Goal: Task Accomplishment & Management: Manage account settings

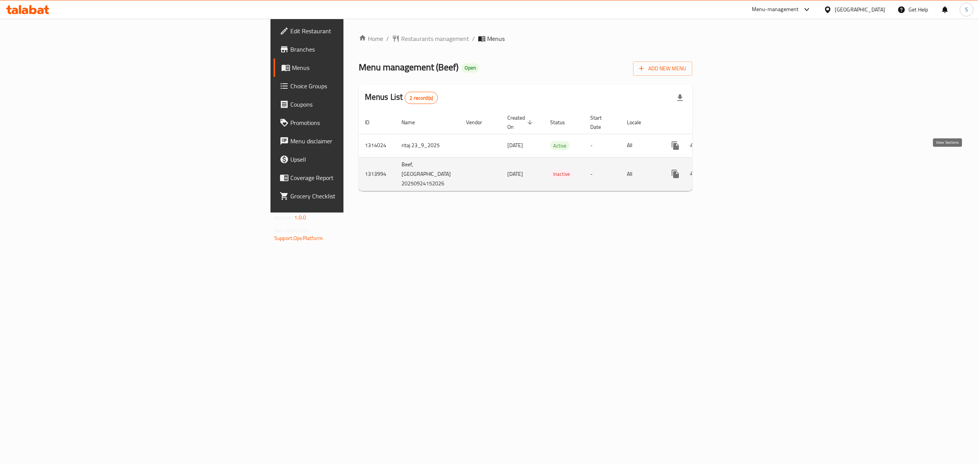
click at [740, 165] on link "enhanced table" at bounding box center [730, 174] width 18 height 18
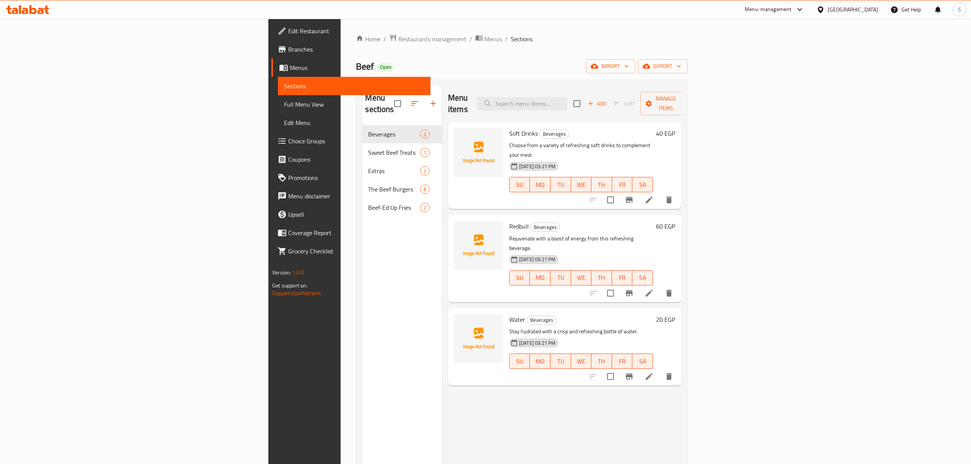
click at [284, 103] on span "Full Menu View" at bounding box center [354, 104] width 140 height 9
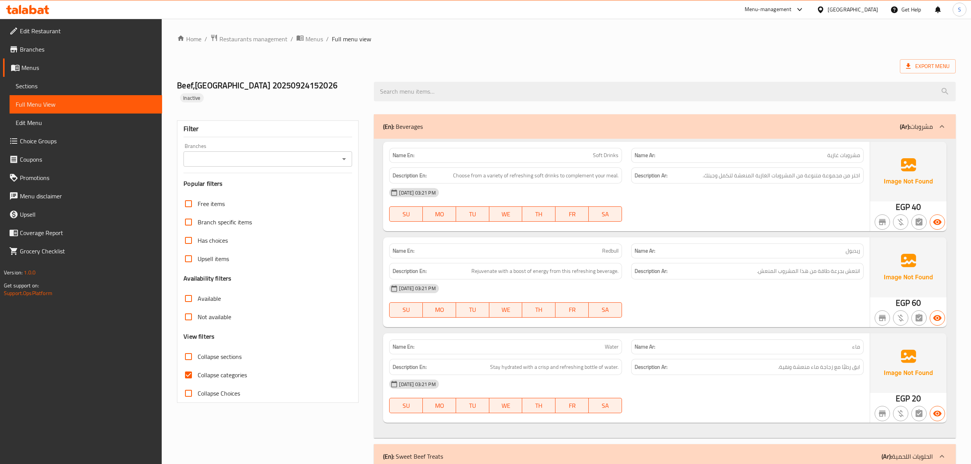
click at [179, 363] on div "Filter Branches Branches Popular filters Free items Branch specific items Has c…" at bounding box center [268, 261] width 182 height 282
click at [187, 366] on input "Collapse categories" at bounding box center [188, 375] width 18 height 18
checkbox input "false"
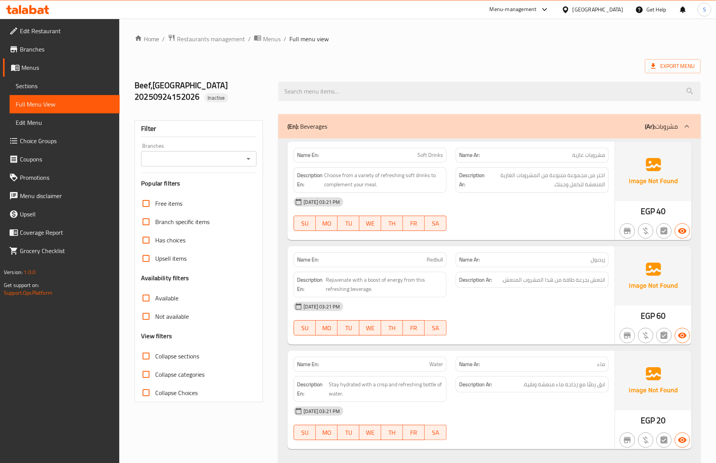
click at [480, 297] on div "Description Ar: انتعش بجرعة طاقة من هذا المشروب المنعش." at bounding box center [532, 284] width 162 height 35
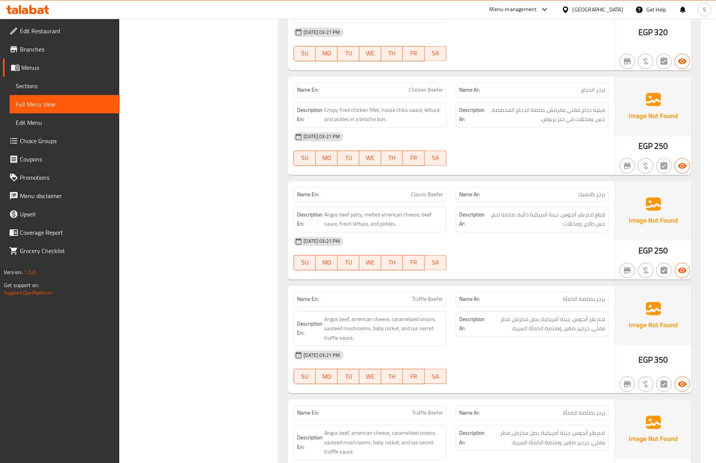
scroll to position [1052, 0]
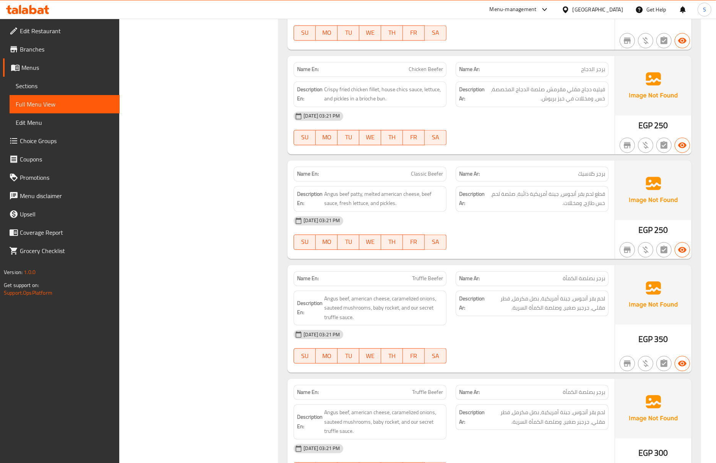
click at [431, 177] on span "Classic Beefer" at bounding box center [427, 174] width 32 height 8
copy span "Classic Beefer"
click at [419, 178] on span "Classic Beefer" at bounding box center [427, 174] width 32 height 8
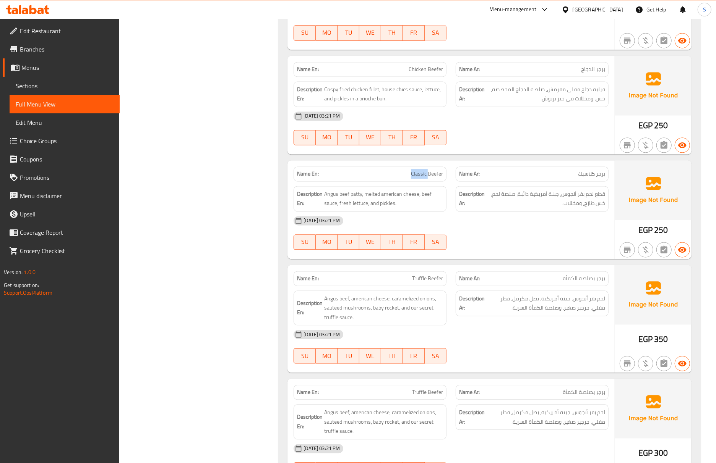
click at [419, 178] on span "Classic Beefer" at bounding box center [427, 174] width 32 height 8
click at [421, 176] on span "Classic Beefer" at bounding box center [427, 174] width 32 height 8
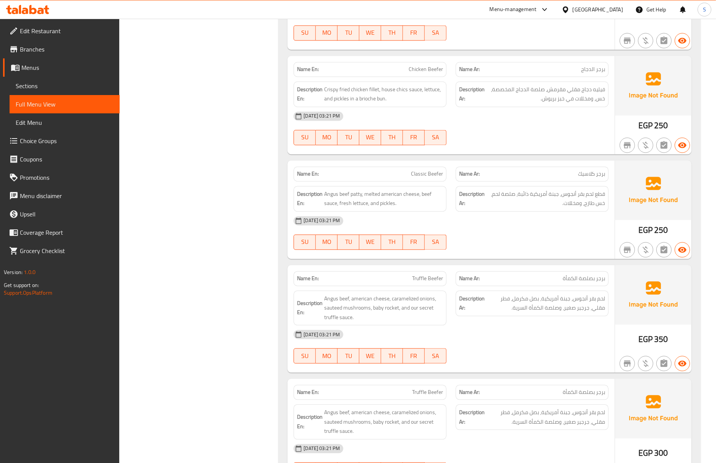
click at [580, 175] on span "برجر كلاسيك" at bounding box center [591, 174] width 27 height 8
copy span "برجر كلاسيك"
click at [429, 178] on span "Classic Beefer" at bounding box center [427, 174] width 32 height 8
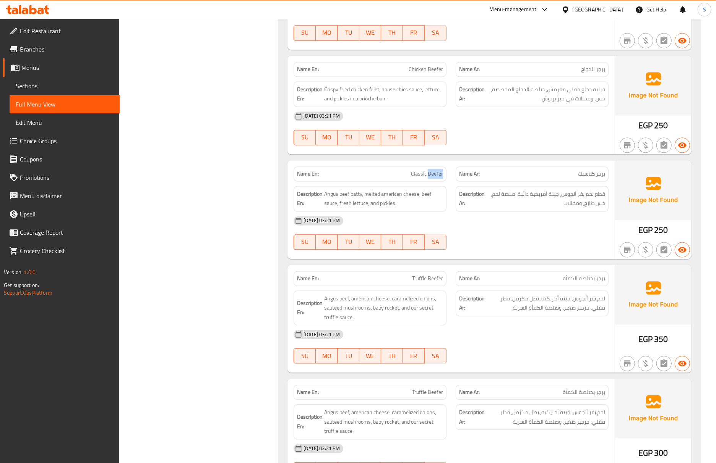
click at [429, 178] on span "Classic Beefer" at bounding box center [427, 174] width 32 height 8
copy span "Classic Beefer"
click at [426, 178] on span "Classic Beefer" at bounding box center [427, 174] width 32 height 8
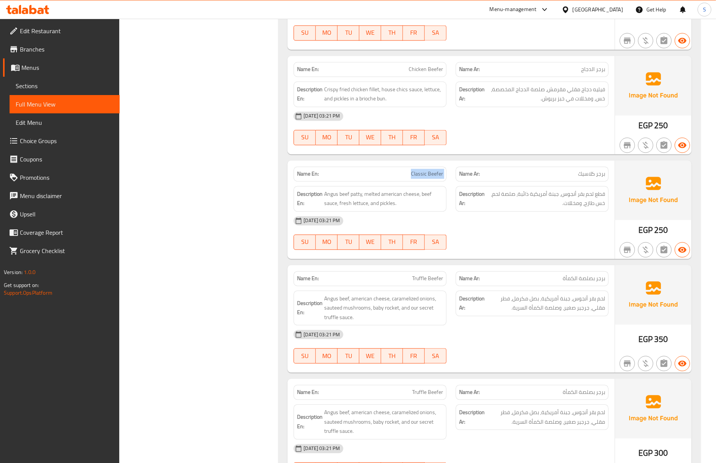
click at [426, 178] on span "Classic Beefer" at bounding box center [427, 174] width 32 height 8
click at [466, 178] on strong "Name Ar:" at bounding box center [469, 174] width 21 height 8
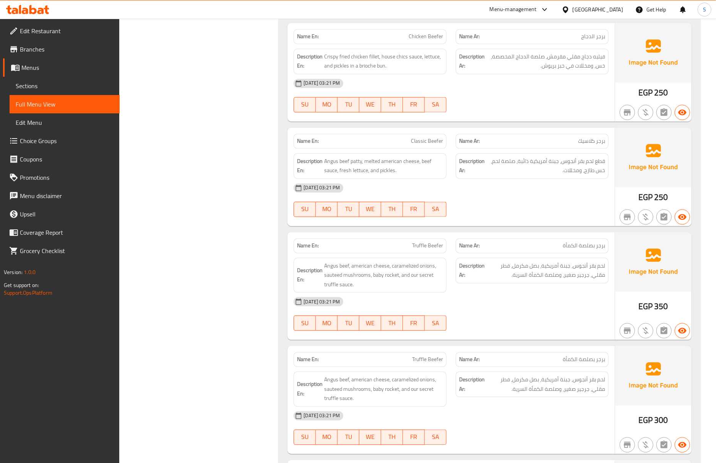
scroll to position [1104, 0]
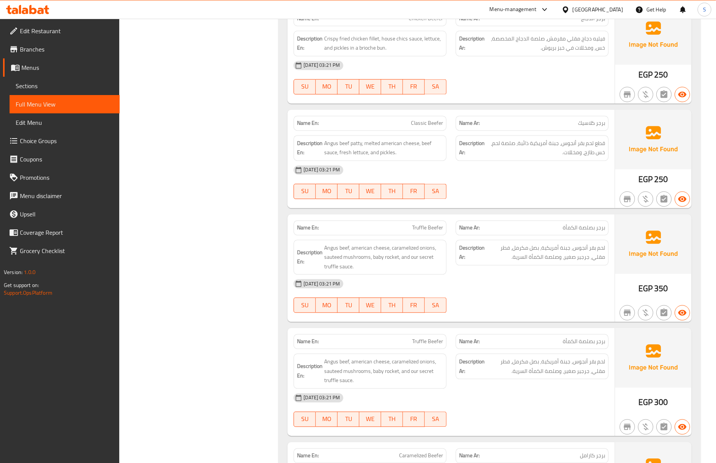
click at [435, 232] on span "Truffle Beefer" at bounding box center [427, 228] width 31 height 8
copy span "Truffle Beefer"
click at [426, 232] on span "Truffle Beefer" at bounding box center [427, 228] width 31 height 8
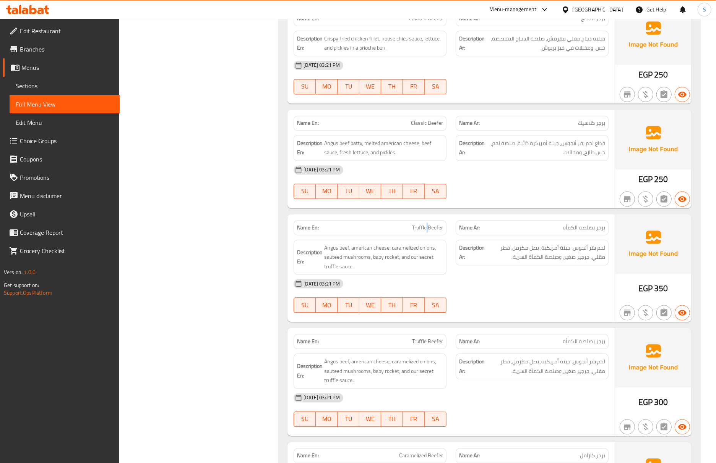
click at [426, 232] on span "Truffle Beefer" at bounding box center [427, 228] width 31 height 8
click at [432, 232] on span "Truffle Beefer" at bounding box center [427, 228] width 31 height 8
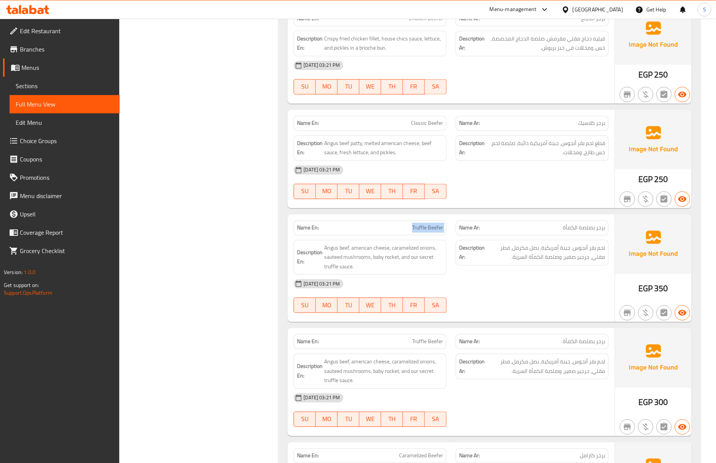
scroll to position [1154, 0]
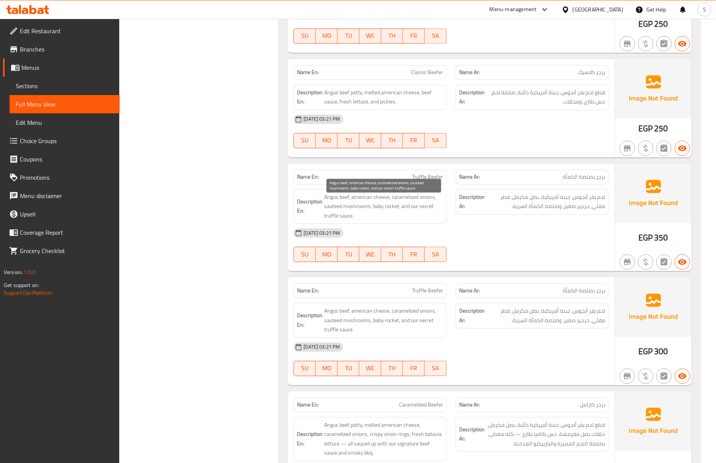
click at [335, 214] on span "Angus beef, american cheese, caramelized onions, sauteed mushrooms, baby rocket…" at bounding box center [383, 207] width 119 height 28
copy span "sauteed"
click at [331, 221] on span "Angus beef, american cheese, caramelized onions, sauteed mushrooms, baby rocket…" at bounding box center [383, 207] width 119 height 28
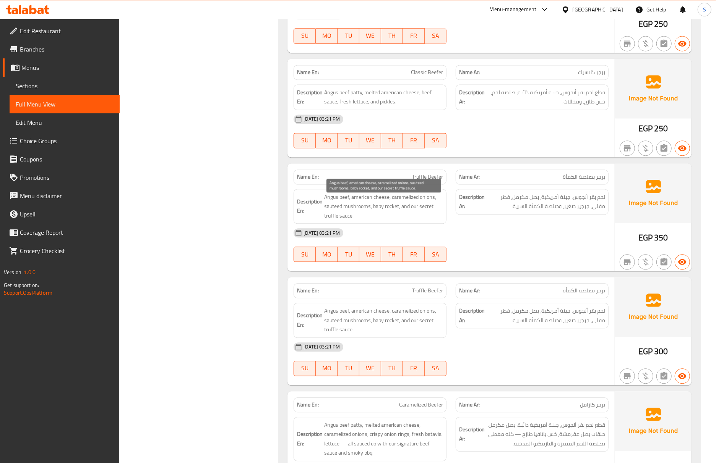
drag, startPoint x: 331, startPoint y: 222, endPoint x: 457, endPoint y: 199, distance: 128.1
click at [457, 201] on div "Description Ar: لحم بقر أنجوس، جبنة أمريكية، بصل مكرمل، فطر مقلي، جرجير صغير، و…" at bounding box center [531, 202] width 153 height 26
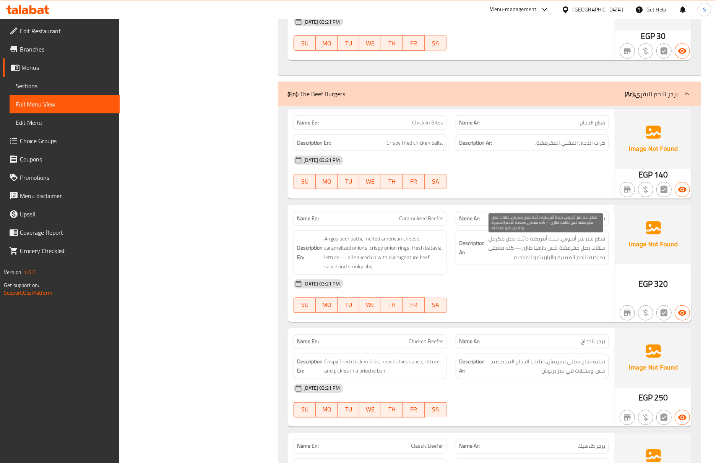
scroll to position [798, 0]
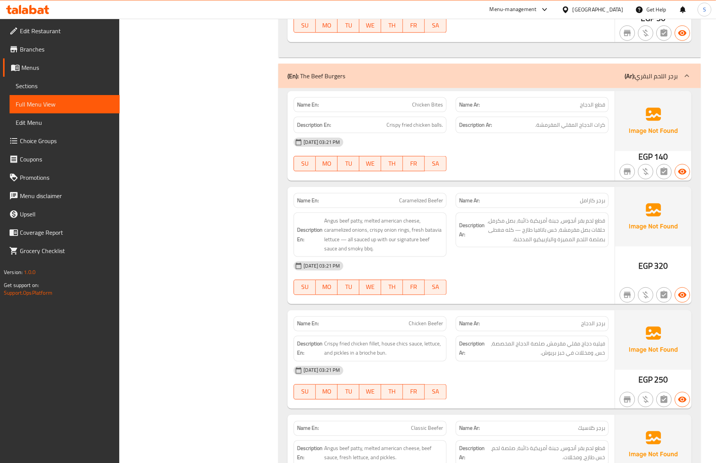
click at [415, 205] on span "Caramelized Beefer" at bounding box center [421, 201] width 44 height 8
copy span "Caramelized Beefer"
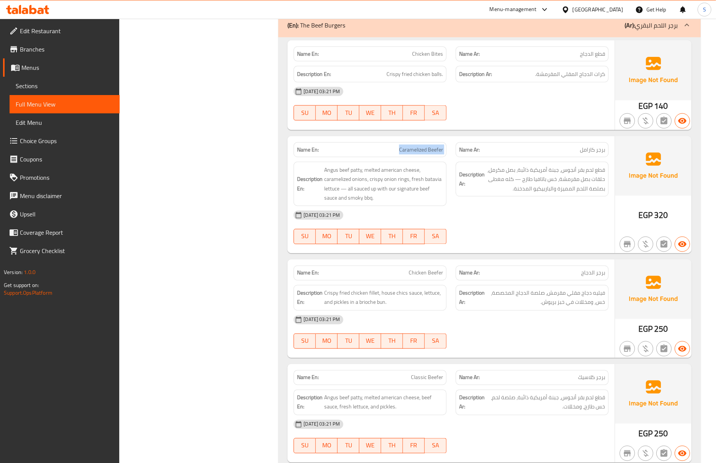
click at [418, 154] on span "Caramelized Beefer" at bounding box center [421, 150] width 44 height 8
click at [431, 153] on span "Caramelized Beefer" at bounding box center [421, 150] width 44 height 8
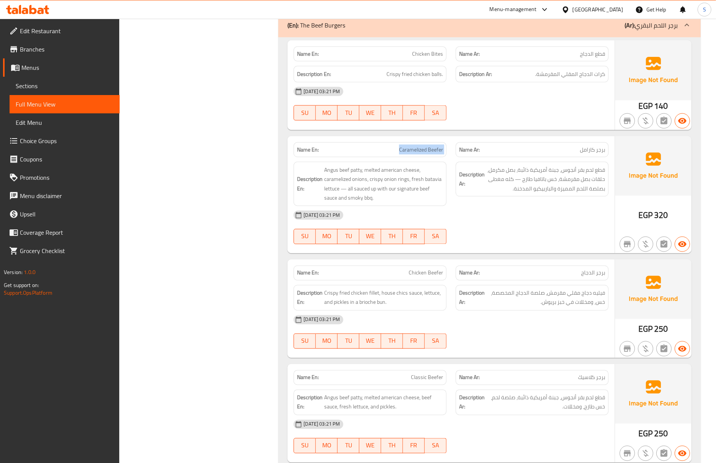
click at [431, 153] on span "Caramelized Beefer" at bounding box center [421, 150] width 44 height 8
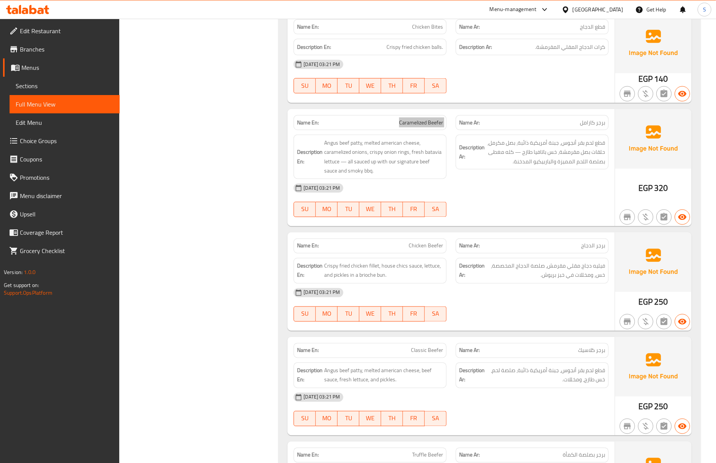
scroll to position [899, 0]
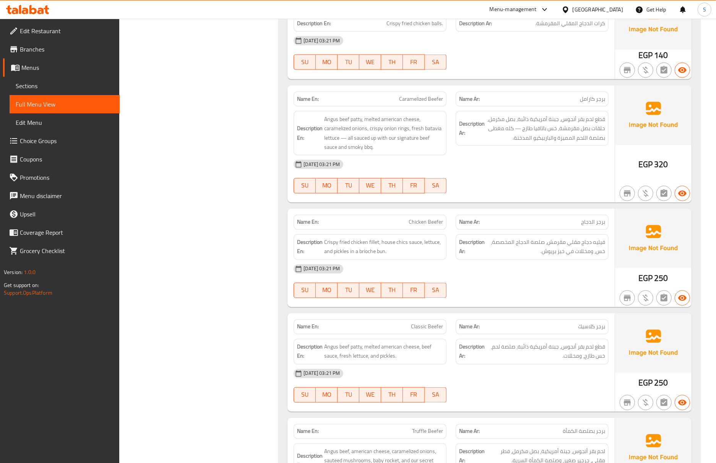
click at [427, 227] on span "Chicken Beefer" at bounding box center [425, 223] width 34 height 8
copy span "Chicken Beefer"
drag, startPoint x: 381, startPoint y: 248, endPoint x: 421, endPoint y: 245, distance: 39.5
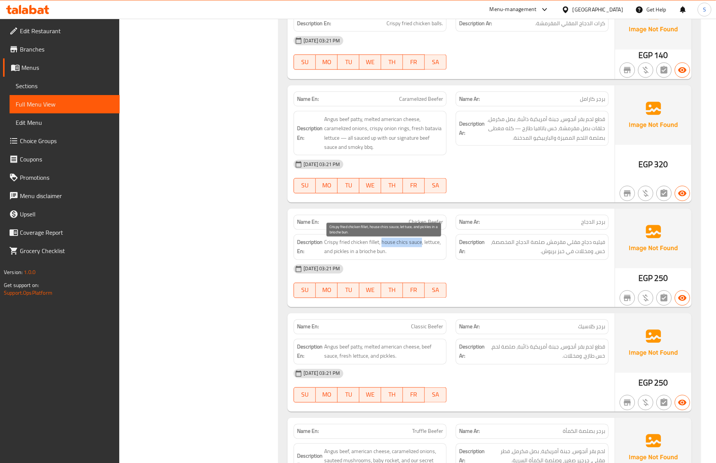
click at [421, 245] on span "Crispy fried chicken fillet, house chics sauce, lettuce, and pickles in a brioc…" at bounding box center [383, 247] width 119 height 19
copy span "house chics sauce"
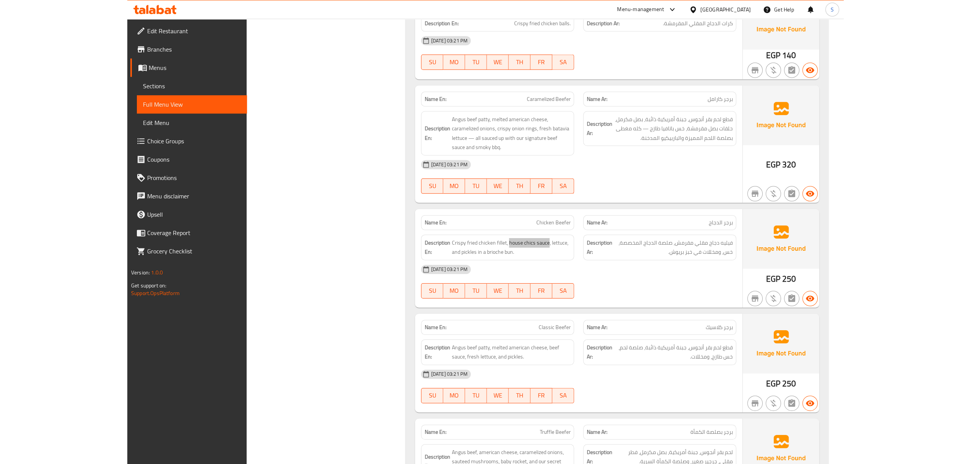
scroll to position [951, 0]
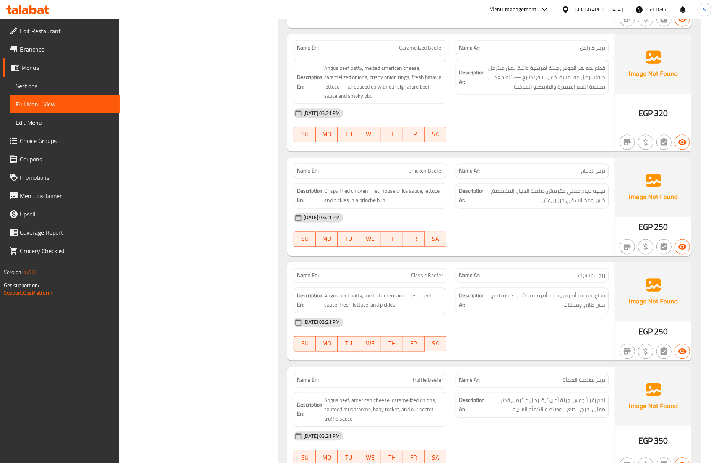
click at [222, 317] on div "Filter Branches Branches Popular filters Free items Branch specific items Has c…" at bounding box center [202, 124] width 144 height 1930
click at [369, 147] on div "SU MO TU WE TH FR SA" at bounding box center [370, 135] width 162 height 24
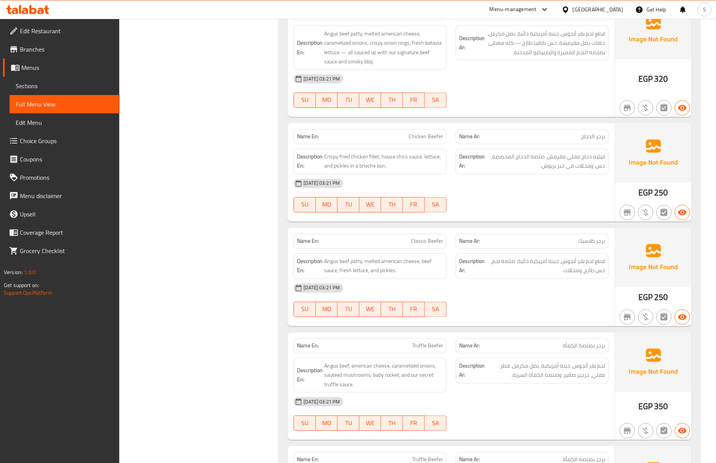
scroll to position [1154, 0]
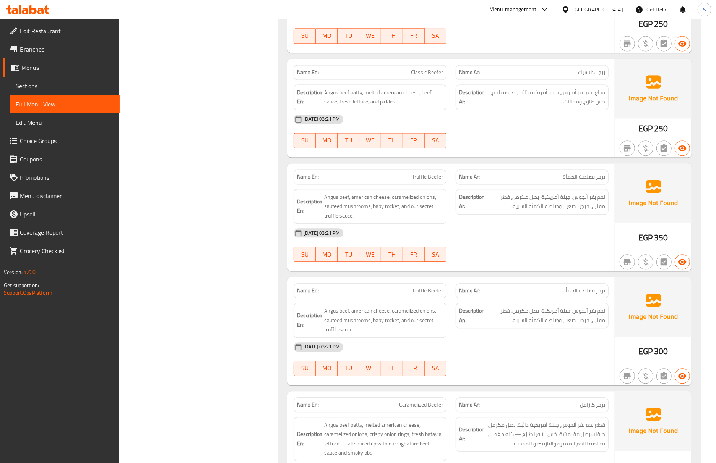
drag, startPoint x: 452, startPoint y: 257, endPoint x: 399, endPoint y: 160, distance: 110.8
click at [452, 257] on div "24-09-2025 03:21 PM SU MO TU WE TH FR SA" at bounding box center [451, 245] width 324 height 43
click at [461, 254] on div "24-09-2025 03:21 PM SU MO TU WE TH FR SA" at bounding box center [451, 245] width 324 height 43
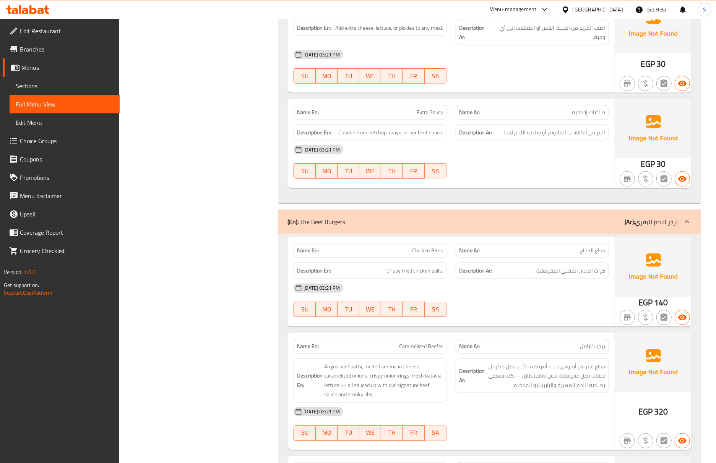
scroll to position [696, 0]
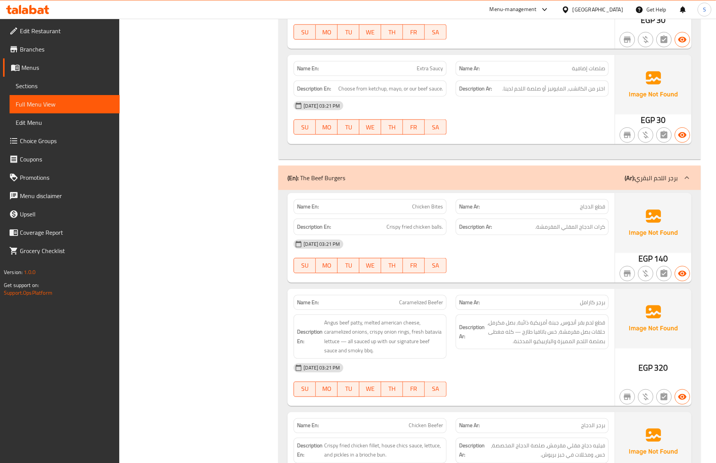
click at [433, 207] on span "Chicken Bites" at bounding box center [427, 207] width 31 height 8
copy span "Chicken Bites"
click at [427, 304] on span "Caramelized Beefer" at bounding box center [421, 303] width 44 height 8
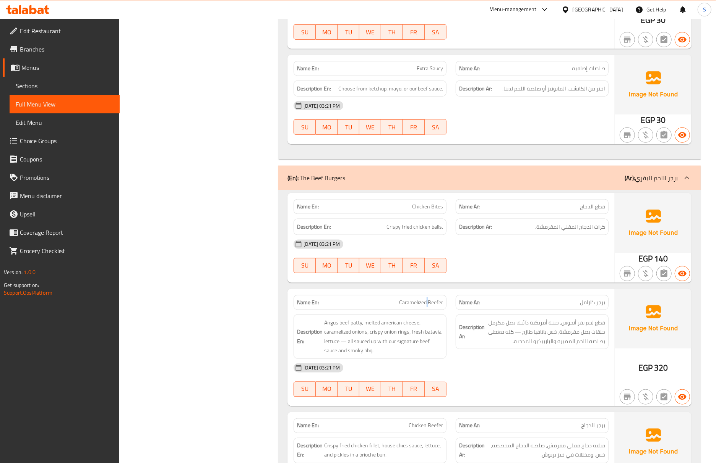
click at [427, 304] on span "Caramelized Beefer" at bounding box center [421, 303] width 44 height 8
copy span "Caramelized Beefer"
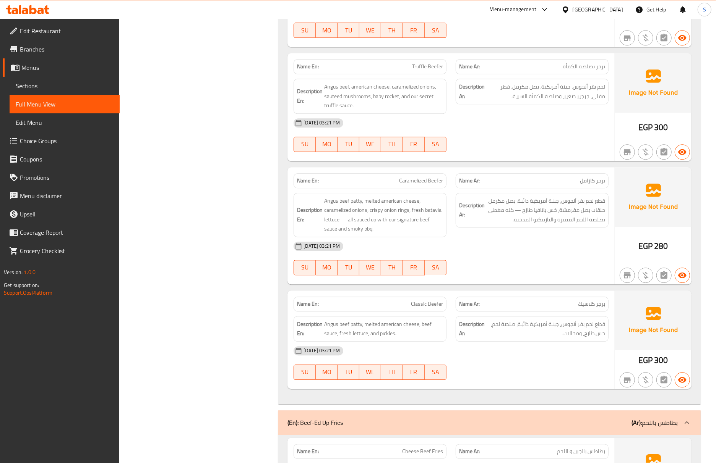
scroll to position [1435, 0]
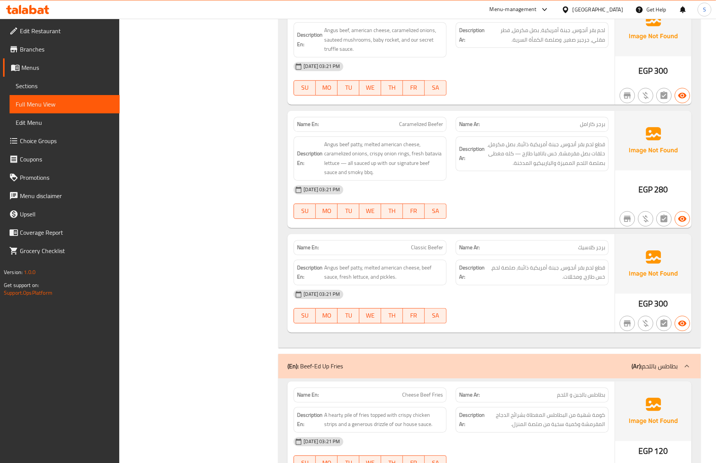
click at [427, 251] on span "Classic Beefer" at bounding box center [427, 248] width 32 height 8
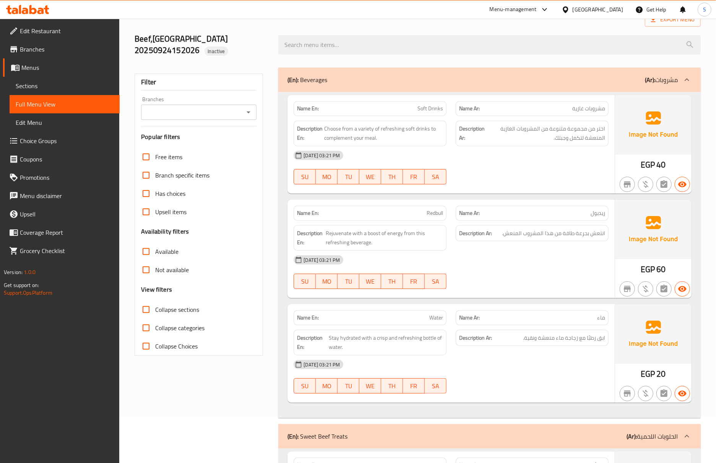
scroll to position [0, 0]
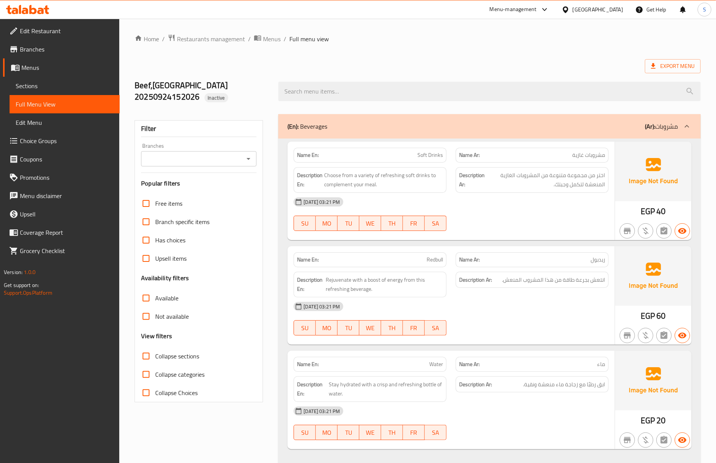
drag, startPoint x: 441, startPoint y: 208, endPoint x: 244, endPoint y: 180, distance: 198.8
click at [441, 208] on div "24-09-2025 03:21 PM" at bounding box center [451, 202] width 324 height 18
click at [146, 366] on input "Collapse sections" at bounding box center [146, 356] width 18 height 18
checkbox input "true"
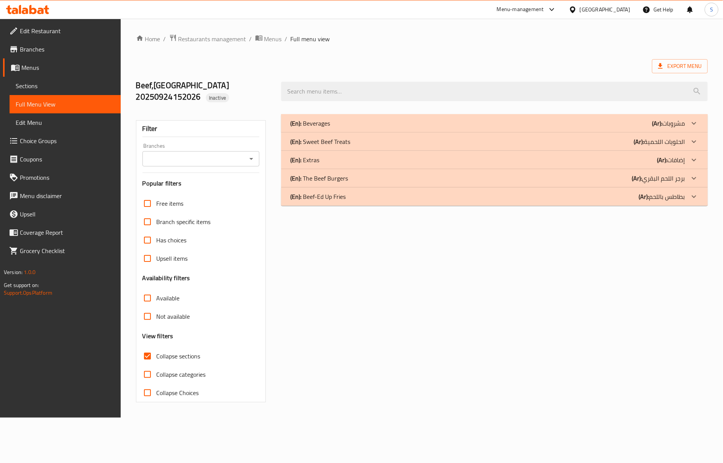
click at [320, 180] on p "(En): The Beef Burgers" at bounding box center [319, 178] width 58 height 9
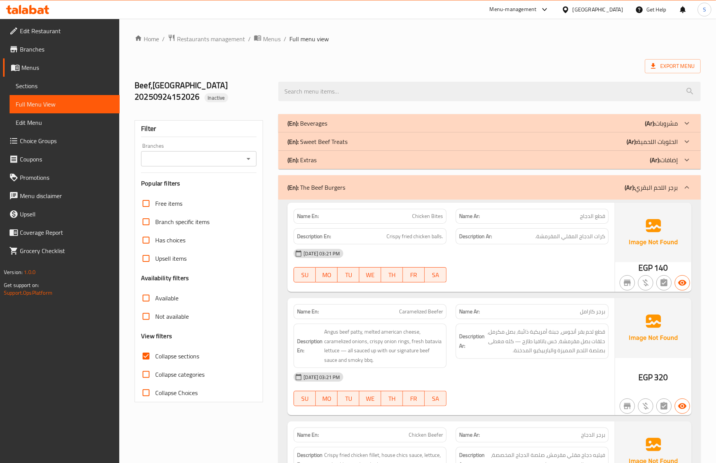
click at [320, 180] on div "(En): The Beef Burgers (Ar): برجر اللحم البقري" at bounding box center [489, 187] width 422 height 24
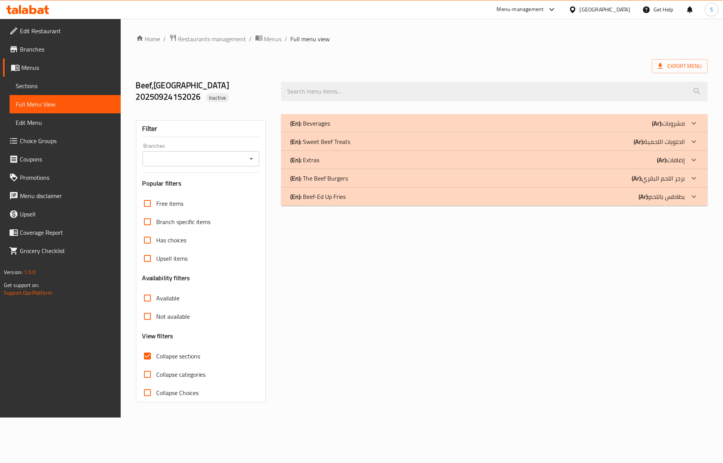
click at [331, 199] on p "(En): Beef-Ed Up Fries" at bounding box center [317, 196] width 55 height 9
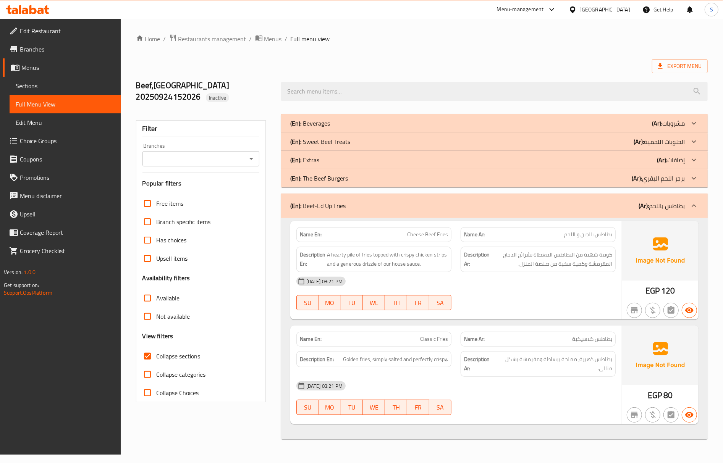
drag, startPoint x: 355, startPoint y: 201, endPoint x: 307, endPoint y: 198, distance: 47.5
click at [355, 201] on div "(En): Beef-Ed Up Fries (Ar): بطاطس باللحم" at bounding box center [494, 206] width 427 height 24
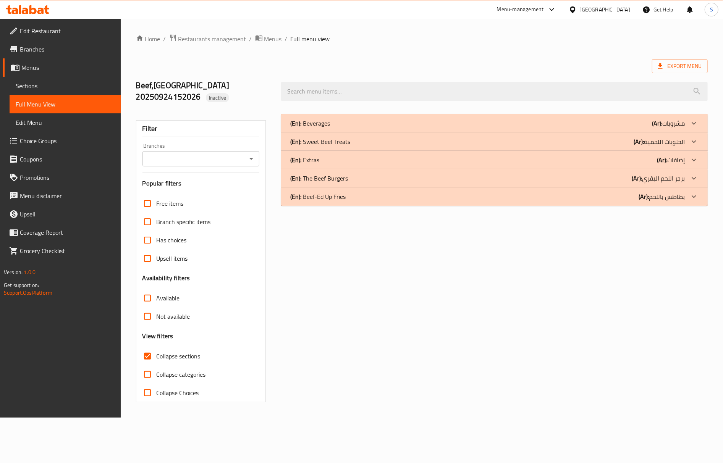
click at [335, 162] on div "(En): Extras (Ar): إضافات" at bounding box center [487, 160] width 395 height 9
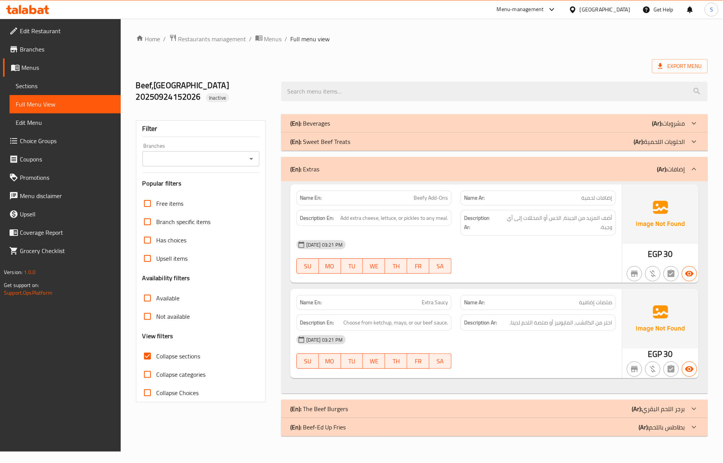
click at [371, 180] on div "(En): Extras (Ar): إضافات" at bounding box center [494, 169] width 427 height 24
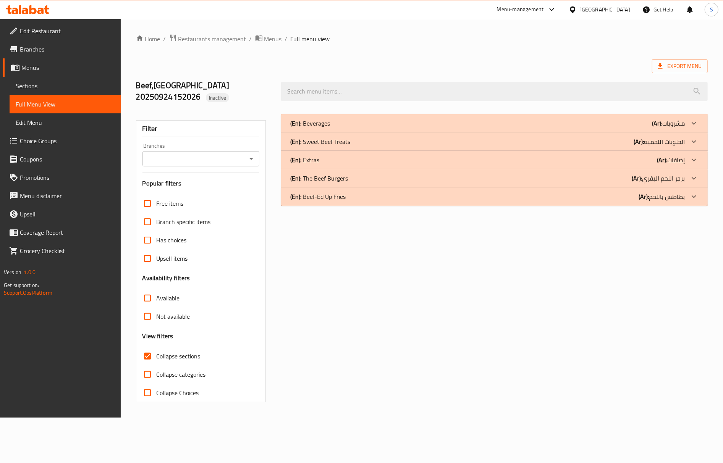
click at [345, 142] on p "(En): Sweet Beef Treats" at bounding box center [320, 141] width 60 height 9
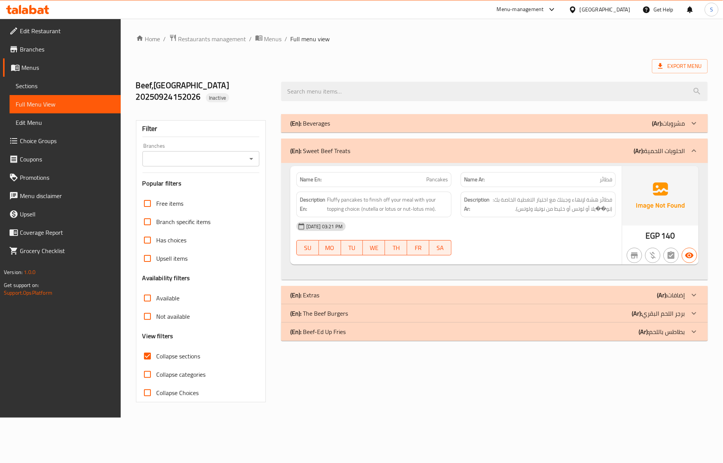
click at [438, 177] on span "Pancakes" at bounding box center [437, 180] width 22 height 8
click at [439, 187] on div "Name En: Pancakes" at bounding box center [374, 179] width 155 height 15
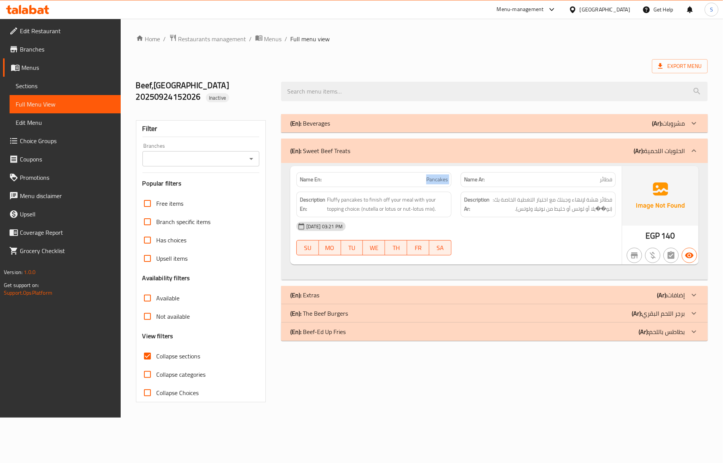
drag, startPoint x: 413, startPoint y: 293, endPoint x: 413, endPoint y: 254, distance: 38.2
click at [413, 293] on div "(En): Extras (Ar): إضافات" at bounding box center [487, 295] width 395 height 9
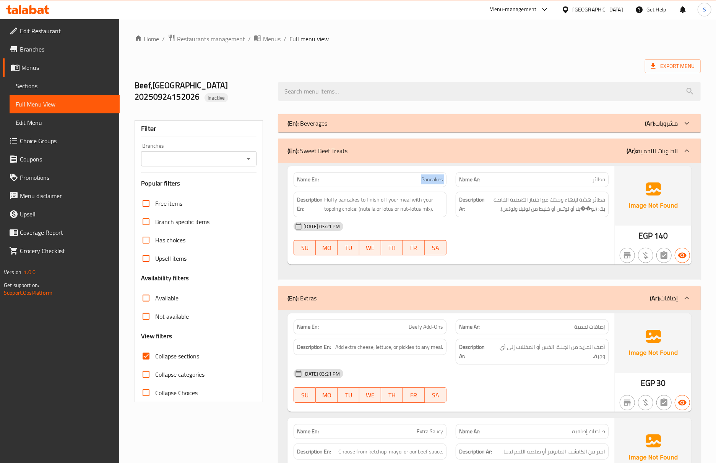
click at [414, 156] on div "(En): Sweet Beef Treats (Ar): الحلويات اللحمية" at bounding box center [482, 150] width 390 height 9
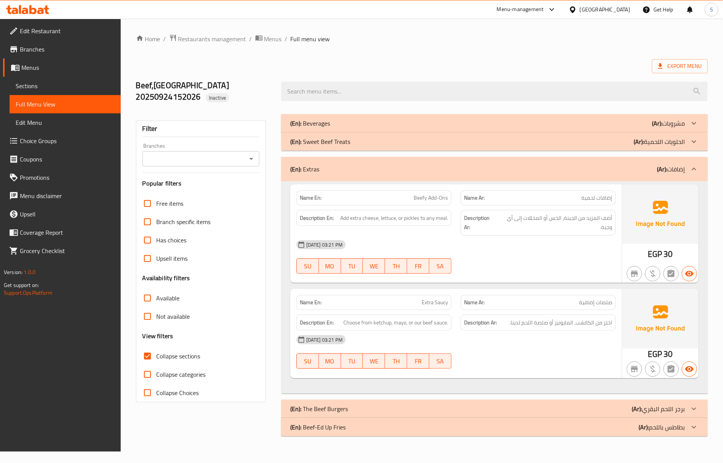
click at [437, 202] on span "Beefy Add-Ons" at bounding box center [431, 198] width 34 height 8
click at [438, 199] on span "Beefy Add-Ons" at bounding box center [431, 198] width 34 height 8
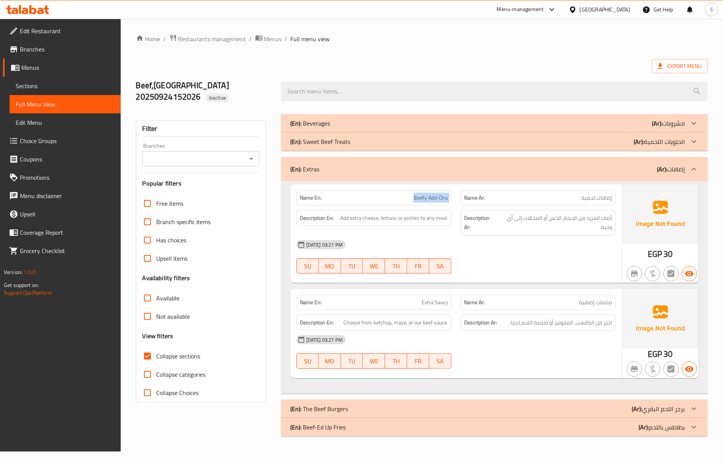
click at [438, 199] on span "Beefy Add-Ons" at bounding box center [431, 198] width 34 height 8
click at [340, 81] on div at bounding box center [495, 91] width 436 height 29
click at [426, 303] on span "Extra Saucy" at bounding box center [435, 303] width 26 height 8
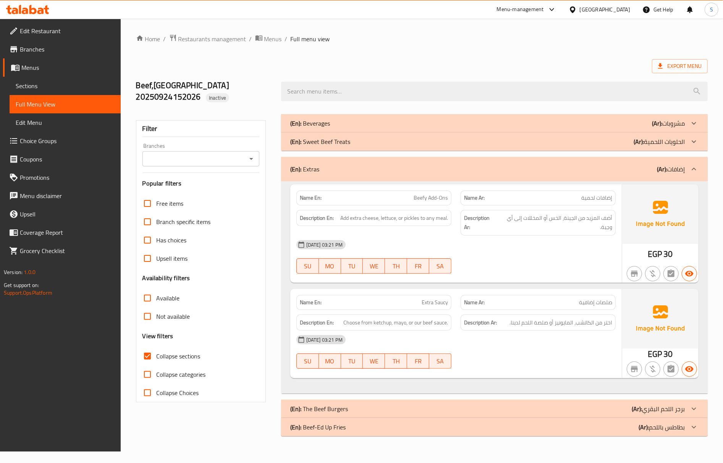
click at [437, 312] on div "Description En: Choose from ketchup, mayo, or our beef sauce." at bounding box center [374, 323] width 164 height 26
click at [436, 309] on div "Name En: Extra Saucy" at bounding box center [374, 302] width 155 height 15
click at [373, 161] on div "(En): Extras (Ar): إضافات" at bounding box center [494, 169] width 427 height 24
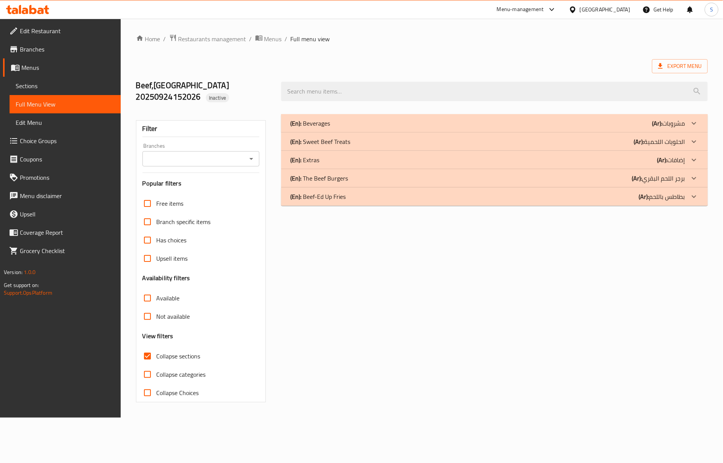
click at [329, 128] on p "(En): Beverages" at bounding box center [310, 123] width 40 height 9
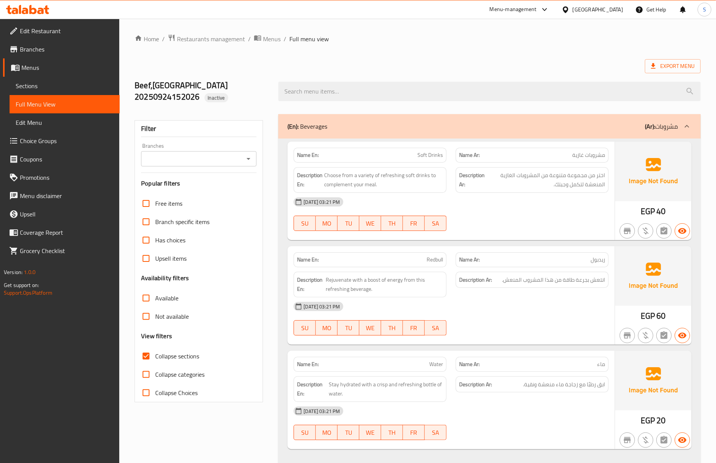
click at [423, 150] on div "Name En: Soft Drinks" at bounding box center [369, 155] width 153 height 15
click at [426, 262] on span "Redbull" at bounding box center [434, 260] width 16 height 8
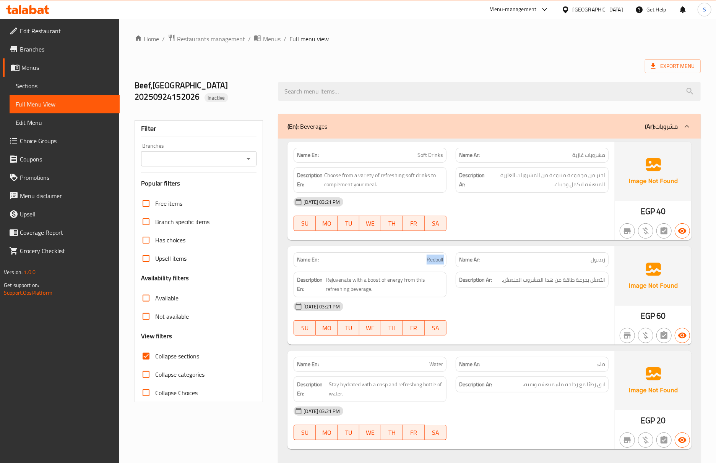
click at [426, 262] on span "Redbull" at bounding box center [434, 260] width 16 height 8
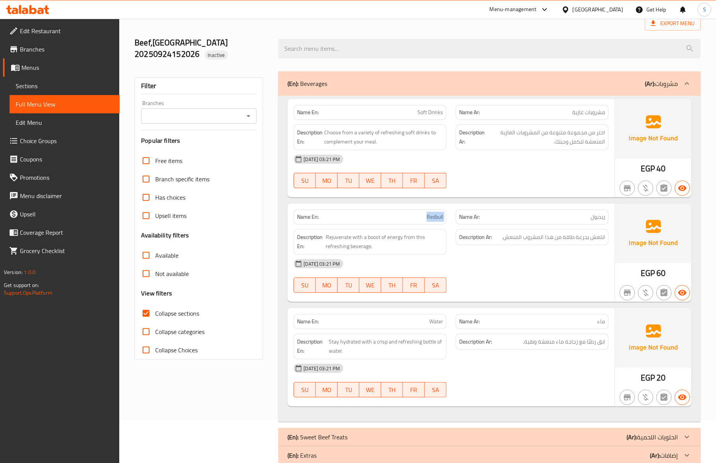
scroll to position [98, 0]
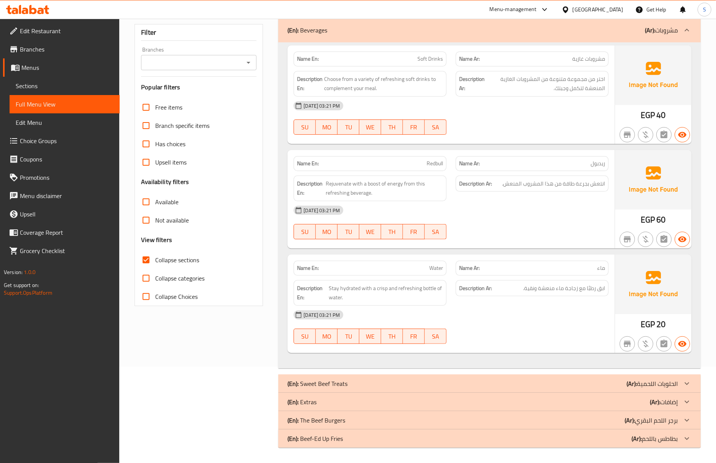
click at [433, 265] on span "Water" at bounding box center [436, 268] width 14 height 8
click at [357, 31] on div "(En): Beverages (Ar): مشروبات" at bounding box center [482, 30] width 390 height 9
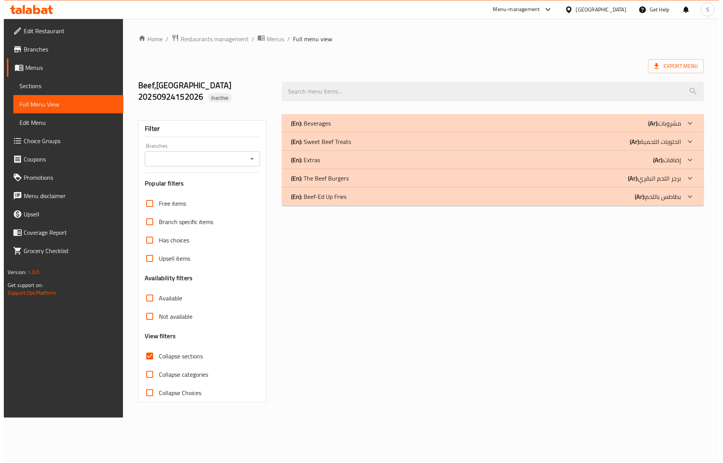
scroll to position [0, 0]
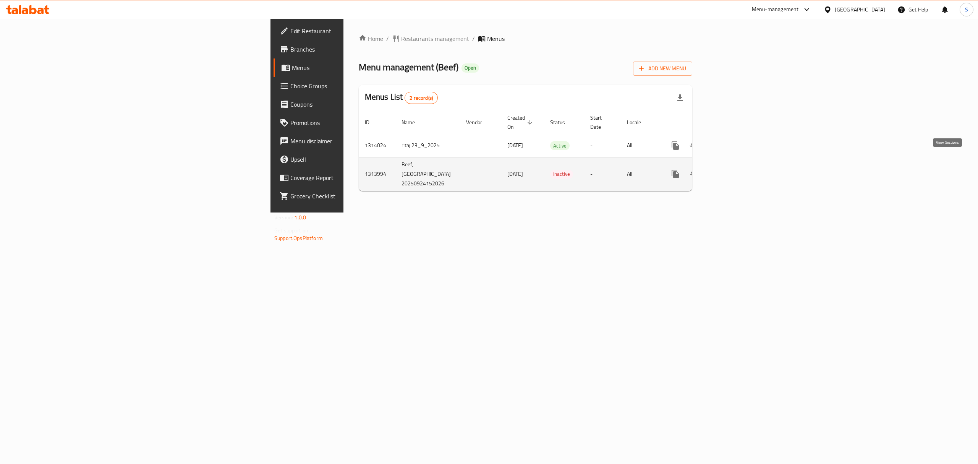
click at [735, 169] on icon "enhanced table" at bounding box center [730, 173] width 9 height 9
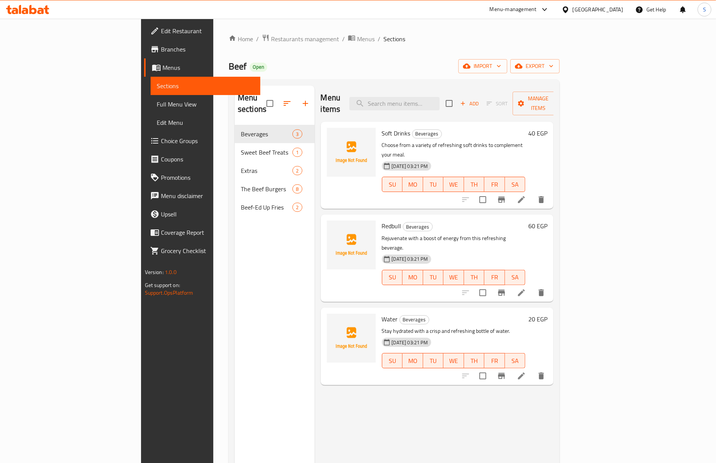
click at [144, 74] on link "Menus" at bounding box center [202, 67] width 117 height 18
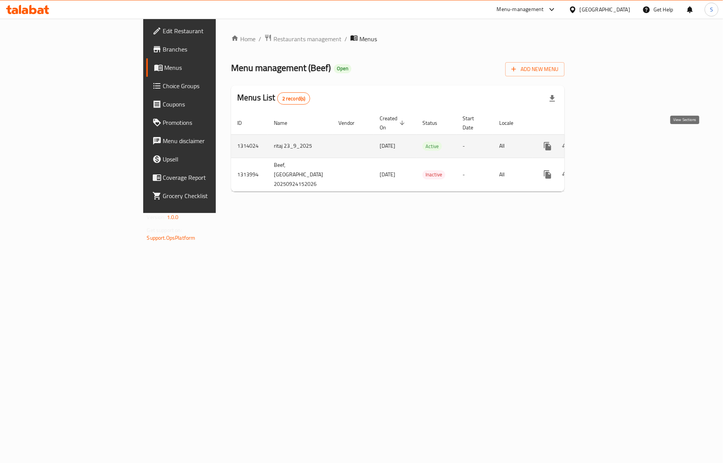
click at [608, 143] on icon "enhanced table" at bounding box center [602, 146] width 9 height 9
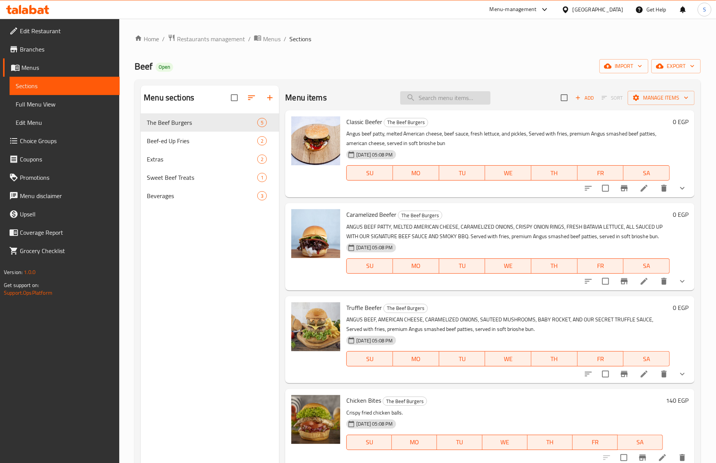
click at [429, 99] on input "search" at bounding box center [445, 97] width 90 height 13
paste input "Classic Beefer"
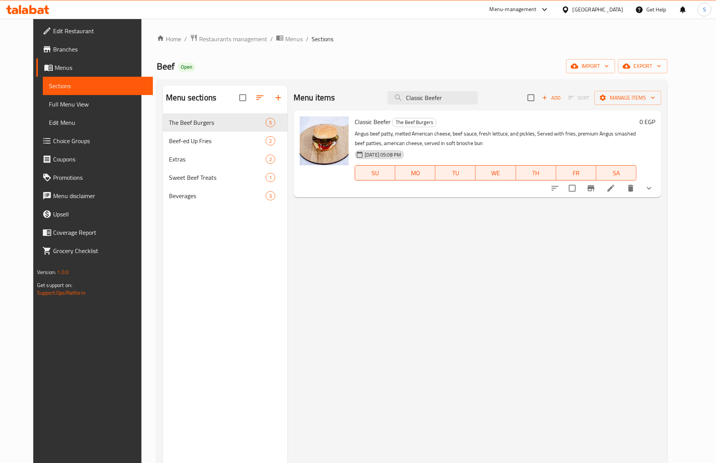
type input "Classic Beefer"
click at [621, 187] on li at bounding box center [610, 189] width 21 height 14
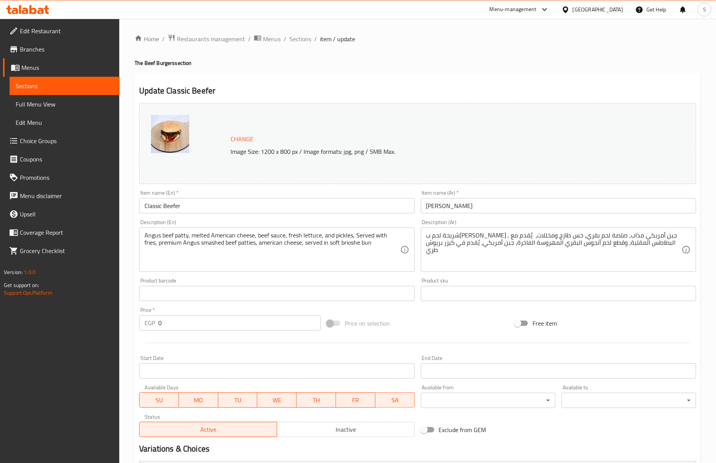
click at [442, 213] on input "بيفر كلاسيكي" at bounding box center [558, 205] width 275 height 15
click at [303, 42] on span "Sections" at bounding box center [300, 38] width 22 height 9
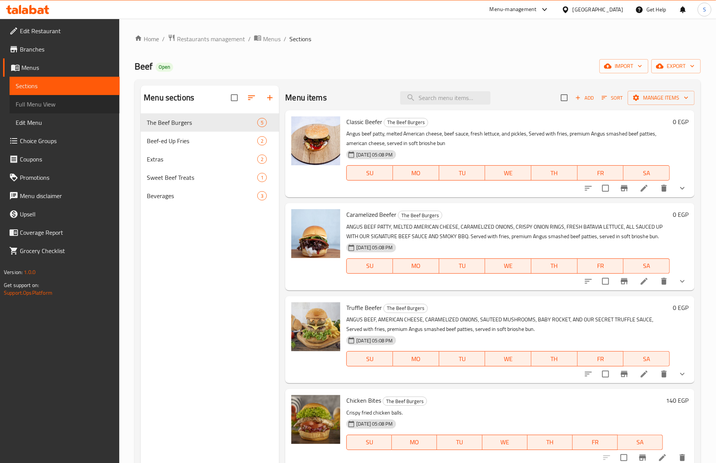
click at [75, 102] on span "Full Menu View" at bounding box center [65, 104] width 98 height 9
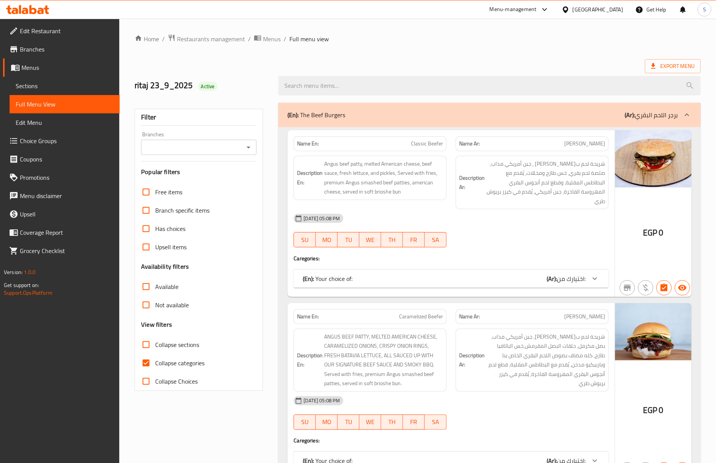
click at [358, 209] on div "24-09-2025 05:08 PM" at bounding box center [451, 218] width 324 height 18
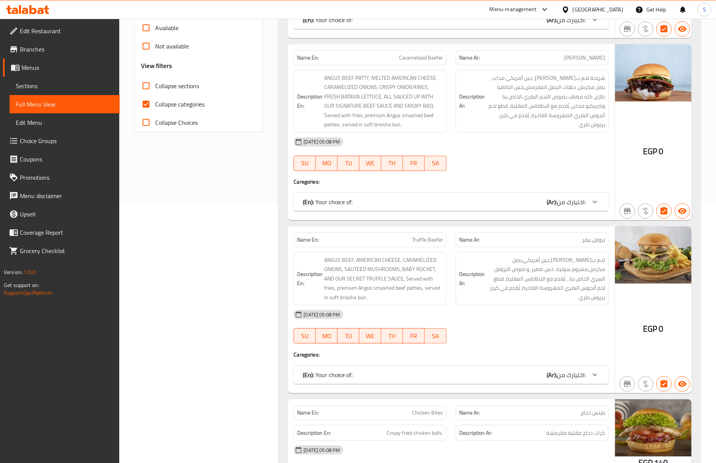
click at [597, 236] on span "تروفل بيفر" at bounding box center [593, 240] width 23 height 8
copy span "تروفل بيفر"
click at [585, 54] on span "بيفر مكرمل" at bounding box center [584, 58] width 41 height 8
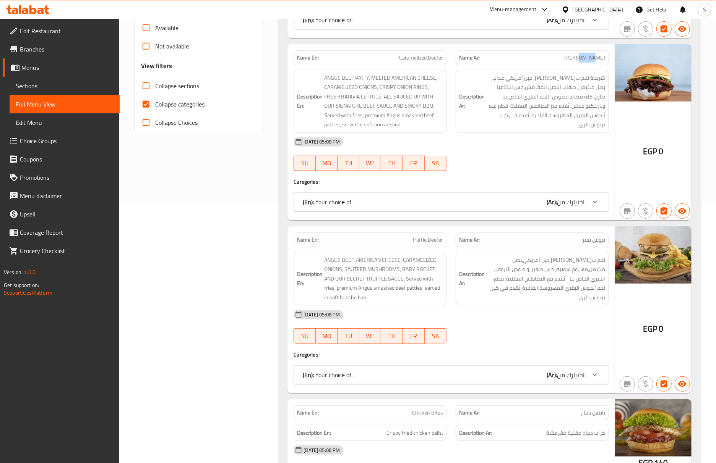
click at [585, 54] on span "بيفر مكرمل" at bounding box center [584, 58] width 41 height 8
copy span "بيفر مكرمل"
click at [589, 54] on span "بيفر مكرمل" at bounding box center [584, 58] width 41 height 8
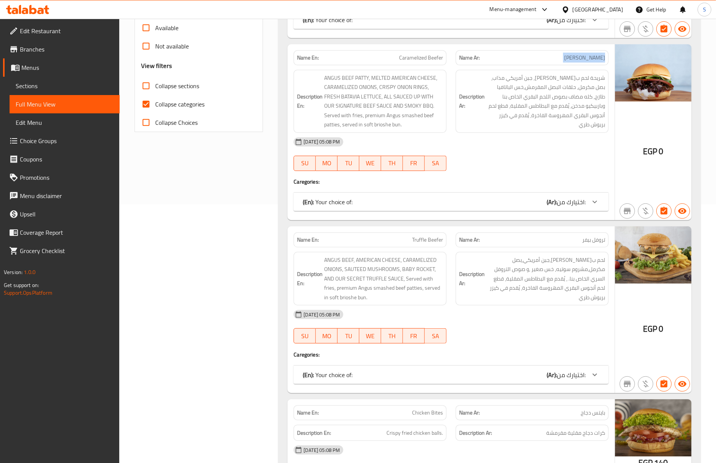
click at [589, 54] on span "[PERSON_NAME]" at bounding box center [584, 58] width 41 height 8
copy span "[PERSON_NAME]"
click at [51, 90] on span "Sections" at bounding box center [65, 85] width 98 height 9
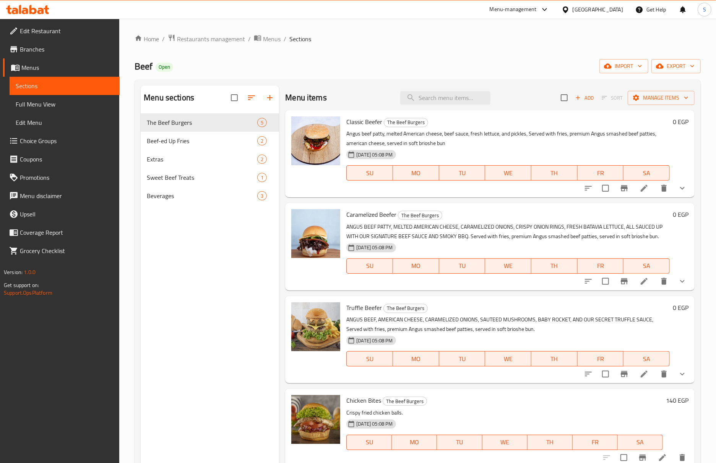
click at [389, 63] on div "Beef Open import export" at bounding box center [418, 66] width 566 height 14
click at [66, 100] on span "Full Menu View" at bounding box center [65, 104] width 98 height 9
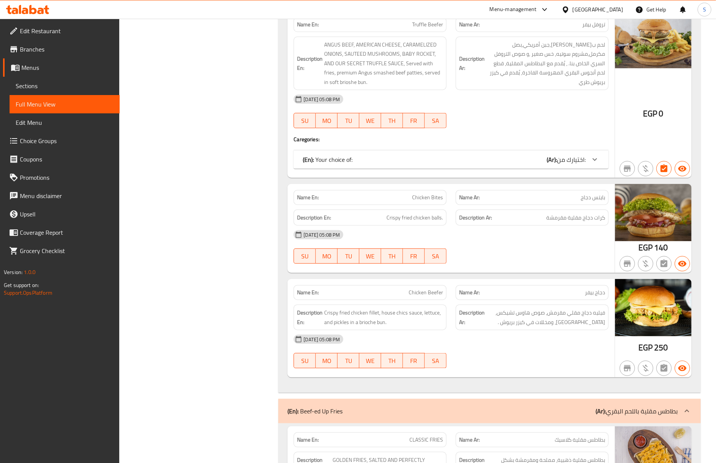
scroll to position [560, 0]
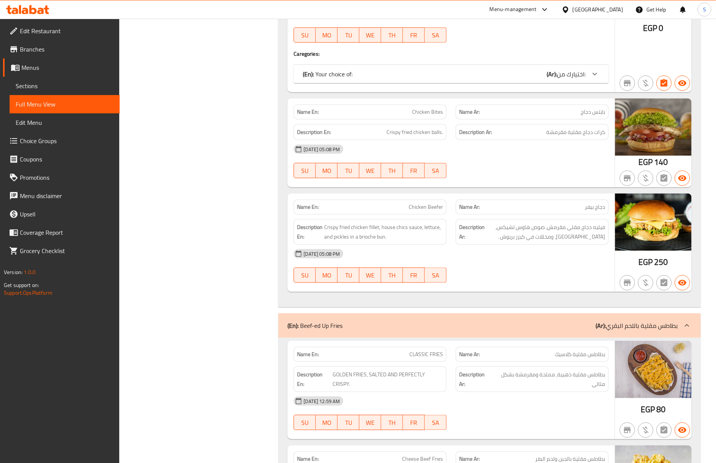
click at [595, 203] on span "دجاج بيفر" at bounding box center [595, 207] width 20 height 8
copy span "دجاج بيفر"
click at [31, 70] on span "Menus" at bounding box center [67, 67] width 92 height 9
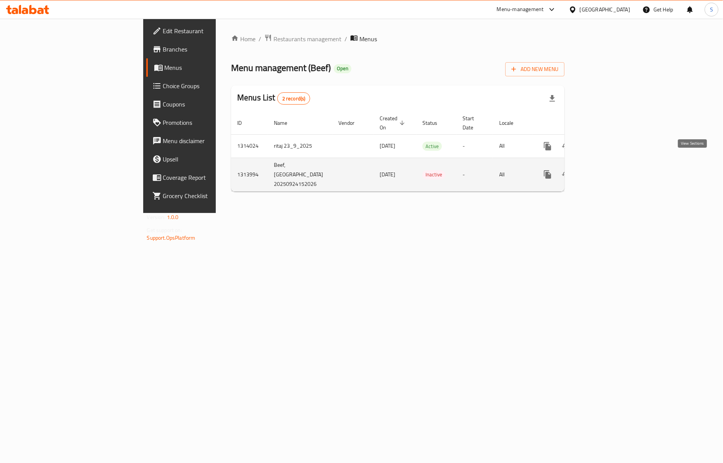
click at [612, 165] on link "enhanced table" at bounding box center [603, 174] width 18 height 18
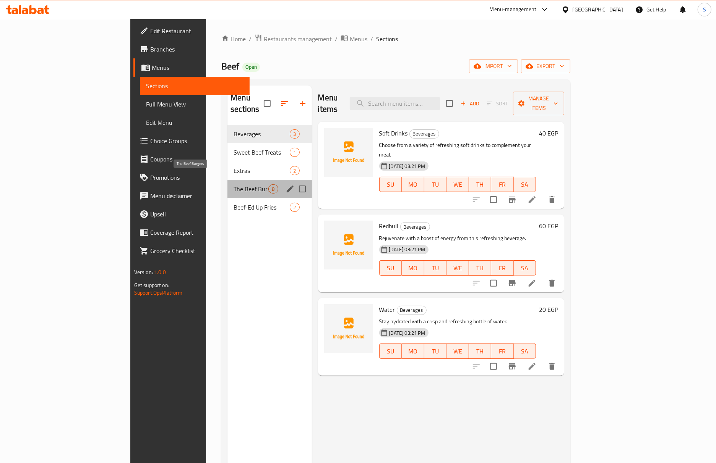
click at [233, 185] on span "The Beef Burgers" at bounding box center [250, 189] width 35 height 9
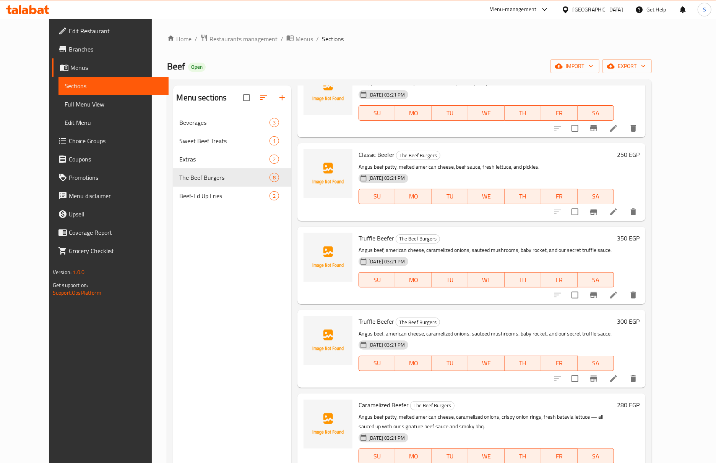
scroll to position [242, 0]
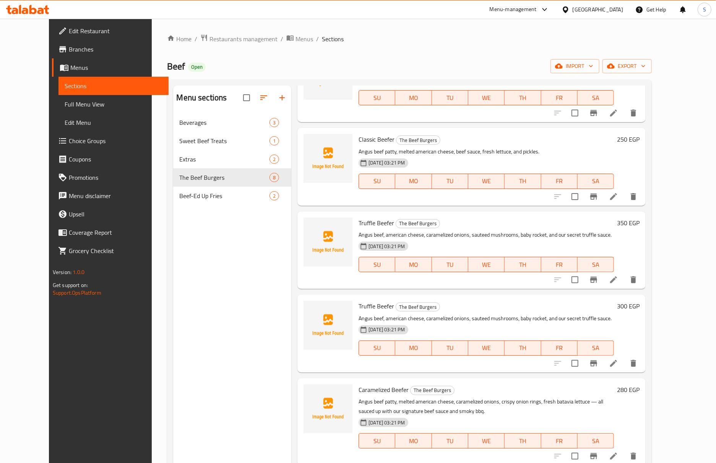
click at [404, 234] on p "Angus beef, american cheese, caramelized onions, sauteed mushrooms, baby rocket…" at bounding box center [485, 235] width 255 height 10
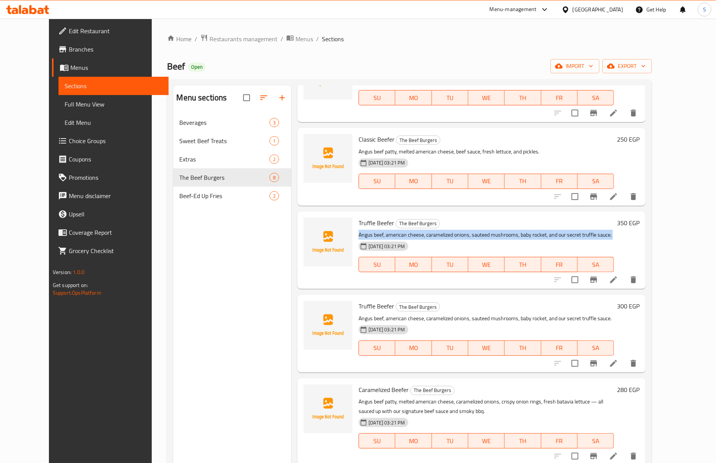
click at [404, 234] on p "Angus beef, american cheese, caramelized onions, sauteed mushrooms, baby rocket…" at bounding box center [485, 235] width 255 height 10
copy div "Angus beef, american cheese, caramelized onions, sauteed mushrooms, baby rocket…"
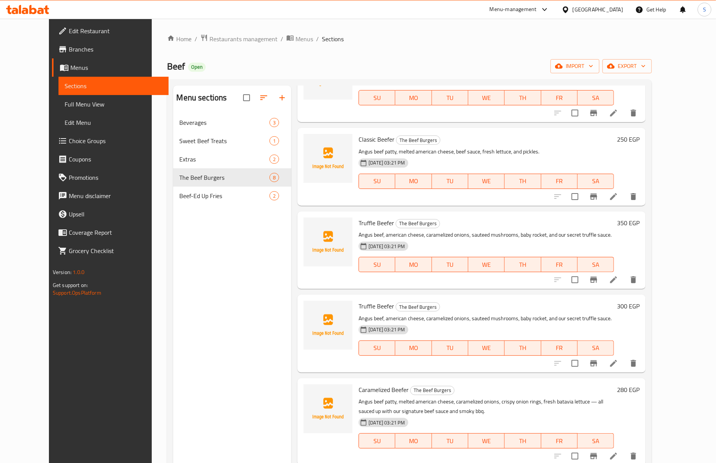
click at [70, 68] on span "Menus" at bounding box center [116, 67] width 92 height 9
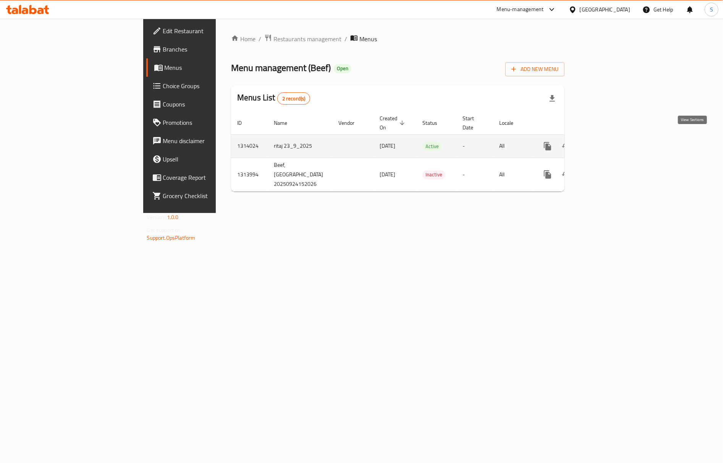
click at [608, 142] on icon "enhanced table" at bounding box center [602, 146] width 9 height 9
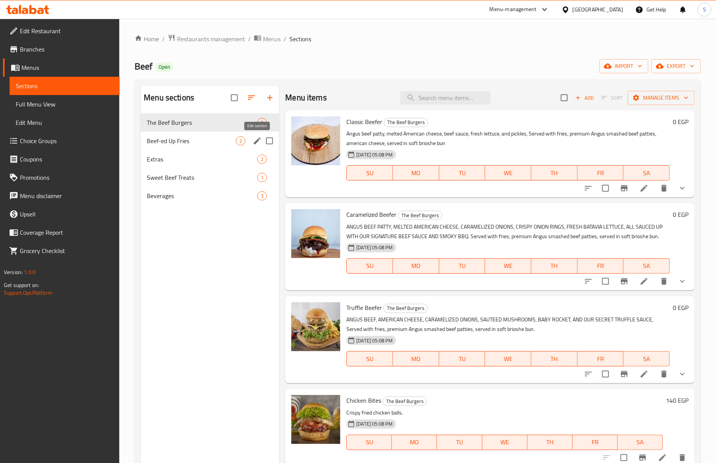
click at [258, 138] on icon "edit" at bounding box center [257, 140] width 9 height 9
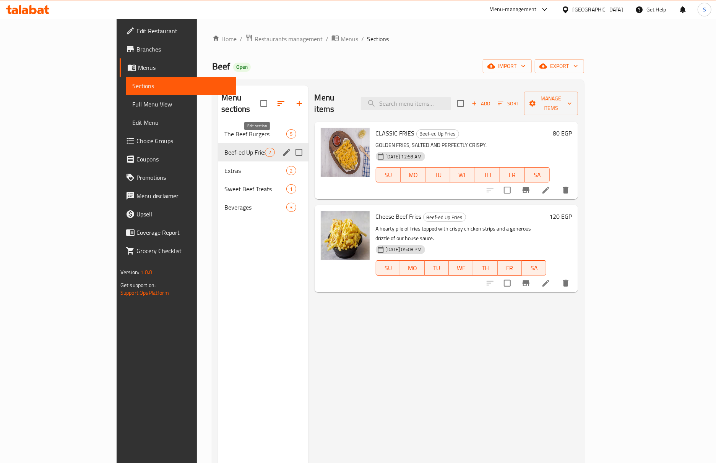
click at [283, 149] on icon "edit" at bounding box center [286, 152] width 7 height 7
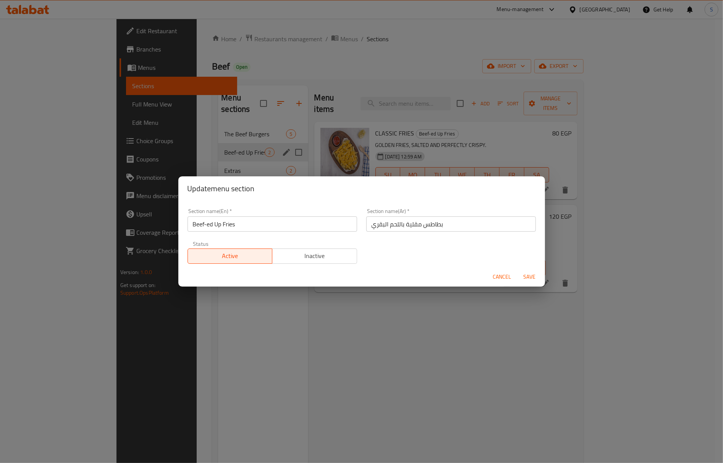
click at [229, 224] on input "Beef-ed Up Fries" at bounding box center [273, 224] width 170 height 15
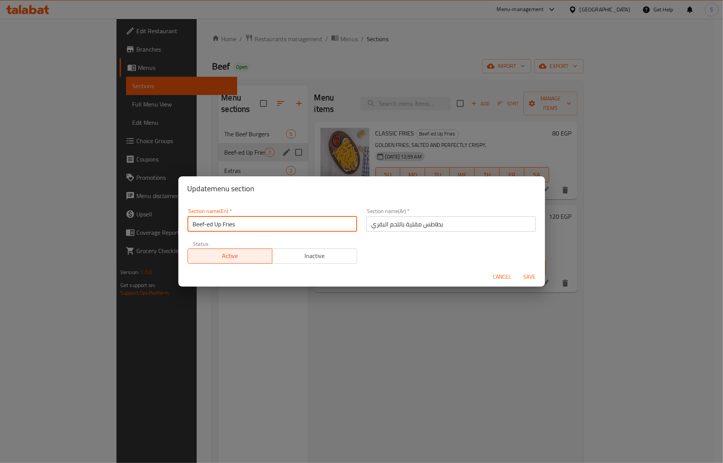
click at [229, 224] on input "Beef-ed Up Fries" at bounding box center [273, 224] width 170 height 15
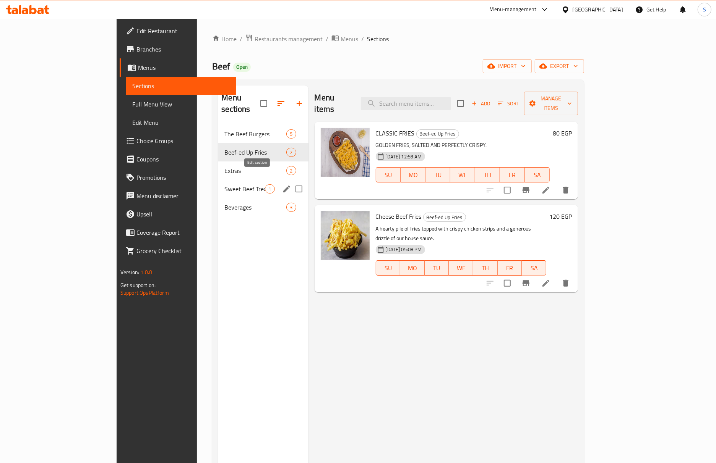
click at [282, 185] on icon "edit" at bounding box center [286, 189] width 9 height 9
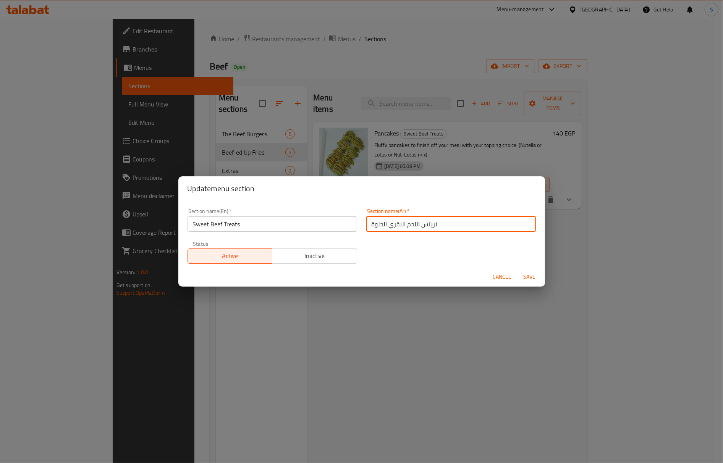
click at [384, 222] on input "تريتس اللحم البقري الحلوة" at bounding box center [451, 224] width 170 height 15
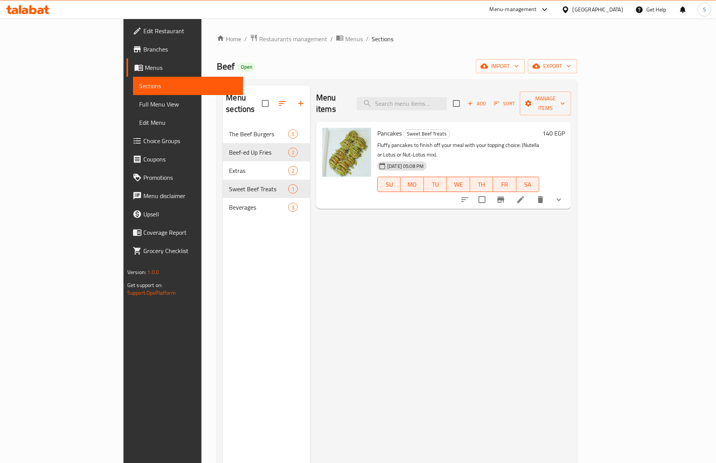
click at [143, 34] on span "Edit Restaurant" at bounding box center [190, 30] width 94 height 9
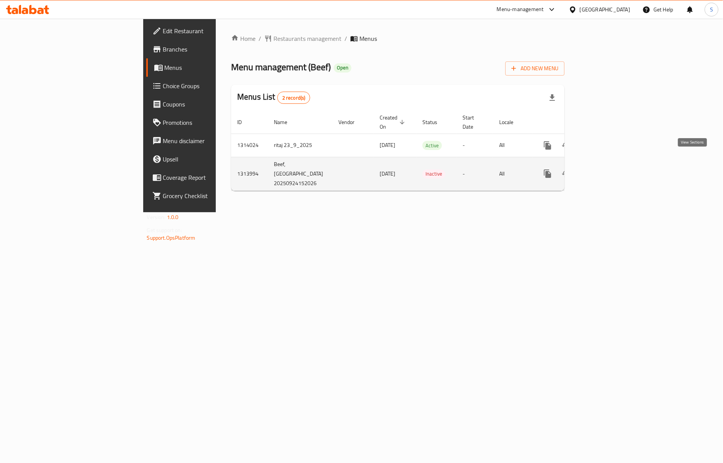
click at [612, 165] on link "enhanced table" at bounding box center [603, 174] width 18 height 18
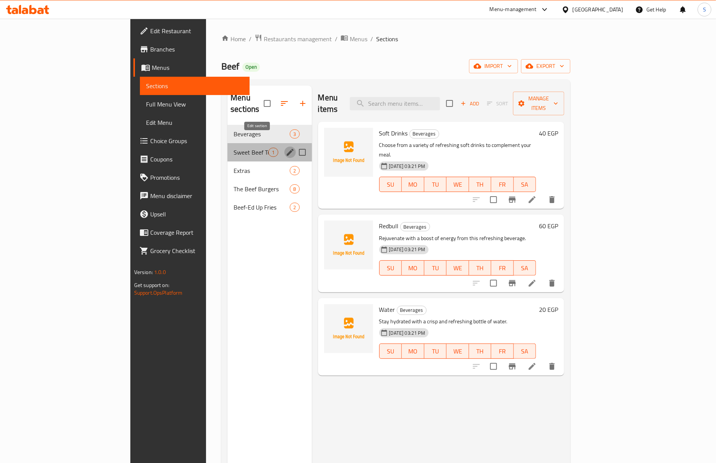
click at [287, 149] on icon "edit" at bounding box center [290, 152] width 7 height 7
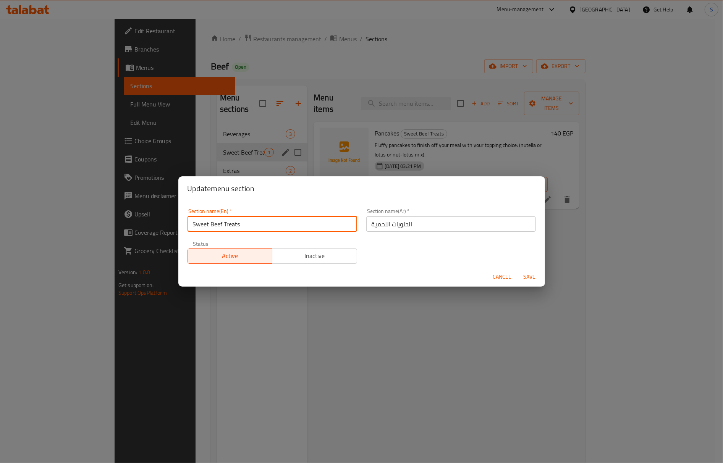
click at [251, 224] on input "Sweet Beef Treats" at bounding box center [273, 224] width 170 height 15
click at [54, 62] on div "Update menu section Section name(En)   * Sweet Beef Treats Section name(En) * S…" at bounding box center [361, 231] width 723 height 463
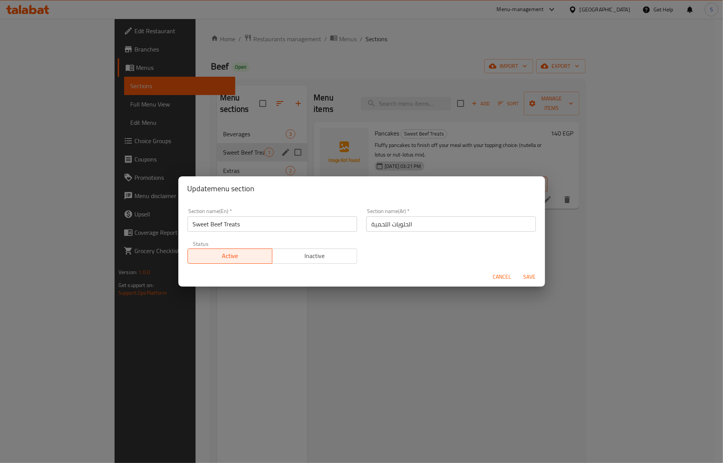
click at [496, 276] on span "Cancel" at bounding box center [502, 277] width 18 height 10
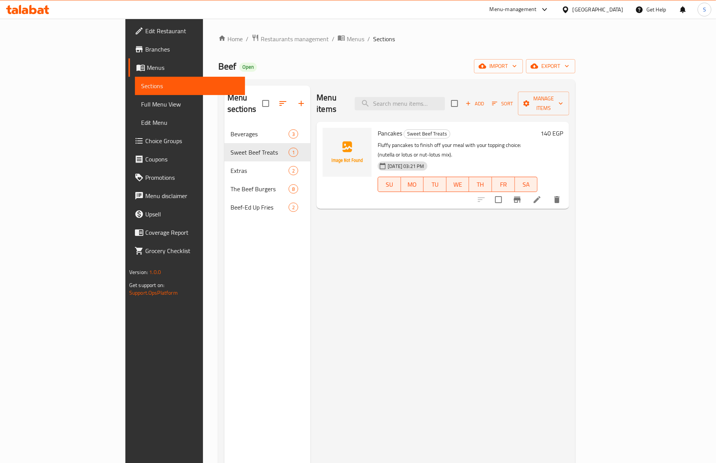
click at [147, 63] on span "Menus" at bounding box center [193, 67] width 92 height 9
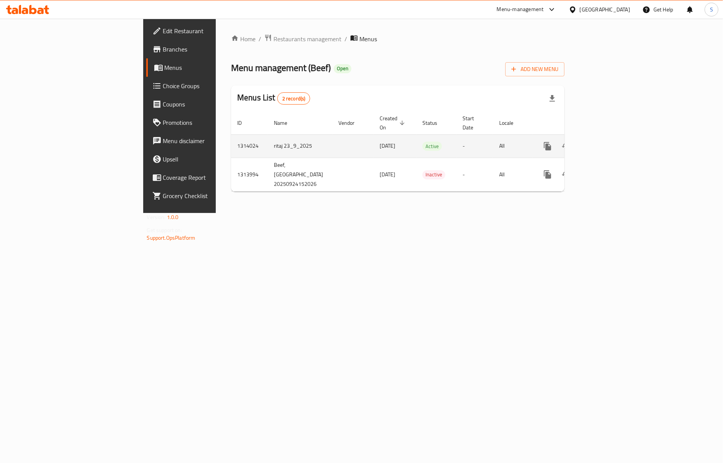
click at [608, 142] on icon "enhanced table" at bounding box center [602, 146] width 9 height 9
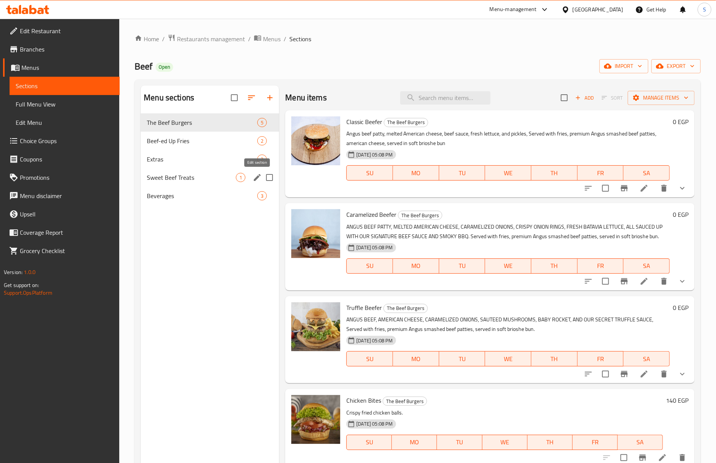
click at [253, 178] on icon "edit" at bounding box center [257, 177] width 9 height 9
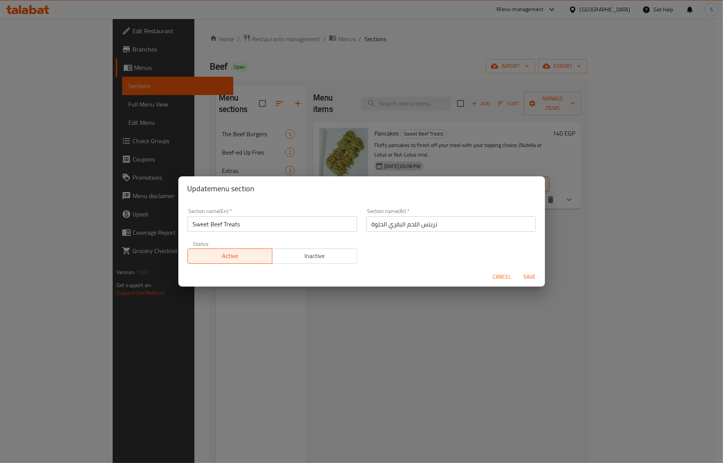
click at [407, 225] on input "تريتس اللحم البقري الحلوة" at bounding box center [451, 224] width 170 height 15
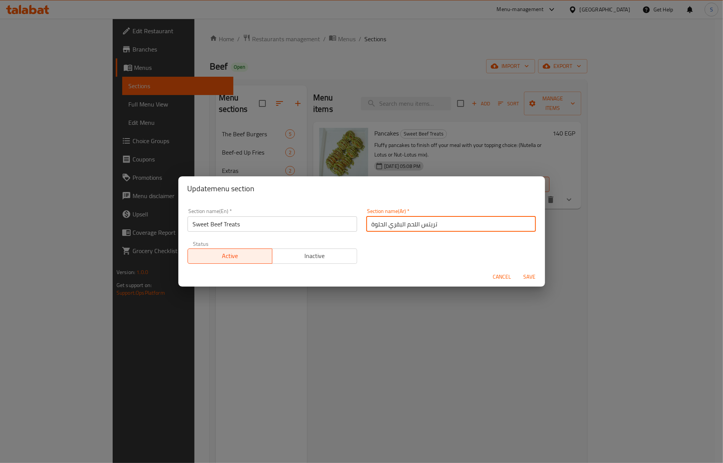
click at [407, 225] on input "تريتس اللحم البقري الحلوة" at bounding box center [451, 224] width 170 height 15
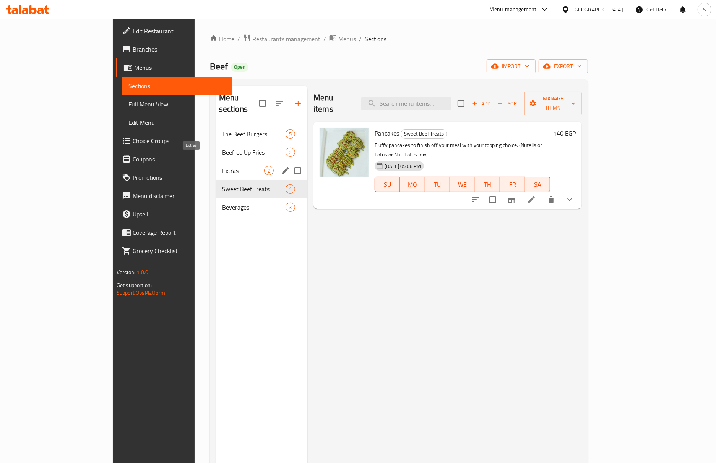
click at [222, 166] on span "Extras" at bounding box center [243, 170] width 42 height 9
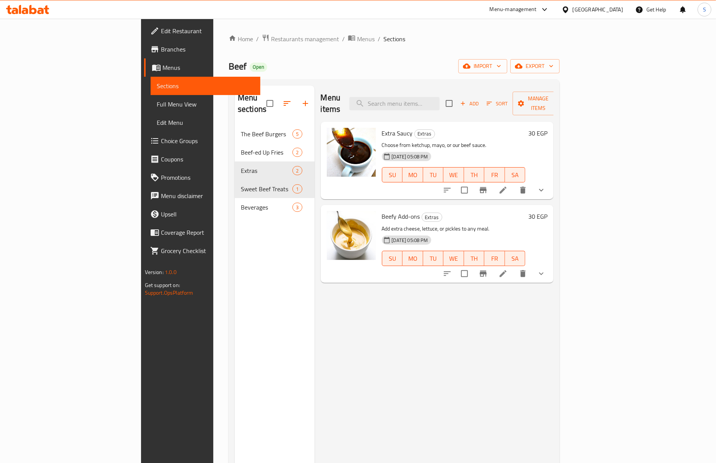
click at [507, 269] on icon at bounding box center [502, 273] width 9 height 9
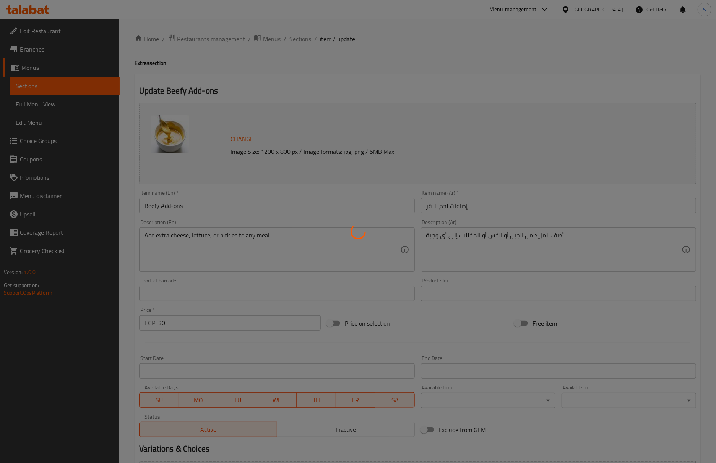
type input "اختيارك من:"
type input "1"
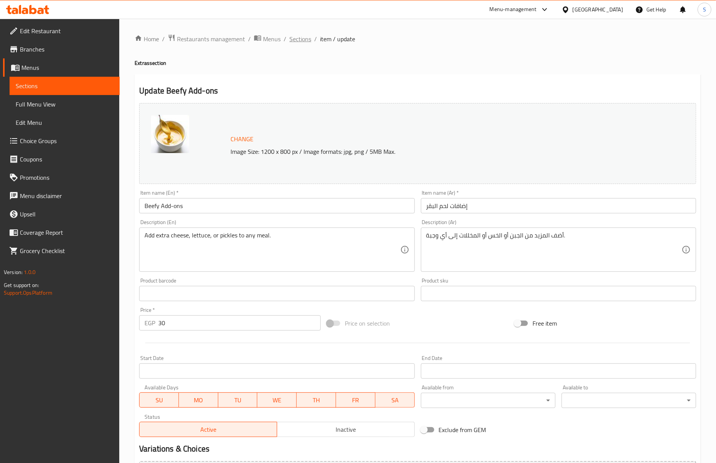
click at [301, 38] on span "Sections" at bounding box center [300, 38] width 22 height 9
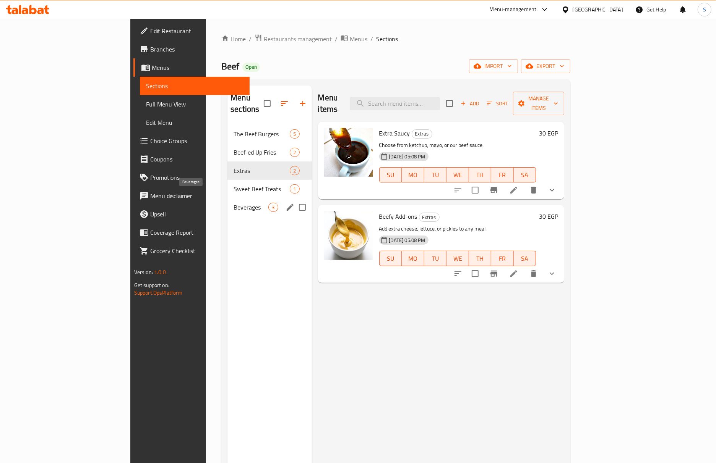
click at [233, 203] on span "Beverages" at bounding box center [250, 207] width 35 height 9
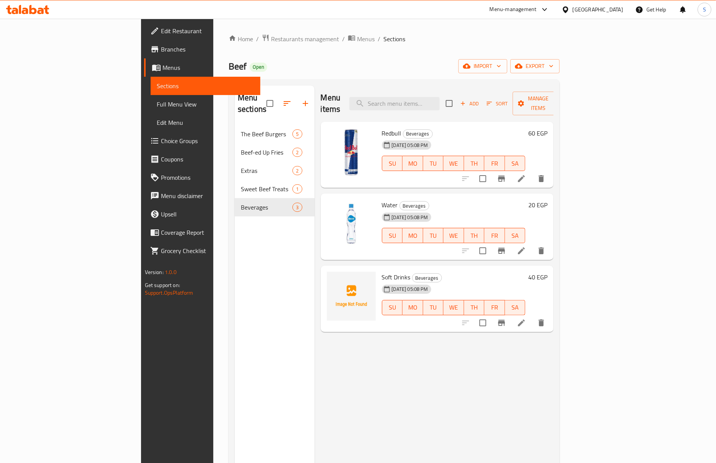
click at [31, 5] on icon at bounding box center [27, 9] width 43 height 9
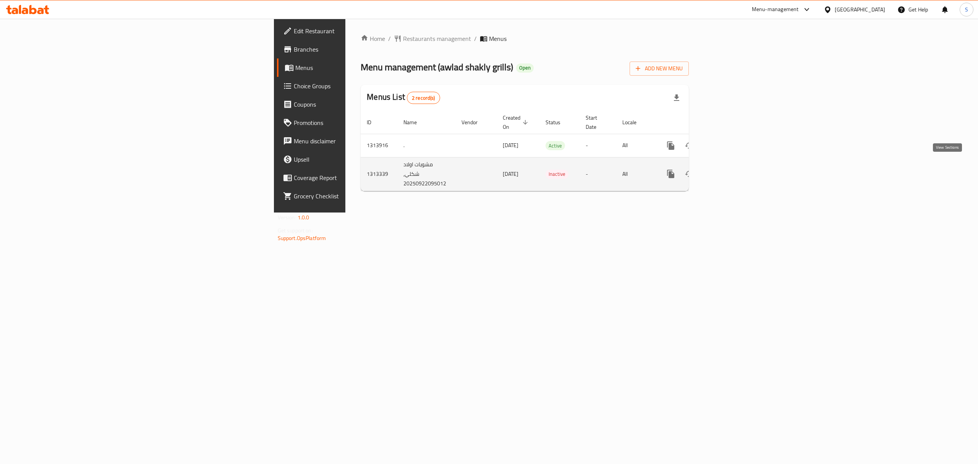
click at [735, 165] on link "enhanced table" at bounding box center [726, 174] width 18 height 18
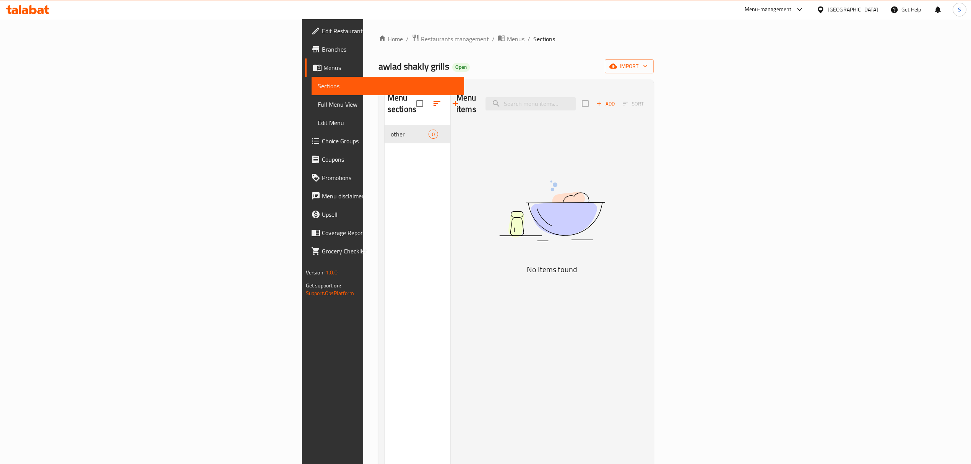
click at [44, 12] on icon at bounding box center [27, 9] width 43 height 9
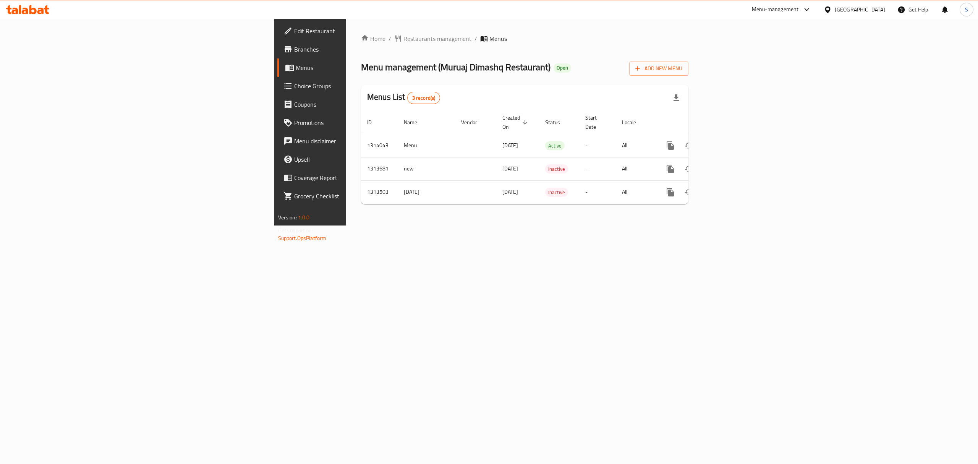
click at [876, 19] on div at bounding box center [489, 19] width 978 height 0
click at [883, 12] on div "[GEOGRAPHIC_DATA]" at bounding box center [860, 9] width 50 height 8
click at [778, 59] on div "[GEOGRAPHIC_DATA]" at bounding box center [802, 61] width 50 height 8
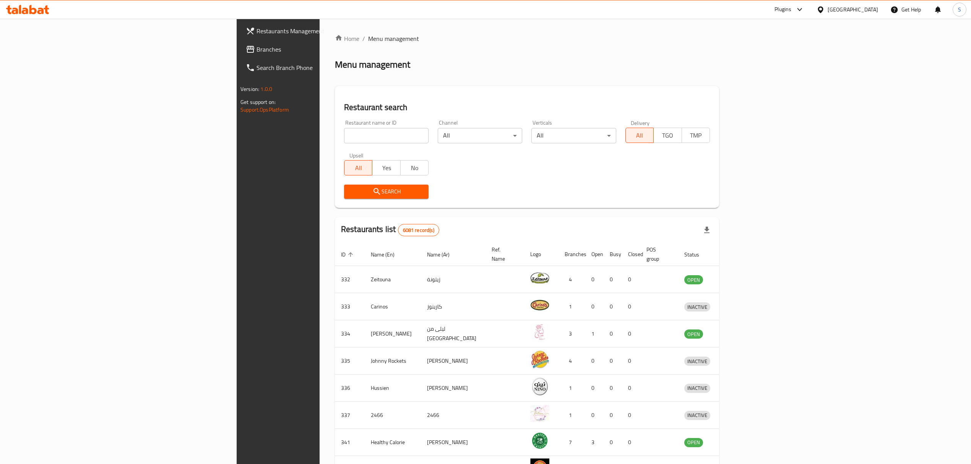
click at [256, 53] on span "Branches" at bounding box center [324, 49] width 136 height 9
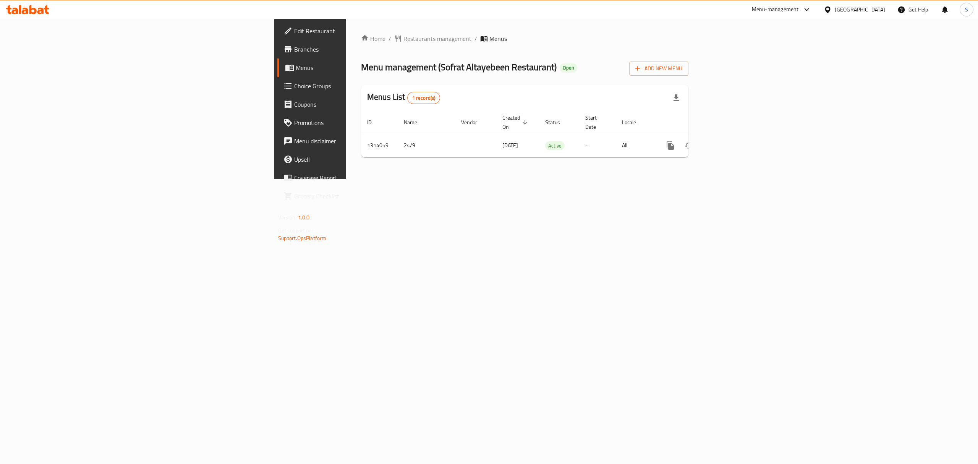
click at [36, 8] on icon at bounding box center [27, 9] width 43 height 9
click at [735, 136] on link "enhanced table" at bounding box center [725, 145] width 18 height 18
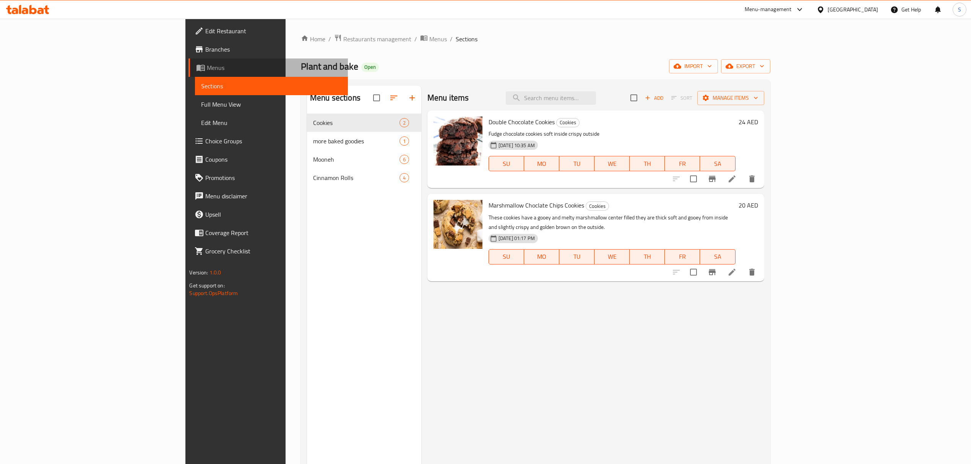
click at [207, 64] on span "Menus" at bounding box center [274, 67] width 135 height 9
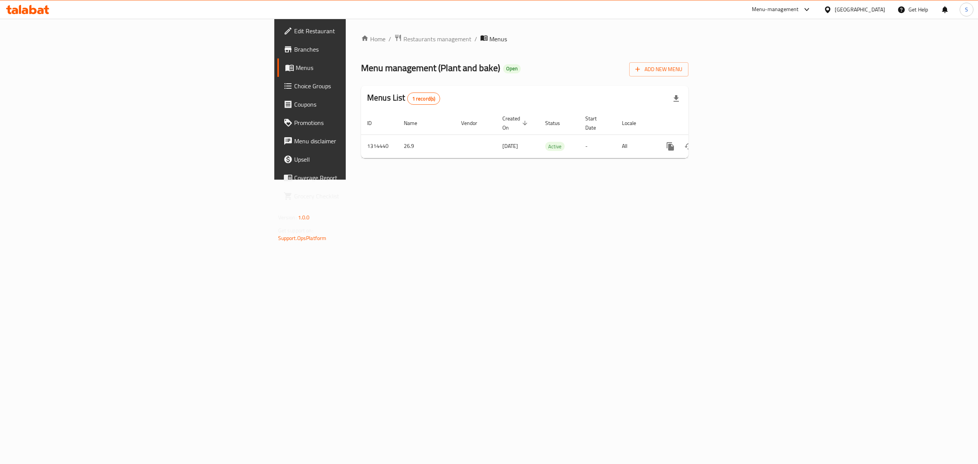
click at [39, 12] on icon at bounding box center [40, 11] width 6 height 6
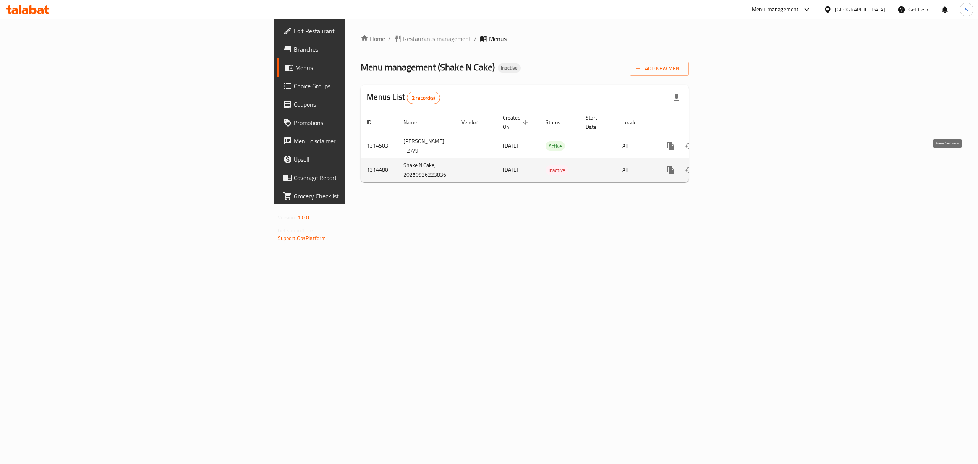
click at [731, 165] on icon "enhanced table" at bounding box center [725, 169] width 9 height 9
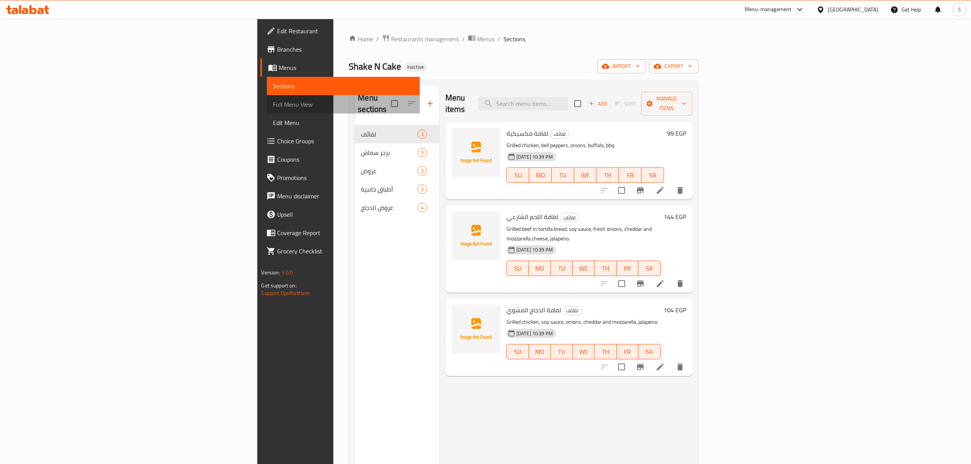
click at [273, 109] on span "Full Menu View" at bounding box center [343, 104] width 140 height 9
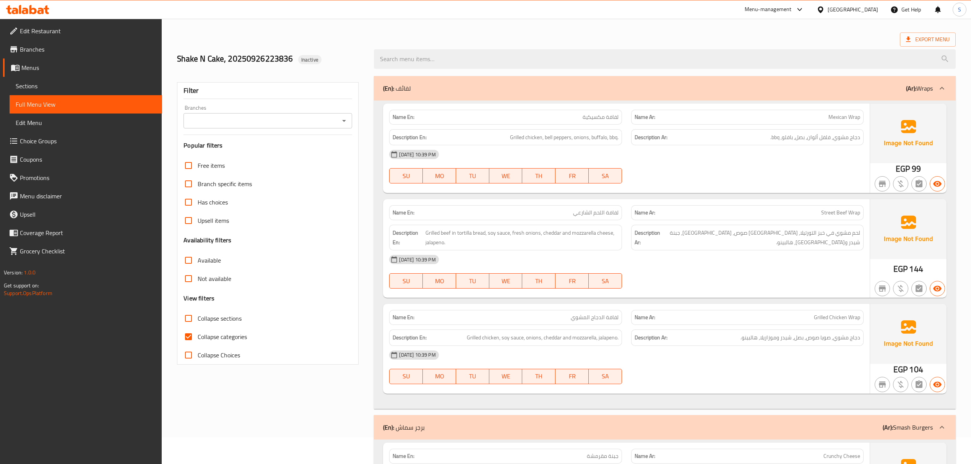
scroll to position [51, 0]
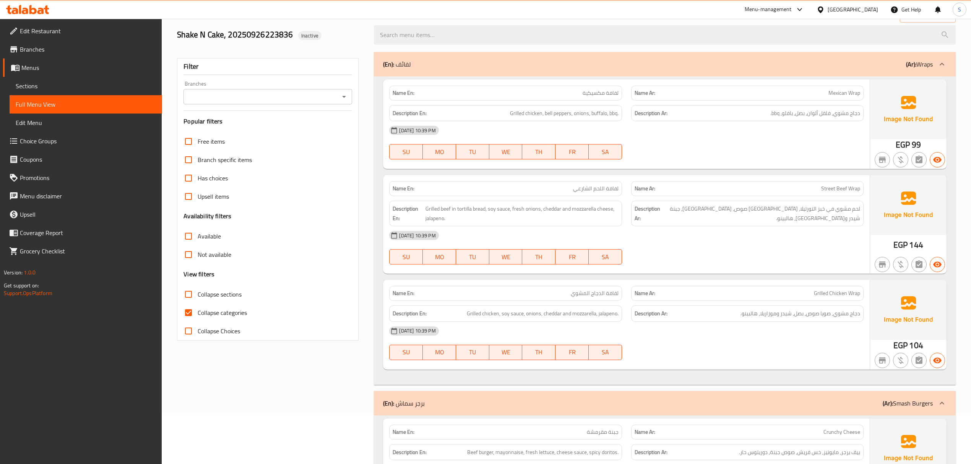
click at [181, 313] on input "Collapse categories" at bounding box center [188, 312] width 18 height 18
checkbox input "false"
click at [116, 88] on span "Sections" at bounding box center [86, 85] width 140 height 9
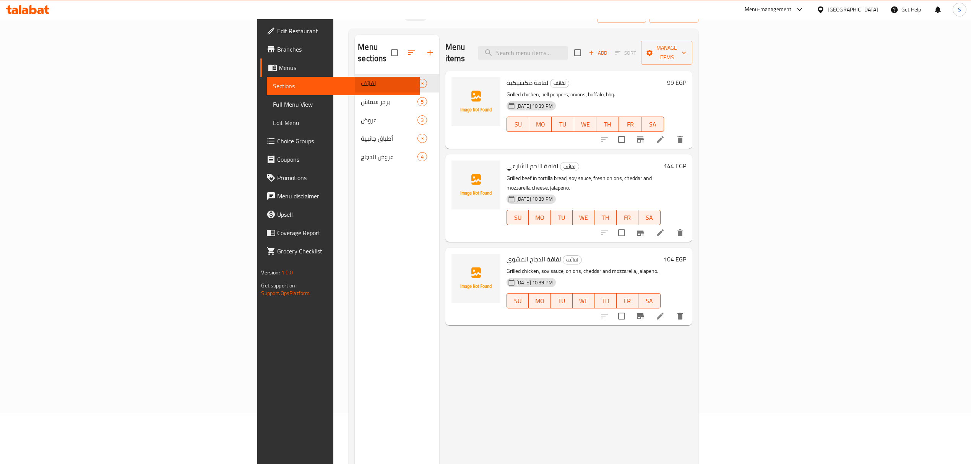
click at [279, 70] on span "Menus" at bounding box center [346, 67] width 135 height 9
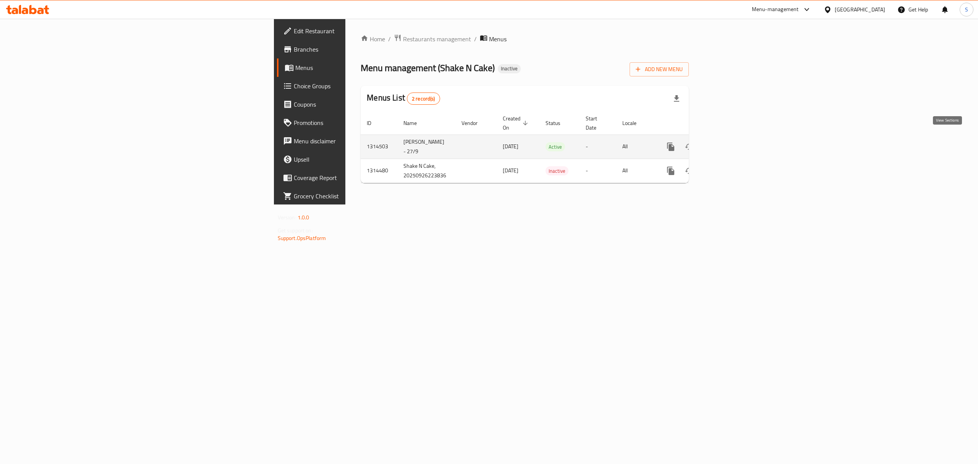
click at [735, 141] on link "enhanced table" at bounding box center [726, 147] width 18 height 18
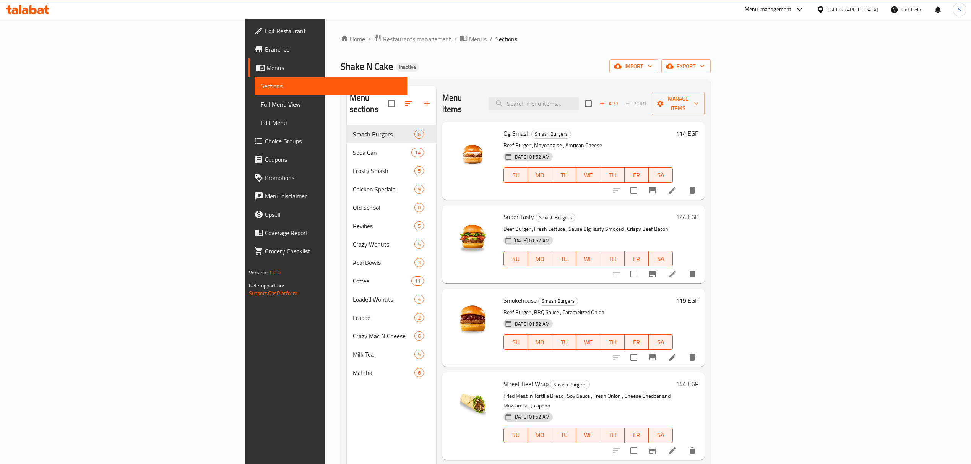
click at [261, 103] on span "Full Menu View" at bounding box center [331, 104] width 140 height 9
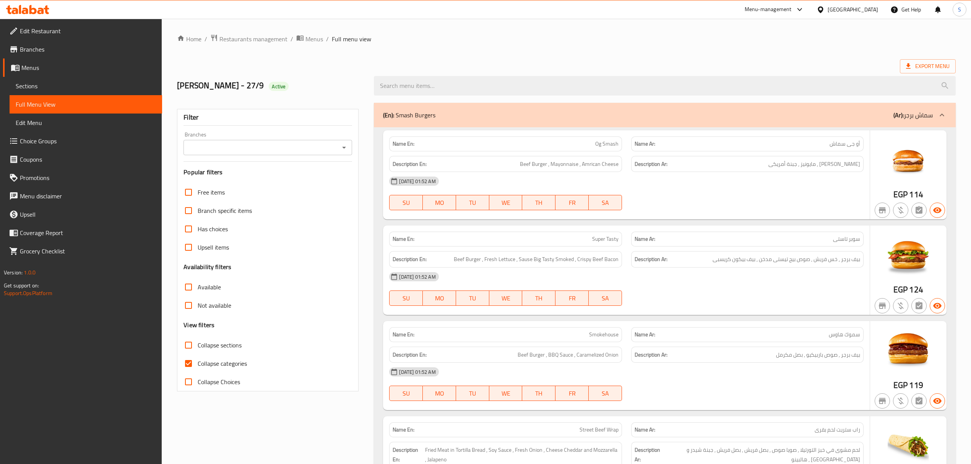
click at [58, 83] on span "Sections" at bounding box center [86, 85] width 140 height 9
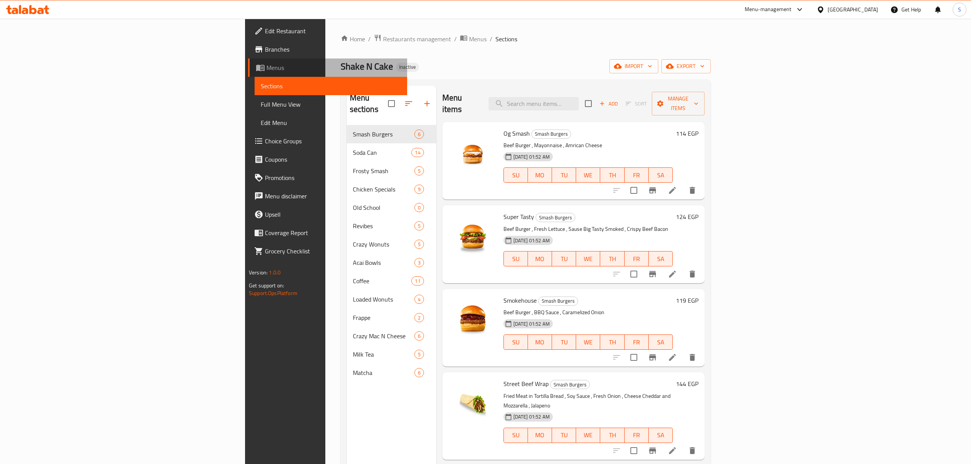
click at [248, 72] on link "Menus" at bounding box center [327, 67] width 159 height 18
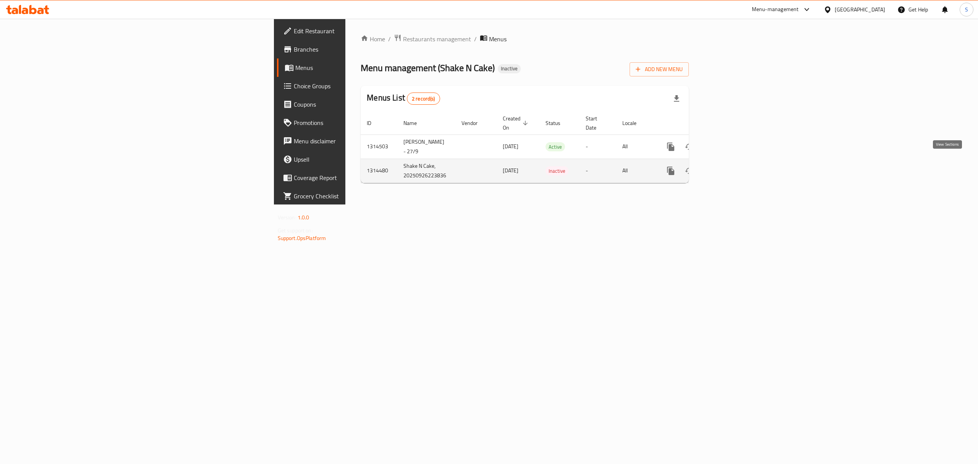
click at [735, 162] on link "enhanced table" at bounding box center [726, 171] width 18 height 18
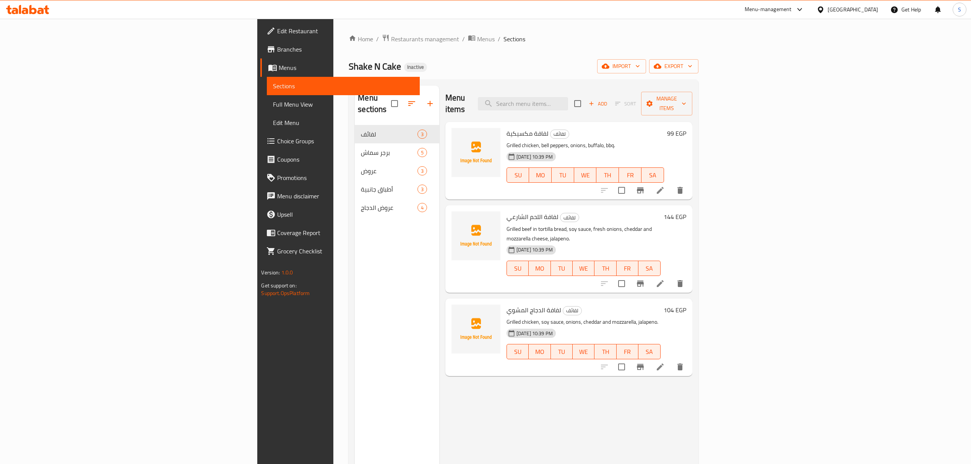
click at [273, 101] on span "Full Menu View" at bounding box center [343, 104] width 140 height 9
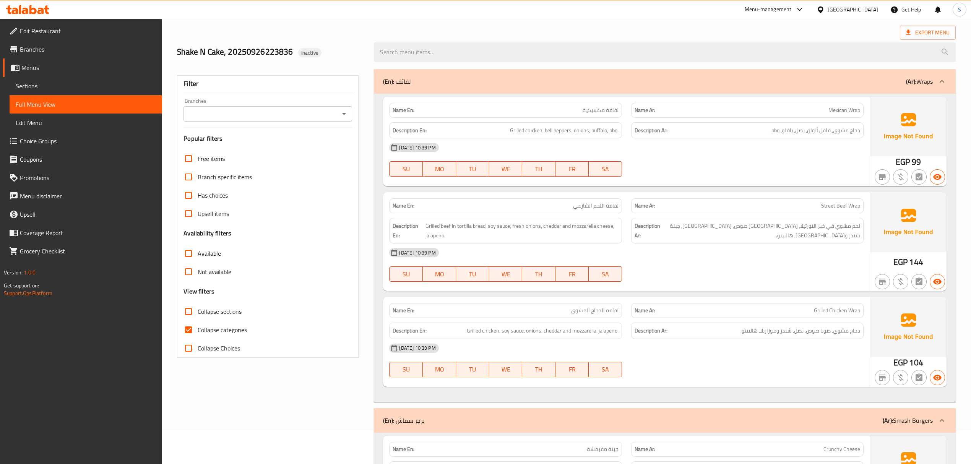
scroll to position [51, 0]
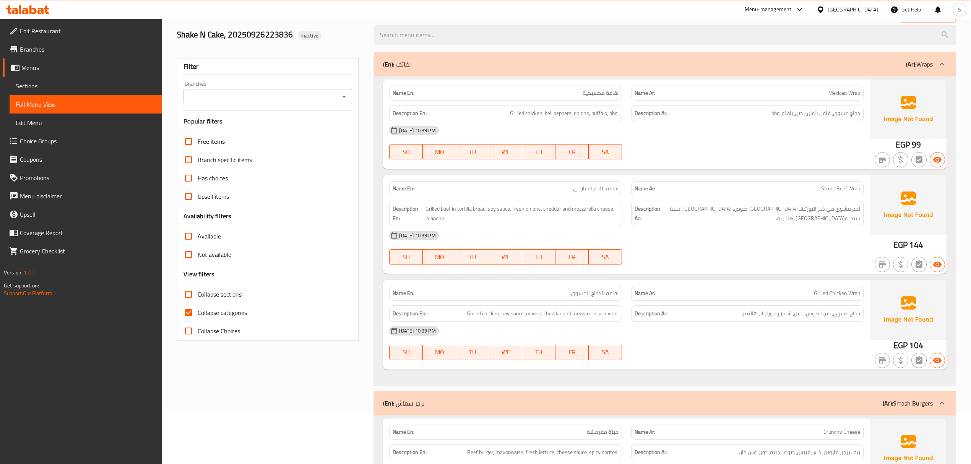
click at [199, 315] on span "Collapse categories" at bounding box center [222, 312] width 49 height 9
click at [198, 315] on input "Collapse categories" at bounding box center [188, 312] width 18 height 18
checkbox input "false"
click at [624, 245] on div "26-09-2025 10:39 PM" at bounding box center [625, 235] width 483 height 18
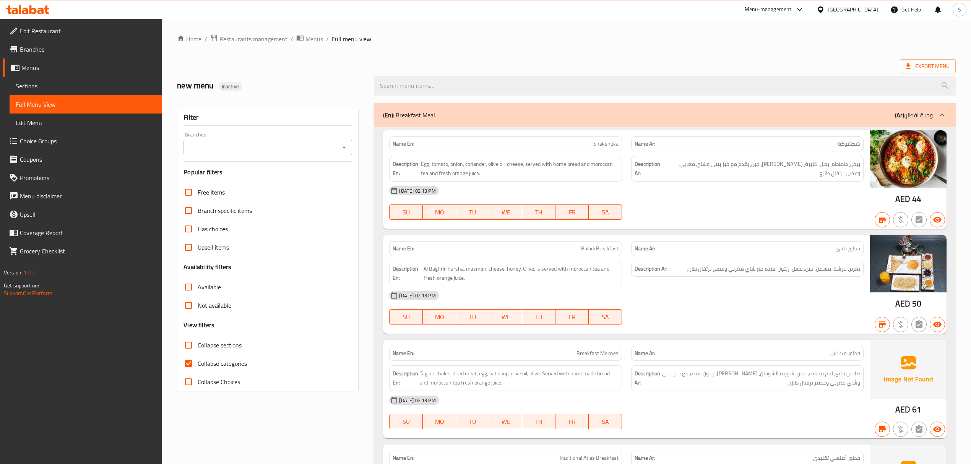
click at [847, 7] on div "[GEOGRAPHIC_DATA]" at bounding box center [852, 9] width 50 height 8
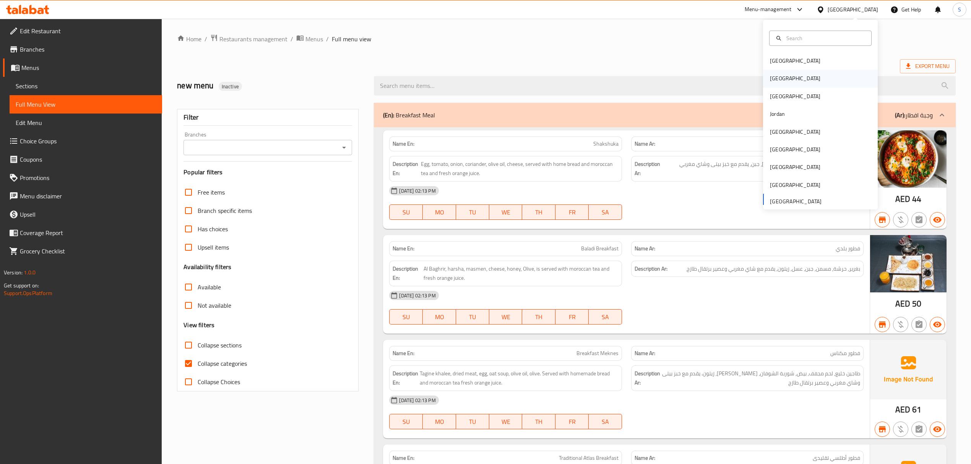
click at [779, 81] on div "[GEOGRAPHIC_DATA]" at bounding box center [794, 79] width 63 height 18
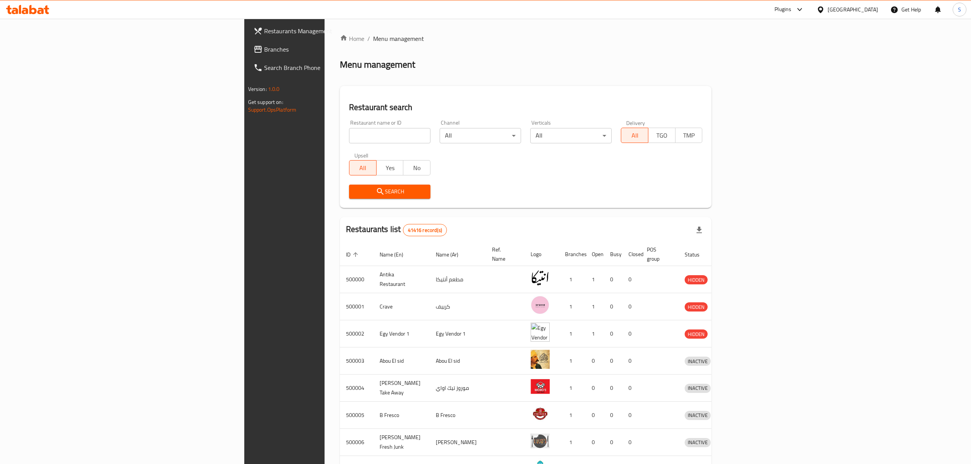
click at [264, 45] on span "Branches" at bounding box center [332, 49] width 136 height 9
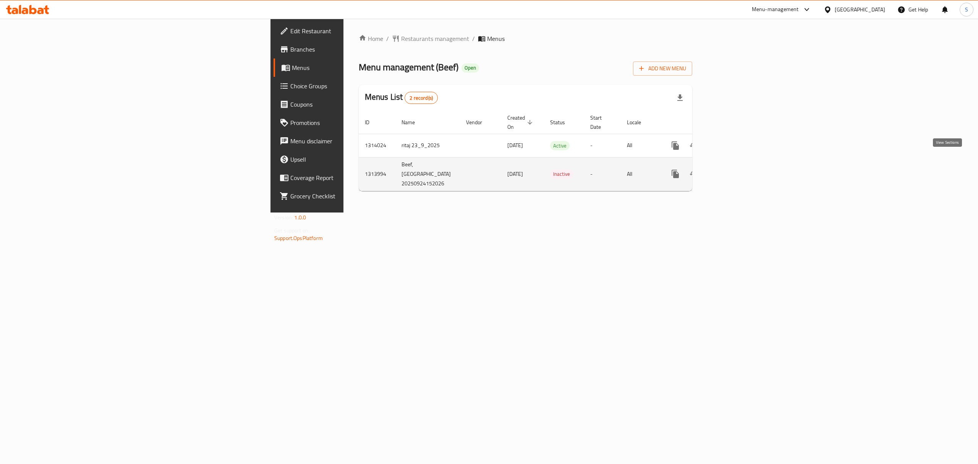
click at [740, 165] on link "enhanced table" at bounding box center [730, 174] width 18 height 18
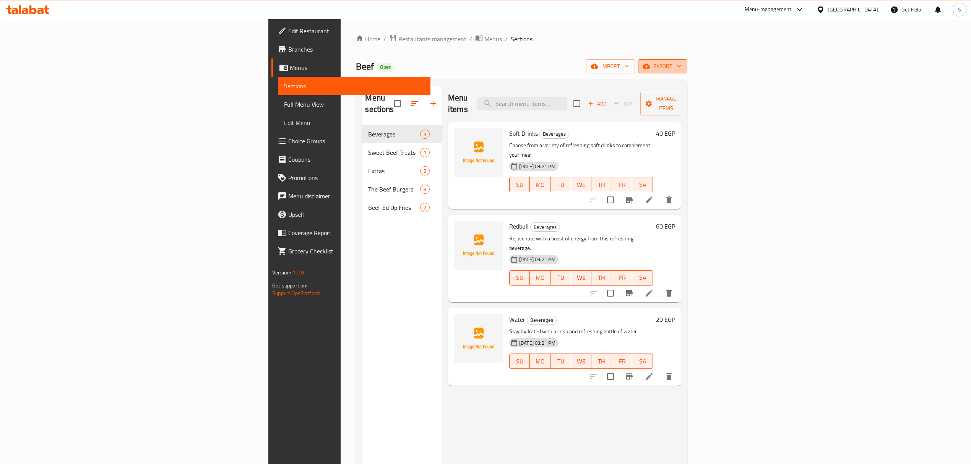
click at [681, 70] on span "export" at bounding box center [662, 67] width 37 height 10
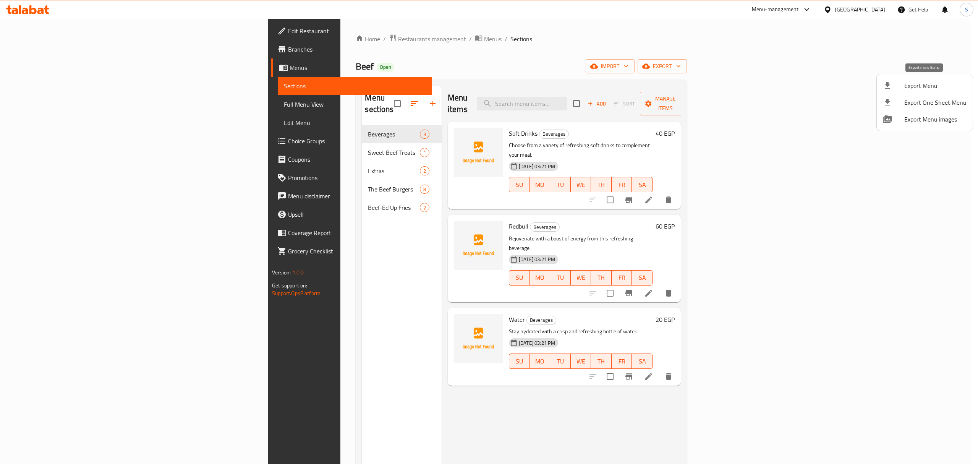
click at [922, 84] on span "Export Menu" at bounding box center [935, 85] width 62 height 9
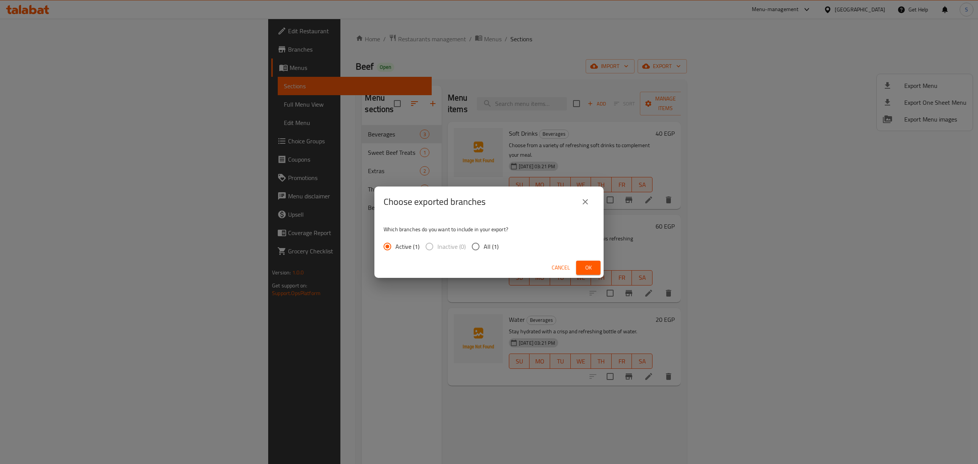
click at [481, 246] on input "All (1)" at bounding box center [476, 246] width 16 height 16
radio input "true"
click at [588, 269] on span "Ok" at bounding box center [588, 268] width 12 height 10
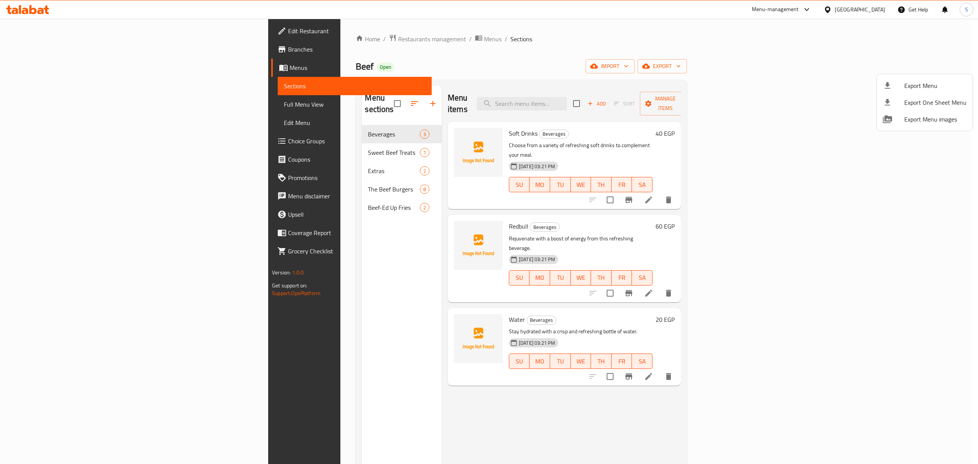
click at [50, 72] on div at bounding box center [489, 232] width 978 height 464
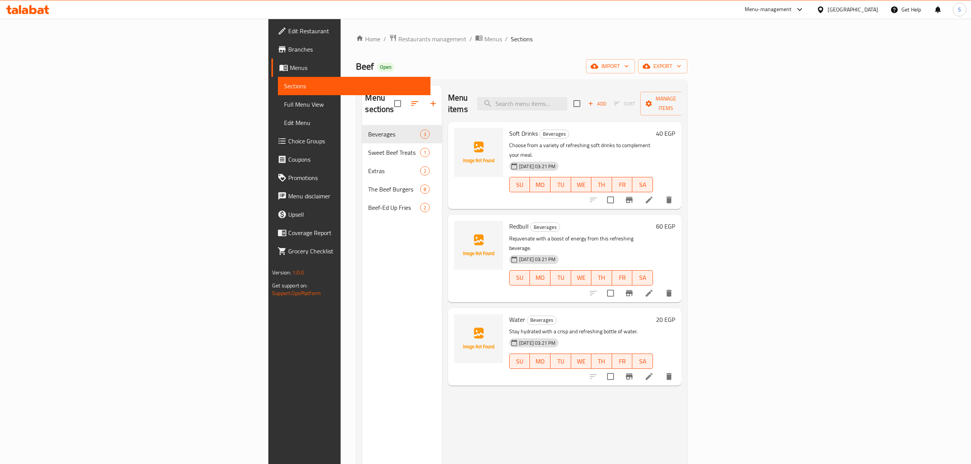
click at [290, 67] on span "Menus" at bounding box center [357, 67] width 135 height 9
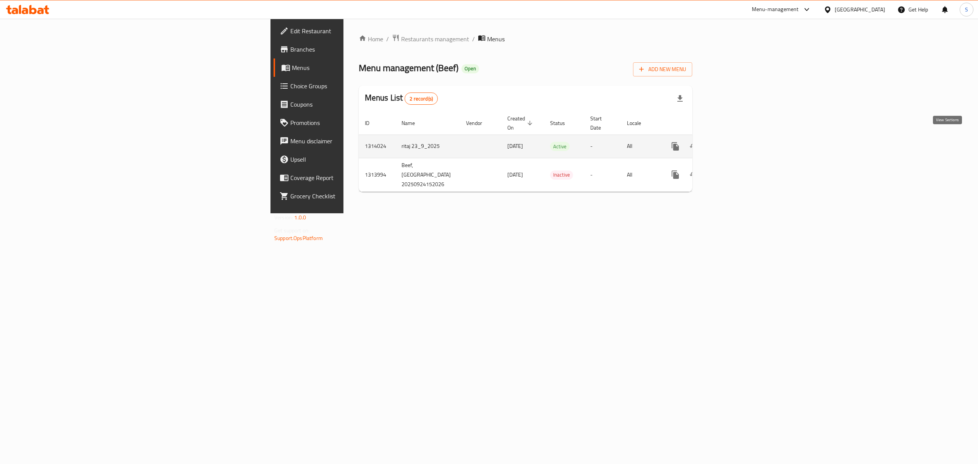
click at [740, 139] on link "enhanced table" at bounding box center [730, 146] width 18 height 18
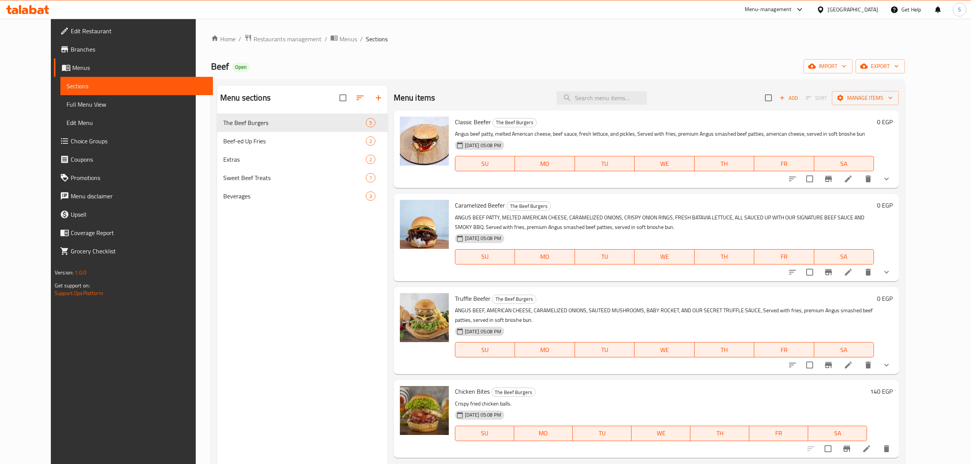
click at [66, 101] on span "Full Menu View" at bounding box center [136, 104] width 140 height 9
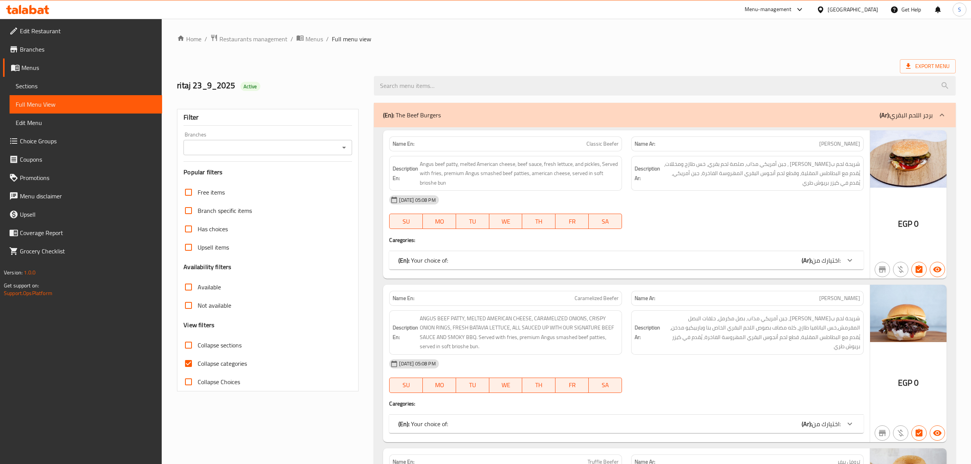
click at [196, 365] on input "Collapse categories" at bounding box center [188, 363] width 18 height 18
checkbox input "false"
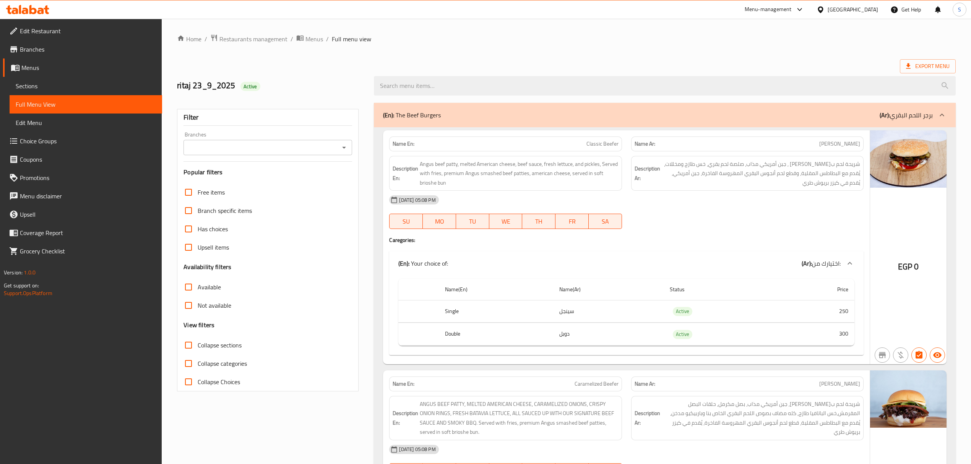
click at [457, 120] on div "(En): The Beef Burgers (Ar): برجر اللحم البقري" at bounding box center [664, 115] width 581 height 24
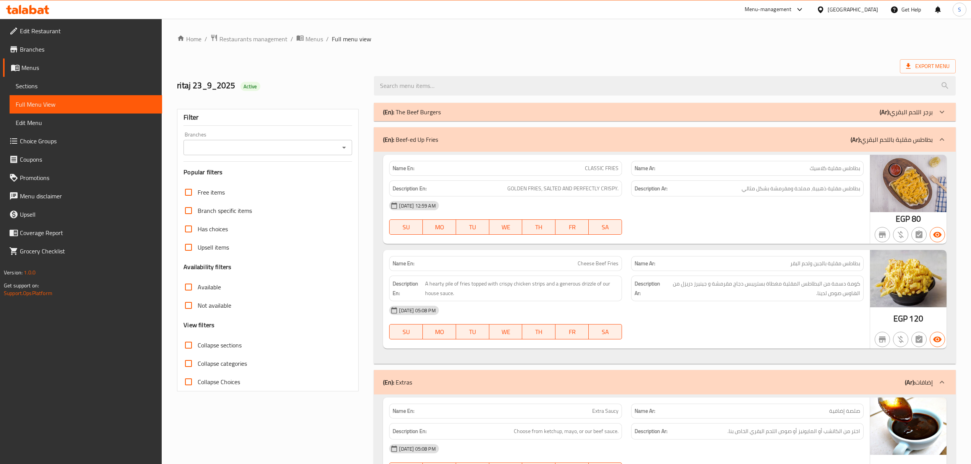
click at [70, 92] on link "Sections" at bounding box center [86, 86] width 152 height 18
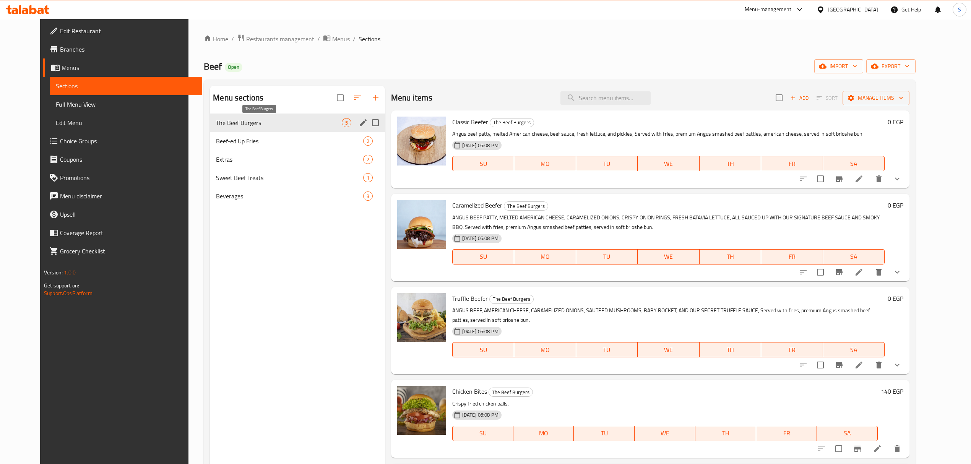
click at [244, 125] on span "The Beef Burgers" at bounding box center [278, 122] width 125 height 9
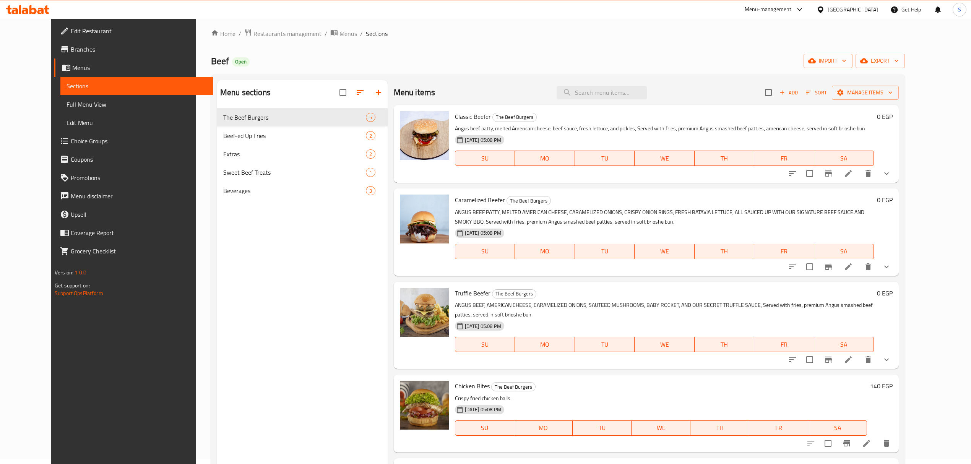
scroll to position [107, 0]
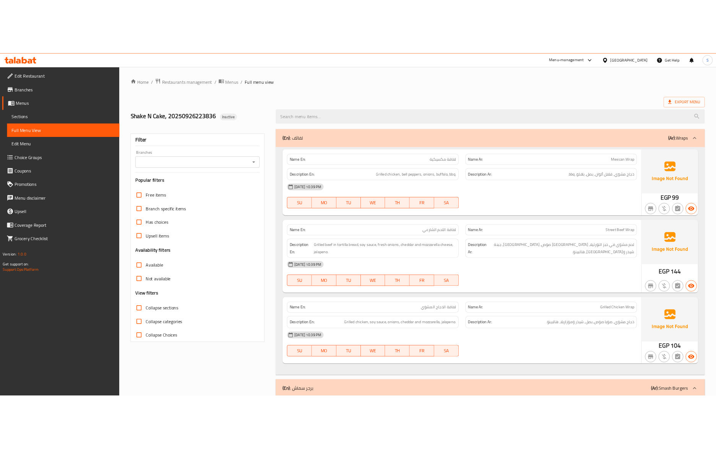
scroll to position [51, 0]
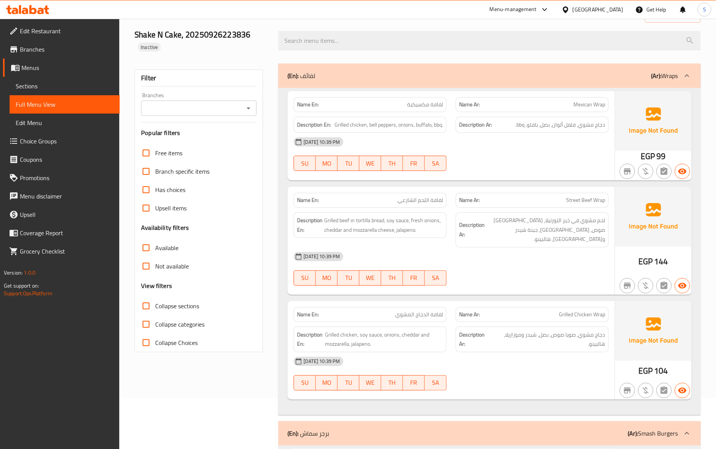
click at [455, 210] on div "Description Ar: لحم مشوي في خبز التورتيلا, [GEOGRAPHIC_DATA] صوص, بصل فريش, جبن…" at bounding box center [532, 229] width 162 height 44
click at [150, 303] on input "Collapse sections" at bounding box center [146, 306] width 18 height 18
checkbox input "true"
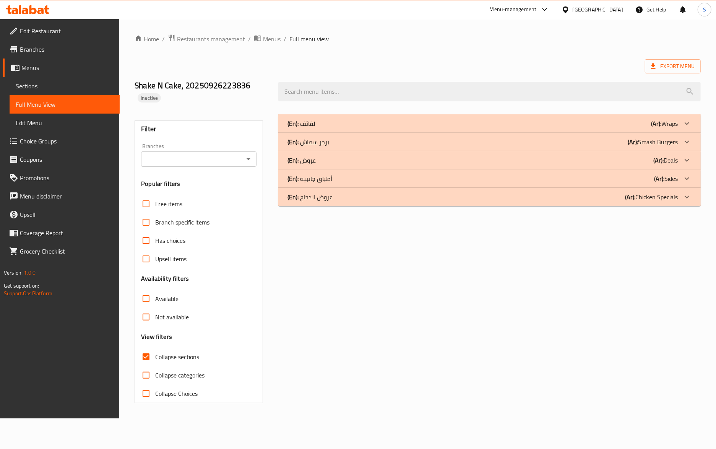
scroll to position [0, 0]
click at [673, 73] on span "Export Menu" at bounding box center [680, 66] width 56 height 14
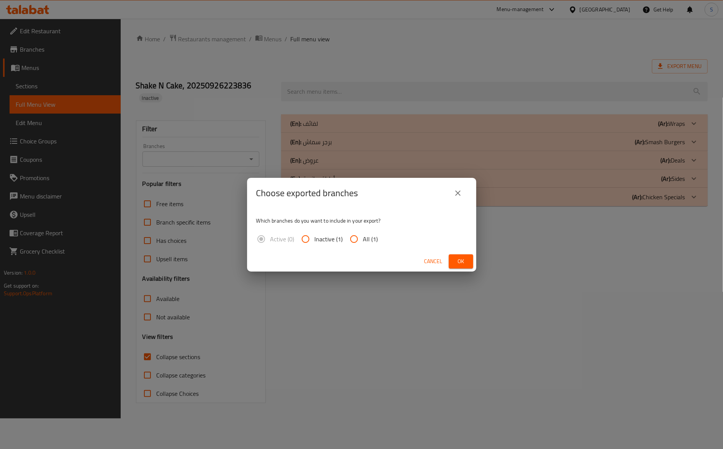
click at [367, 240] on span "All (1)" at bounding box center [370, 238] width 15 height 9
click at [363, 240] on input "All (1)" at bounding box center [354, 239] width 18 height 18
radio input "true"
click at [460, 261] on span "Ok" at bounding box center [461, 261] width 12 height 10
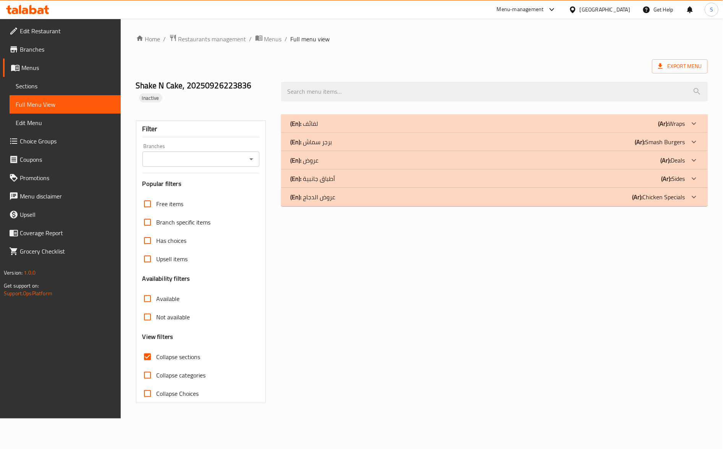
click at [344, 144] on div "(En): برجر سماش (Ar): Smash Burgers" at bounding box center [487, 141] width 395 height 9
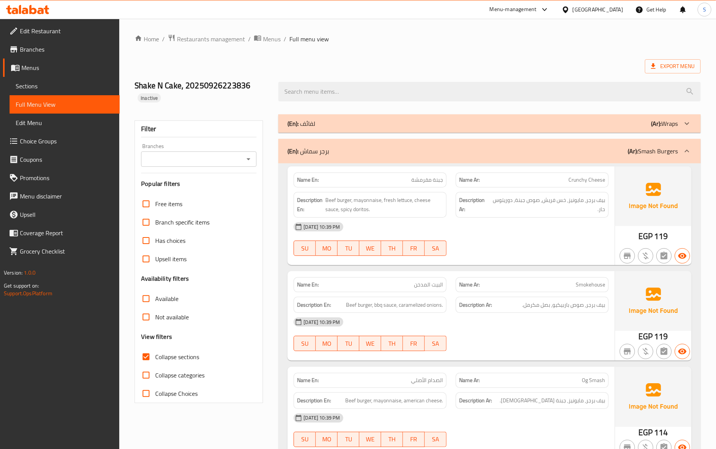
scroll to position [51, 0]
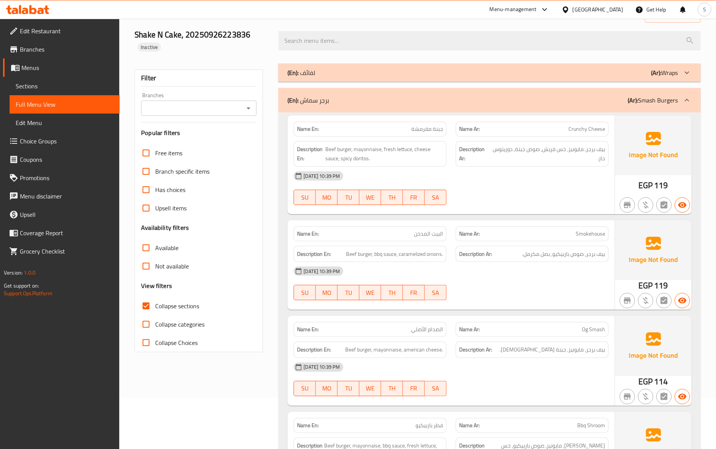
click at [530, 199] on div "[DATE] 10:39 PM SU MO TU WE TH FR SA" at bounding box center [451, 188] width 324 height 43
click at [517, 192] on div "[DATE] 10:39 PM SU MO TU WE TH FR SA" at bounding box center [451, 188] width 324 height 43
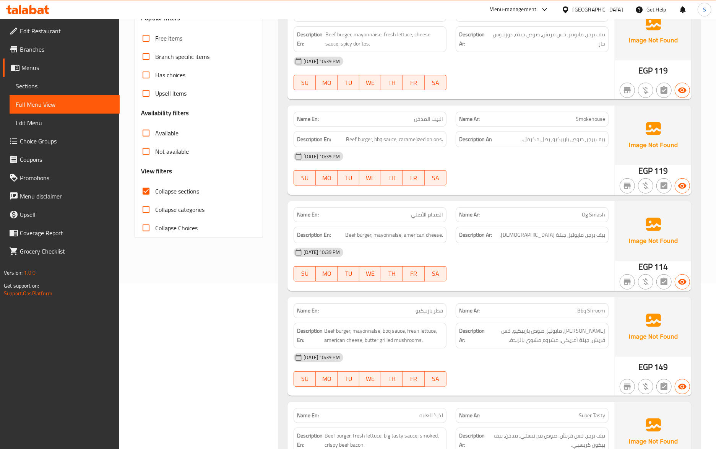
scroll to position [153, 0]
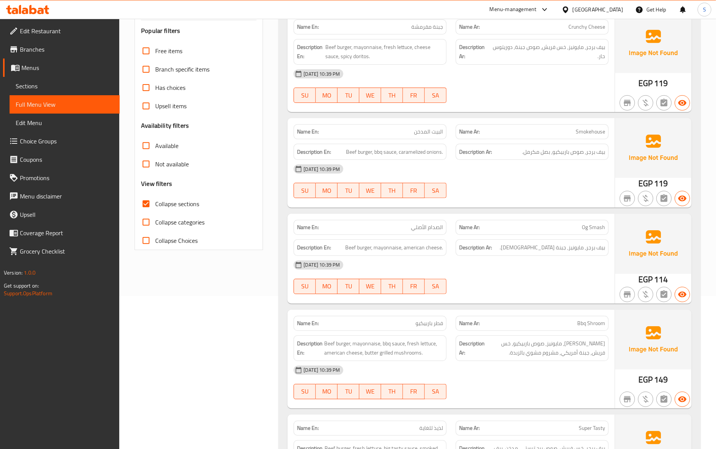
click at [581, 267] on div "[DATE] 10:39 PM" at bounding box center [451, 265] width 324 height 18
click at [590, 132] on span "Smokehouse" at bounding box center [589, 132] width 29 height 8
copy span "Smokehouse"
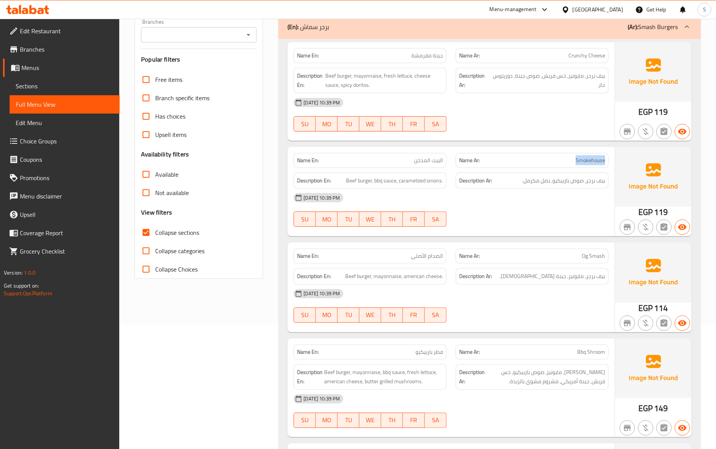
scroll to position [102, 0]
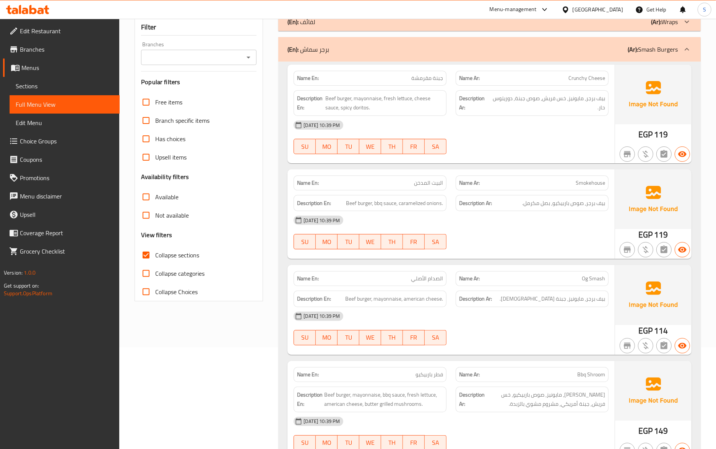
click at [515, 149] on div "[DATE] 10:39 PM SU MO TU WE TH FR SA" at bounding box center [451, 137] width 324 height 43
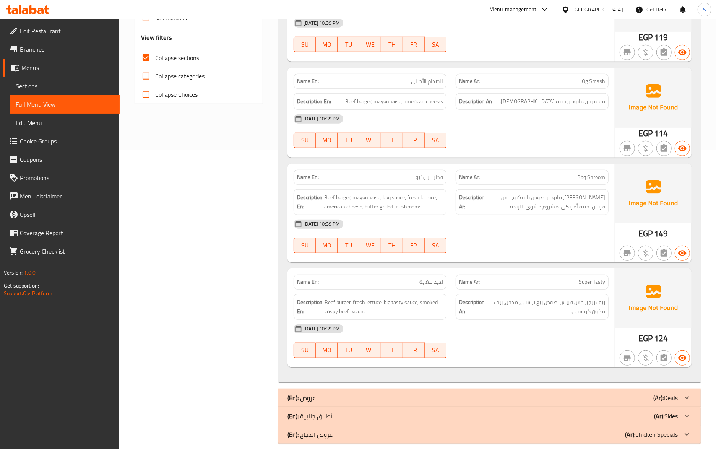
scroll to position [306, 0]
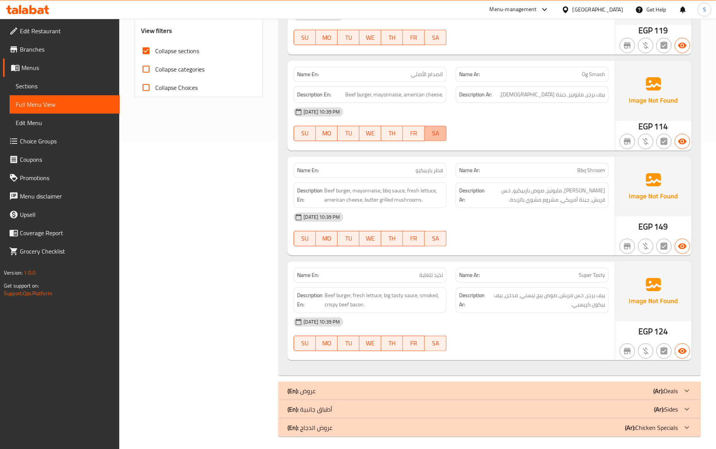
click at [440, 136] on span "SA" at bounding box center [436, 133] width 16 height 11
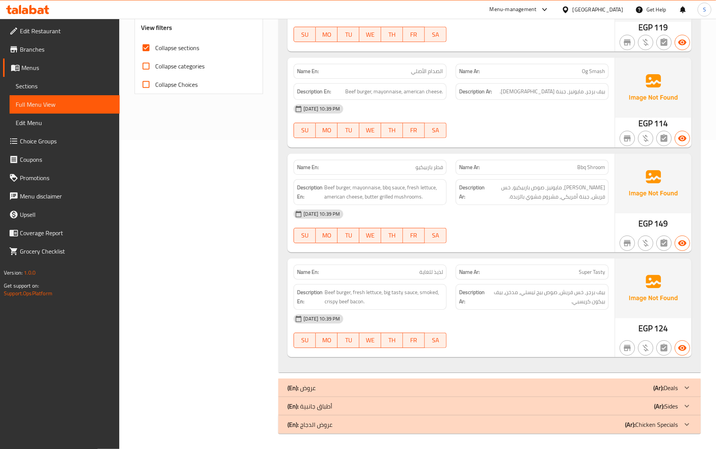
scroll to position [311, 0]
click at [344, 377] on div "(En): لفائف (Ar): Wraps Name En: لفافة مكسيكية Name Ar: Mexican Wrap Descriptio…" at bounding box center [489, 120] width 422 height 628
click at [344, 381] on div "(En): عروض (Ar): Deals" at bounding box center [489, 387] width 422 height 18
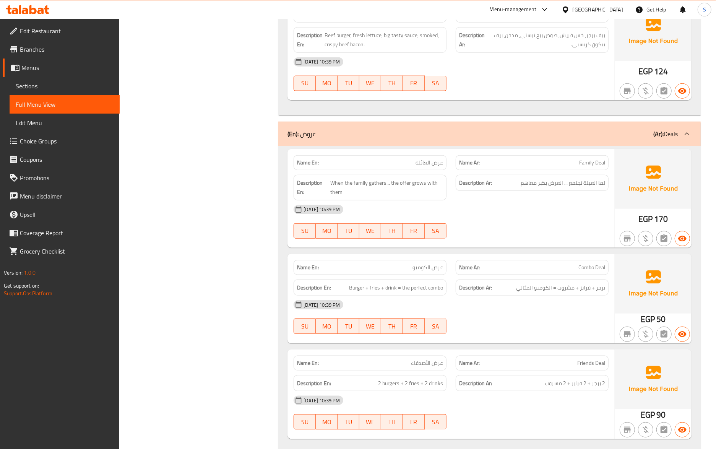
scroll to position [616, 0]
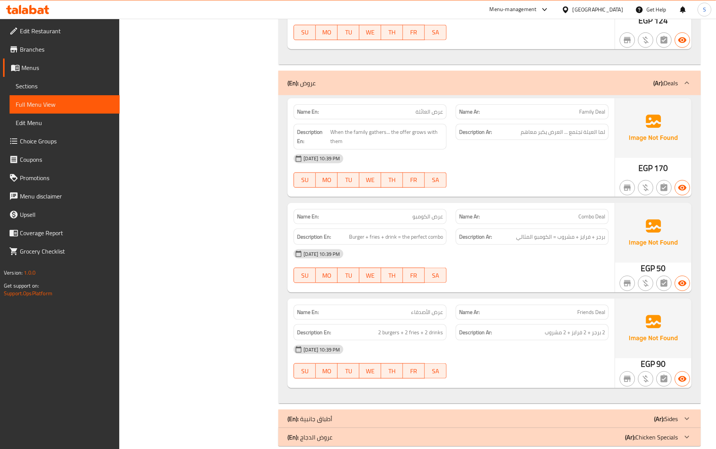
click at [378, 91] on div "(En): عروض (Ar): Deals" at bounding box center [489, 83] width 422 height 24
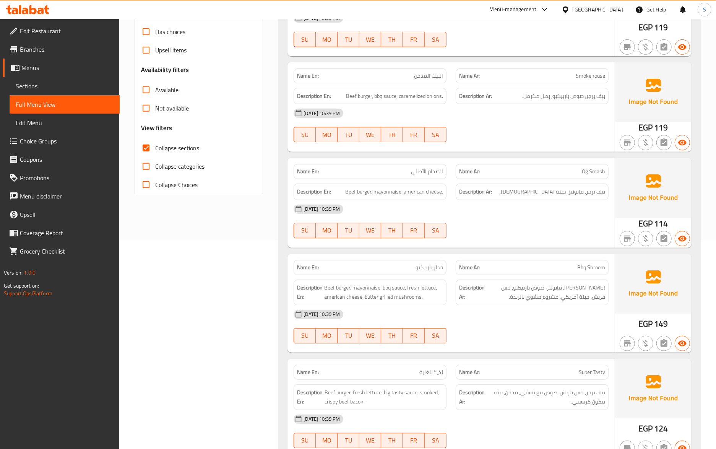
scroll to position [311, 0]
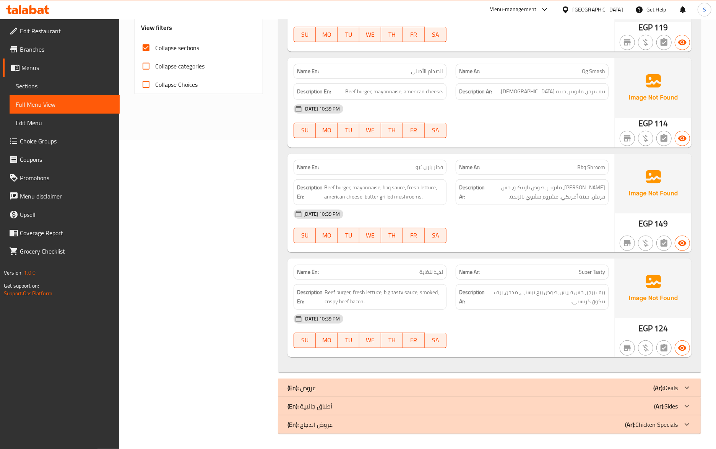
click at [596, 274] on span "Super Tasty" at bounding box center [592, 272] width 26 height 8
copy span "Super Tasty"
click at [433, 294] on span "Beef burger, fresh lettuce, big tasty sauce, smoked, crispy beef bacon." at bounding box center [383, 296] width 118 height 19
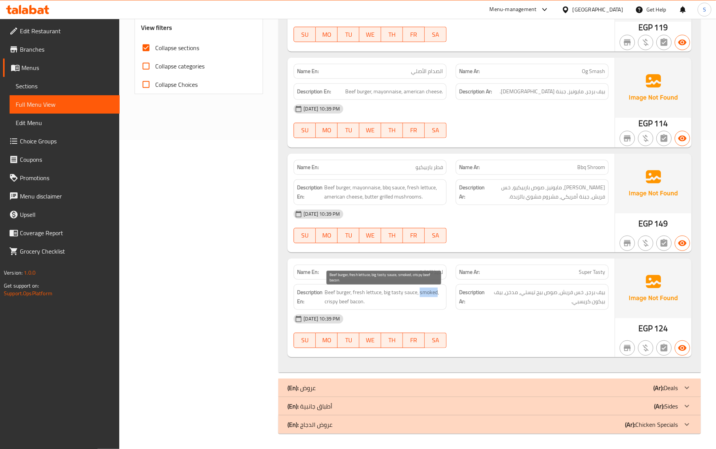
click at [433, 294] on span "Beef burger, fresh lettuce, big tasty sauce, smoked, crispy beef bacon." at bounding box center [383, 296] width 118 height 19
copy span "smoked"
click at [556, 332] on div "26-09-2025 10:39 PM SU MO TU WE TH FR SA" at bounding box center [451, 331] width 324 height 43
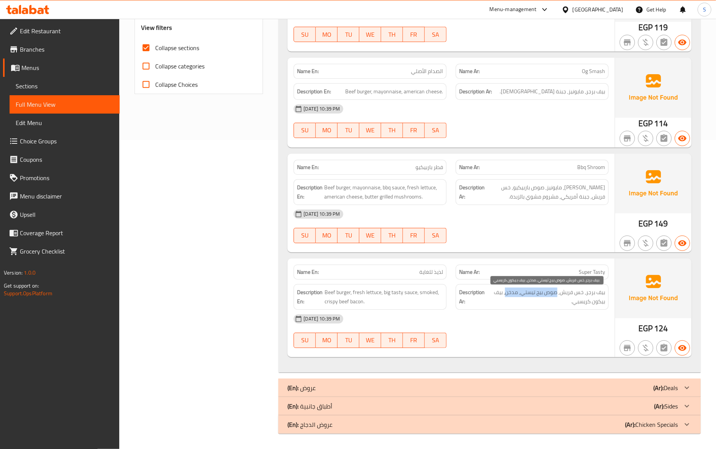
drag, startPoint x: 557, startPoint y: 294, endPoint x: 505, endPoint y: 290, distance: 52.2
click at [505, 290] on span "بيف برجر, خس فريش, صوص بيج تيستي, مدخن, بيف بيكون كريسبي." at bounding box center [546, 296] width 118 height 19
copy span "صوص بيج تيستي, مدخن"
click at [463, 294] on strong "Description Ar:" at bounding box center [472, 296] width 26 height 19
click at [146, 43] on input "Collapse sections" at bounding box center [146, 48] width 18 height 18
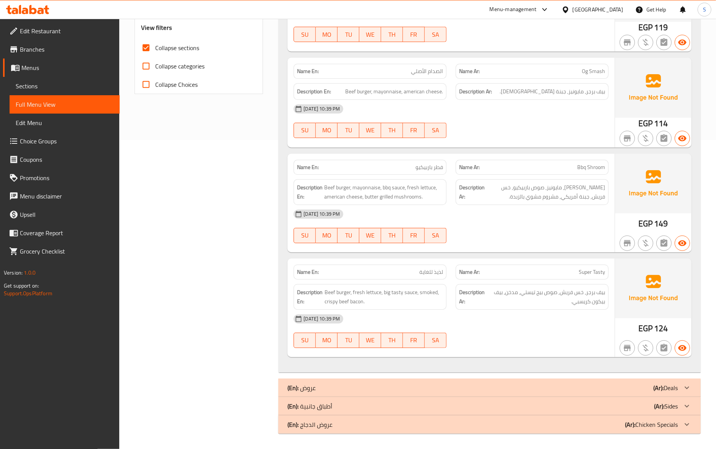
checkbox input "false"
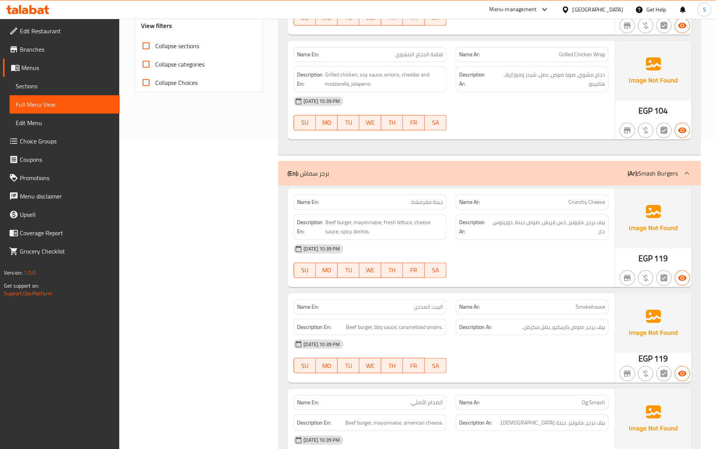
scroll to position [27, 0]
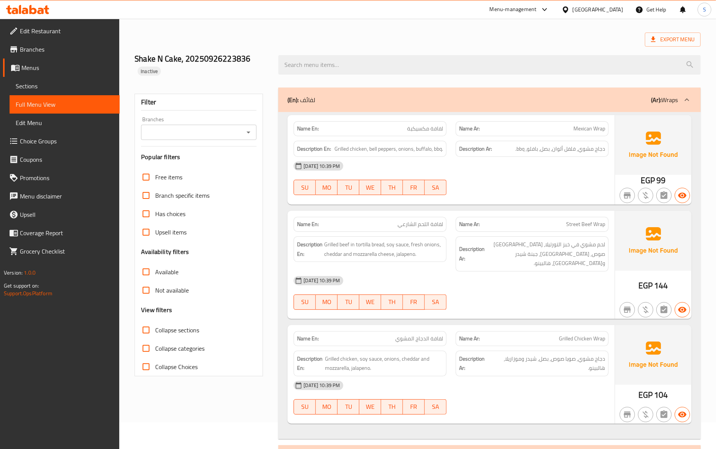
click at [598, 224] on span "Street Beef Wrap" at bounding box center [585, 224] width 39 height 8
copy span "Street Beef Wrap"
click at [636, 265] on img at bounding box center [653, 241] width 76 height 60
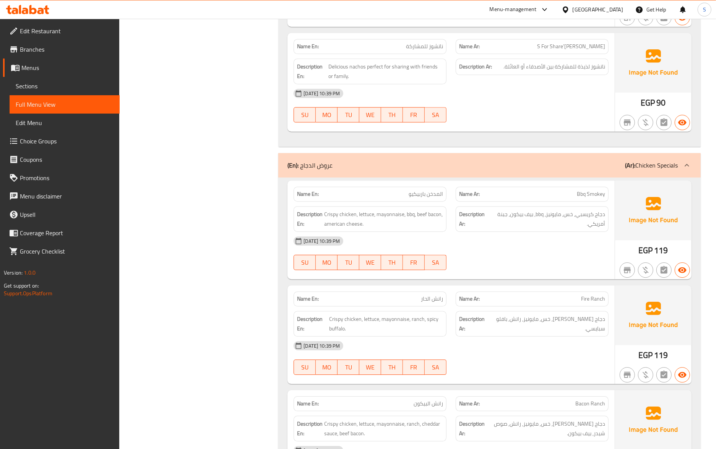
scroll to position [1657, 0]
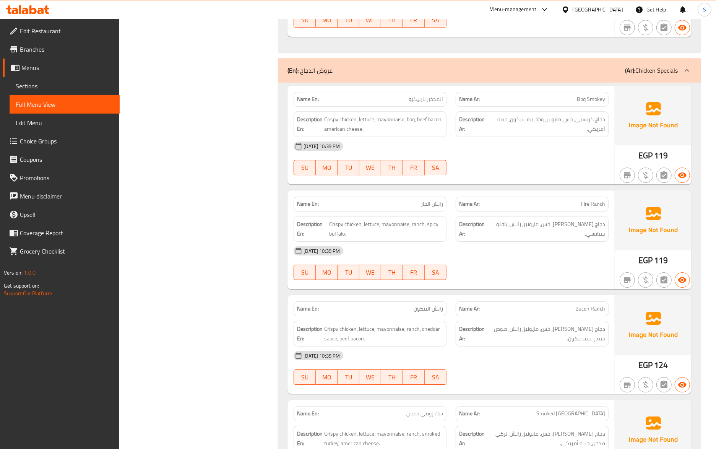
click at [537, 265] on div "26-09-2025 10:39 PM SU MO TU WE TH FR SA" at bounding box center [451, 262] width 324 height 43
click at [540, 118] on span "دجاج كريسبي, خس, مايونيز, bbq, بيف بيكون, جبنة أمريكي." at bounding box center [547, 124] width 115 height 19
copy span "bbq"
click at [596, 95] on span "Bbq Smokey" at bounding box center [591, 99] width 28 height 8
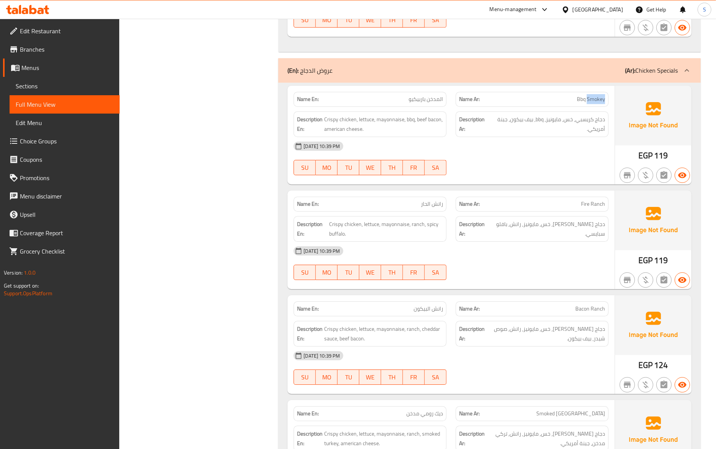
click at [596, 95] on span "Bbq Smokey" at bounding box center [591, 99] width 28 height 8
copy span "Bbq Smokey"
click at [388, 231] on span "Crispy chicken, lettuce, mayonnaise, ranch, spicy buffalo." at bounding box center [386, 228] width 114 height 19
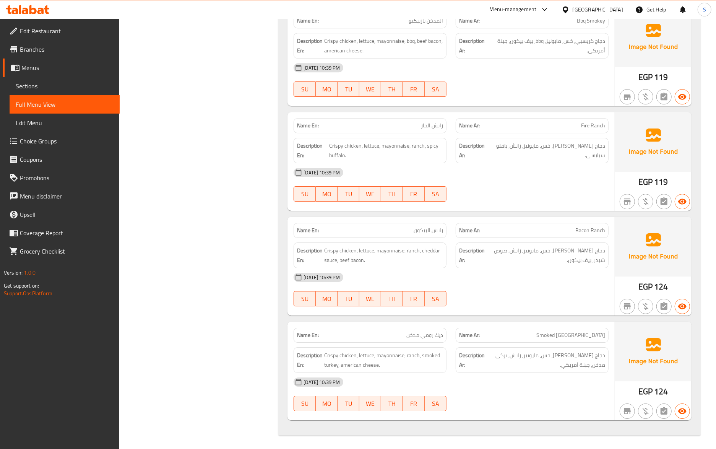
scroll to position [0, 0]
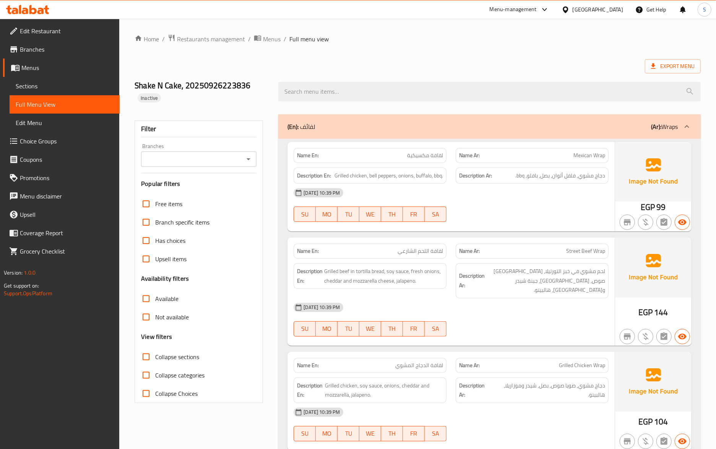
click at [609, 154] on div "Name Ar: Mexican Wrap" at bounding box center [532, 155] width 162 height 24
click at [599, 153] on span "Mexican Wrap" at bounding box center [589, 155] width 32 height 8
copy span "Mexican Wrap"
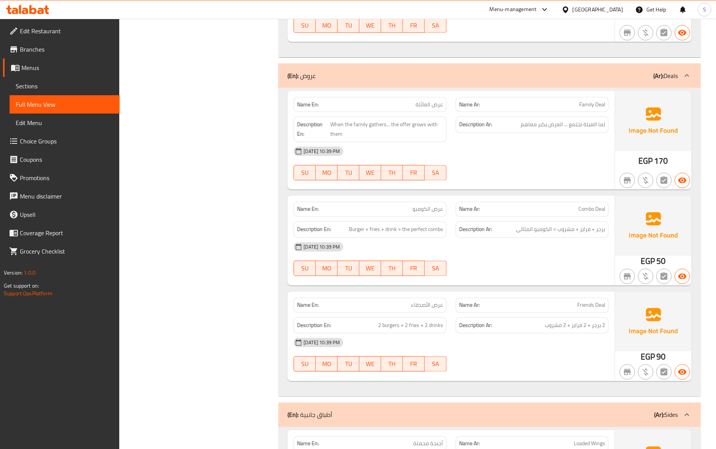
scroll to position [1275, 0]
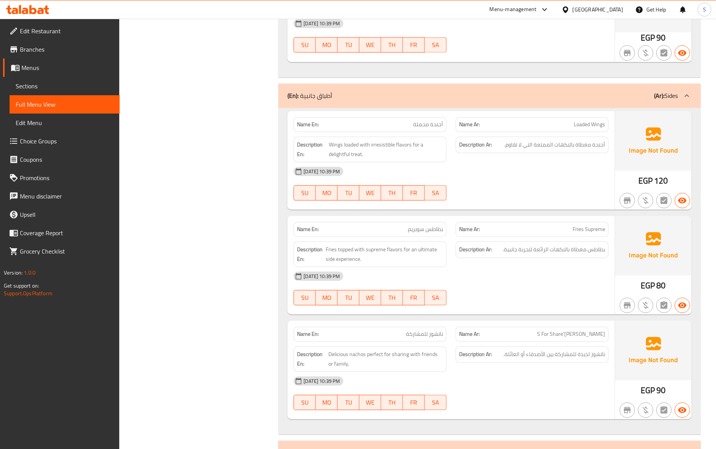
click at [586, 225] on span "Fries Supreme" at bounding box center [588, 229] width 32 height 8
copy span "Fries Supreme"
click at [586, 121] on span "Loaded Wings" at bounding box center [589, 124] width 31 height 8
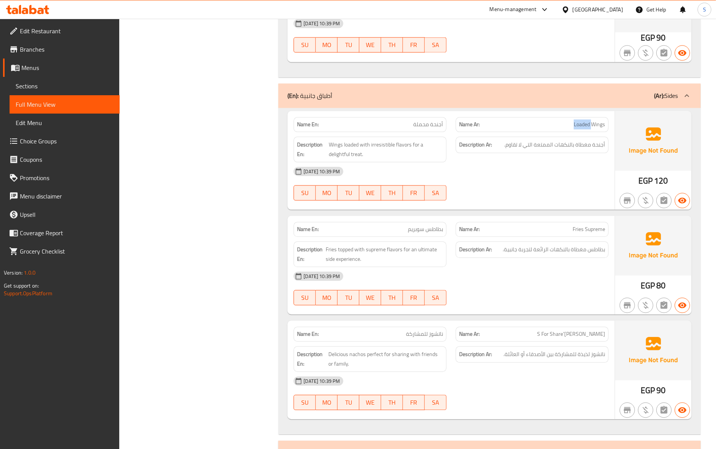
click at [586, 121] on span "Loaded Wings" at bounding box center [589, 124] width 31 height 8
copy span "Loaded Wings"
click at [590, 332] on span "Nacho'S For Share" at bounding box center [571, 334] width 68 height 8
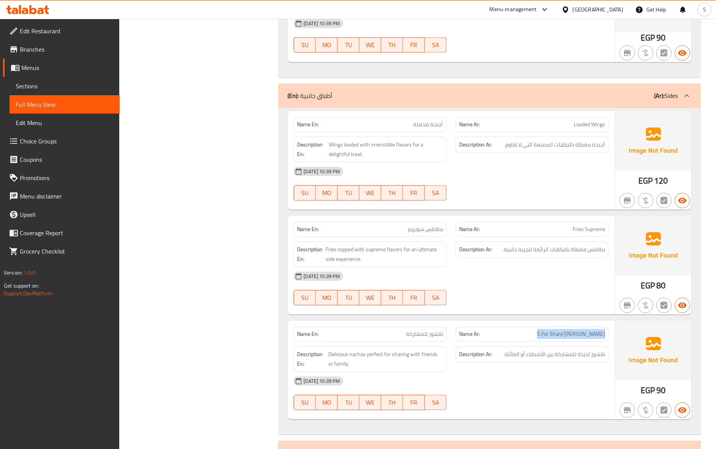
click at [590, 332] on span "Nacho'S For Share" at bounding box center [571, 334] width 68 height 8
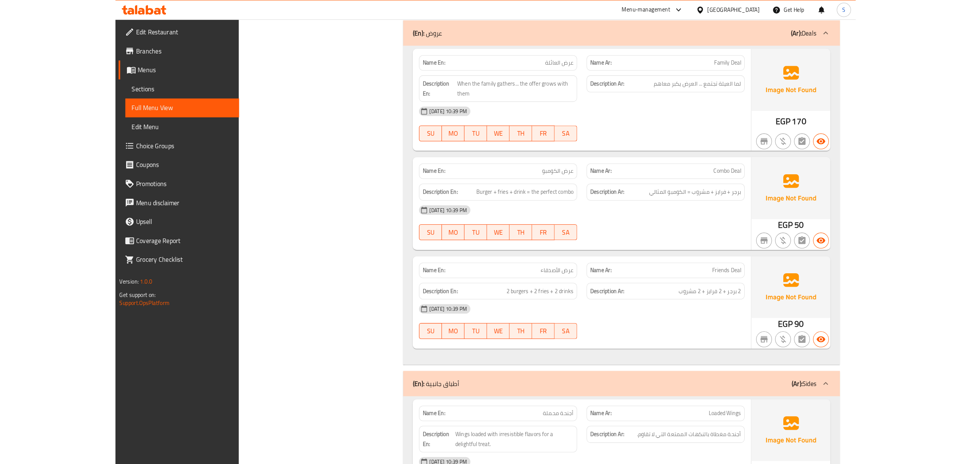
scroll to position [1324, 0]
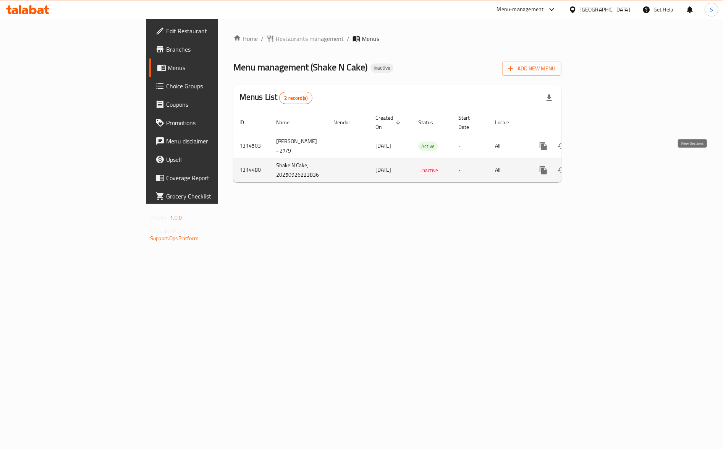
click at [603, 165] on icon "enhanced table" at bounding box center [598, 169] width 9 height 9
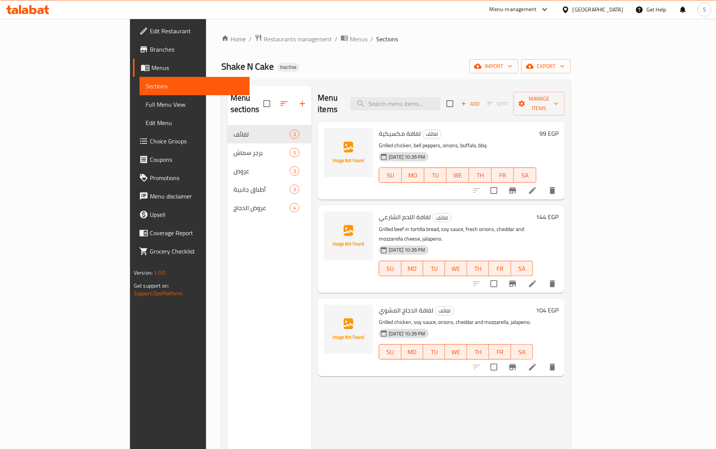
click at [437, 57] on div "Home / Restaurants management / Menus / Sections Shake N Cake Inactive import e…" at bounding box center [395, 287] width 349 height 506
drag, startPoint x: 439, startPoint y: 47, endPoint x: 429, endPoint y: 47, distance: 9.2
click at [439, 47] on div "Home / Restaurants management / Menus / Sections Shake N Cake Inactive import e…" at bounding box center [395, 287] width 349 height 506
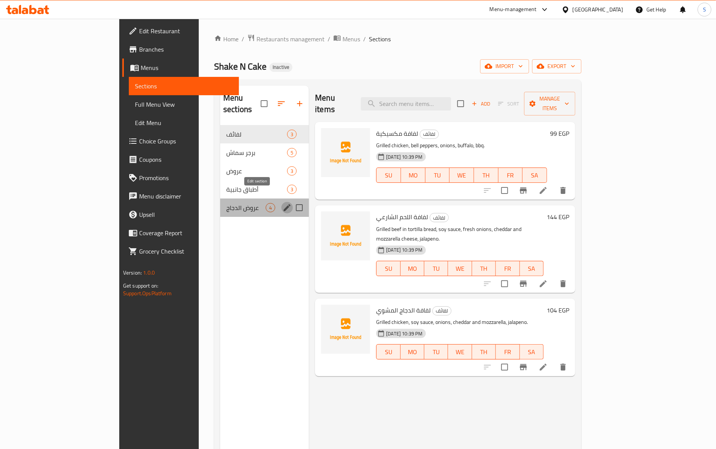
click at [282, 203] on icon "edit" at bounding box center [286, 207] width 9 height 9
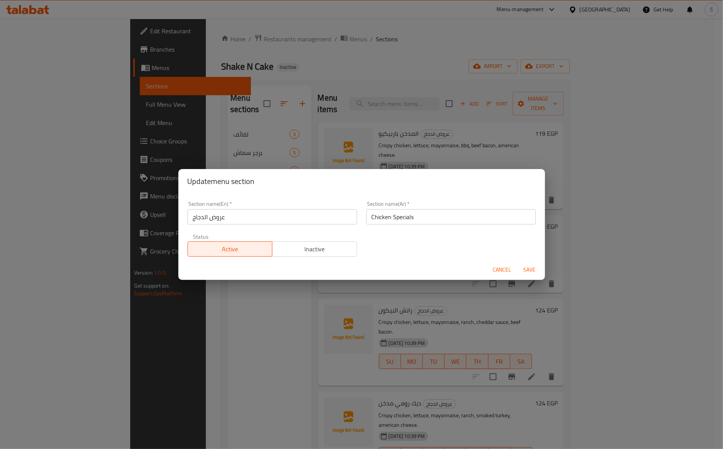
click at [481, 225] on div "Section name(Ar)   * Chicken Specials Section name(Ar) *" at bounding box center [451, 212] width 179 height 32
click at [481, 217] on input "Chicken Specials" at bounding box center [451, 216] width 170 height 15
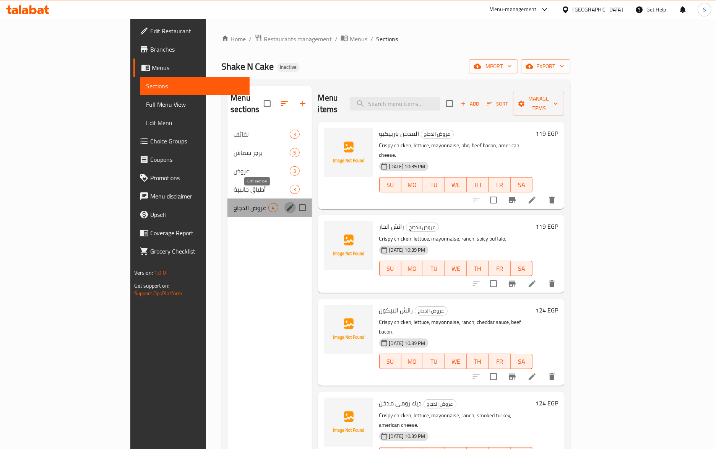
click at [287, 204] on icon "edit" at bounding box center [290, 207] width 7 height 7
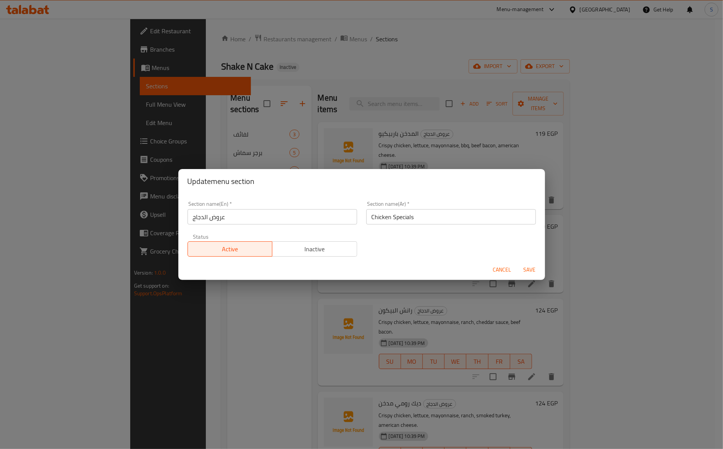
click at [409, 212] on input "Chicken Specials" at bounding box center [451, 216] width 170 height 15
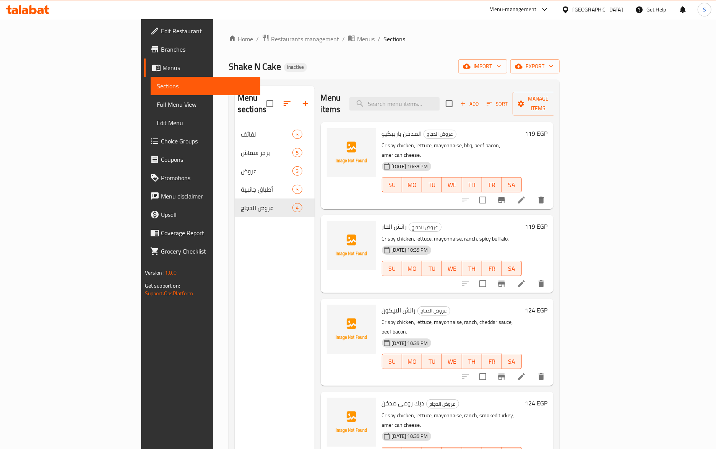
click at [162, 68] on span "Menus" at bounding box center [208, 67] width 92 height 9
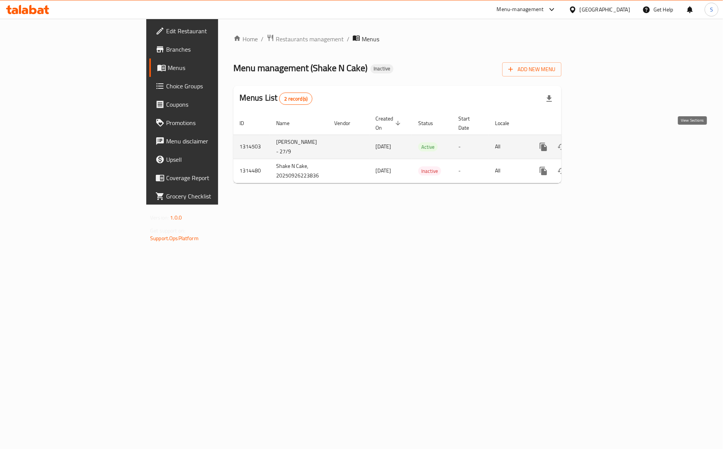
click at [608, 140] on link "enhanced table" at bounding box center [599, 147] width 18 height 18
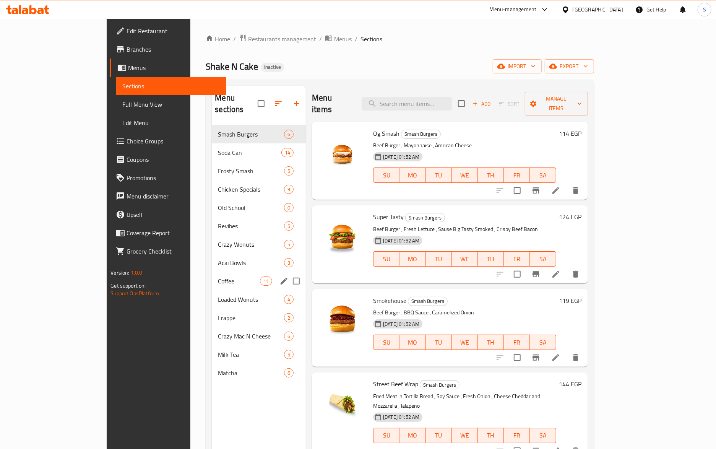
click at [212, 272] on div "Coffee 11" at bounding box center [259, 281] width 94 height 18
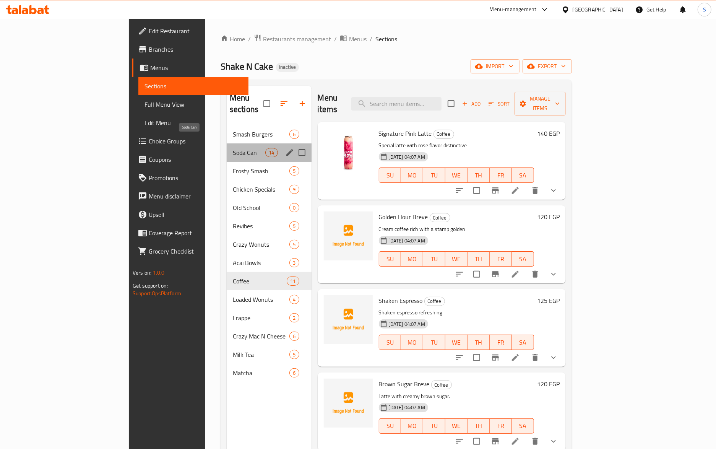
drag, startPoint x: 172, startPoint y: 139, endPoint x: 173, endPoint y: 158, distance: 18.8
click at [233, 148] on span "Soda Can" at bounding box center [249, 152] width 32 height 9
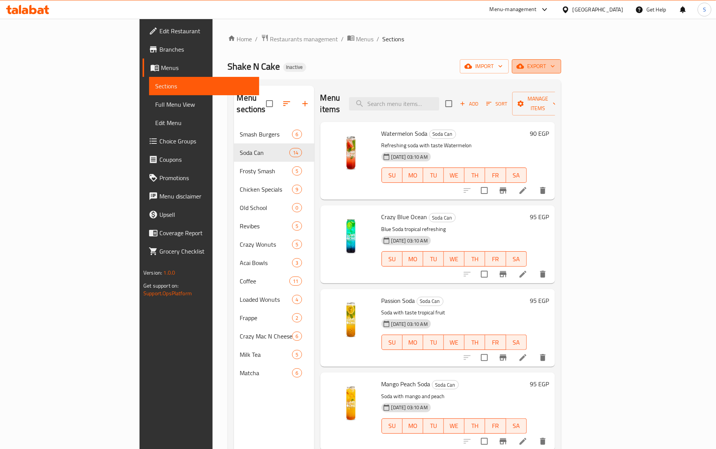
click at [524, 65] on icon "button" at bounding box center [520, 66] width 8 height 8
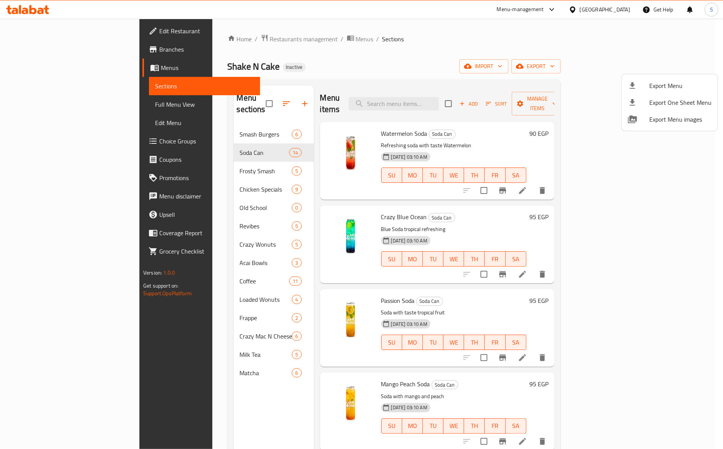
click at [657, 81] on span "Export Menu" at bounding box center [681, 85] width 62 height 9
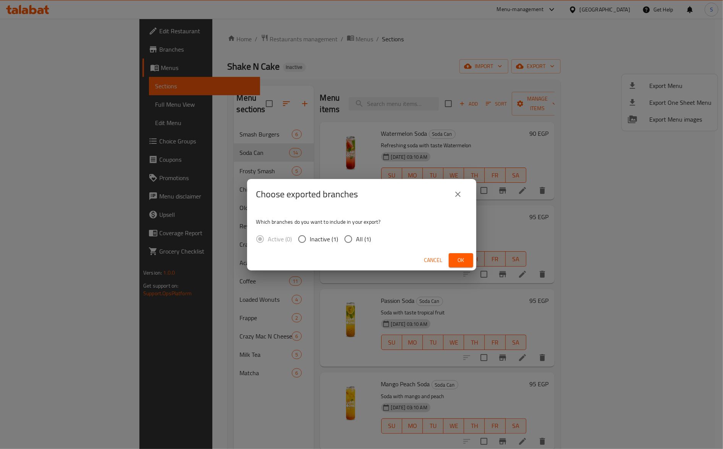
click at [350, 238] on input "All (1)" at bounding box center [348, 239] width 16 height 16
radio input "true"
click at [465, 264] on span "Ok" at bounding box center [461, 260] width 12 height 10
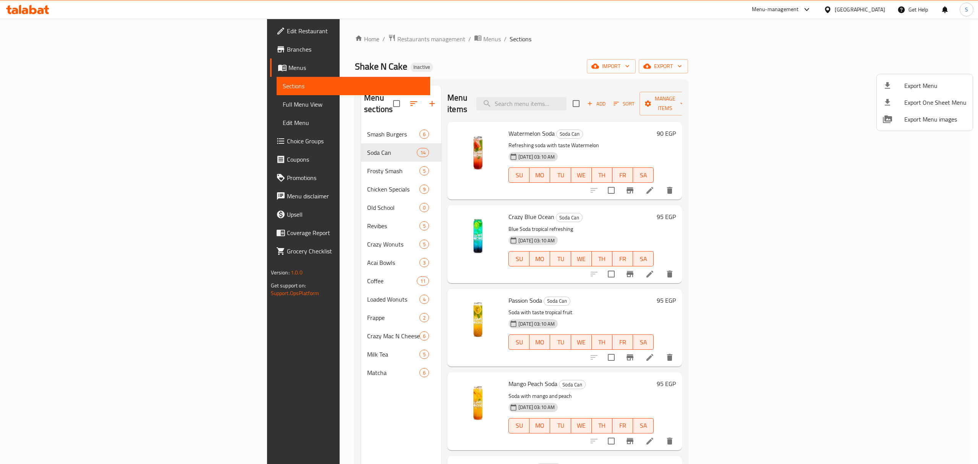
click at [238, 235] on div at bounding box center [489, 232] width 978 height 464
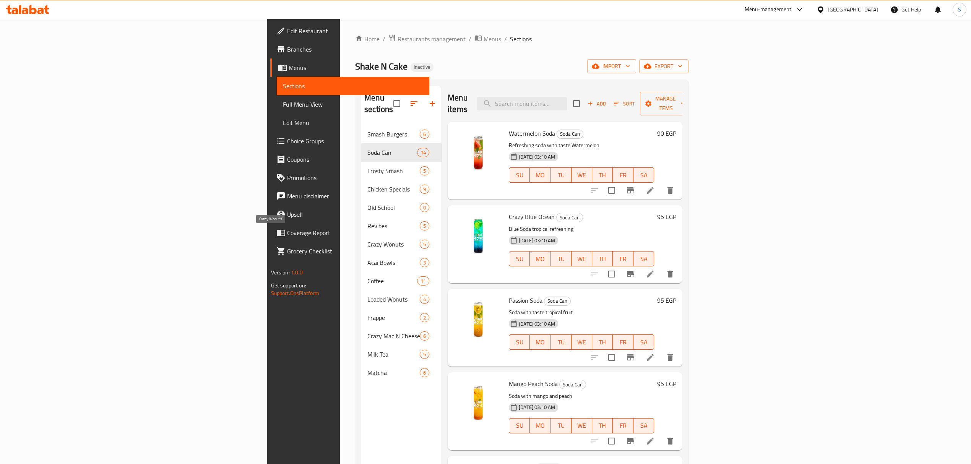
click at [367, 240] on span "Crazy Wonuts" at bounding box center [393, 244] width 52 height 9
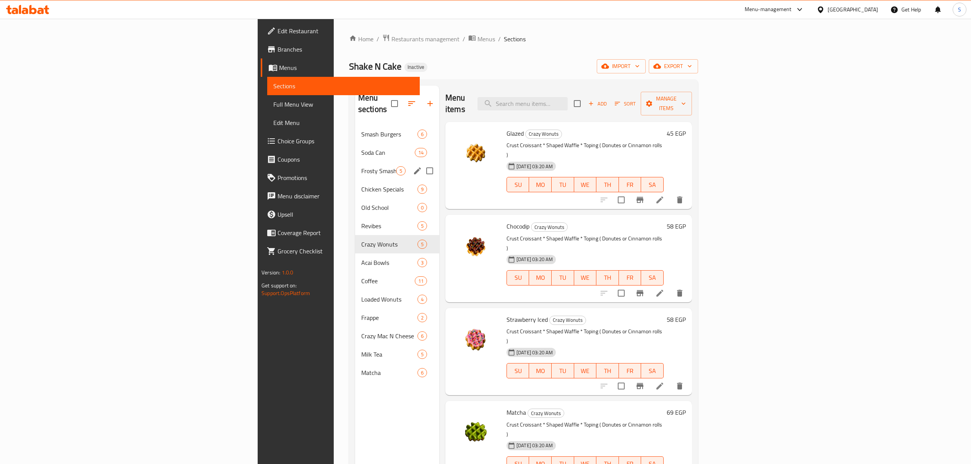
click at [355, 164] on div "Frosty Smash 5" at bounding box center [397, 171] width 84 height 18
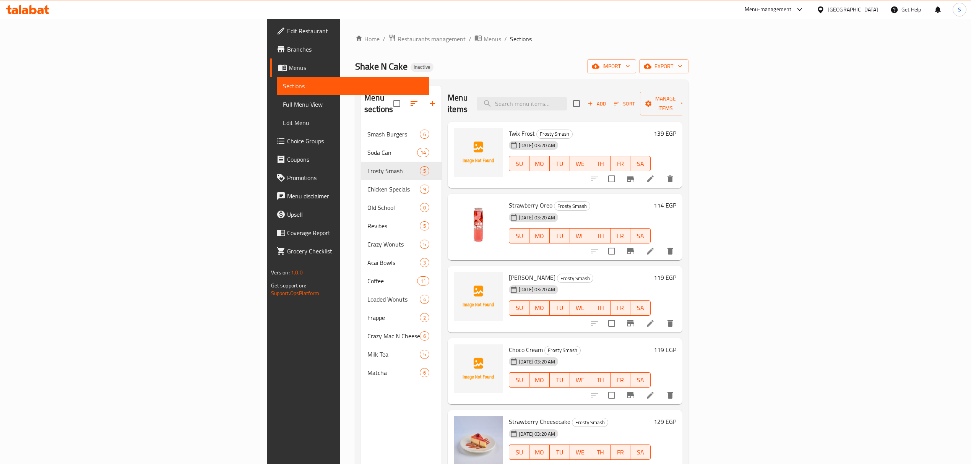
click at [283, 102] on span "Full Menu View" at bounding box center [353, 104] width 140 height 9
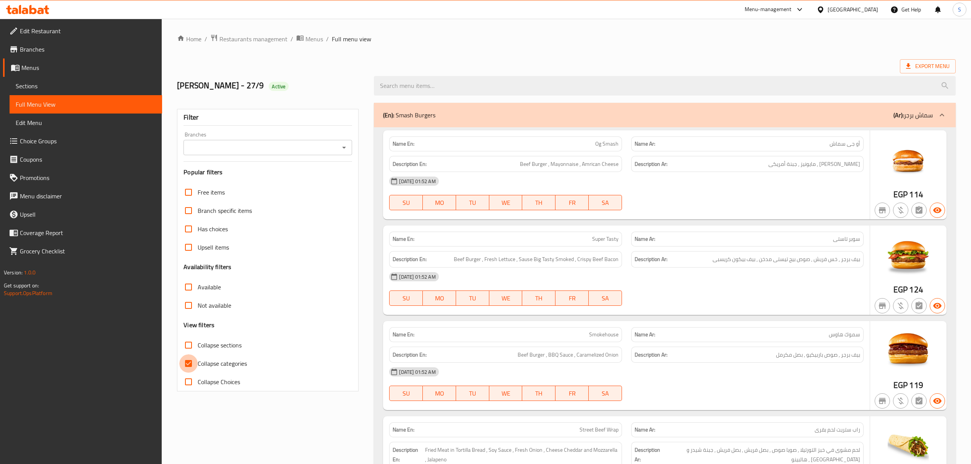
click at [198, 361] on input "Collapse categories" at bounding box center [188, 363] width 18 height 18
checkbox input "false"
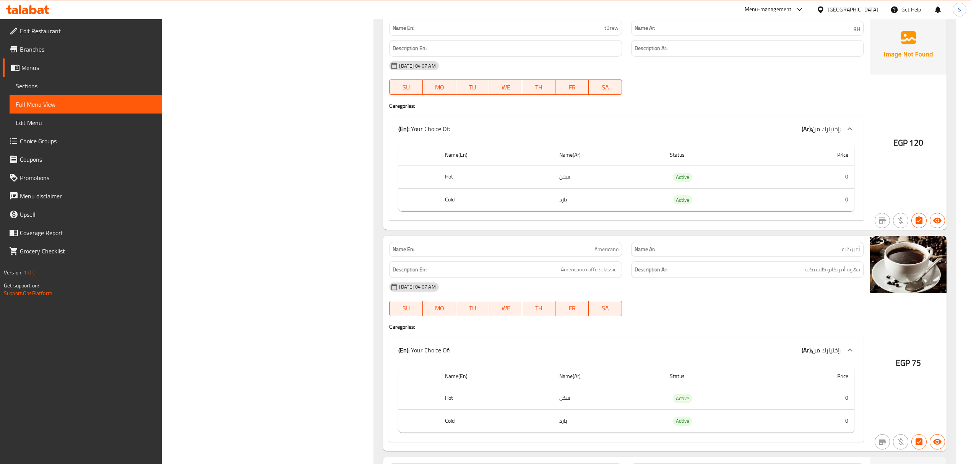
scroll to position [6475, 0]
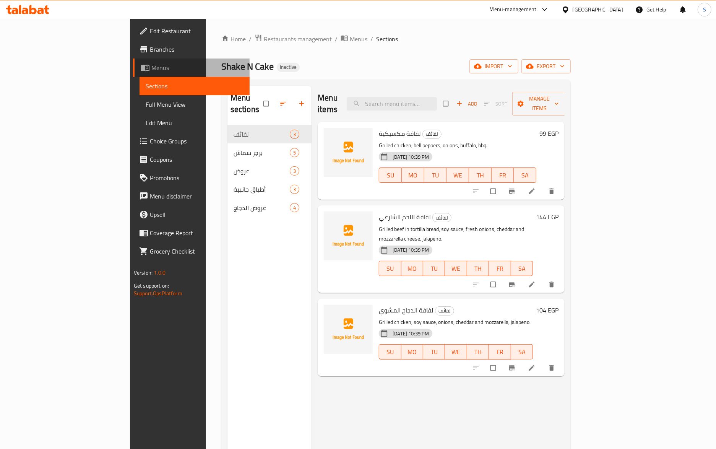
click at [151, 69] on span "Menus" at bounding box center [197, 67] width 92 height 9
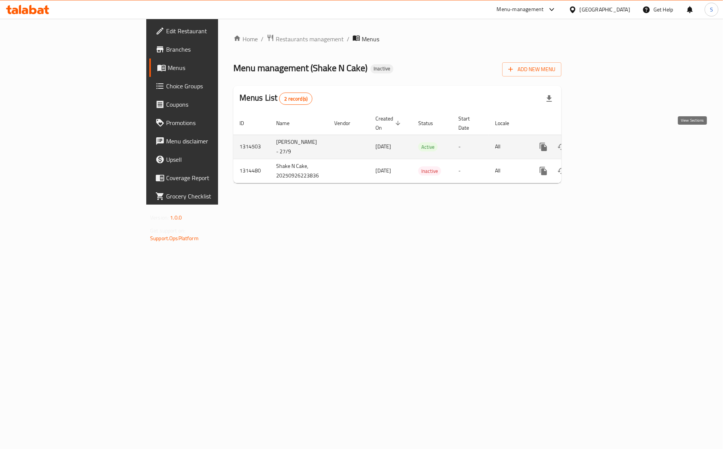
click at [603, 142] on icon "enhanced table" at bounding box center [598, 146] width 9 height 9
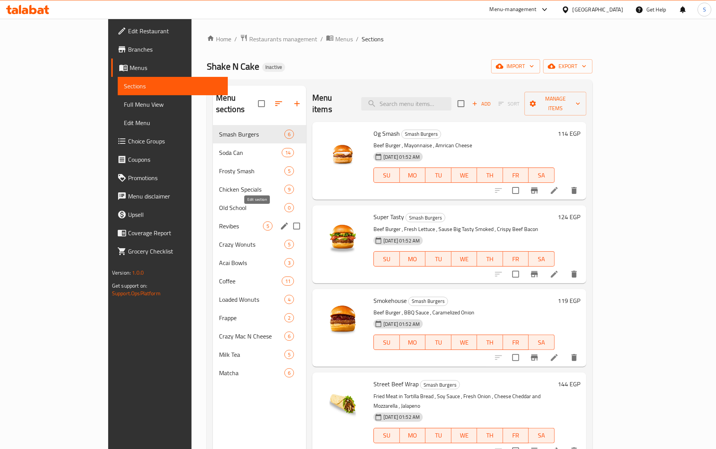
click at [281, 222] on icon "edit" at bounding box center [284, 225] width 7 height 7
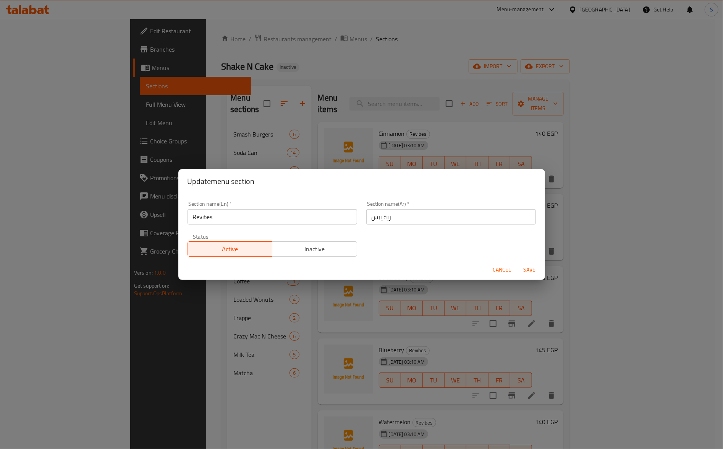
click at [249, 216] on input "Revibes" at bounding box center [273, 216] width 170 height 15
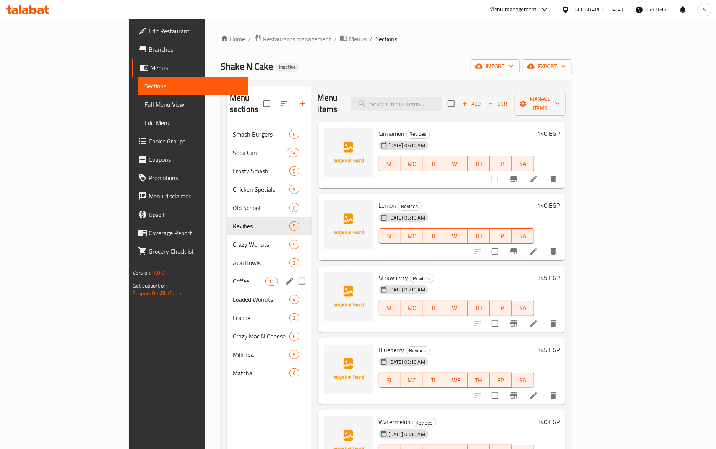
click at [254, 276] on div "Coffee 11" at bounding box center [269, 281] width 85 height 18
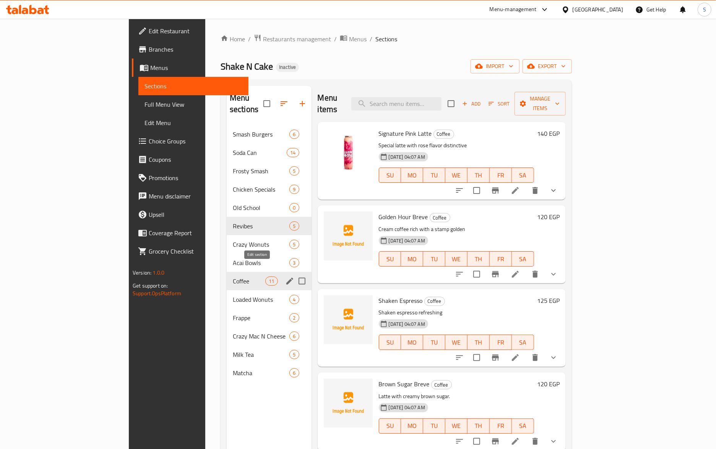
click at [286, 277] on icon "edit" at bounding box center [289, 280] width 7 height 7
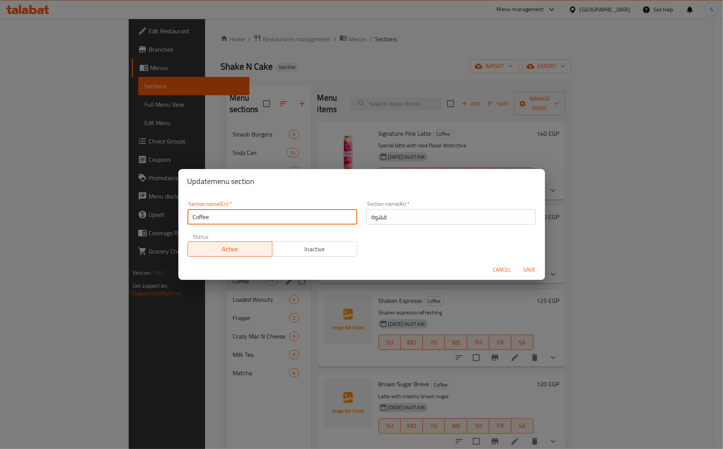
click at [260, 213] on input "Coffee" at bounding box center [273, 216] width 170 height 15
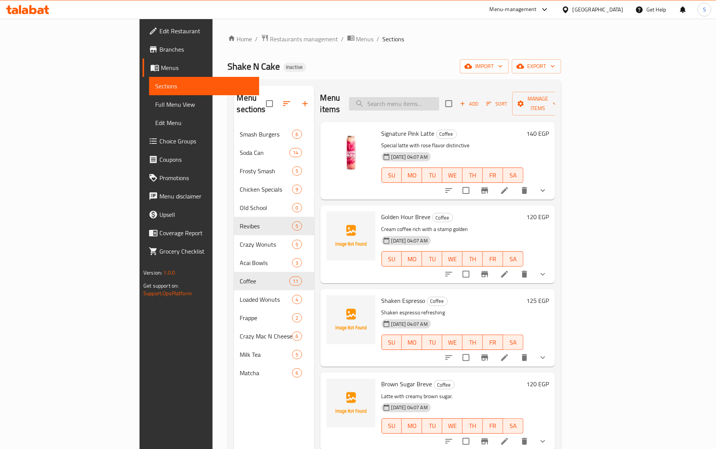
click at [439, 102] on input "search" at bounding box center [394, 103] width 90 height 13
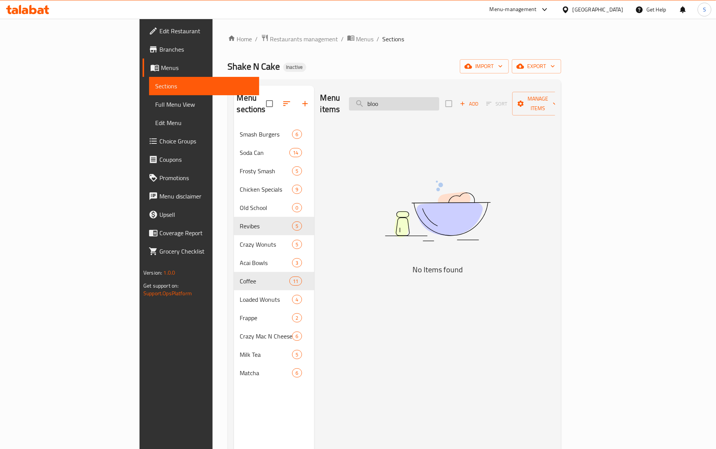
click at [427, 97] on input "bloo" at bounding box center [394, 103] width 90 height 13
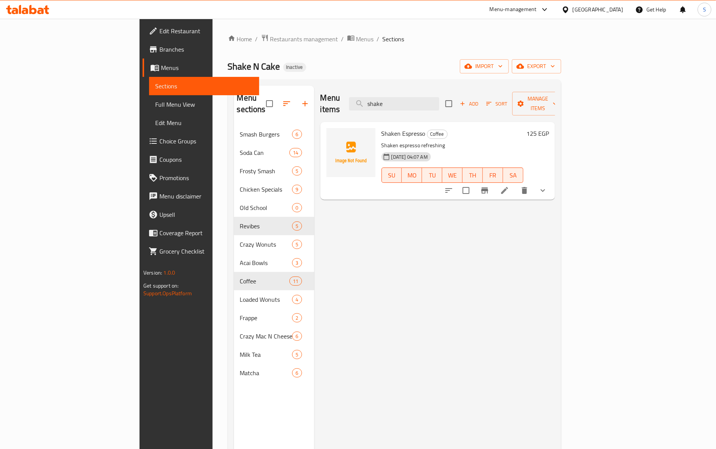
click at [555, 296] on div "Menu items shake Add Sort Manage items Shaken Espresso Coffee Shaken espresso r…" at bounding box center [434, 310] width 241 height 449
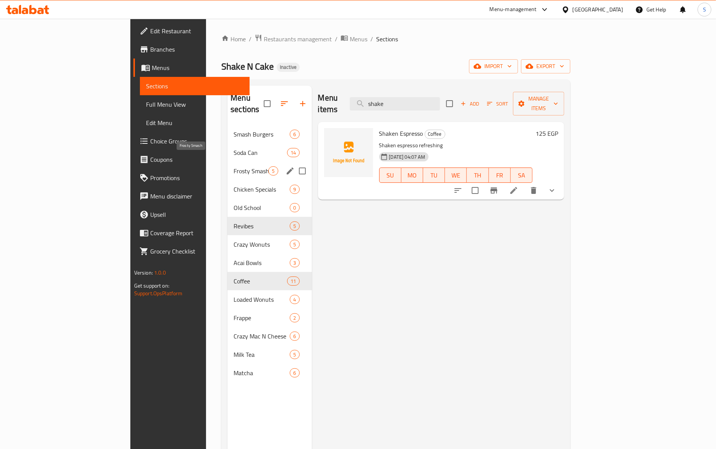
click at [233, 166] on span "Frosty Smash" at bounding box center [250, 170] width 35 height 9
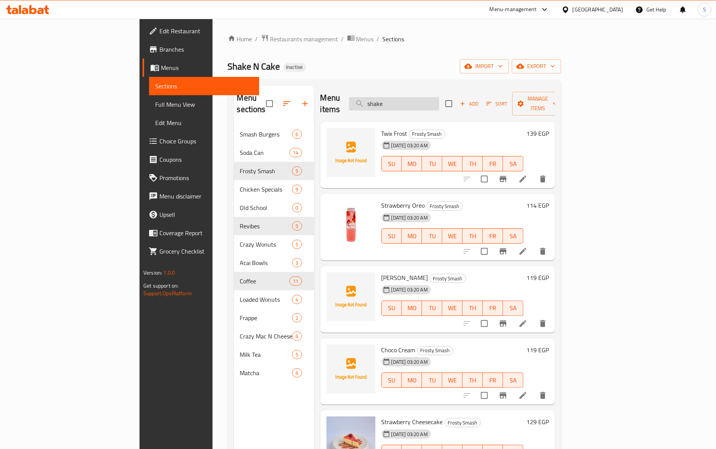
click at [439, 102] on input "shake" at bounding box center [394, 103] width 90 height 13
type input "s"
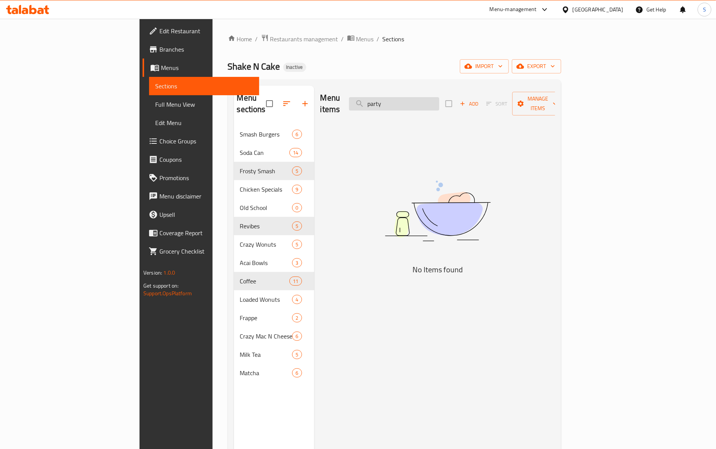
click at [439, 97] on input "party" at bounding box center [394, 103] width 90 height 13
type input "party"
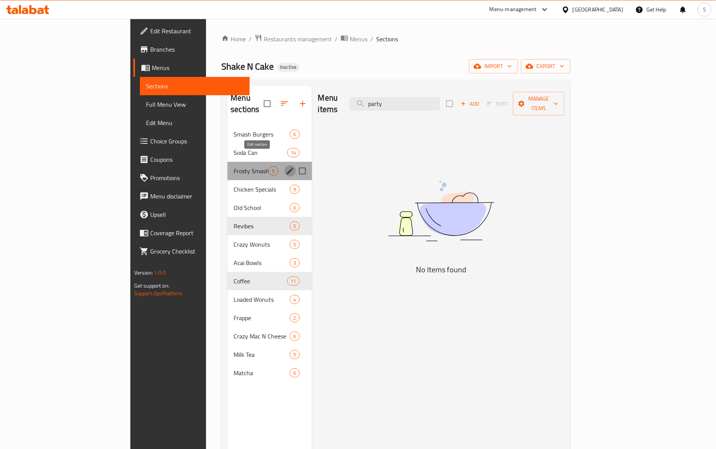
click at [285, 166] on icon "edit" at bounding box center [289, 170] width 9 height 9
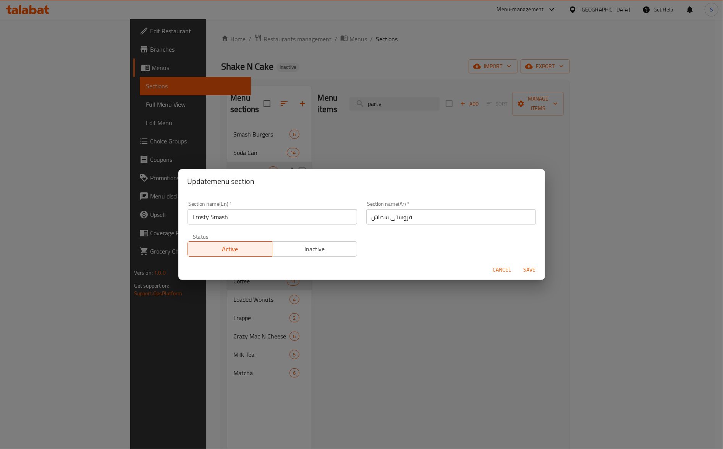
click at [275, 211] on input "Frosty Smash" at bounding box center [273, 216] width 170 height 15
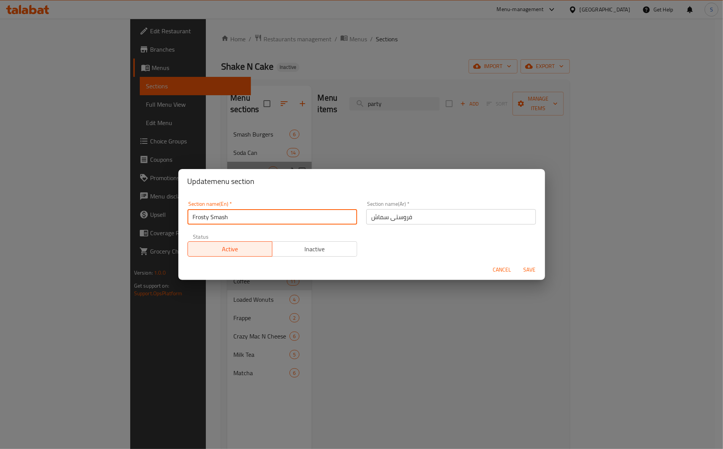
click at [275, 211] on input "Frosty Smash" at bounding box center [273, 216] width 170 height 15
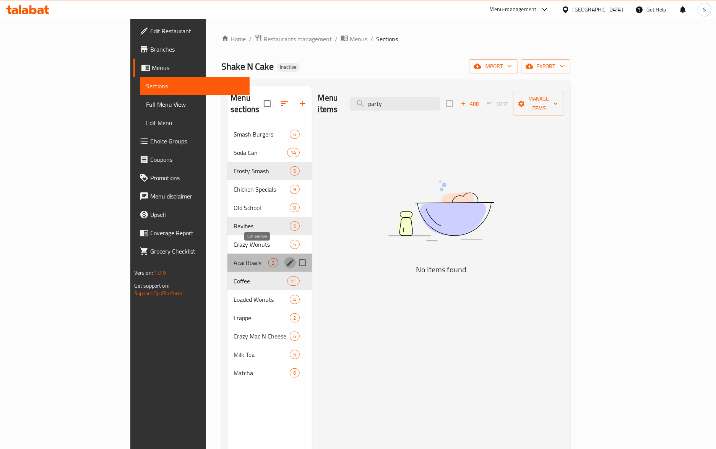
click at [285, 258] on icon "edit" at bounding box center [289, 262] width 9 height 9
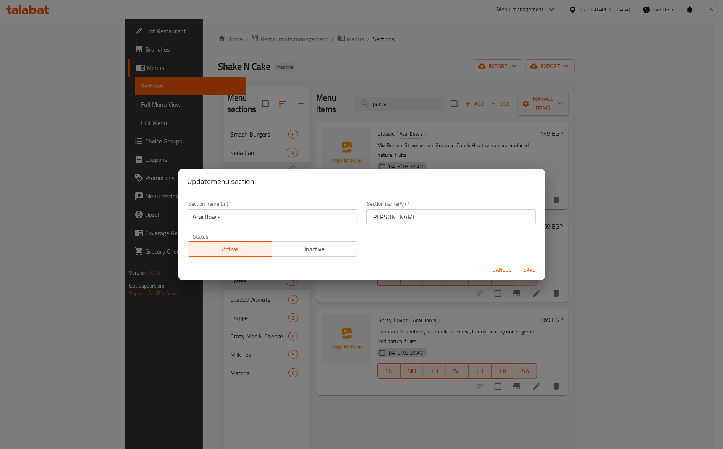
click at [271, 214] on input "Acai Bowls" at bounding box center [273, 216] width 170 height 15
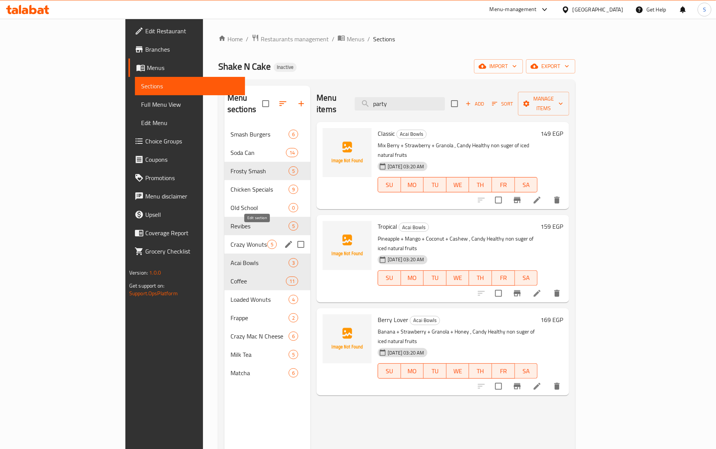
click at [284, 240] on icon "edit" at bounding box center [288, 244] width 9 height 9
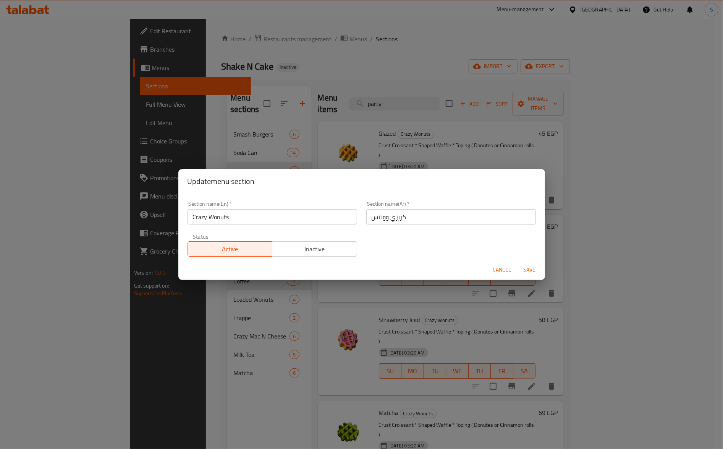
click at [250, 218] on input "Crazy Wonuts" at bounding box center [273, 216] width 170 height 15
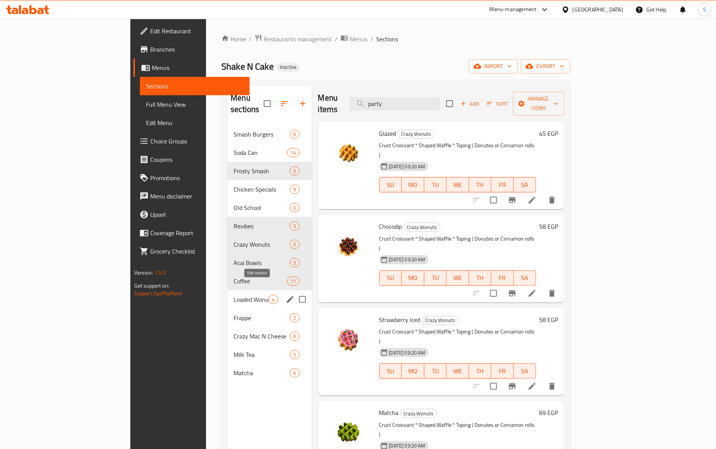
click at [287, 296] on icon "edit" at bounding box center [290, 299] width 7 height 7
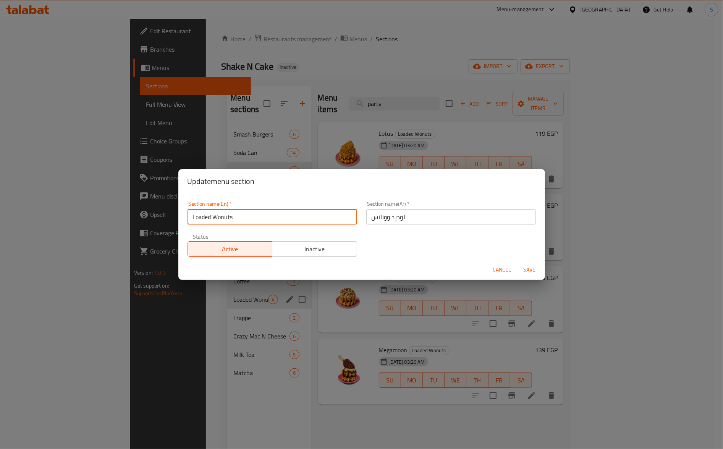
click at [288, 216] on input "Loaded Wonuts" at bounding box center [273, 216] width 170 height 15
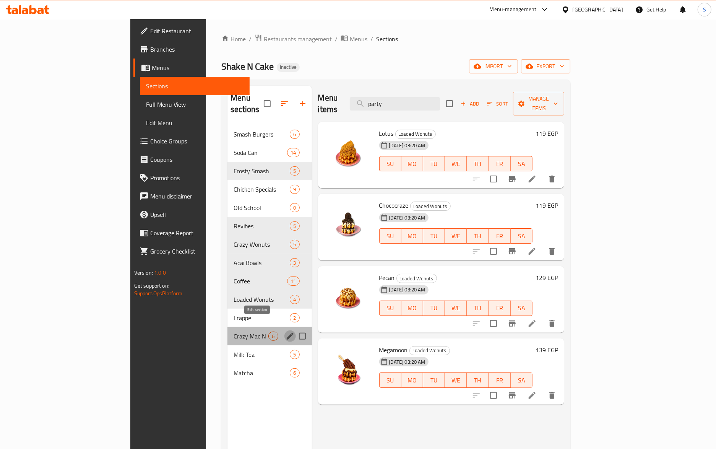
click at [284, 330] on button "edit" at bounding box center [289, 335] width 11 height 11
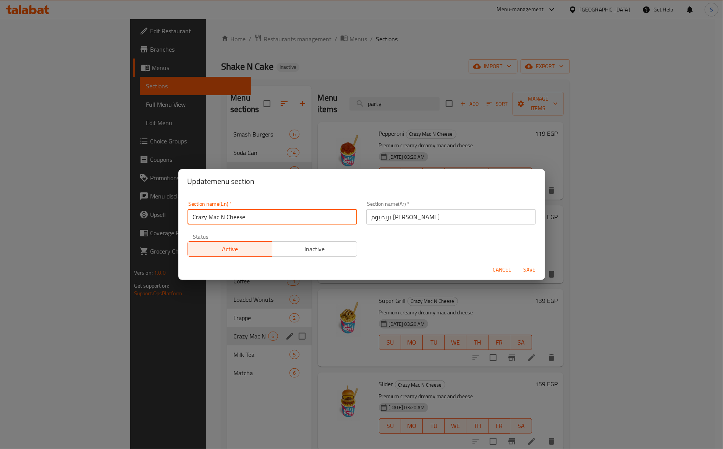
click at [245, 216] on input "Crazy Mac N Cheese" at bounding box center [273, 216] width 170 height 15
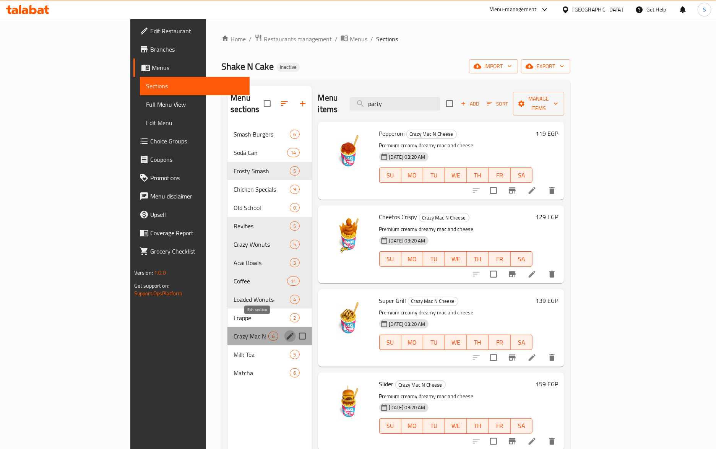
click at [285, 331] on icon "edit" at bounding box center [289, 335] width 9 height 9
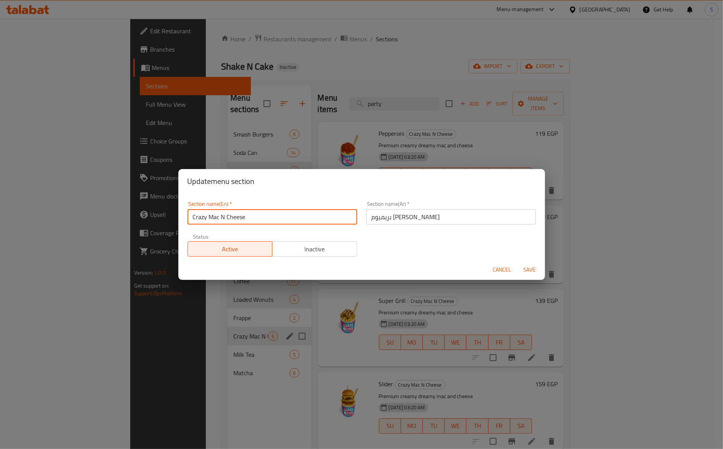
click at [266, 221] on input "Crazy Mac N Cheese" at bounding box center [273, 216] width 170 height 15
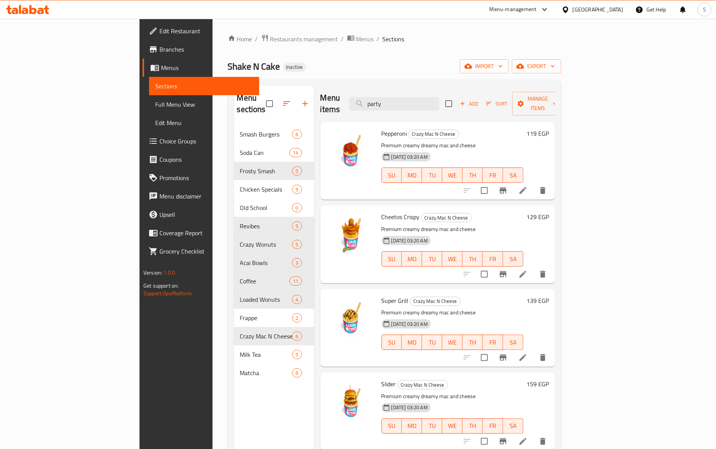
click at [159, 34] on span "Edit Restaurant" at bounding box center [206, 30] width 94 height 9
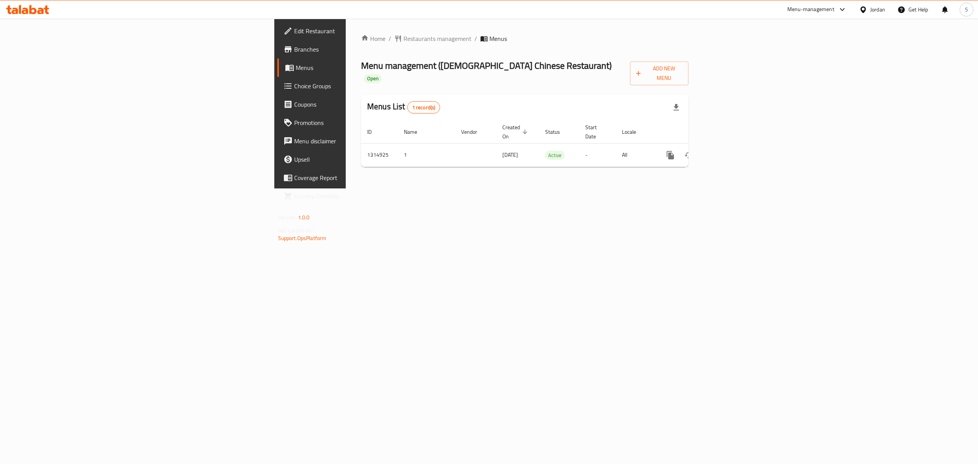
click at [37, 7] on icon at bounding box center [27, 9] width 43 height 9
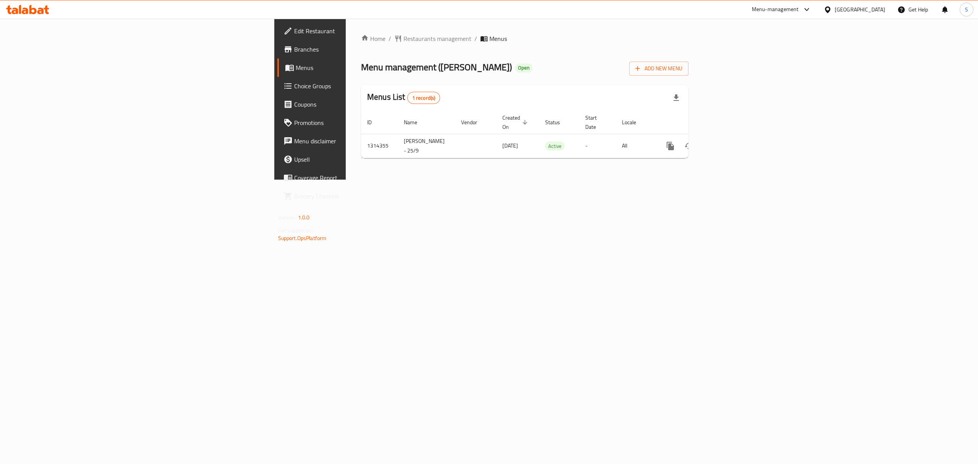
click at [857, 6] on div "[GEOGRAPHIC_DATA]" at bounding box center [860, 9] width 50 height 8
click at [788, 164] on div "[GEOGRAPHIC_DATA]" at bounding box center [802, 167] width 63 height 18
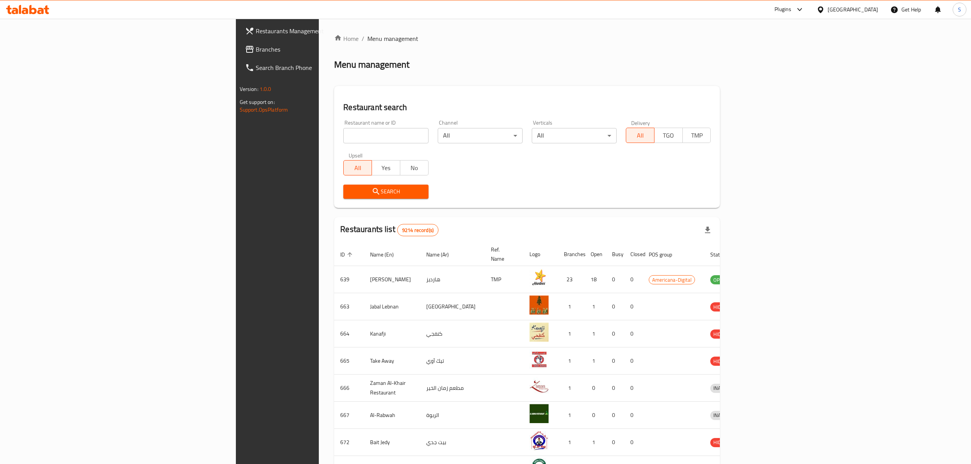
click at [239, 42] on link "Branches" at bounding box center [318, 49] width 159 height 18
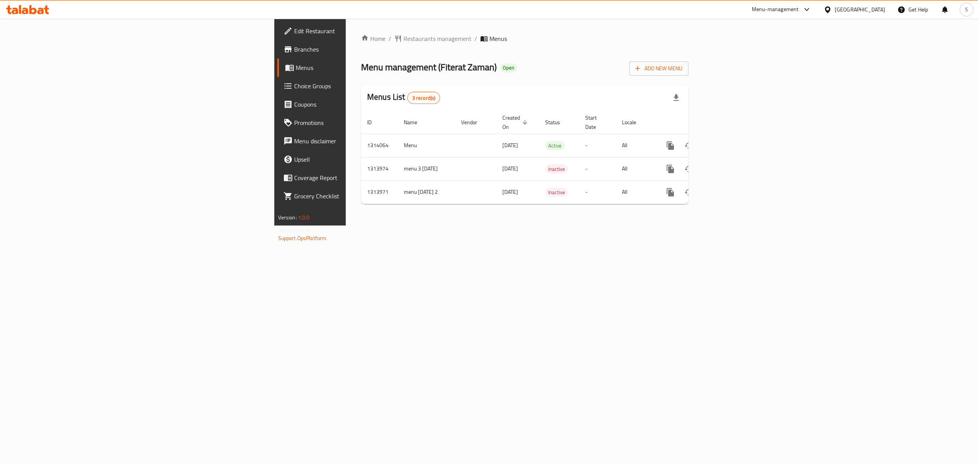
click at [39, 11] on icon at bounding box center [40, 11] width 6 height 6
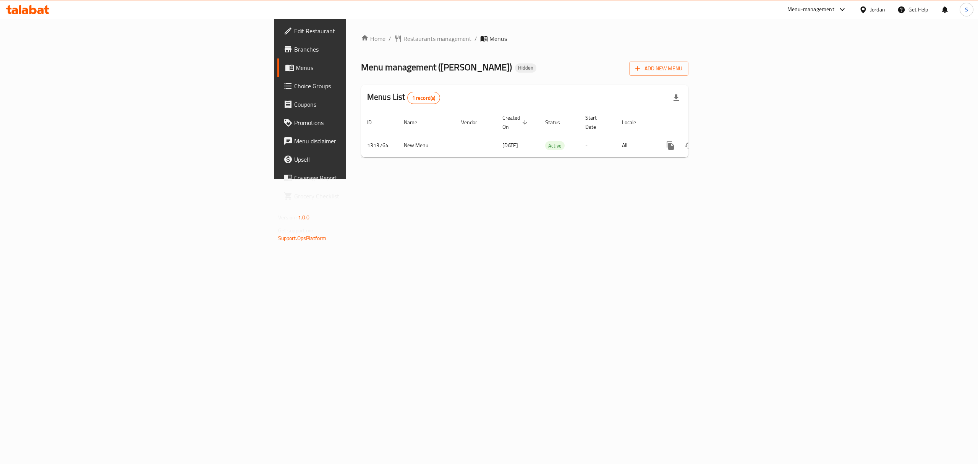
click at [46, 11] on icon at bounding box center [46, 9] width 5 height 9
click at [38, 13] on icon at bounding box center [40, 11] width 6 height 6
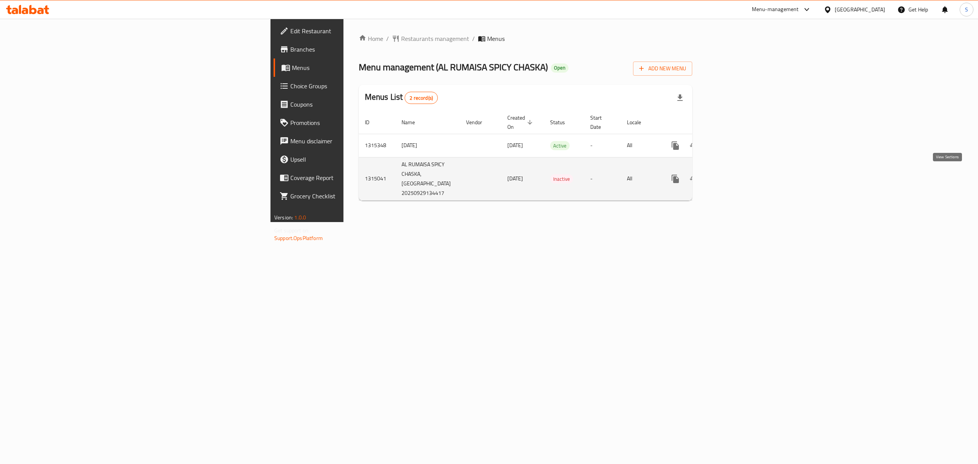
click at [740, 176] on link "enhanced table" at bounding box center [730, 179] width 18 height 18
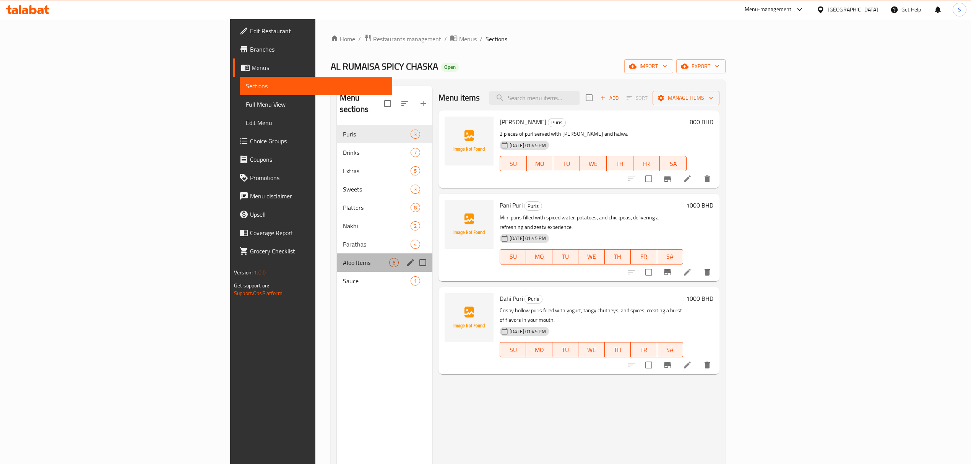
click at [337, 253] on div "Aloo Items 6" at bounding box center [385, 262] width 96 height 18
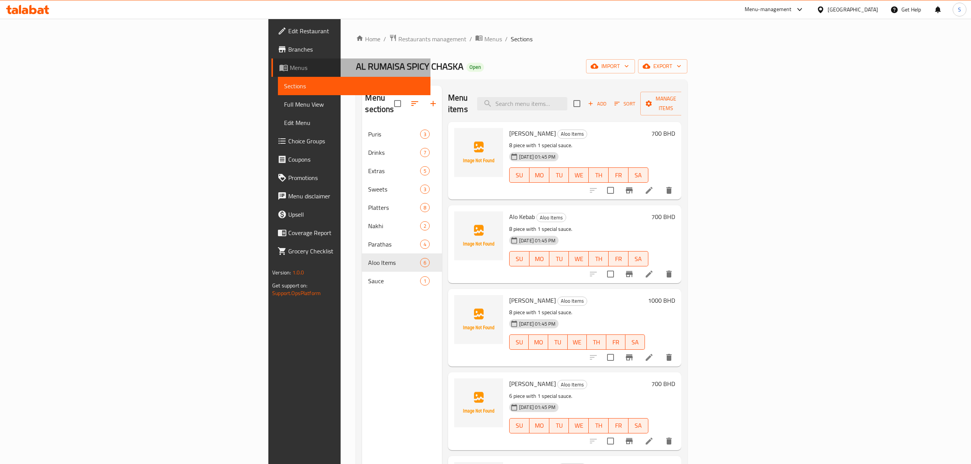
click at [290, 68] on span "Menus" at bounding box center [357, 67] width 135 height 9
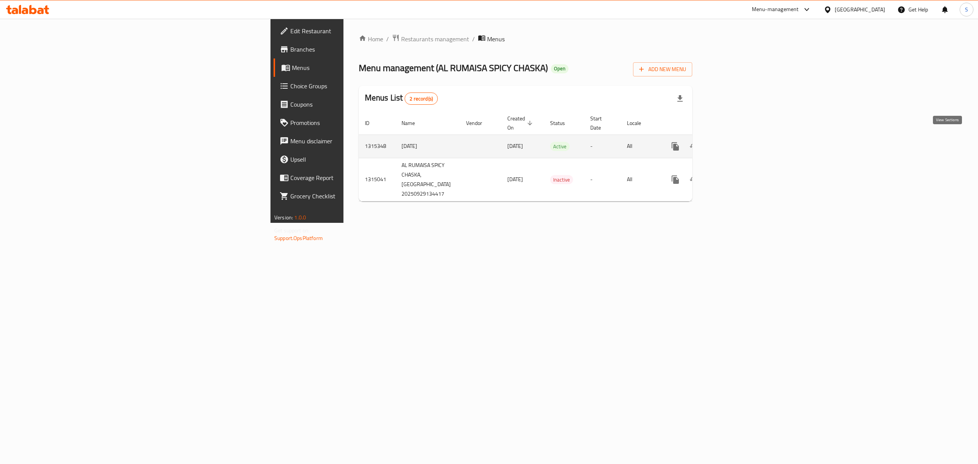
click at [735, 142] on icon "enhanced table" at bounding box center [730, 146] width 9 height 9
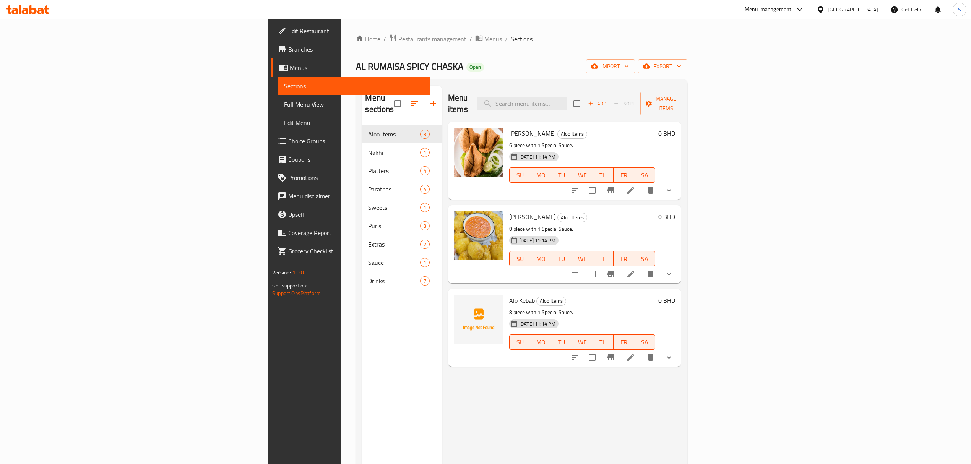
click at [288, 34] on span "Edit Restaurant" at bounding box center [356, 30] width 136 height 9
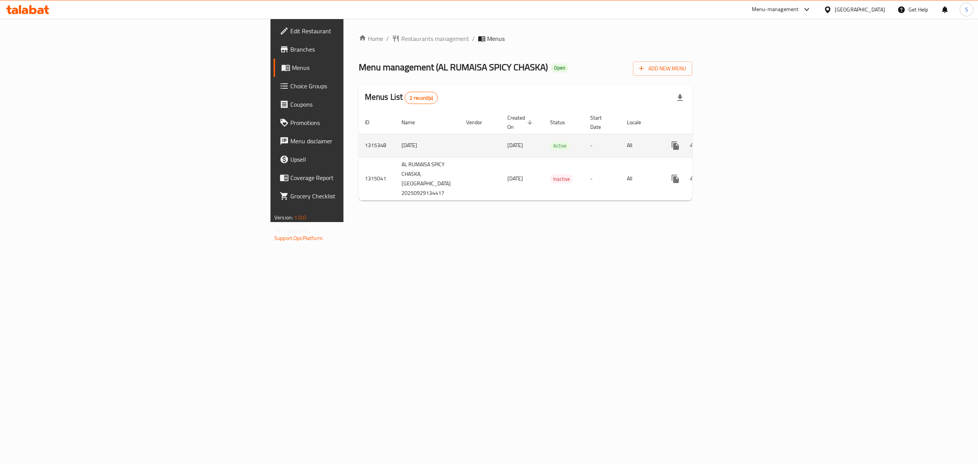
click at [735, 142] on icon "enhanced table" at bounding box center [730, 145] width 9 height 9
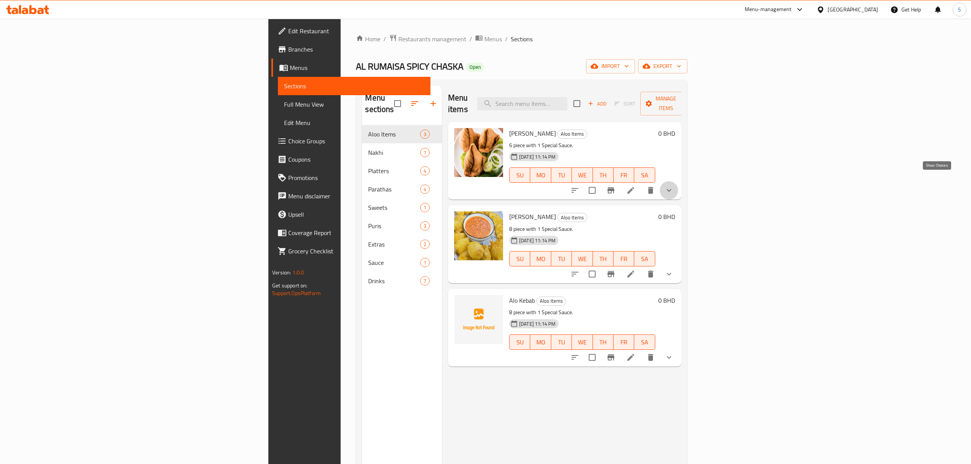
click at [673, 186] on icon "show more" at bounding box center [668, 190] width 9 height 9
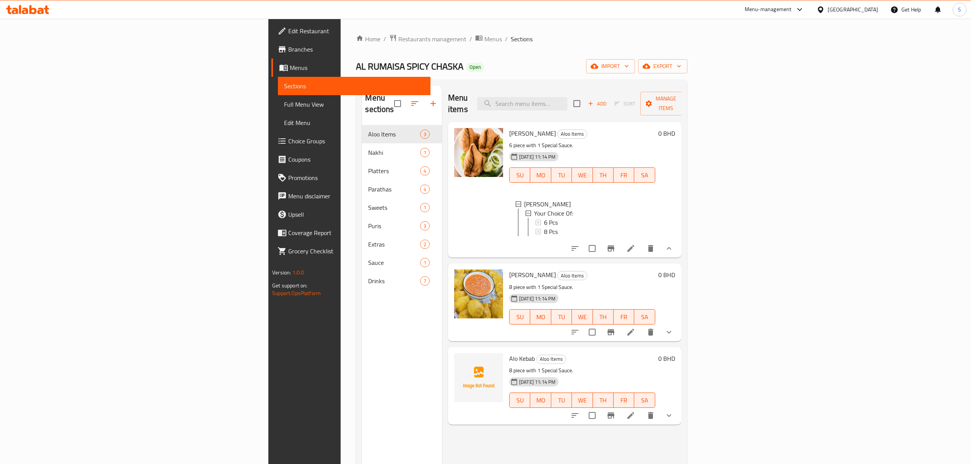
click at [290, 71] on span "Menus" at bounding box center [357, 67] width 135 height 9
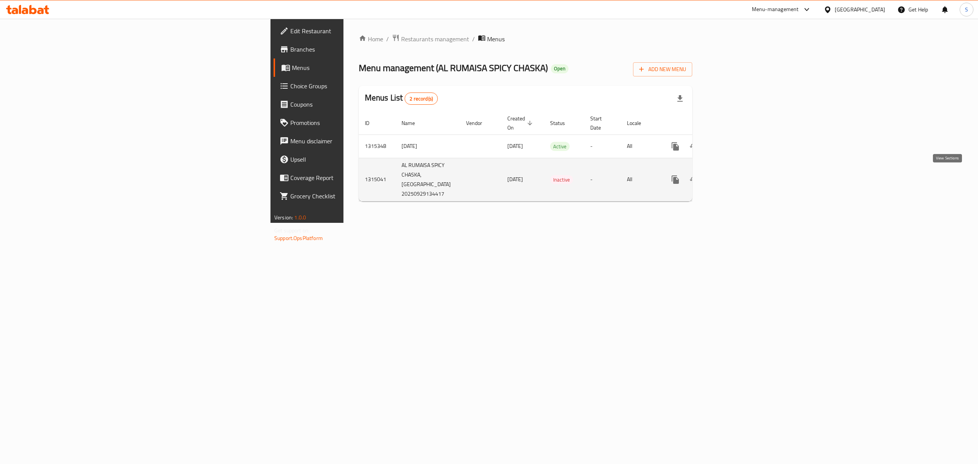
click at [735, 175] on icon "enhanced table" at bounding box center [730, 179] width 9 height 9
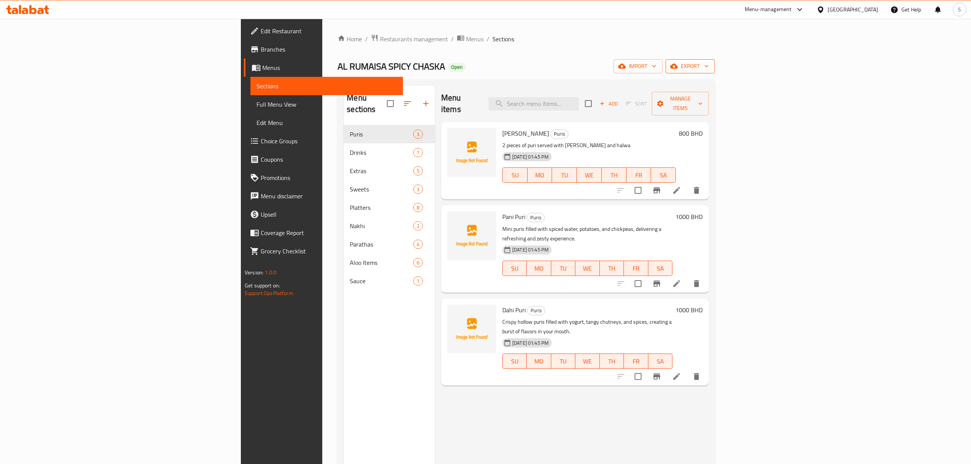
click at [708, 69] on span "export" at bounding box center [689, 67] width 37 height 10
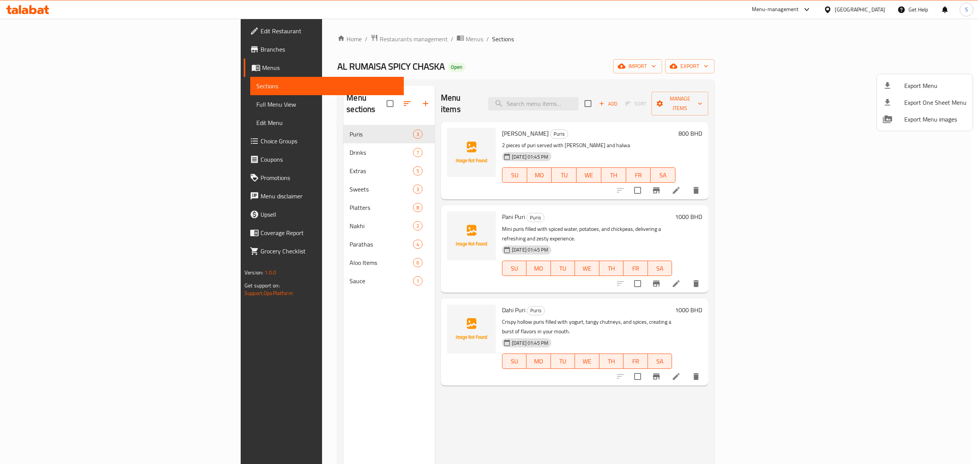
click at [67, 102] on div at bounding box center [489, 232] width 978 height 464
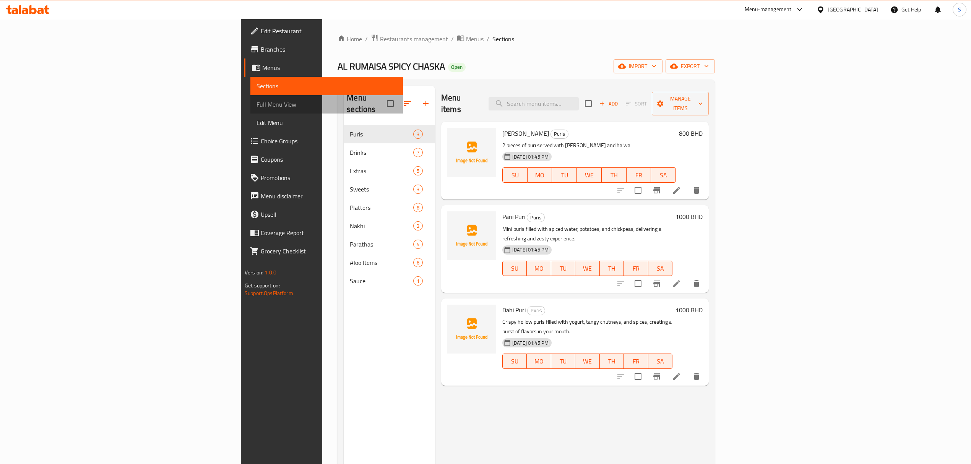
click at [256, 102] on span "Full Menu View" at bounding box center [326, 104] width 140 height 9
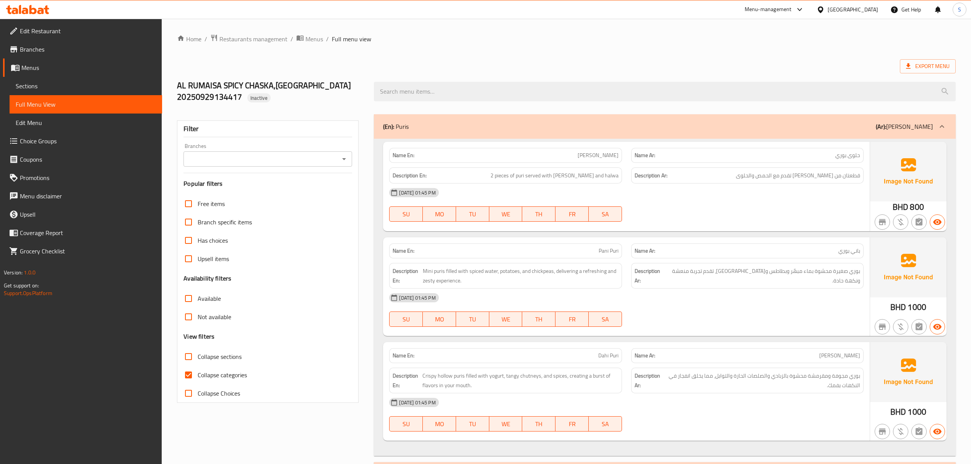
click at [194, 380] on input "Collapse categories" at bounding box center [188, 375] width 18 height 18
checkbox input "false"
click at [954, 62] on span "Export Menu" at bounding box center [927, 66] width 56 height 14
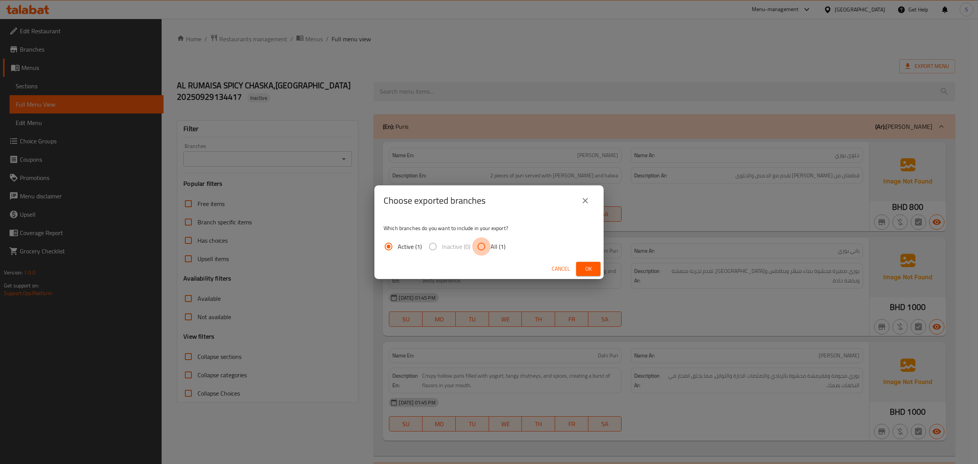
click at [485, 248] on input "All (1)" at bounding box center [481, 246] width 18 height 18
radio input "true"
click at [591, 268] on span "Ok" at bounding box center [588, 269] width 12 height 10
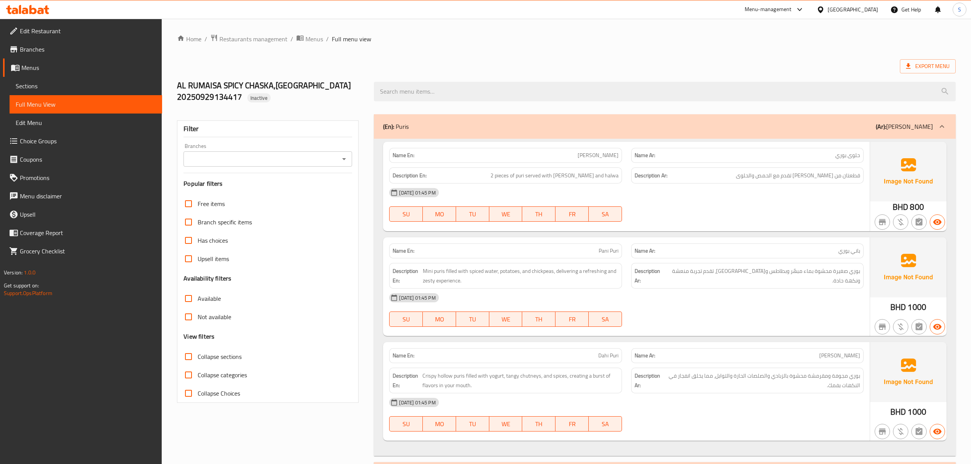
click at [206, 358] on span "Collapse sections" at bounding box center [220, 356] width 44 height 9
click at [198, 358] on input "Collapse sections" at bounding box center [188, 356] width 18 height 18
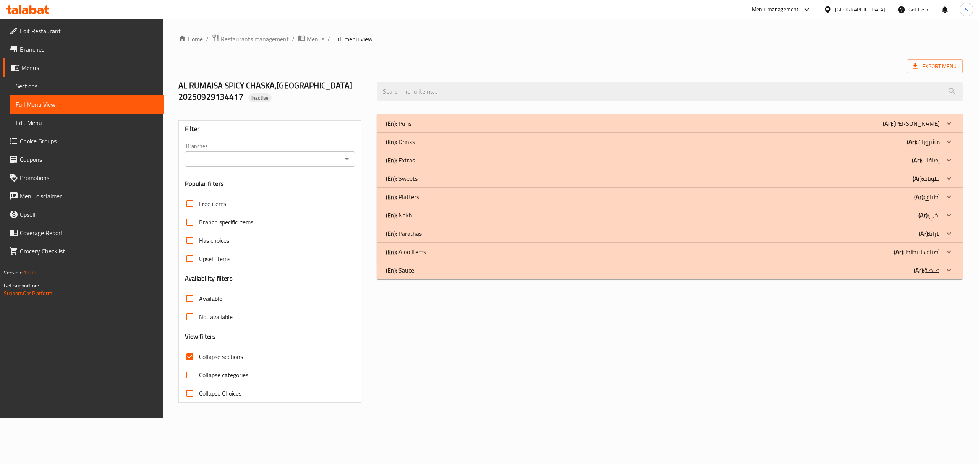
click at [336, 61] on div "Export Menu" at bounding box center [570, 66] width 784 height 14
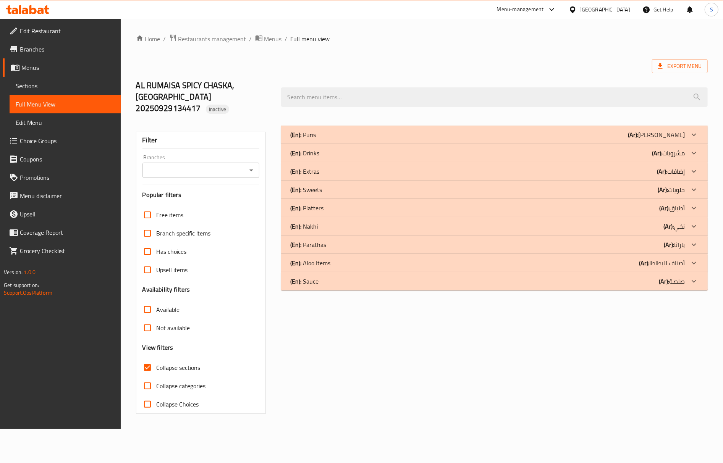
click at [333, 259] on div "(En): Aloo Items (Ar): أصناف البطاطا" at bounding box center [487, 263] width 395 height 9
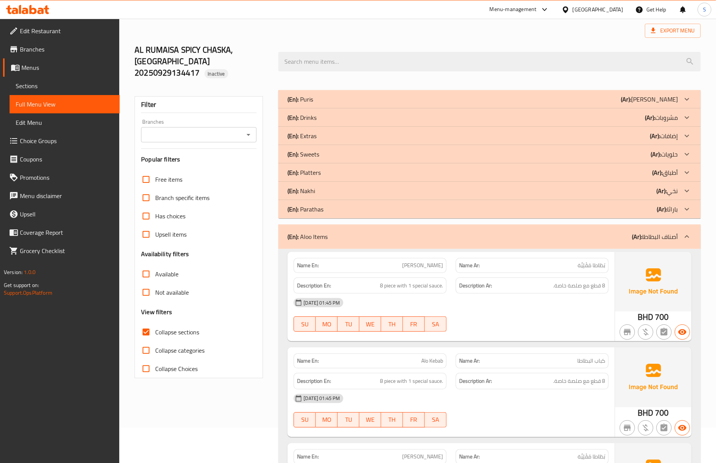
scroll to position [51, 0]
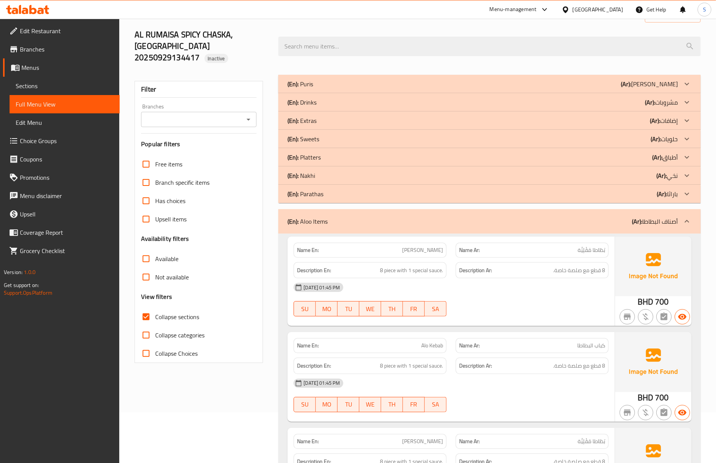
click at [492, 342] on p "Name Ar: كباب البطاطا" at bounding box center [532, 346] width 146 height 8
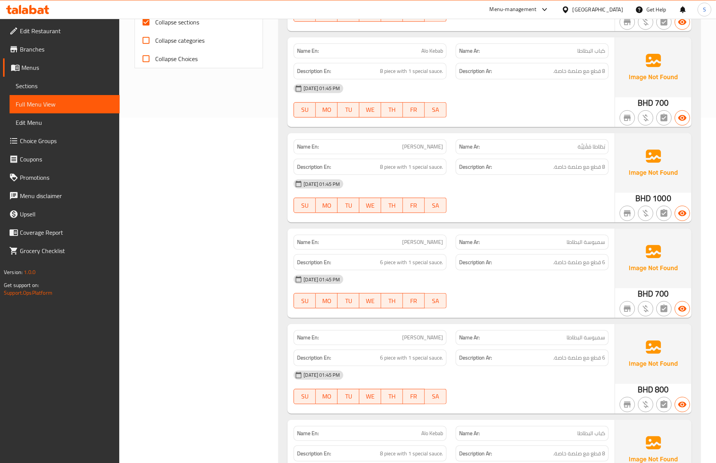
scroll to position [437, 0]
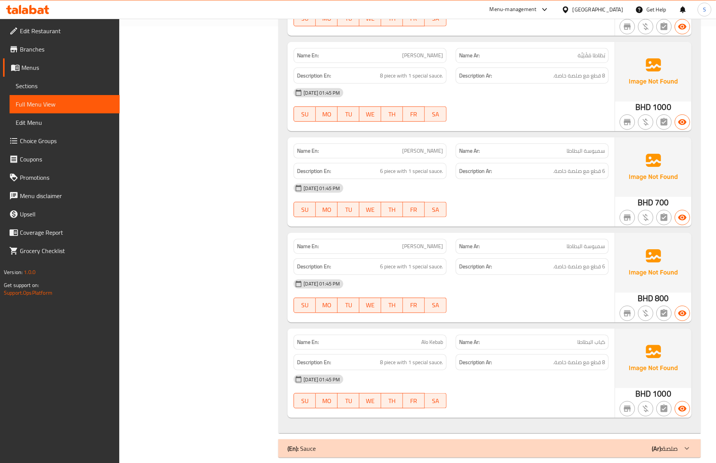
click at [433, 243] on span "Alo Samosa" at bounding box center [422, 247] width 41 height 8
copy span "Samosa"
drag, startPoint x: 463, startPoint y: 233, endPoint x: 459, endPoint y: 183, distance: 50.2
click at [462, 239] on div "Name Ar: سمبوسة البطاطا" at bounding box center [531, 246] width 153 height 15
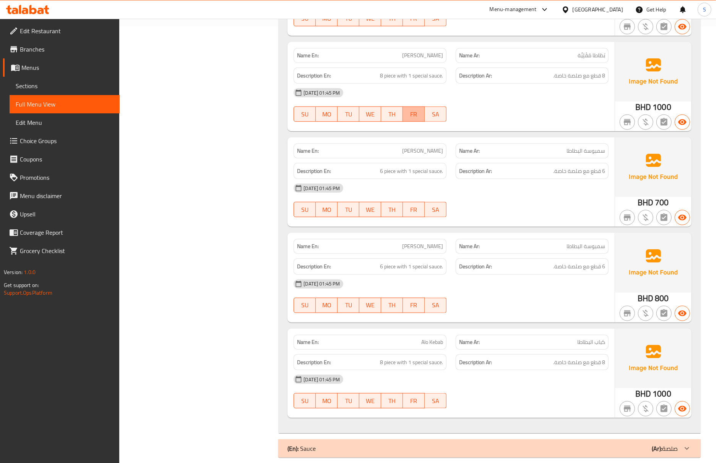
drag, startPoint x: 410, startPoint y: 99, endPoint x: 356, endPoint y: 42, distance: 78.1
click at [398, 107] on div "SU MO TU WE TH FR SA" at bounding box center [369, 114] width 153 height 15
click at [361, 124] on div "Name En: Alo Fry Name Ar: بَطَاطا مَقْلِيَّة Description En: 8 piece with 1 spe…" at bounding box center [489, 141] width 422 height 586
drag, startPoint x: 393, startPoint y: 234, endPoint x: 258, endPoint y: 4, distance: 266.9
click at [393, 243] on p "Name En: Alo Samosa" at bounding box center [370, 247] width 146 height 8
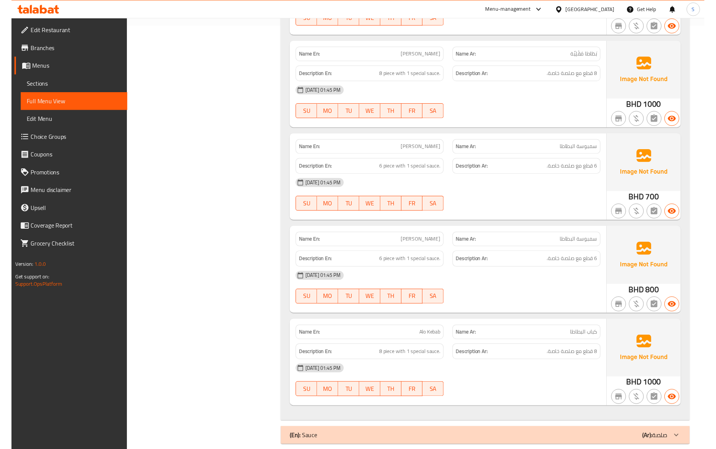
scroll to position [436, 0]
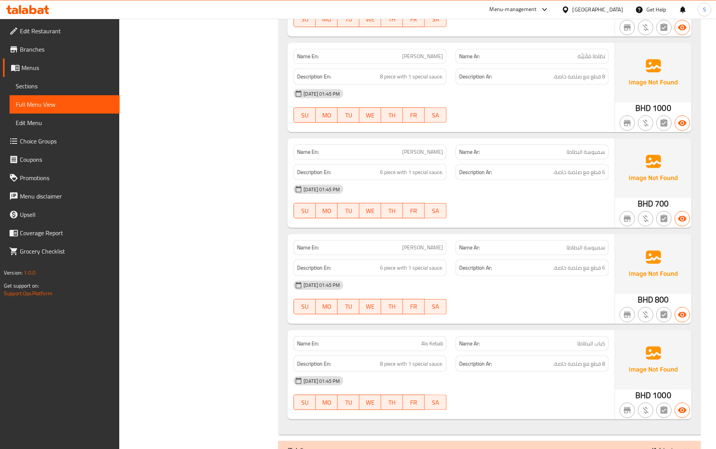
click at [381, 198] on div "SU MO TU WE TH FR SA" at bounding box center [370, 210] width 162 height 24
click at [474, 235] on div "Name Ar: سمبوسة البطاطا" at bounding box center [532, 247] width 162 height 24
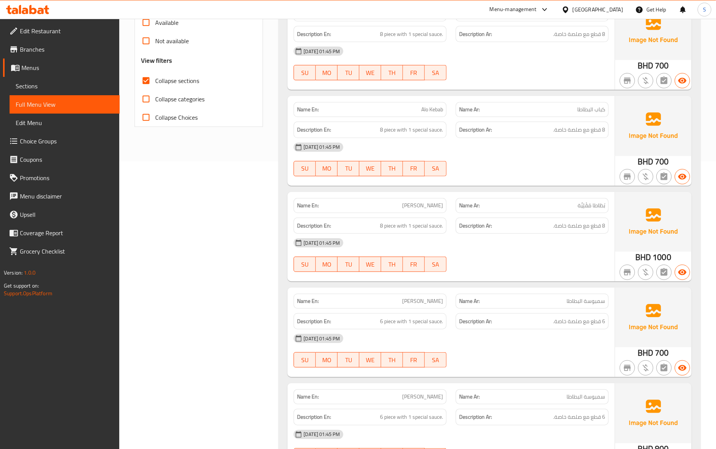
scroll to position [284, 0]
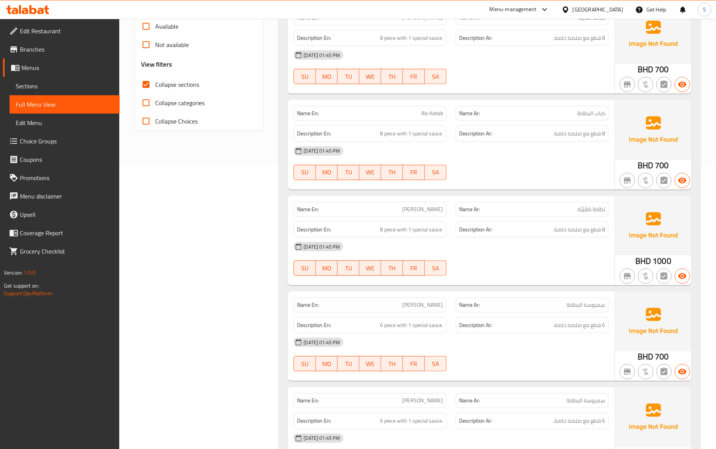
click at [430, 205] on span "[PERSON_NAME]" at bounding box center [422, 209] width 41 height 8
click at [438, 205] on span "[PERSON_NAME]" at bounding box center [422, 209] width 41 height 8
copy span "Fry"
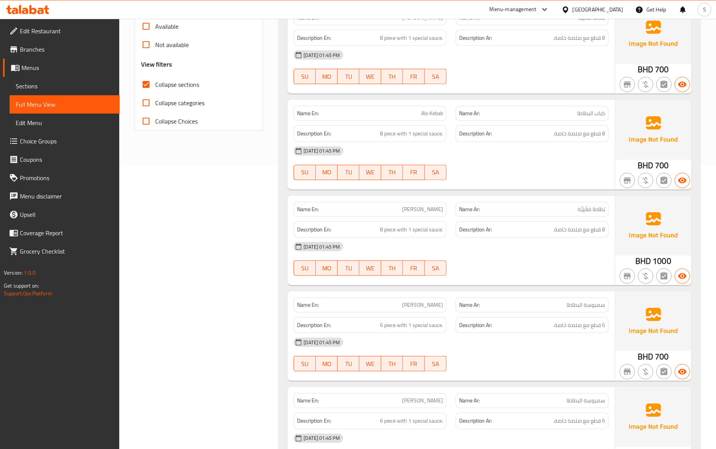
click at [427, 205] on span "[PERSON_NAME]" at bounding box center [422, 209] width 41 height 8
copy span "[PERSON_NAME]"
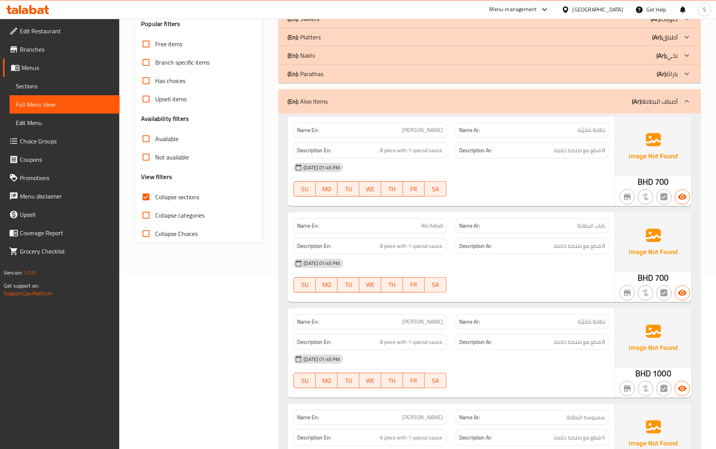
scroll to position [182, 0]
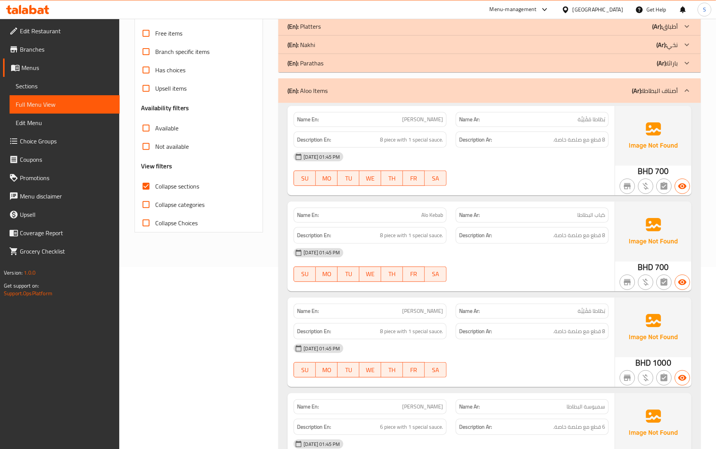
click at [436, 113] on div "Name En: Alo Fry" at bounding box center [369, 119] width 153 height 15
copy span "[PERSON_NAME]"
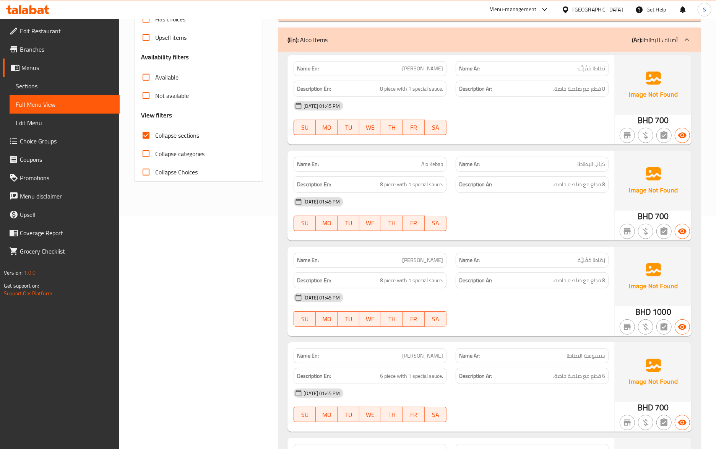
click at [433, 256] on span "[PERSON_NAME]" at bounding box center [422, 260] width 41 height 8
copy span "[PERSON_NAME]"
click at [434, 160] on span "Alo Kebab" at bounding box center [432, 164] width 22 height 8
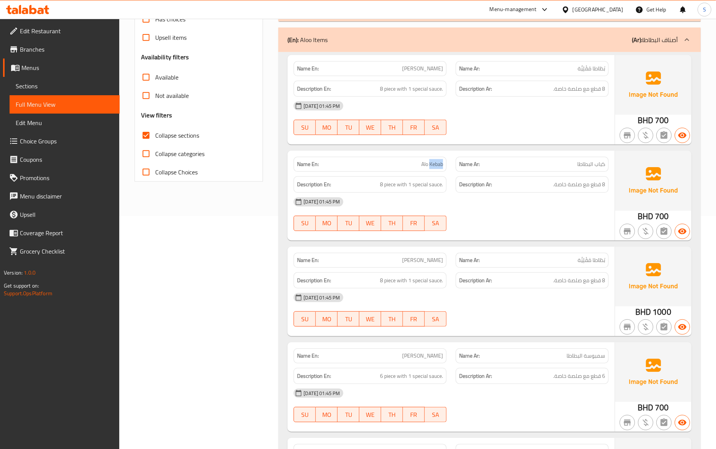
click at [434, 160] on span "Alo Kebab" at bounding box center [432, 164] width 22 height 8
copy span "Kebab"
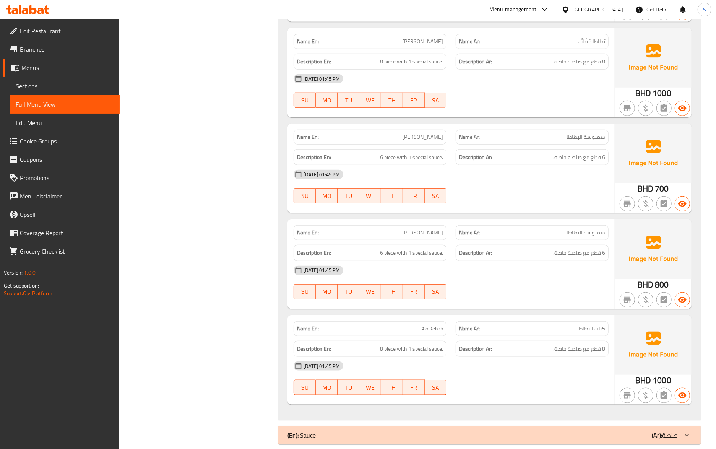
scroll to position [452, 0]
click at [430, 324] on span "Alo Kebab" at bounding box center [432, 328] width 22 height 8
copy span "Alo Kebab"
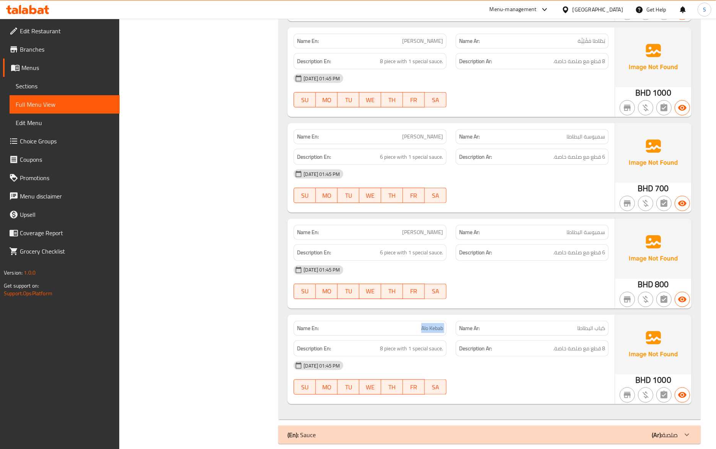
click at [434, 324] on span "Alo Kebab" at bounding box center [432, 328] width 22 height 8
click at [503, 248] on h6 "Description Ar: 6 قطع مع صلصة خاصة." at bounding box center [532, 253] width 146 height 10
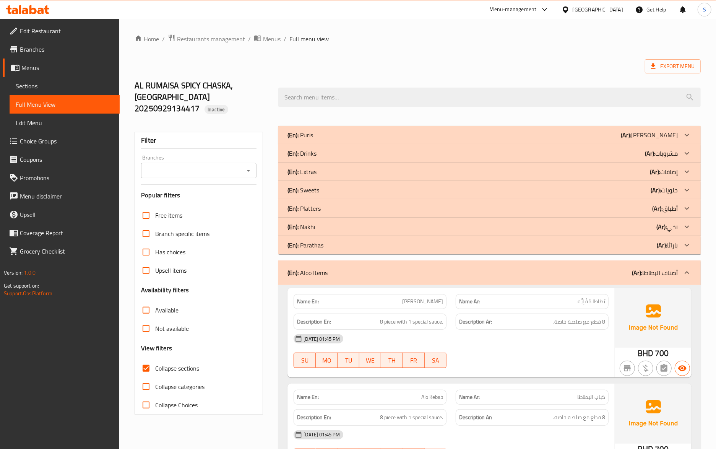
click at [482, 317] on strong "Description Ar:" at bounding box center [475, 322] width 33 height 10
click at [381, 268] on div "(En): Aloo Items (Ar): أصناف البطاطا" at bounding box center [482, 272] width 390 height 9
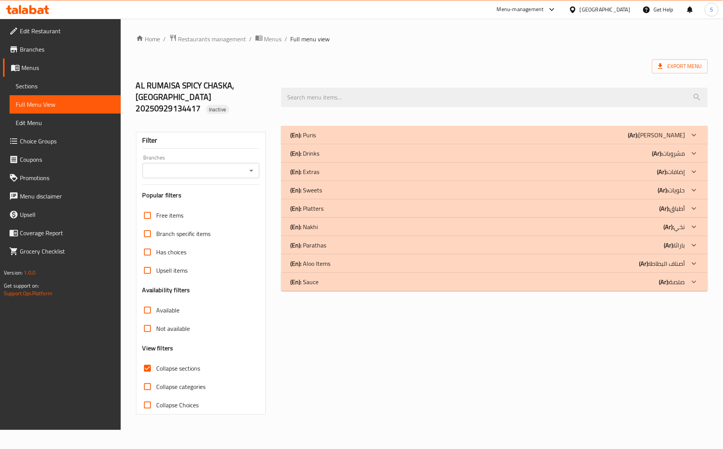
click at [322, 222] on div "(En): Nakhi (Ar): نخي" at bounding box center [487, 226] width 395 height 9
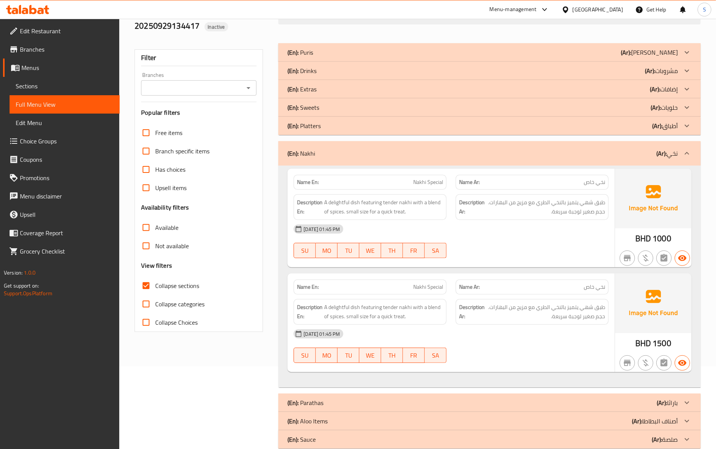
scroll to position [87, 0]
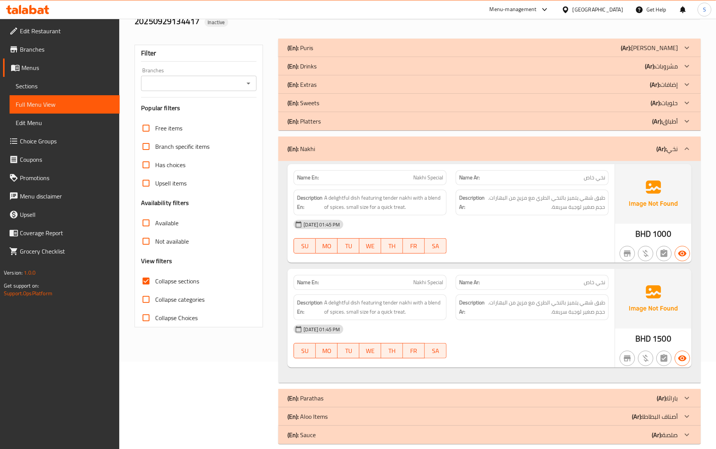
click at [422, 173] on span "Nakhi Special" at bounding box center [428, 177] width 30 height 8
copy span "Nakhi Special"
drag, startPoint x: 550, startPoint y: 222, endPoint x: 430, endPoint y: 41, distance: 216.9
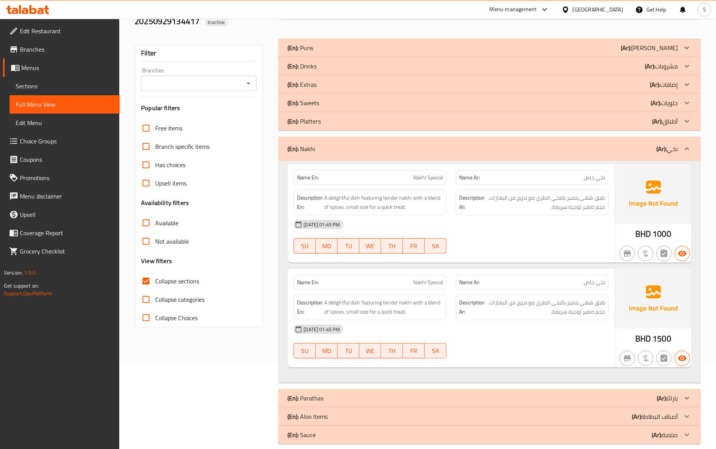
click at [548, 217] on div "29-09-2025 01:45 PM" at bounding box center [451, 224] width 324 height 18
click at [436, 173] on span "Nakhi Special" at bounding box center [428, 177] width 30 height 8
copy span "Nakhi Special"
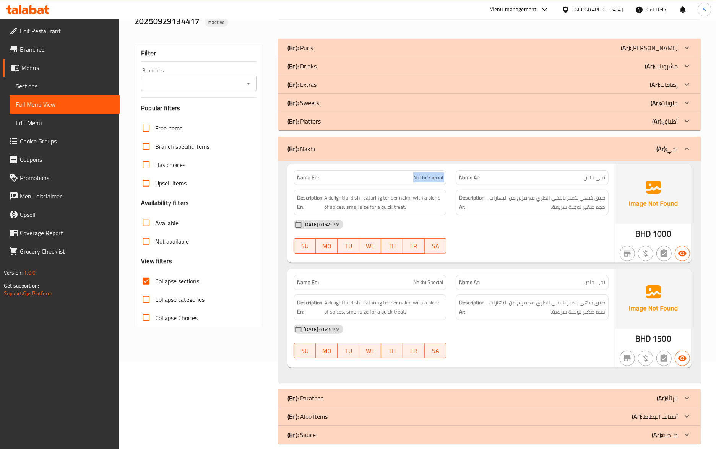
click at [429, 173] on span "Nakhi Special" at bounding box center [428, 177] width 30 height 8
click at [419, 173] on span "Nakhi Special" at bounding box center [428, 177] width 30 height 8
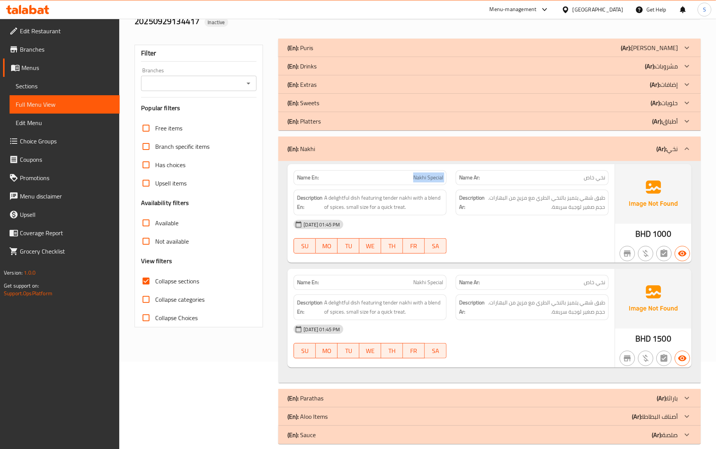
click at [419, 173] on span "Nakhi Special" at bounding box center [428, 177] width 30 height 8
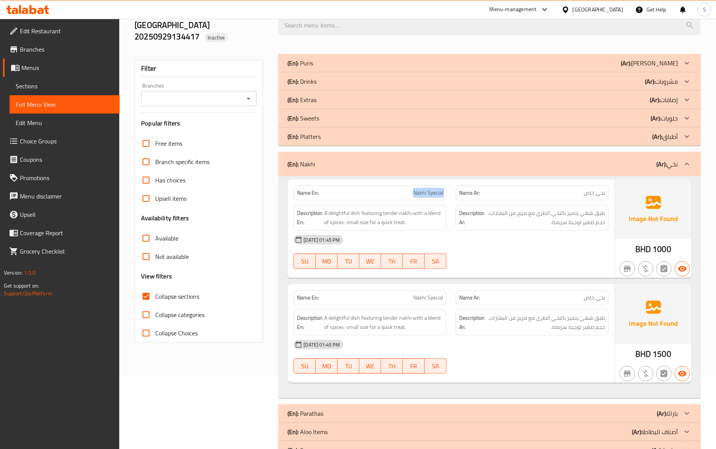
click at [419, 189] on span "Nakhi Special" at bounding box center [428, 193] width 30 height 8
click at [368, 160] on div "(En): Nakhi (Ar): نخي" at bounding box center [489, 164] width 422 height 24
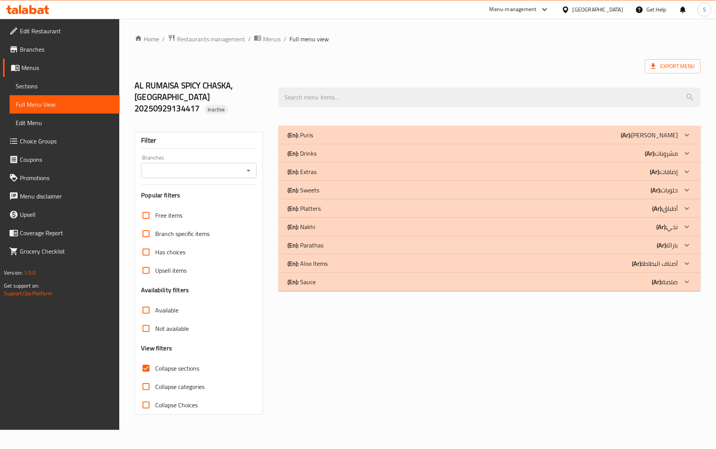
scroll to position [0, 0]
click at [521, 204] on div "(En): Platters (Ar): أطباق" at bounding box center [487, 208] width 395 height 9
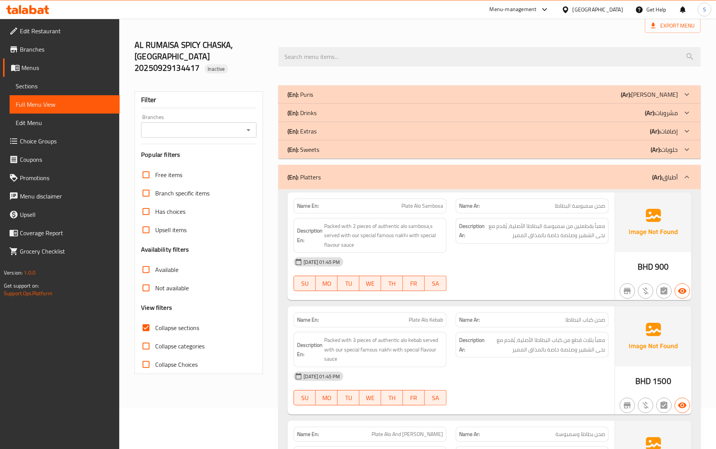
scroll to position [102, 0]
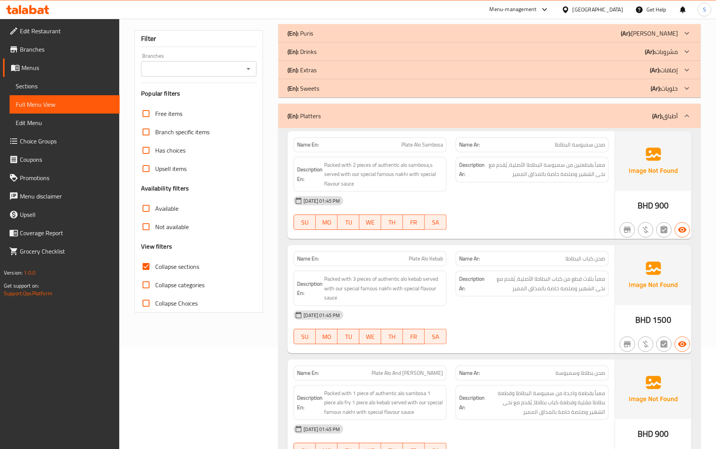
click at [566, 246] on div "Name Ar: صحن كباب البطاطا" at bounding box center [532, 258] width 162 height 24
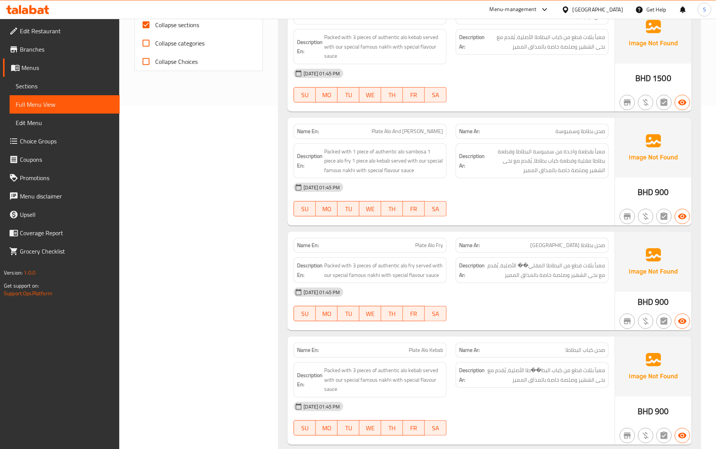
scroll to position [98, 0]
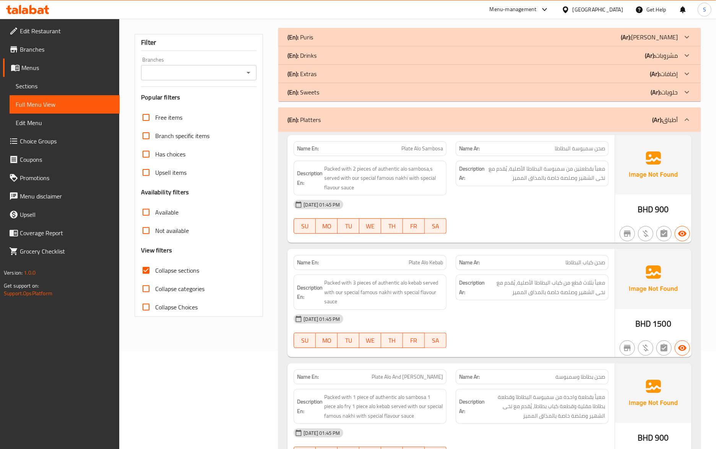
click at [453, 183] on div "Description Ar: معبأ بقطعتين من سمبوسة البطاطا الأصلية، يُقدم مع نخى الشهير وصل…" at bounding box center [532, 178] width 162 height 44
drag, startPoint x: 352, startPoint y: 165, endPoint x: 376, endPoint y: 171, distance: 24.8
click at [376, 171] on span "Packed with 2 pieces of authentic alo sambosa,s served with our special famous …" at bounding box center [383, 178] width 119 height 28
copy span "our special"
click at [381, 195] on div "29-09-2025 01:45 PM" at bounding box center [451, 204] width 324 height 18
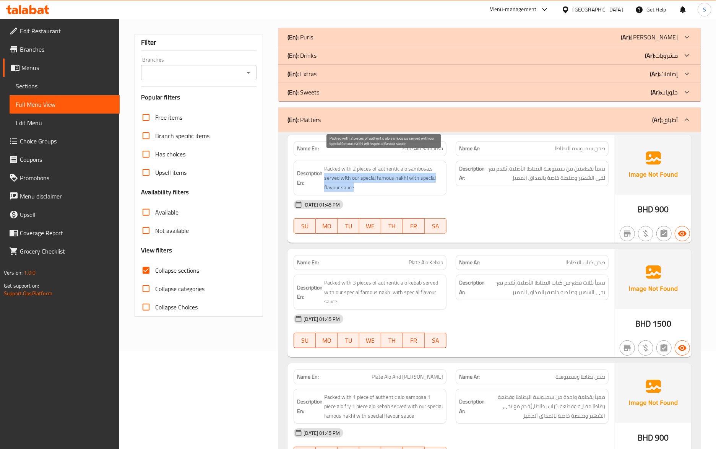
drag, startPoint x: 324, startPoint y: 169, endPoint x: 357, endPoint y: 177, distance: 33.8
click at [357, 177] on span "Packed with 2 pieces of authentic alo sambosa,s served with our special famous …" at bounding box center [383, 178] width 119 height 28
click at [567, 229] on div "Name En: Plate Alo Sambosa Name Ar: صحن سمبوسة البطاطا Description En: Packed w…" at bounding box center [450, 189] width 327 height 108
click at [424, 144] on span "Plate Alo Sambosa" at bounding box center [422, 148] width 42 height 8
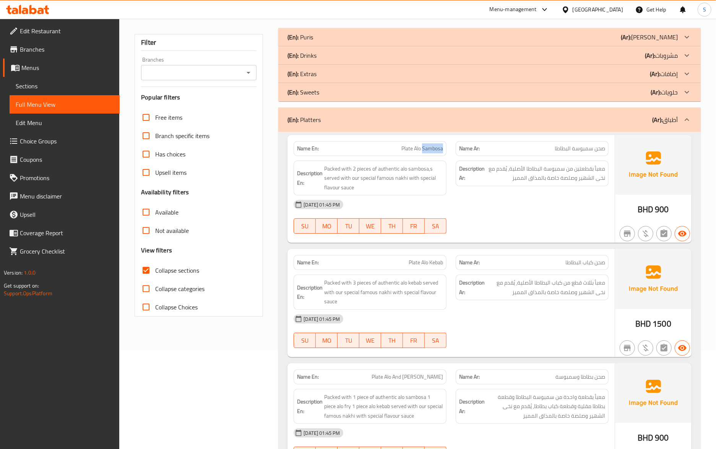
click at [424, 144] on span "Plate Alo Sambosa" at bounding box center [422, 148] width 42 height 8
click at [415, 144] on span "Plate Alo Sambosa" at bounding box center [422, 148] width 42 height 8
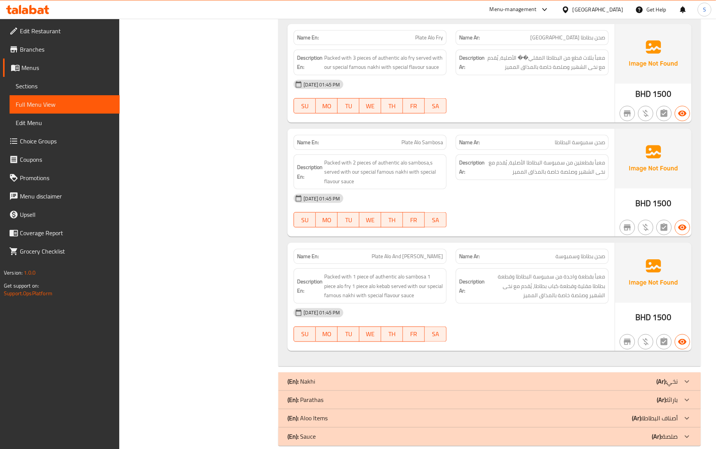
scroll to position [774, 0]
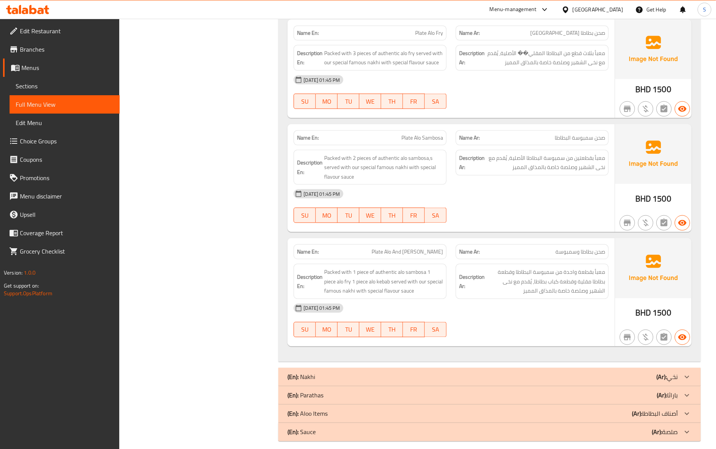
click at [427, 134] on span "Plate Alo Sambosa" at bounding box center [422, 138] width 42 height 8
click at [528, 191] on div "29-09-2025 01:45 PM" at bounding box center [451, 194] width 324 height 18
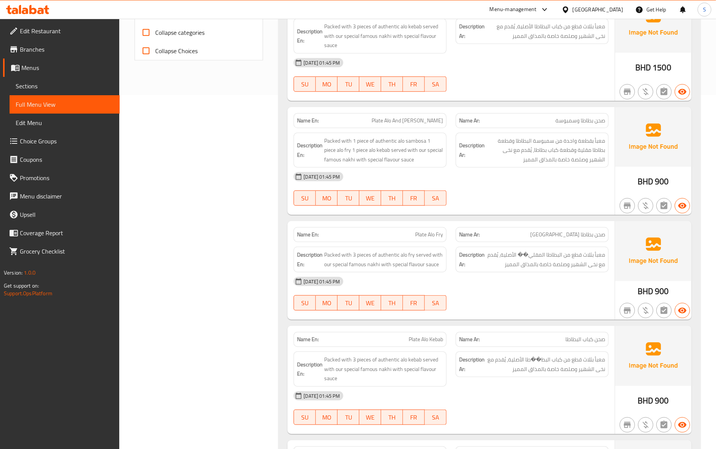
scroll to position [405, 0]
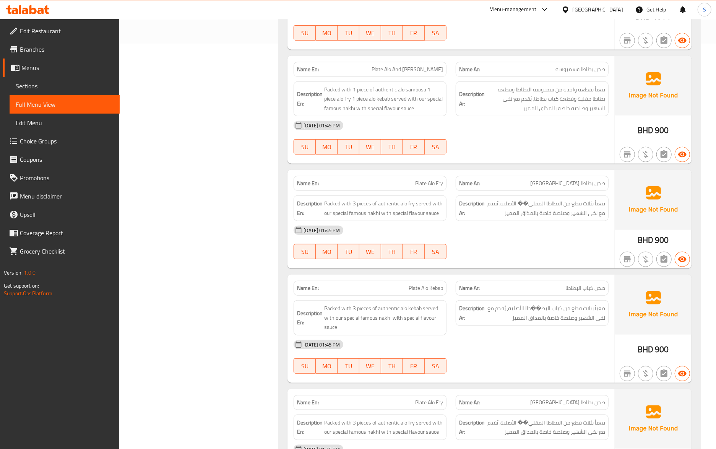
drag, startPoint x: 485, startPoint y: 269, endPoint x: 487, endPoint y: 286, distance: 16.5
click at [485, 276] on div "Name Ar: صحن كباب البطاطا" at bounding box center [532, 288] width 162 height 24
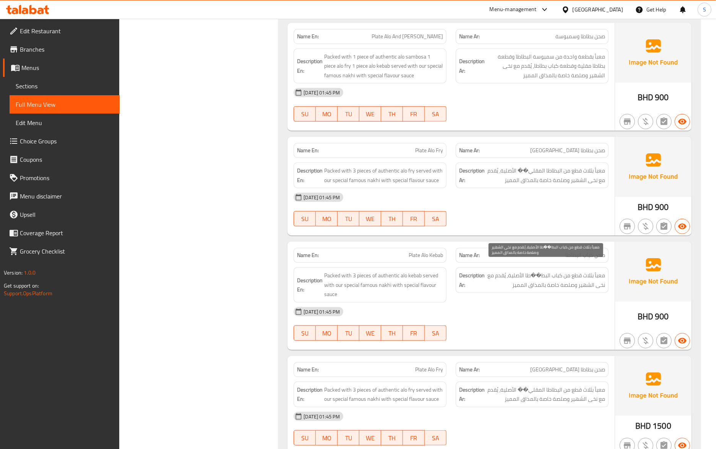
scroll to position [456, 0]
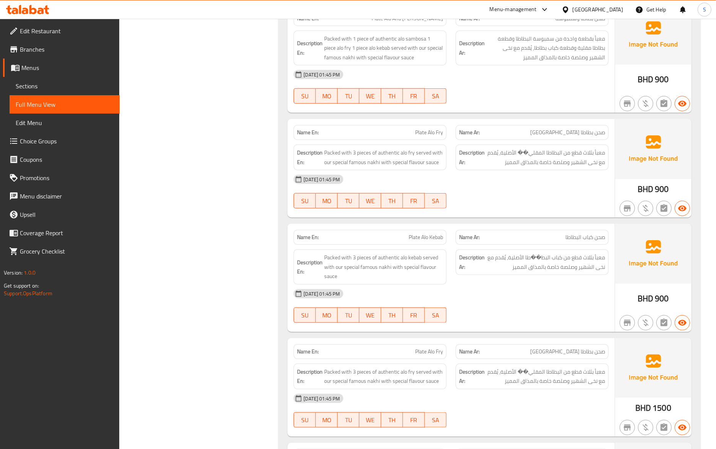
click at [428, 128] on span "Plate Alo Fry" at bounding box center [429, 132] width 28 height 8
click at [433, 347] on span "Plate Alo Fry" at bounding box center [429, 351] width 28 height 8
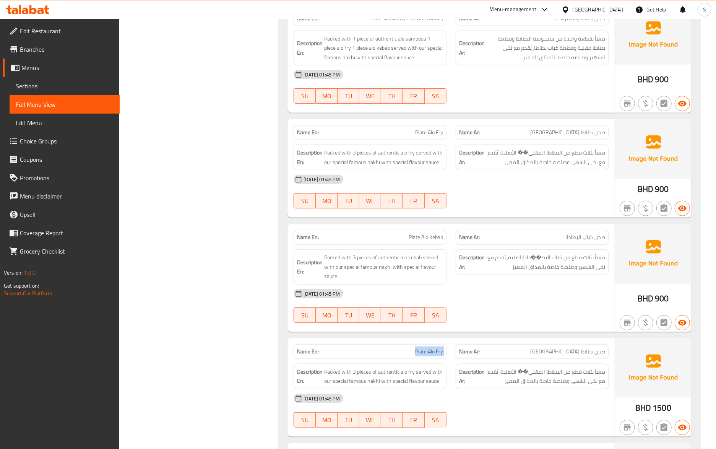
click at [433, 347] on span "Plate Alo Fry" at bounding box center [429, 351] width 28 height 8
click at [543, 309] on div "29-09-2025 01:45 PM SU MO TU WE TH FR SA" at bounding box center [451, 305] width 324 height 43
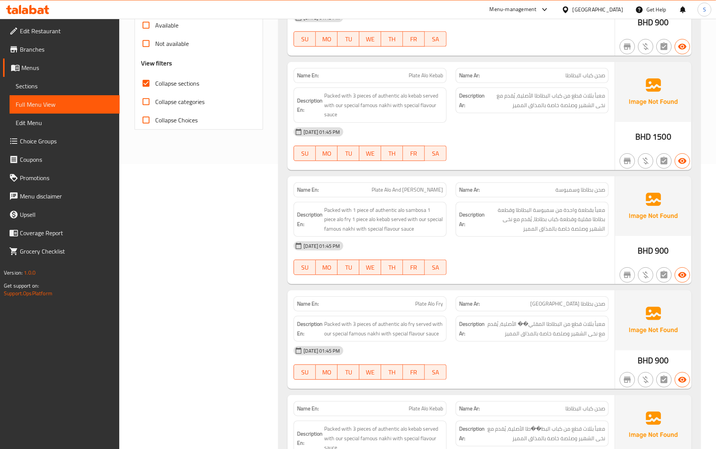
scroll to position [303, 0]
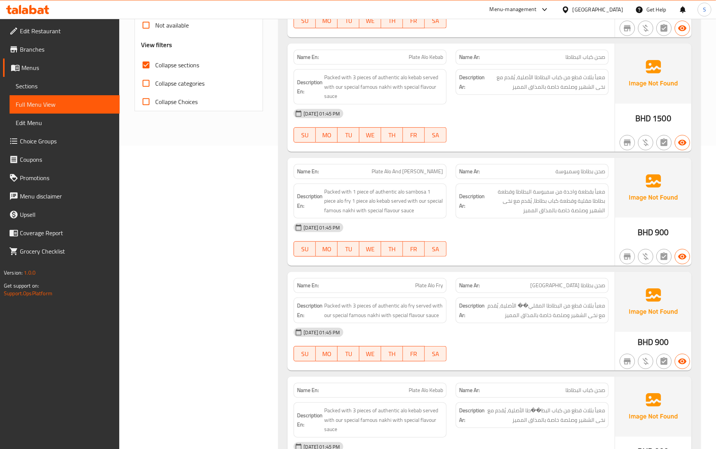
click at [436, 297] on div "Description En: Packed with 3 pieces of authentic alo fry served with our speci…" at bounding box center [369, 310] width 153 height 26
click at [423, 51] on div "Name En: Plate Alo Kebab" at bounding box center [369, 57] width 153 height 15
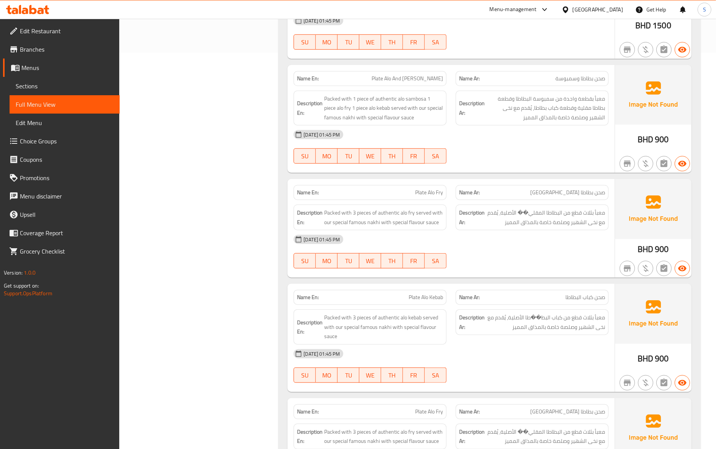
scroll to position [405, 0]
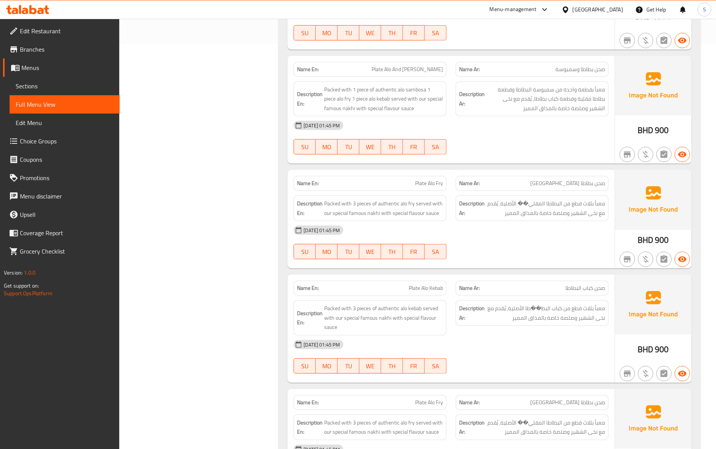
click at [525, 280] on div "Name Ar: صحن كباب البطاطا" at bounding box center [531, 287] width 153 height 15
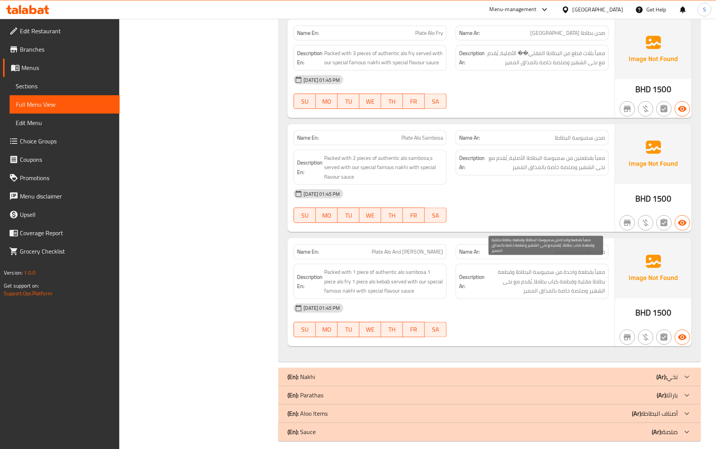
click at [557, 274] on span "معبأ بقطعة واحدة من سمبوسة البطاطا وقطعة بطاطا مقلية وقطعة كباب بطاطا، يُقدم مع…" at bounding box center [545, 281] width 119 height 28
click at [538, 300] on div "29-09-2025 01:45 PM" at bounding box center [451, 308] width 324 height 18
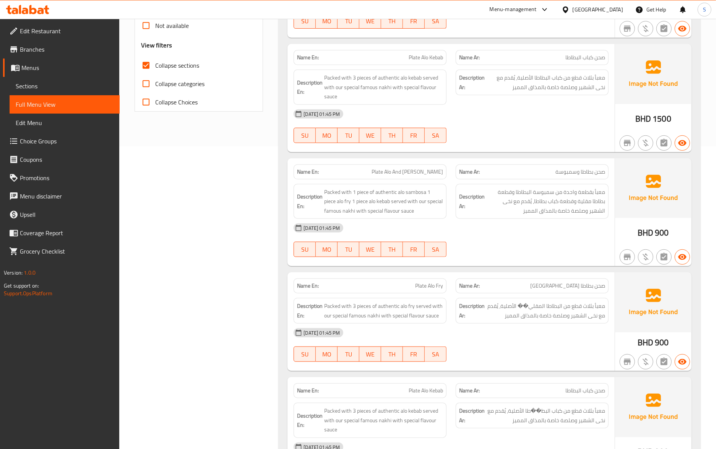
scroll to position [265, 0]
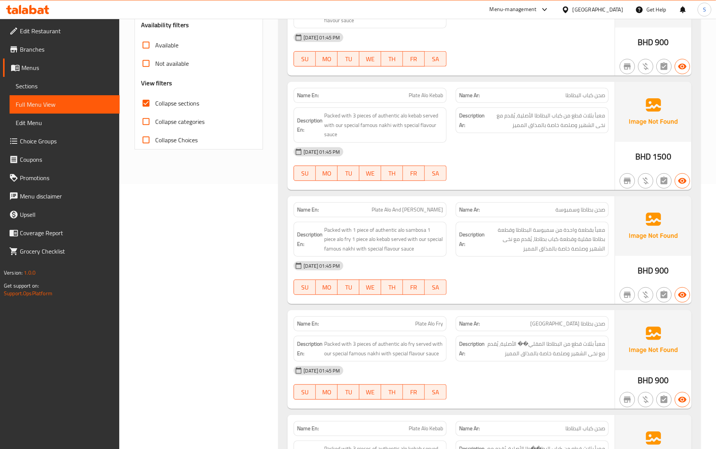
click at [417, 206] on span "Plate Alo And Sambosa" at bounding box center [406, 210] width 71 height 8
click at [467, 256] on div "29-09-2025 01:45 PM" at bounding box center [451, 265] width 324 height 18
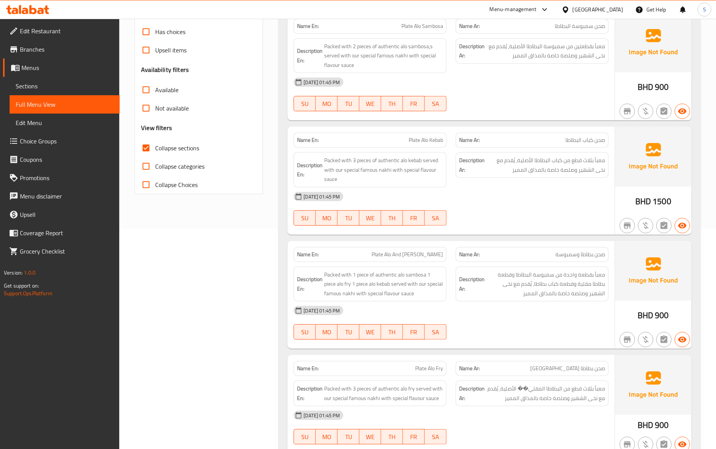
scroll to position [112, 0]
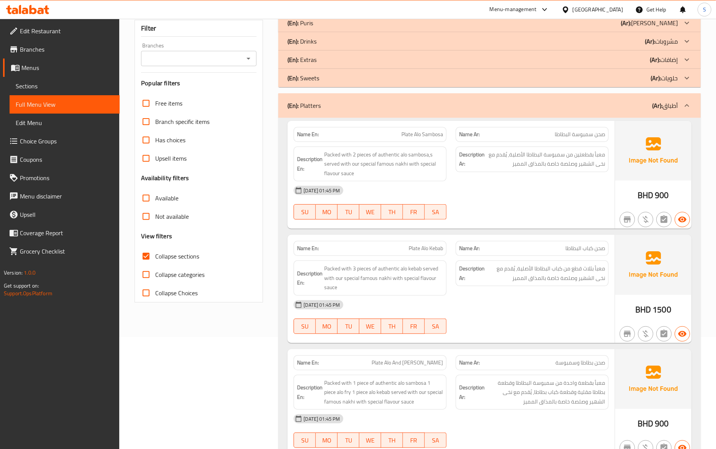
click at [371, 101] on div "(En): Platters (Ar): أطباق" at bounding box center [482, 105] width 390 height 9
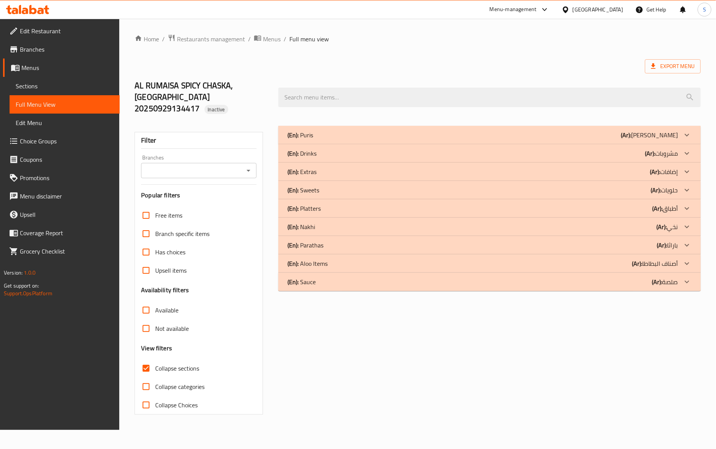
scroll to position [0, 0]
click at [323, 240] on p "(En): Parathas" at bounding box center [308, 244] width 36 height 9
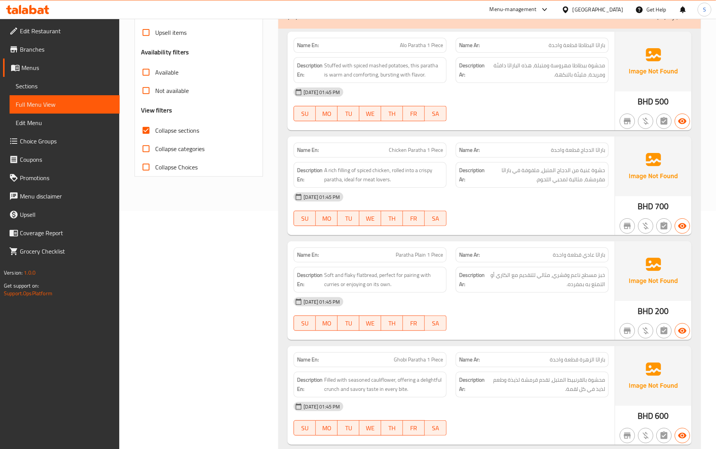
scroll to position [254, 0]
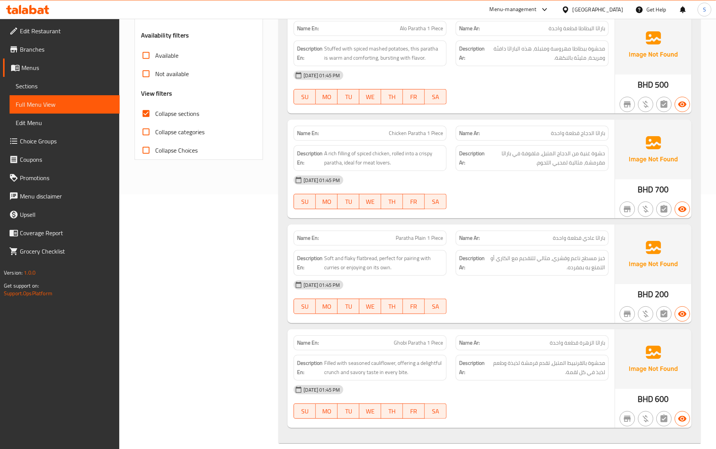
click at [418, 234] on span "Paratha Plain 1 Piece" at bounding box center [418, 238] width 47 height 8
click at [403, 234] on span "Paratha Plain 1 Piece" at bounding box center [418, 238] width 47 height 8
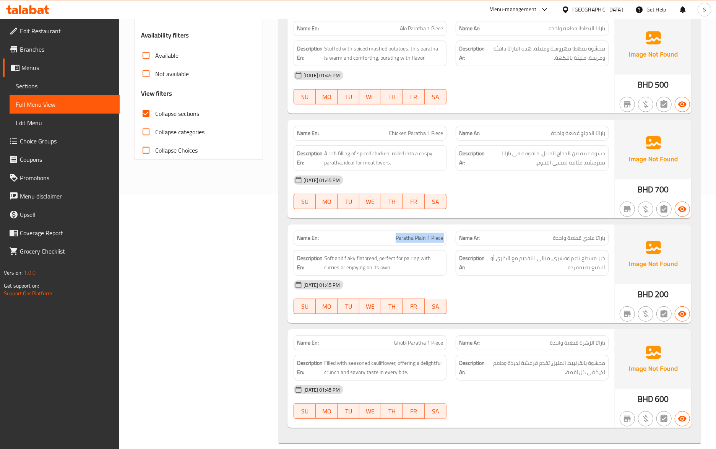
click at [439, 234] on span "Paratha Plain 1 Piece" at bounding box center [418, 238] width 47 height 8
click at [520, 309] on div at bounding box center [532, 313] width 162 height 9
click at [534, 335] on div "Name Ar: باراثا الزهرة قطعة واحدة" at bounding box center [531, 342] width 153 height 15
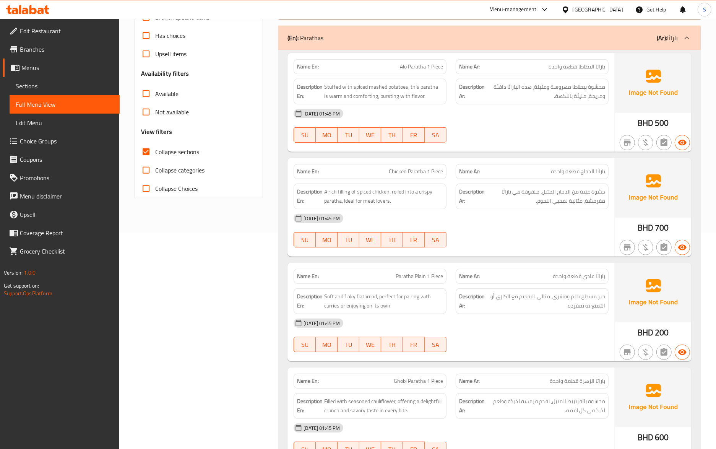
scroll to position [153, 0]
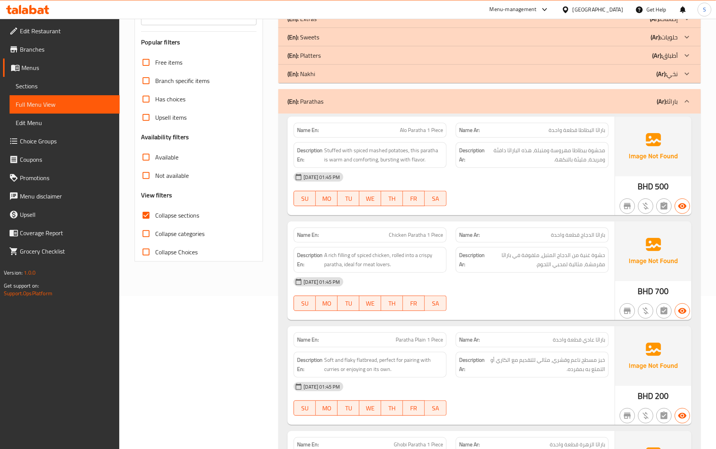
click at [415, 126] on span "Alo Paratha 1 Piece" at bounding box center [421, 130] width 43 height 8
drag, startPoint x: 454, startPoint y: 256, endPoint x: 342, endPoint y: 8, distance: 272.2
click at [454, 255] on div "Description Ar: حشوة غنية من الدجاج المتبل، ملفوفة في باراثا مقرمشة، مثالية لمح…" at bounding box center [532, 259] width 162 height 35
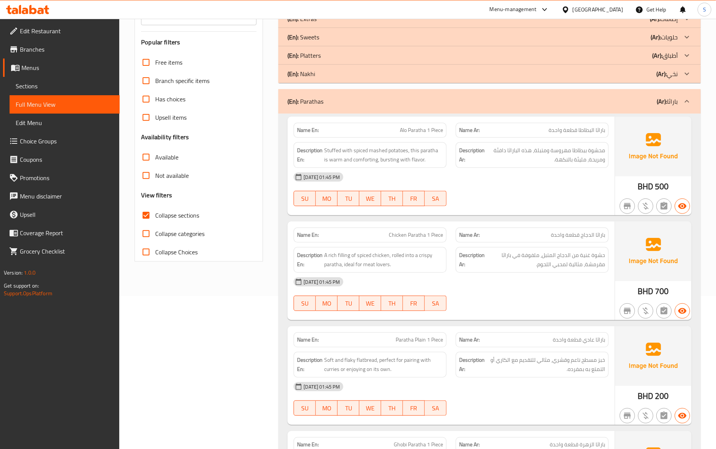
drag, startPoint x: 639, startPoint y: 277, endPoint x: 587, endPoint y: 291, distance: 54.2
click at [639, 284] on span "BHD" at bounding box center [645, 291] width 16 height 15
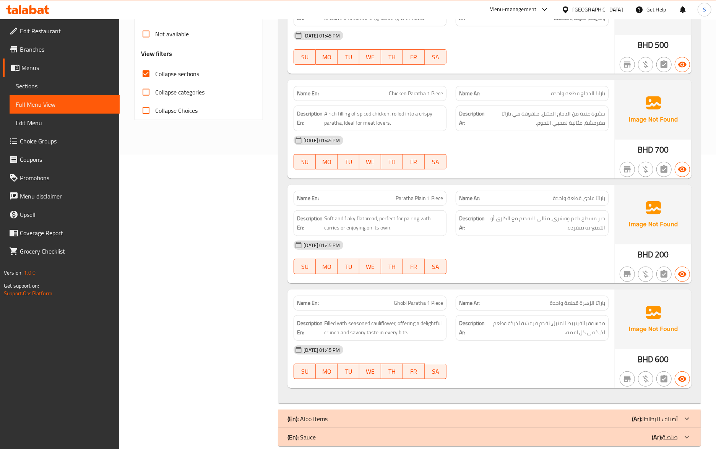
scroll to position [297, 0]
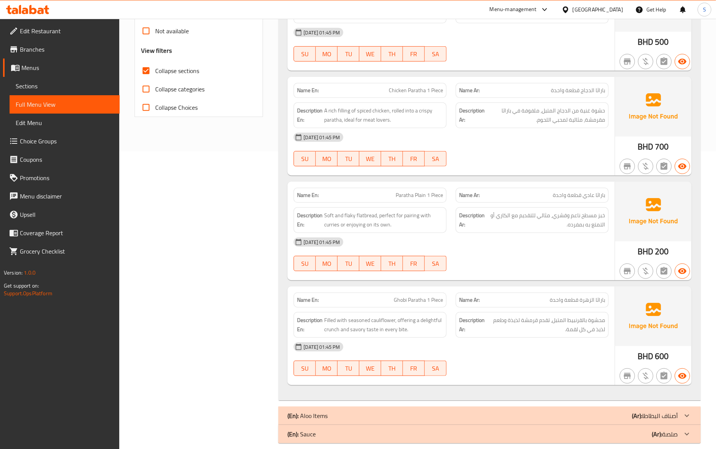
click at [406, 296] on span "Ghobi Paratha 1 Piece" at bounding box center [418, 300] width 49 height 8
click at [406, 297] on div "Name En: Ghobi Paratha 1 Piece" at bounding box center [369, 299] width 153 height 15
click at [429, 307] on div "Description En: Filled with seasoned cauliflower, offering a delightful crunch …" at bounding box center [370, 324] width 162 height 35
click at [429, 296] on span "Ghobi Paratha 1 Piece" at bounding box center [418, 300] width 49 height 8
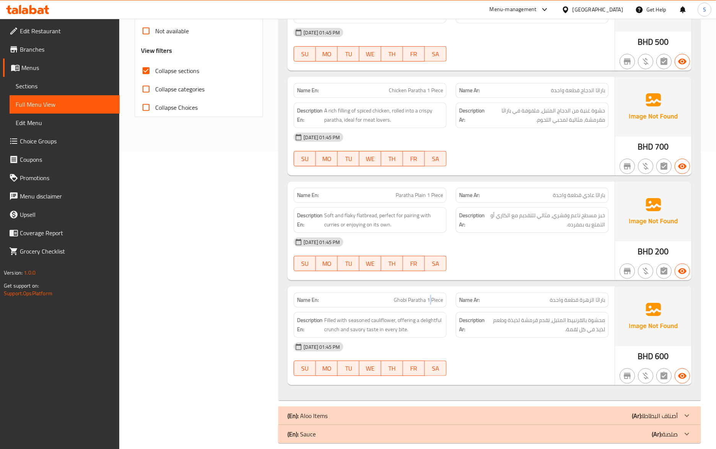
click at [429, 296] on span "Ghobi Paratha 1 Piece" at bounding box center [418, 300] width 49 height 8
click at [506, 294] on div "Name Ar: باراثا الزهرة قطعة واحدة" at bounding box center [531, 299] width 153 height 15
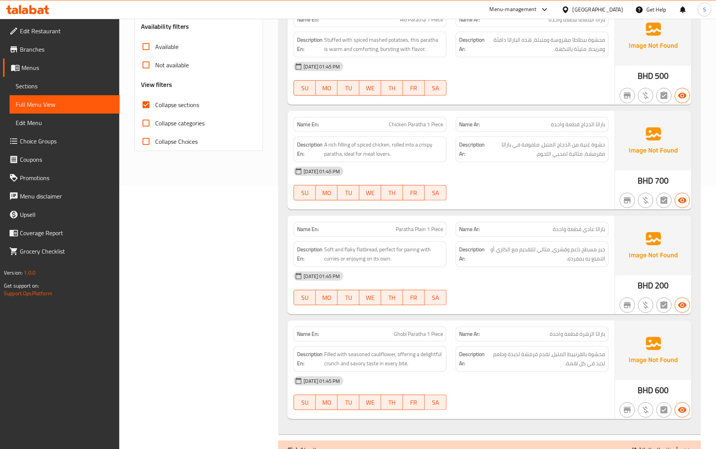
click at [403, 330] on span "Ghobi Paratha 1 Piece" at bounding box center [418, 334] width 49 height 8
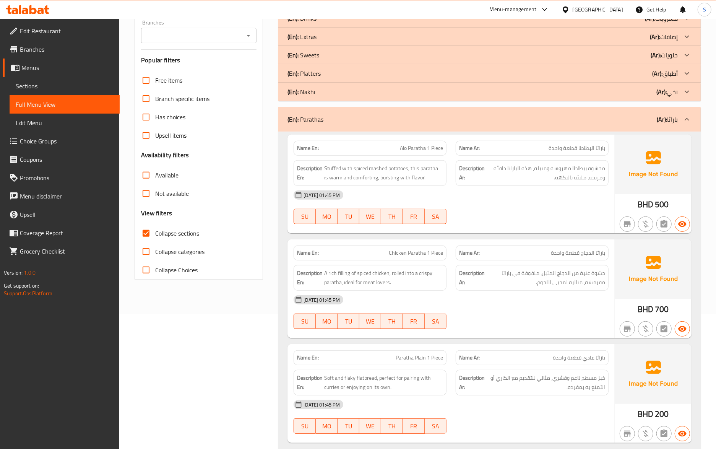
scroll to position [60, 0]
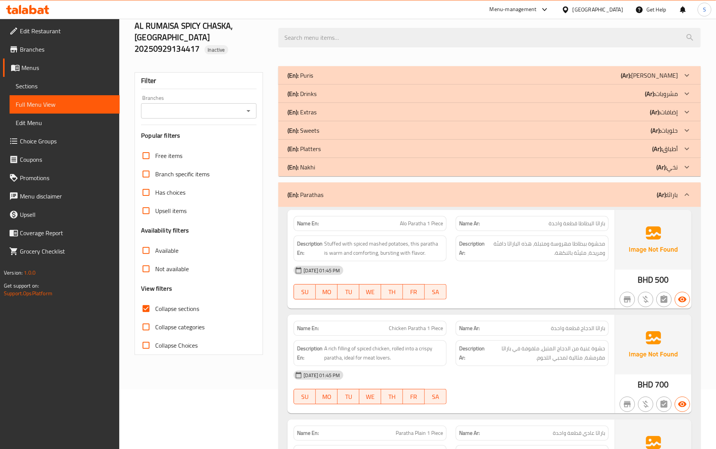
click at [405, 324] on span "Chicken Paratha 1 Piece" at bounding box center [416, 328] width 54 height 8
click at [416, 324] on span "Chicken Paratha 1 Piece" at bounding box center [416, 328] width 54 height 8
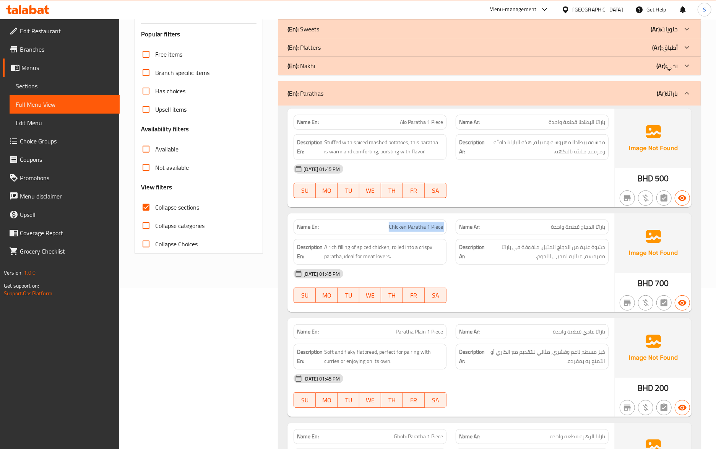
scroll to position [161, 0]
click at [436, 90] on div "(En): Parathas (Ar): باراثا" at bounding box center [489, 93] width 422 height 24
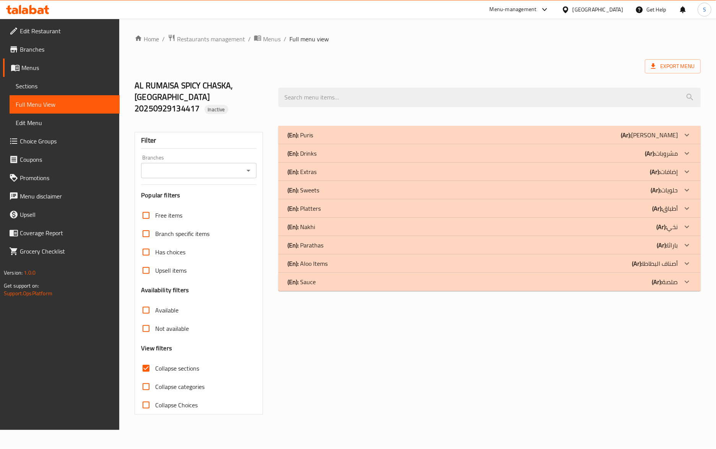
scroll to position [0, 0]
click at [329, 130] on div "(En): Puris (Ar): البوري" at bounding box center [487, 134] width 395 height 9
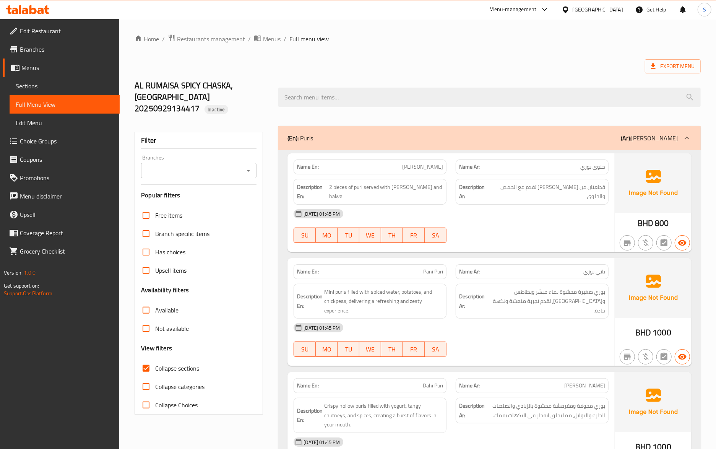
click at [474, 236] on div "Name En: Halwa Puri Name Ar: حلوى بوري Description En: 2 pieces of puri served …" at bounding box center [489, 322] width 422 height 345
click at [431, 163] on span "Halwa Puri" at bounding box center [422, 167] width 41 height 8
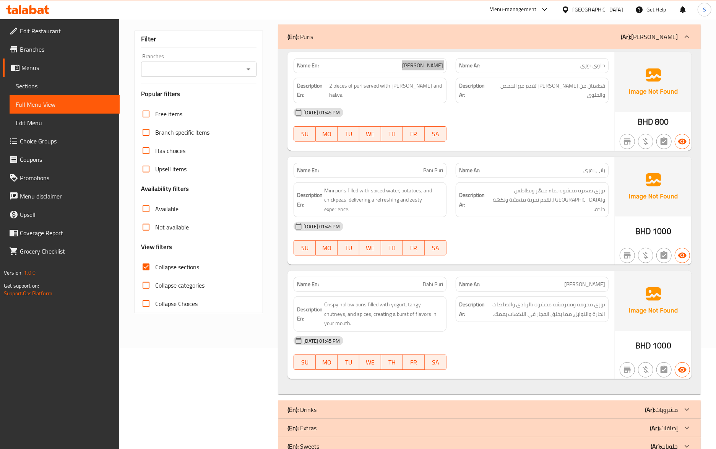
scroll to position [102, 0]
click at [434, 280] on span "Dahi Puri" at bounding box center [433, 284] width 20 height 8
click at [491, 309] on div "Description Ar: بوري مجوفة ومقرمشة محشوة بالزبادي والصلصات الحارة والتوابل، مما…" at bounding box center [532, 313] width 162 height 44
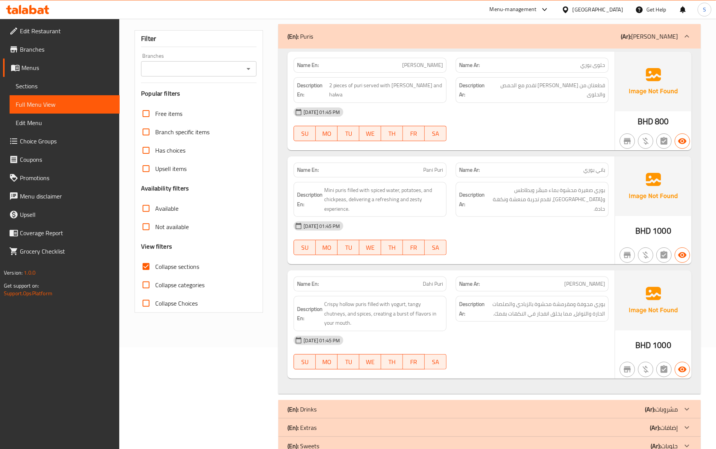
click at [433, 280] on span "Dahi Puri" at bounding box center [433, 284] width 20 height 8
click at [698, 271] on div "Name En: Halwa Puri Name Ar: حلوى بوري Description En: 2 pieces of puri served …" at bounding box center [489, 221] width 422 height 345
click at [415, 299] on span "Crispy hollow puris filled with yogurt, tangy chutneys, and spices, creating a …" at bounding box center [383, 313] width 119 height 28
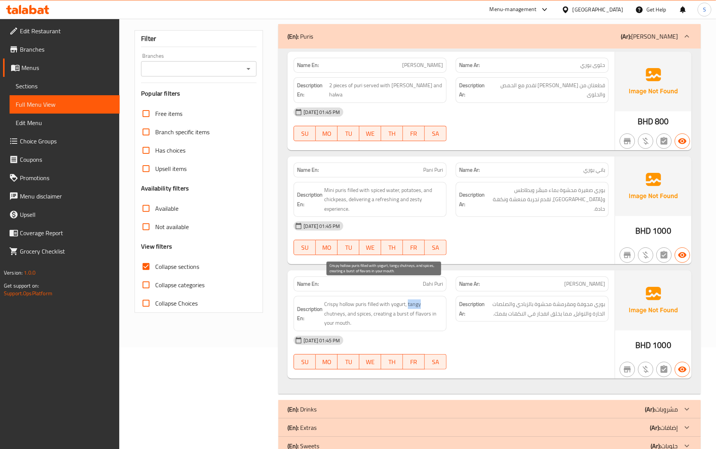
click at [415, 299] on span "Crispy hollow puris filled with yogurt, tangy chutneys, and spices, creating a …" at bounding box center [383, 313] width 119 height 28
click at [570, 194] on div "Description Ar: بوري صغيرة محشوة بماء مبهّر وبطاطس وحمص، تقدم تجربة منعشة ونكهة…" at bounding box center [532, 199] width 162 height 44
click at [430, 166] on span "Pani Puri" at bounding box center [433, 170] width 20 height 8
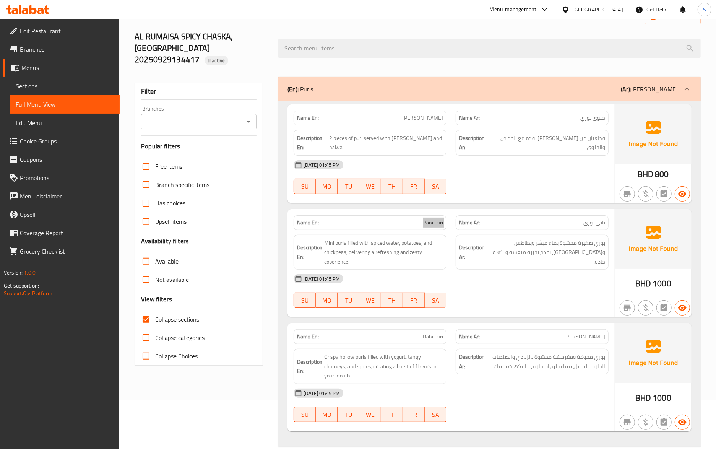
scroll to position [0, 0]
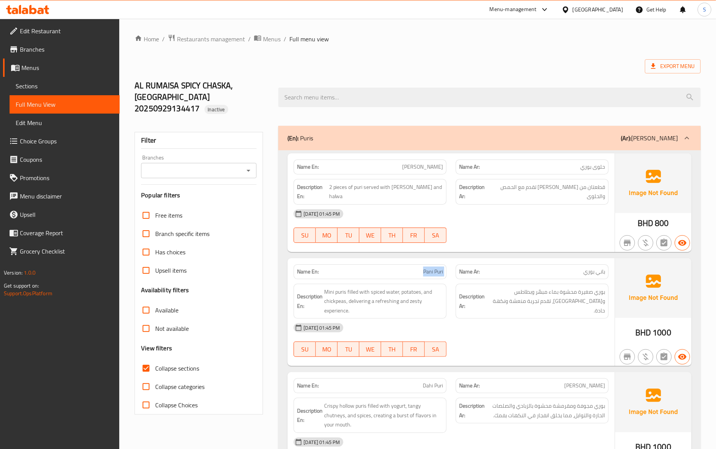
click at [434, 132] on div "(En): Puris (Ar): البوري" at bounding box center [489, 138] width 422 height 24
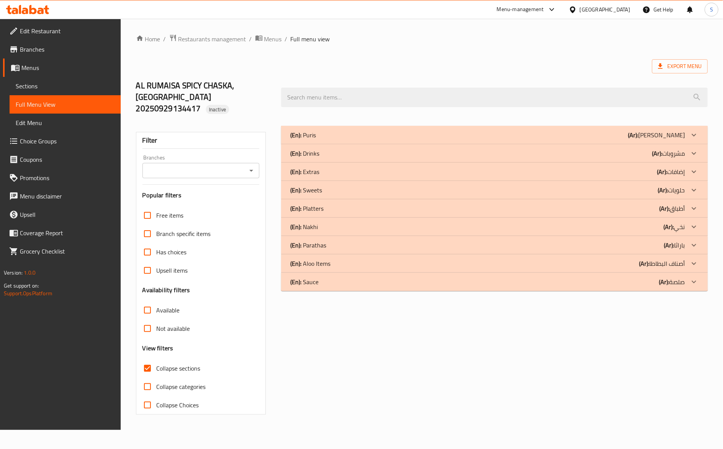
click at [458, 186] on div "(En): Sweets (Ar): حلويات" at bounding box center [494, 190] width 427 height 18
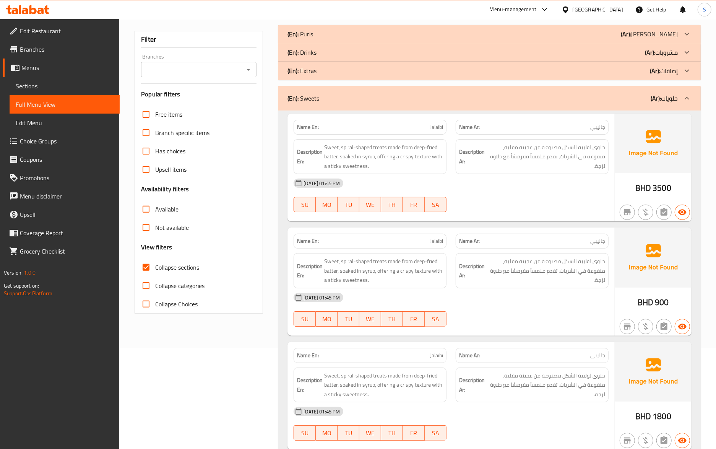
scroll to position [102, 0]
click at [593, 270] on span "حلوى لولبية الشكل مصنوعة من عجينة مقلية، منقوعة في الشربات، تقدم ملمساً مقرمشاً…" at bounding box center [545, 270] width 119 height 28
click at [436, 122] on span "Jalaibi" at bounding box center [436, 126] width 13 height 8
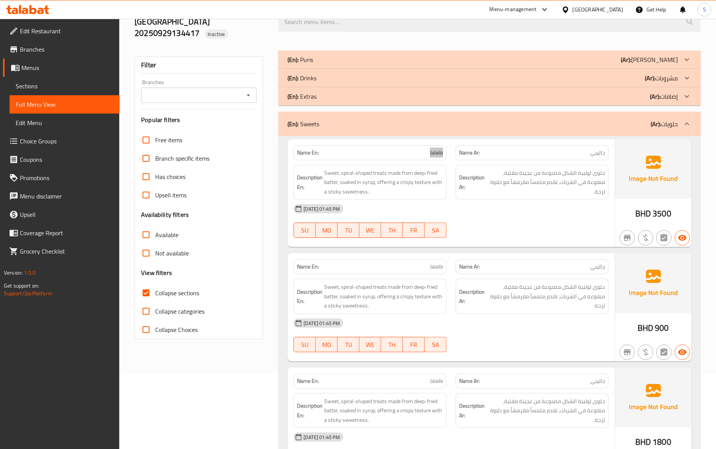
scroll to position [0, 0]
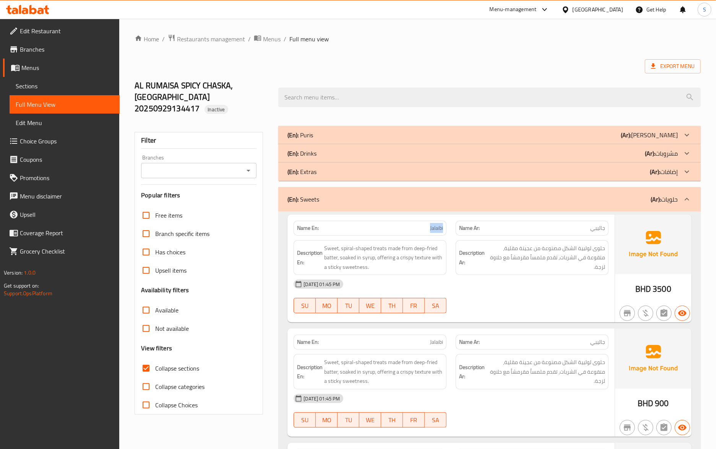
drag, startPoint x: 391, startPoint y: 182, endPoint x: 12, endPoint y: 428, distance: 451.3
click at [391, 187] on div "(En): Sweets (Ar): حلويات" at bounding box center [489, 199] width 422 height 24
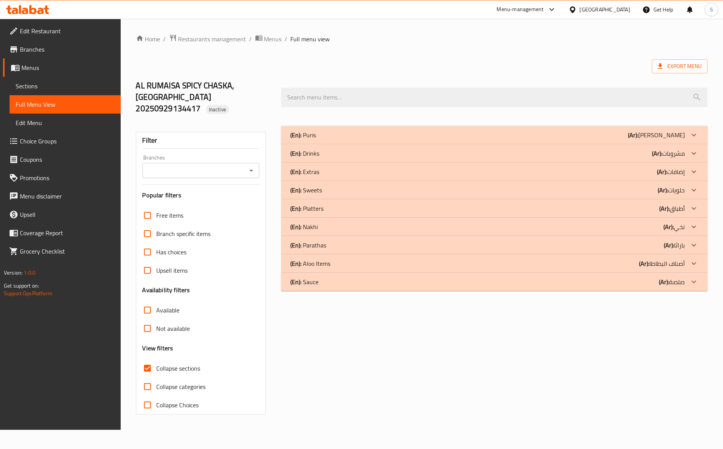
drag, startPoint x: 509, startPoint y: 162, endPoint x: 514, endPoint y: 138, distance: 24.6
click at [509, 167] on div "(En): Extras (Ar): إضافات" at bounding box center [487, 171] width 395 height 9
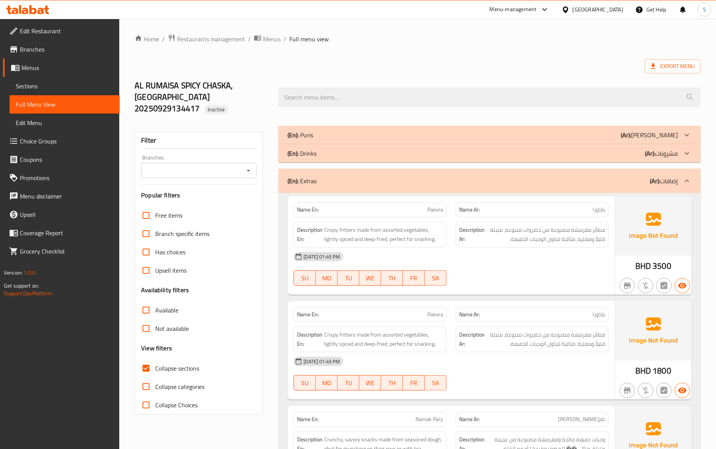
click at [552, 302] on div "Name Ar: باكورا" at bounding box center [532, 314] width 162 height 24
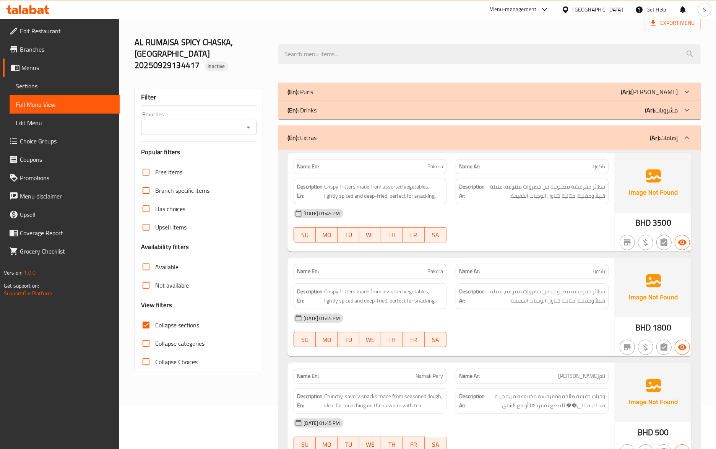
scroll to position [102, 0]
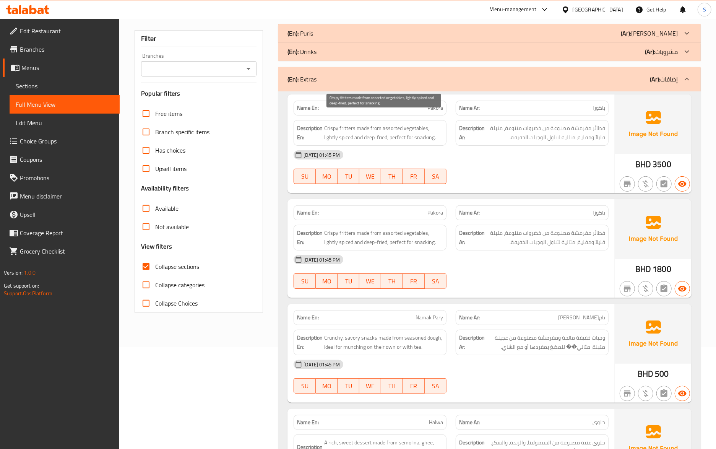
click at [346, 123] on span "Crispy fritters made from assorted vegetables, lightly spiced and deep-fried, p…" at bounding box center [383, 132] width 119 height 19
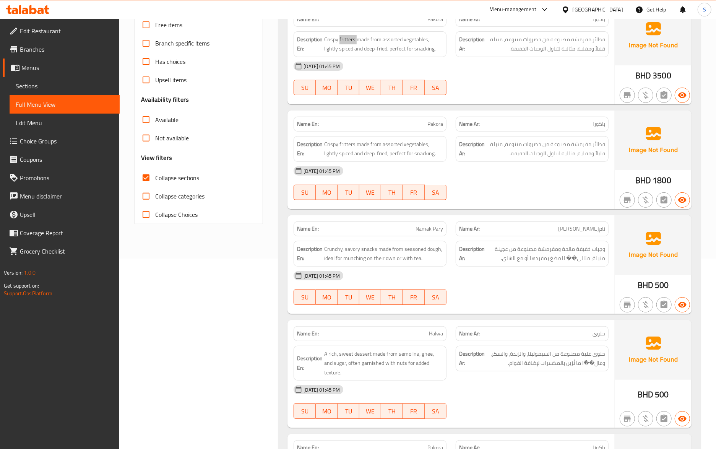
scroll to position [306, 0]
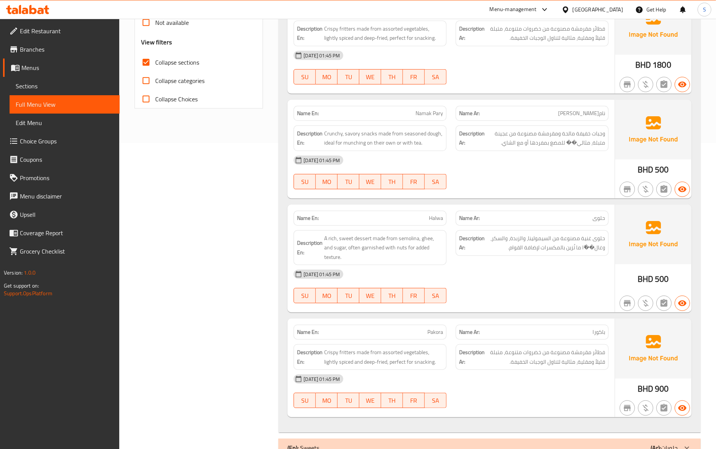
click at [427, 328] on span "Pakora" at bounding box center [435, 332] width 16 height 8
click at [405, 188] on div "Name En: Namak Pary Name Ar: نامك باري Description En: Crunchy, savory snacks m…" at bounding box center [450, 149] width 327 height 99
drag, startPoint x: 397, startPoint y: 253, endPoint x: 402, endPoint y: 253, distance: 4.6
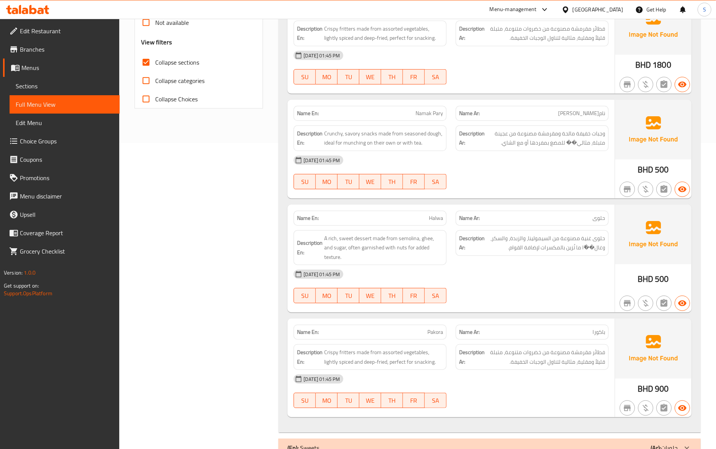
click at [397, 265] on div "29-09-2025 01:45 PM" at bounding box center [451, 274] width 324 height 18
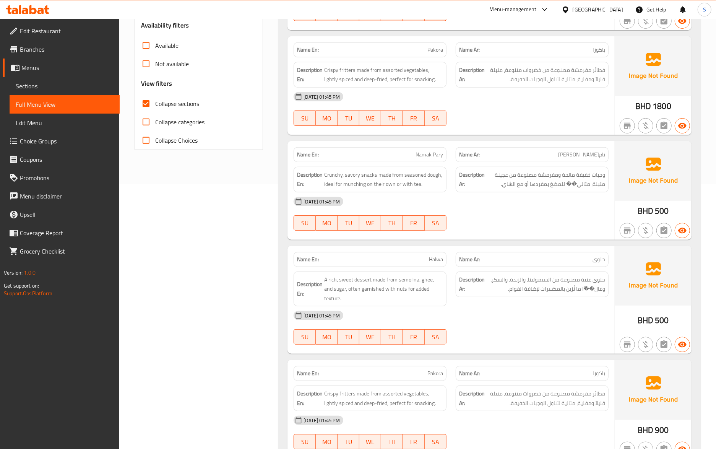
scroll to position [204, 0]
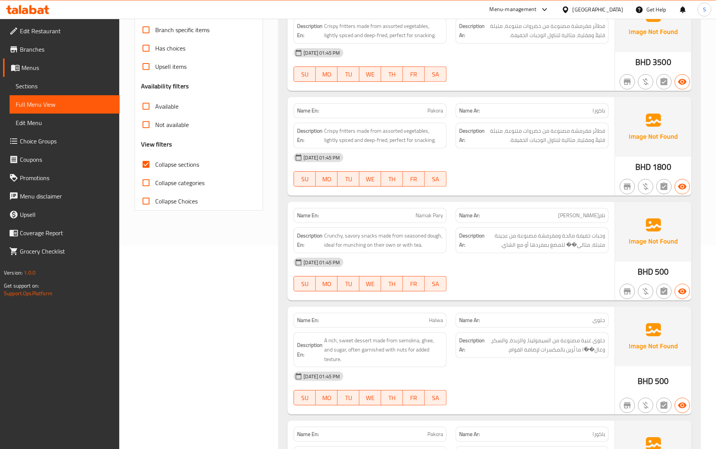
click at [428, 211] on div "Name En: Namak Pary" at bounding box center [369, 215] width 153 height 15
click at [489, 327] on div "Description Ar: حلوى غنية مصنوعة من السيمولينا، والزبدة، والسكر، وغال��ًا ما تُ…" at bounding box center [532, 349] width 162 height 44
click at [441, 316] on span "Halwa" at bounding box center [436, 320] width 14 height 8
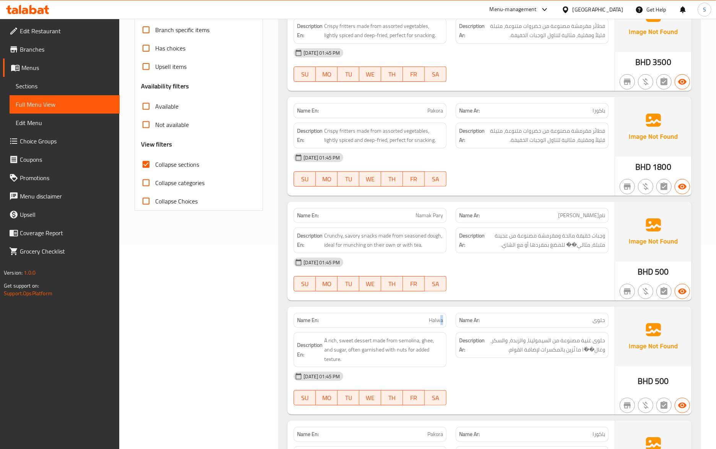
click at [441, 316] on span "Halwa" at bounding box center [436, 320] width 14 height 8
click at [593, 327] on div "Description Ar: حلوى غنية مصنوعة من السيمولينا، والزبدة، والسكر، وغال��ًا ما تُ…" at bounding box center [532, 349] width 162 height 44
click at [422, 335] on span "A rich, sweet dessert made from semolina, ghee, and sugar, often garnished with…" at bounding box center [383, 349] width 119 height 28
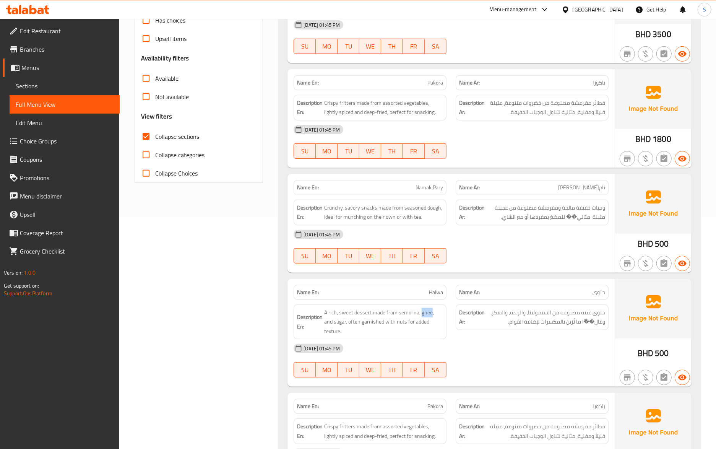
scroll to position [254, 0]
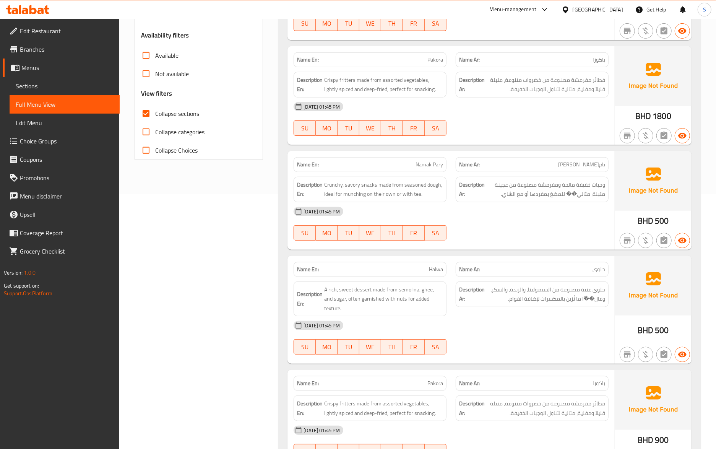
click at [488, 331] on div "29-09-2025 01:45 PM SU MO TU WE TH FR SA" at bounding box center [451, 337] width 324 height 43
click at [433, 266] on div "Name En: Halwa" at bounding box center [369, 269] width 153 height 15
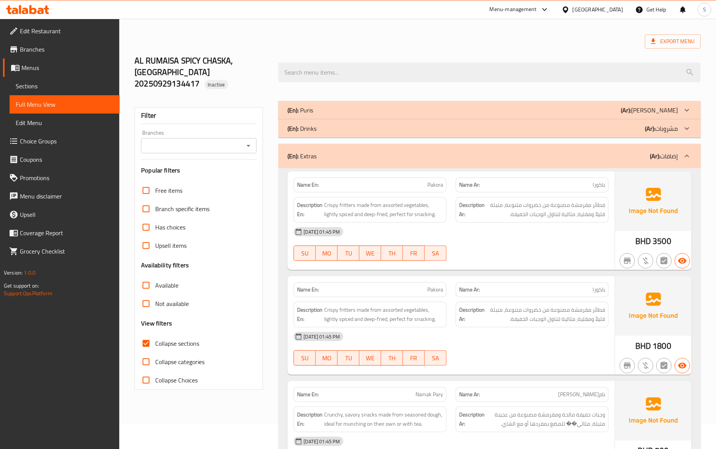
scroll to position [0, 0]
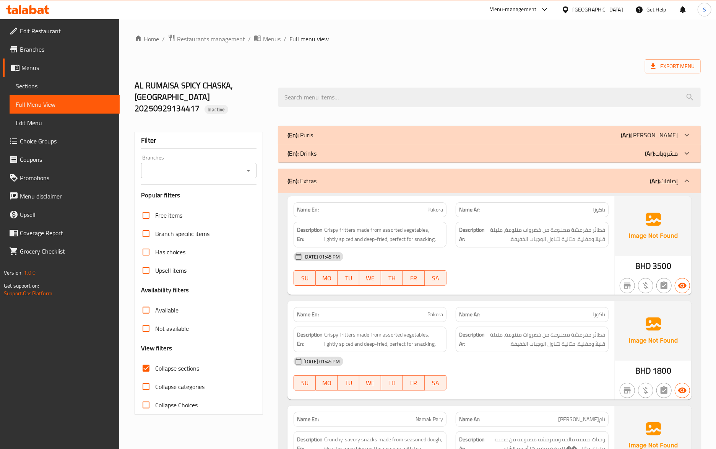
click at [449, 169] on div "(En): Extras (Ar): إضافات" at bounding box center [489, 181] width 422 height 24
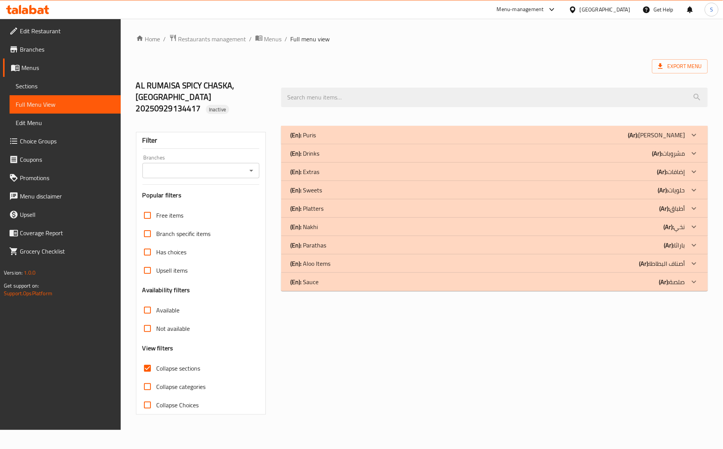
click at [321, 277] on div "(En): Sauce (Ar): صلصة" at bounding box center [487, 281] width 395 height 9
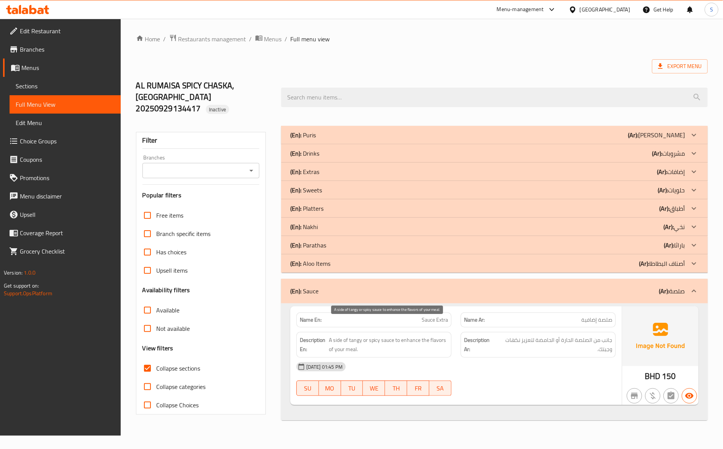
click at [442, 357] on div "29-09-2025 01:45 PM" at bounding box center [456, 366] width 329 height 18
click at [438, 316] on span "Sauce Extra" at bounding box center [435, 320] width 26 height 8
click at [476, 286] on div "(En): Sauce (Ar): صلصة" at bounding box center [487, 290] width 395 height 9
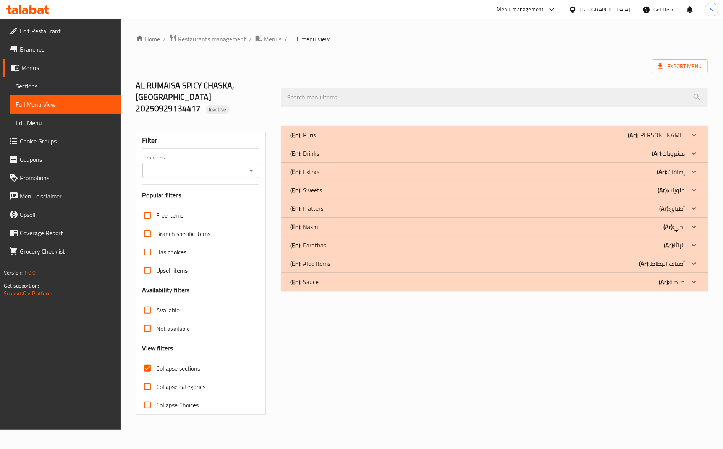
drag, startPoint x: 675, startPoint y: 144, endPoint x: 565, endPoint y: 144, distance: 110.0
click at [675, 149] on p "(Ar): مشروبات" at bounding box center [668, 153] width 33 height 9
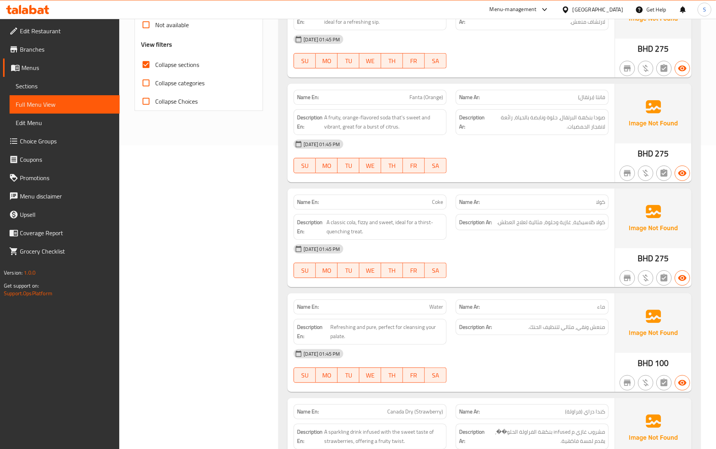
scroll to position [357, 0]
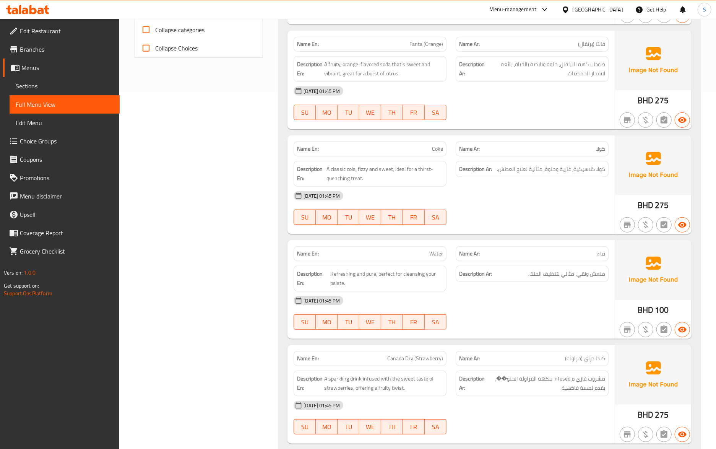
click at [441, 250] on span "Water" at bounding box center [436, 254] width 14 height 8
click at [462, 300] on div "29-09-2025 01:45 PM" at bounding box center [451, 300] width 324 height 18
click at [507, 325] on div at bounding box center [532, 329] width 162 height 9
click at [444, 141] on div "Name En: Coke" at bounding box center [369, 148] width 153 height 15
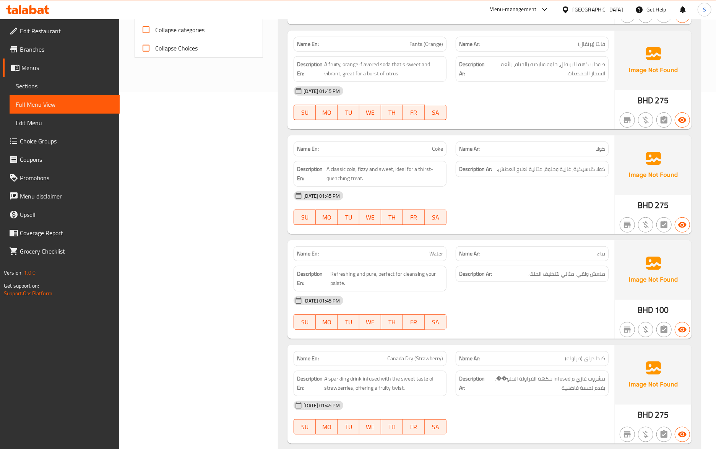
click at [444, 141] on div "Name En: Coke" at bounding box center [369, 148] width 153 height 15
click at [500, 295] on div "29-09-2025 01:45 PM" at bounding box center [451, 300] width 324 height 18
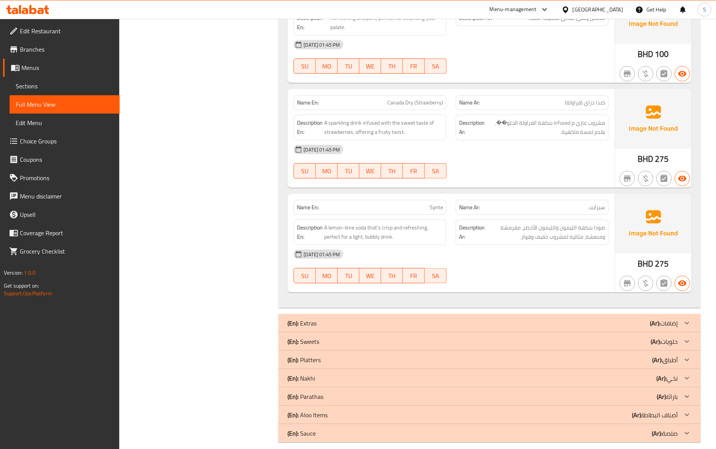
click at [438, 203] on span "Sprite" at bounding box center [435, 207] width 13 height 8
click at [352, 223] on span "A lemon-lime soda that's crisp and refreshing, perfect for a light, bubbly drin…" at bounding box center [383, 232] width 119 height 19
drag, startPoint x: 535, startPoint y: 228, endPoint x: 543, endPoint y: 250, distance: 22.9
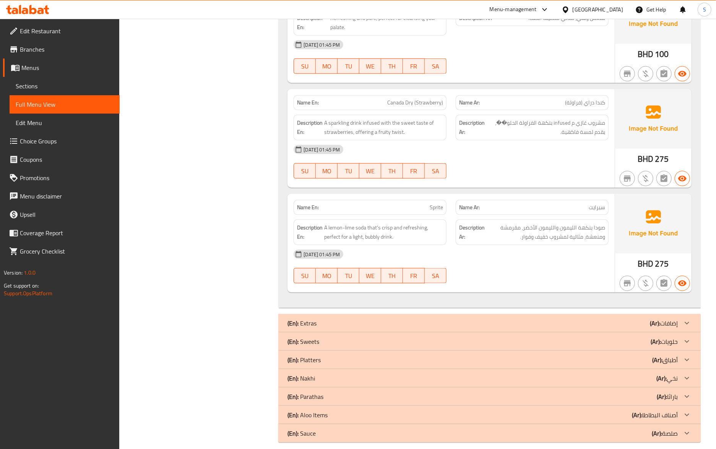
click at [535, 228] on span "صودا بنكهة الليمون والليمون الأخضر، مقرمشة ومنعشة، مثالية لمشروب خفيف وفوار." at bounding box center [545, 232] width 119 height 19
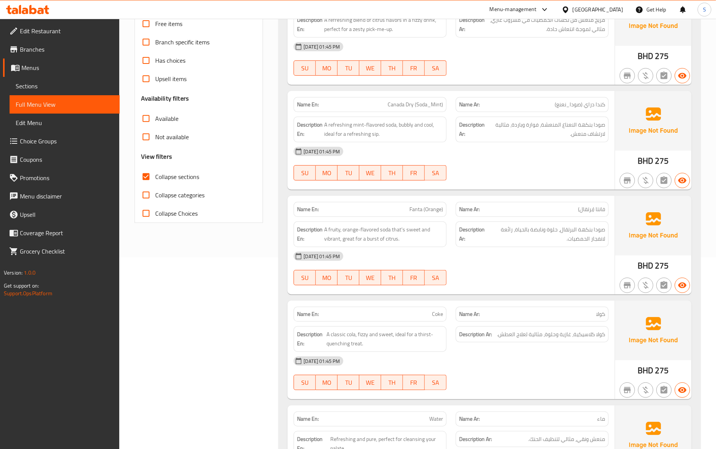
click at [411, 205] on span "Fanta (Orange)" at bounding box center [426, 209] width 34 height 8
click at [331, 225] on span "A fruity, orange-flavored soda that's sweet and vibrant, great for a burst of c…" at bounding box center [383, 234] width 119 height 19
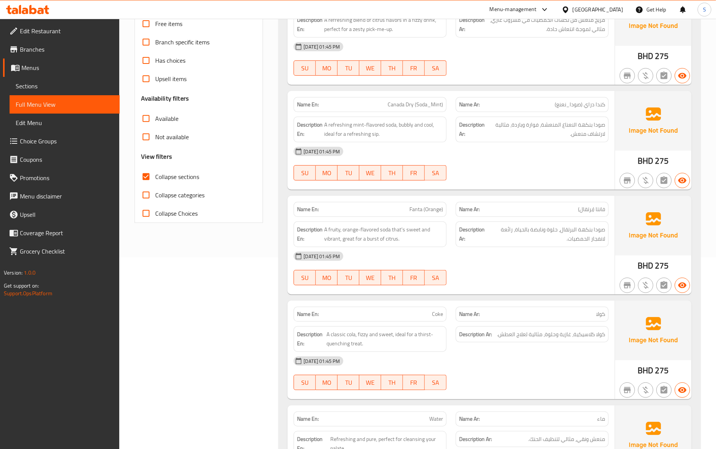
click at [605, 282] on div "Name En: Fanta (Orange) Name Ar: فانتا (برتقال) Description En: A fruity, orang…" at bounding box center [450, 245] width 327 height 99
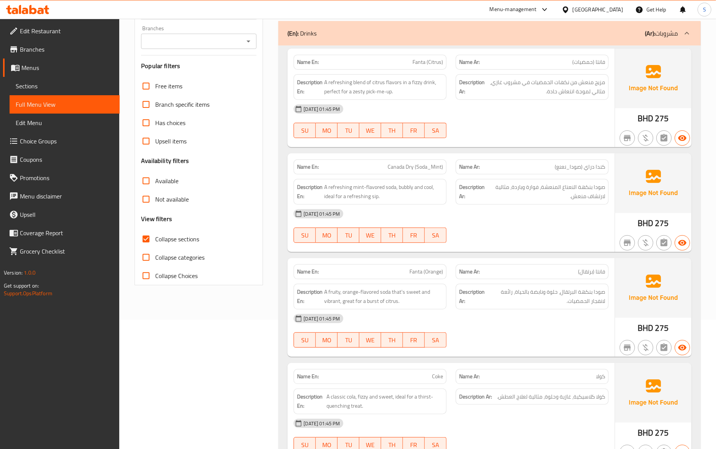
scroll to position [39, 0]
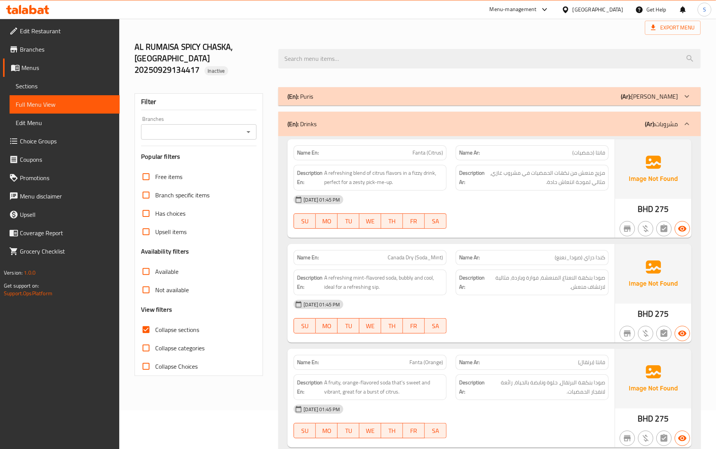
click at [438, 149] on span "Fanta (Citrus)" at bounding box center [427, 153] width 31 height 8
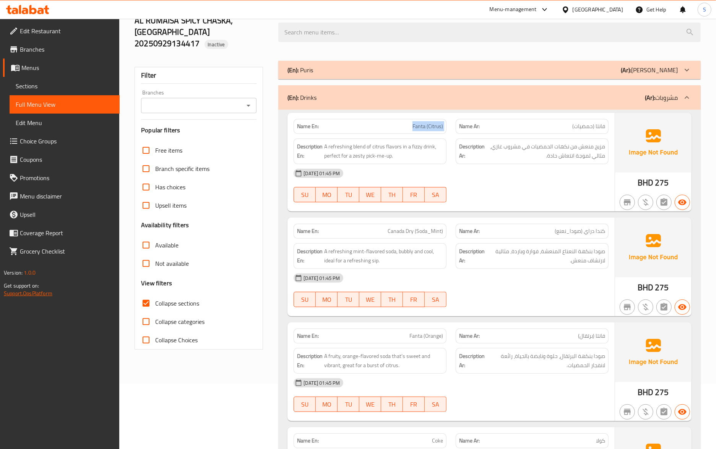
scroll to position [89, 0]
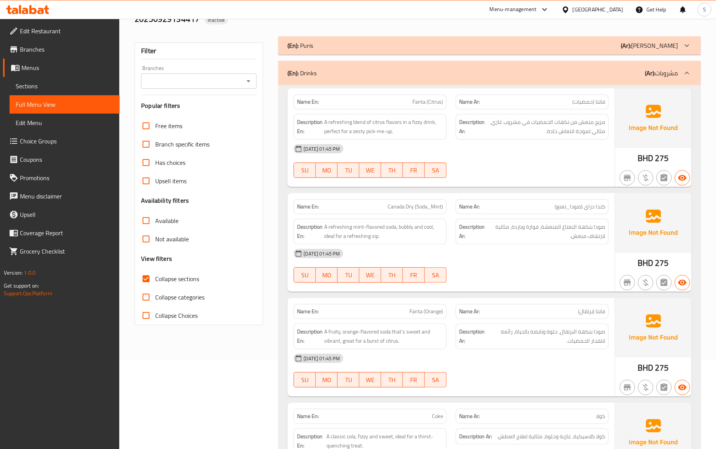
click at [530, 332] on span "صودا بنكهة البرتقال، حلوة ونابضة بالحياة، رائعة لانفجار الحمضيات." at bounding box center [546, 336] width 118 height 19
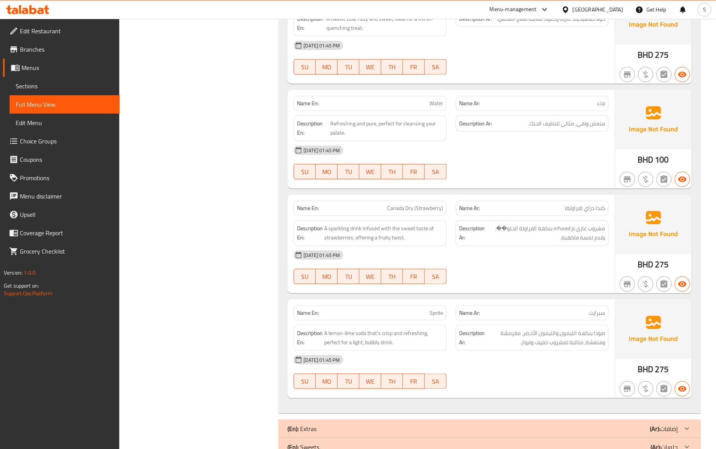
click at [429, 201] on div "Name En: Canada Dry (Strawberry)" at bounding box center [369, 208] width 153 height 15
click at [376, 224] on span "A sparkling drink infused with the sweet taste of strawberries, offering a frui…" at bounding box center [383, 233] width 119 height 19
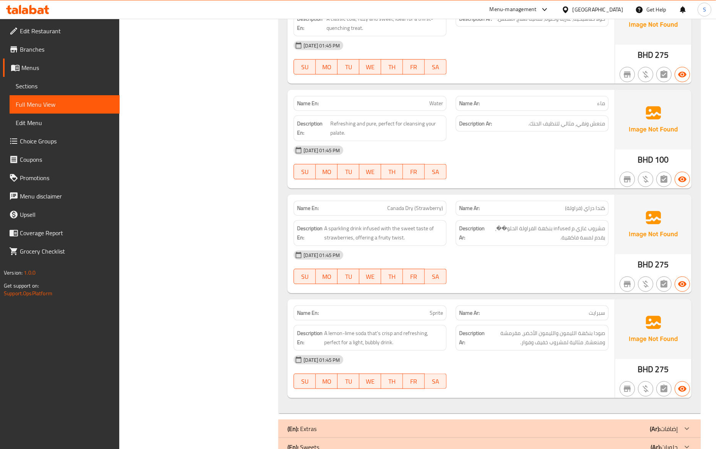
click at [416, 204] on span "Canada Dry (Strawberry)" at bounding box center [415, 208] width 56 height 8
click at [578, 266] on div "29-09-2025 01:45 PM SU MO TU WE TH FR SA" at bounding box center [451, 267] width 324 height 43
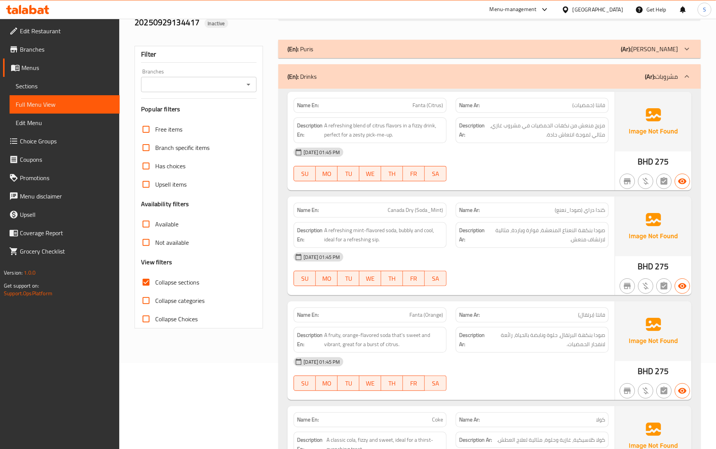
click at [429, 206] on span "Canada Dry (Soda_Mint)" at bounding box center [414, 210] width 55 height 8
click at [150, 273] on input "Collapse sections" at bounding box center [146, 282] width 18 height 18
checkbox input "false"
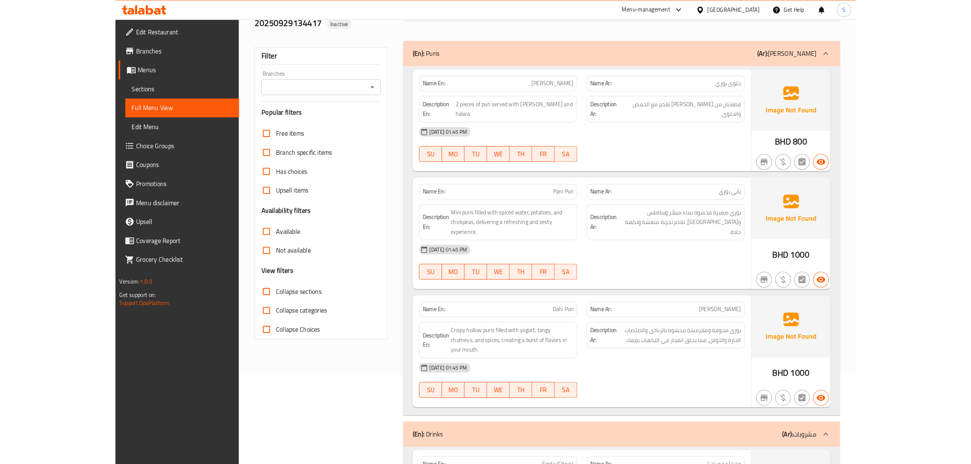
scroll to position [429, 0]
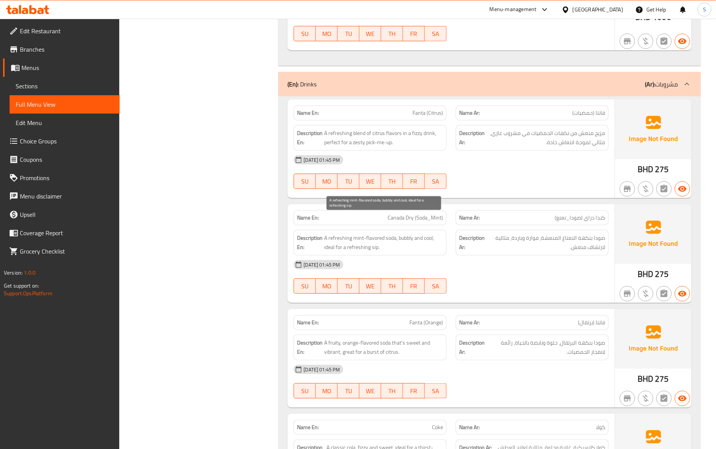
drag, startPoint x: 563, startPoint y: 228, endPoint x: 582, endPoint y: 190, distance: 42.6
click at [563, 233] on span "صودا بنكهة النعناع المنعشة، فوارة وباردة، مثالية لارتشاف منعش." at bounding box center [546, 242] width 118 height 19
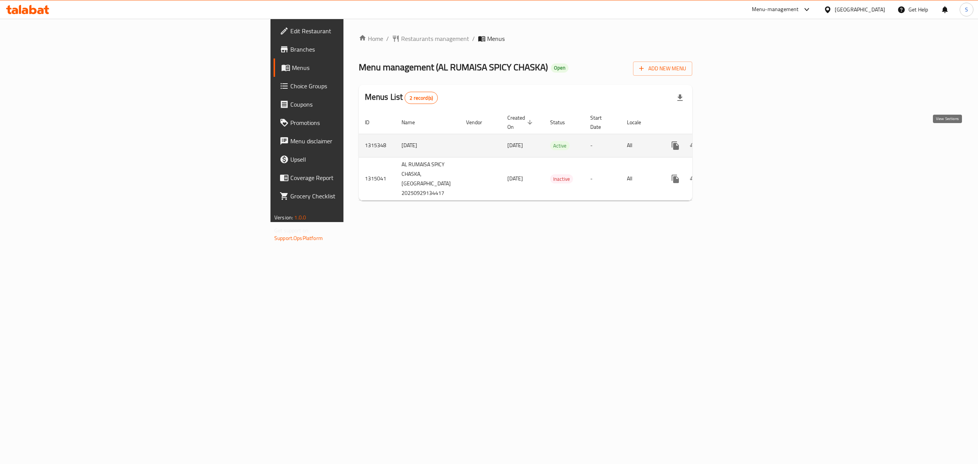
click at [740, 144] on link "enhanced table" at bounding box center [730, 145] width 18 height 18
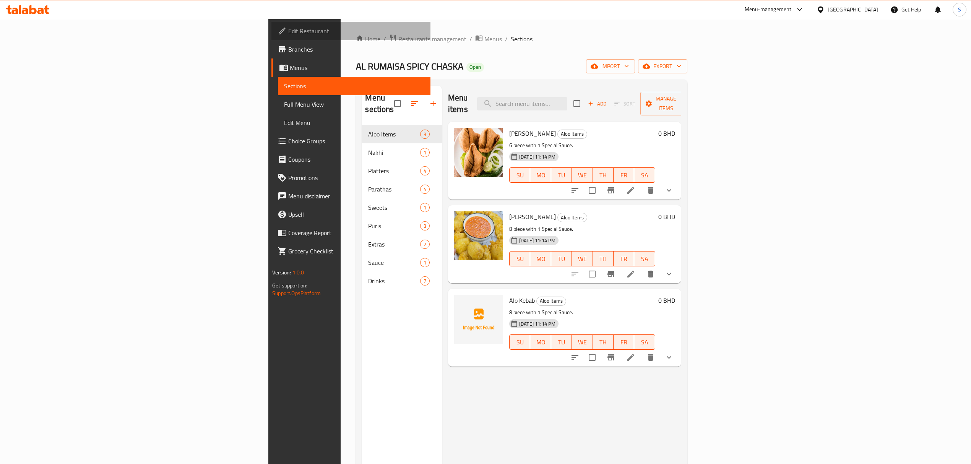
click at [288, 29] on span "Edit Restaurant" at bounding box center [356, 30] width 136 height 9
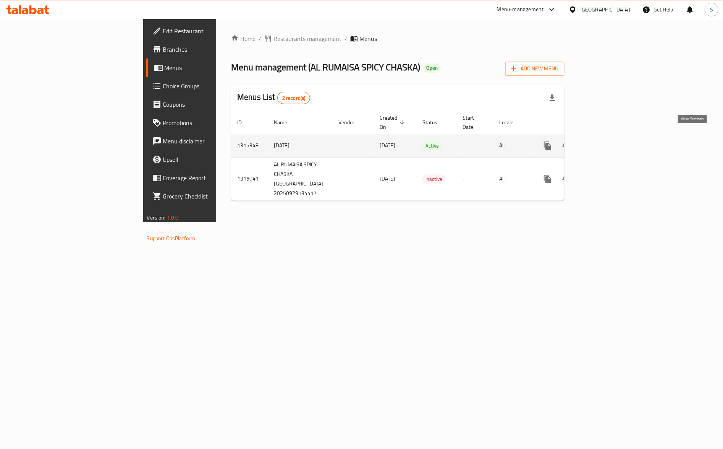
click at [612, 143] on link "enhanced table" at bounding box center [603, 145] width 18 height 18
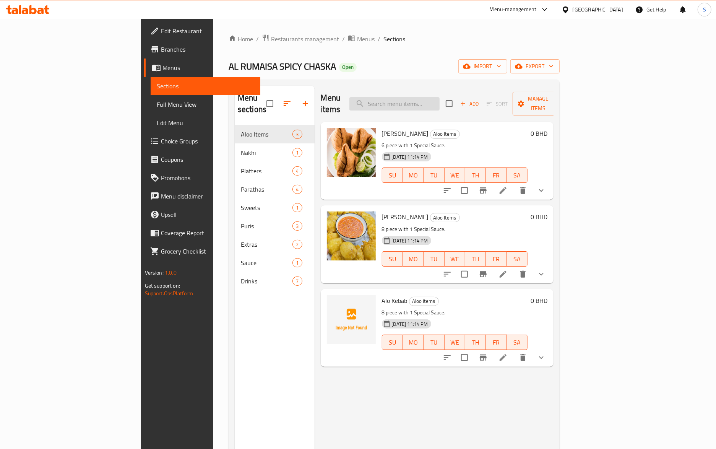
click at [439, 97] on input "search" at bounding box center [394, 103] width 90 height 13
paste input "Alo Kebab"
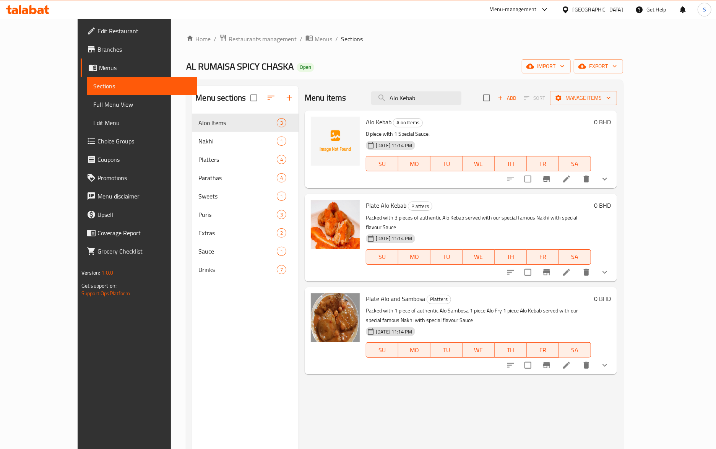
type input "Alo Kebab"
click at [614, 176] on button "show more" at bounding box center [604, 179] width 18 height 18
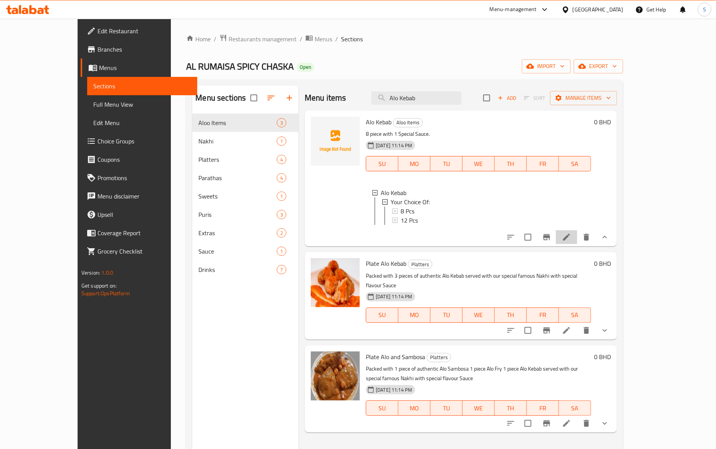
click at [577, 244] on li at bounding box center [566, 237] width 21 height 14
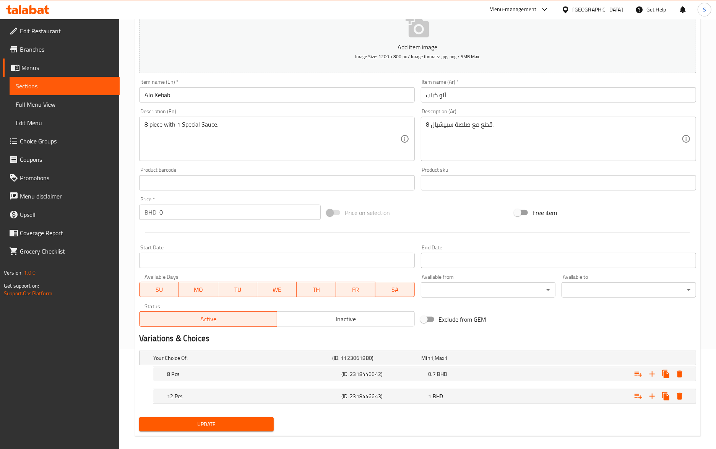
scroll to position [109, 0]
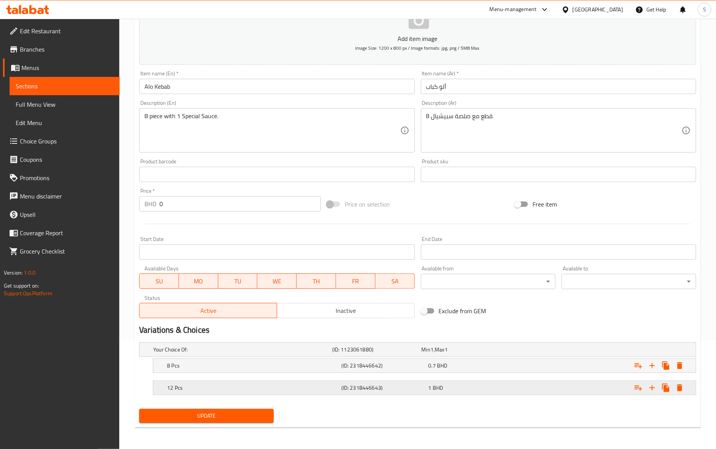
click at [398, 394] on div "12 Pcs (ID: 2318446643) 1 BHD" at bounding box center [426, 387] width 522 height 17
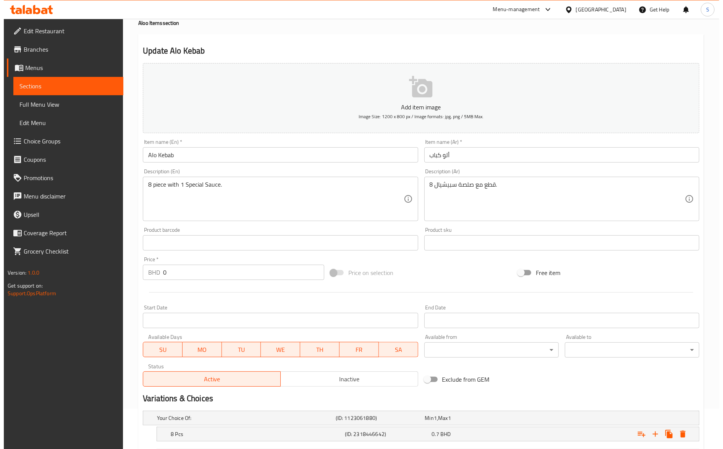
scroll to position [0, 0]
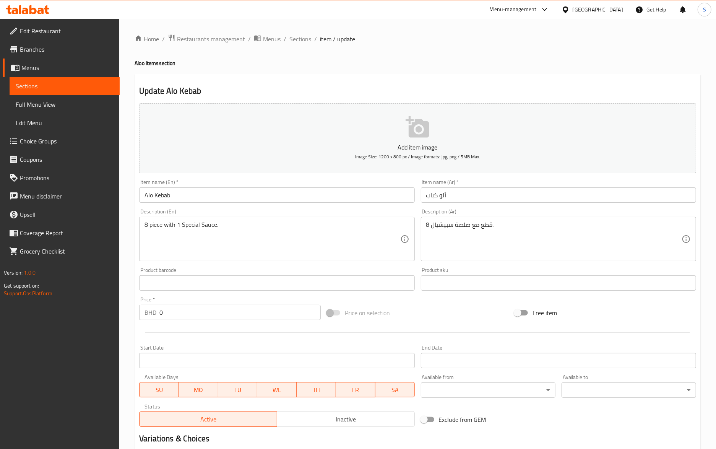
drag, startPoint x: 308, startPoint y: 37, endPoint x: 308, endPoint y: 11, distance: 26.4
click at [308, 37] on span "Sections" at bounding box center [300, 38] width 22 height 9
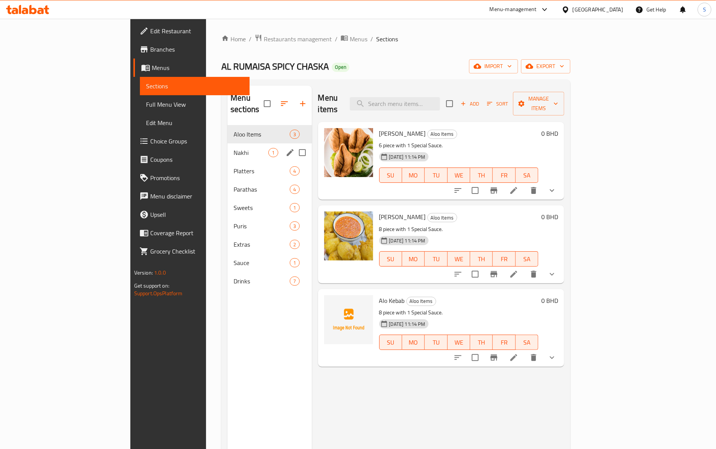
click at [227, 149] on div "Nakhi 1" at bounding box center [269, 152] width 84 height 18
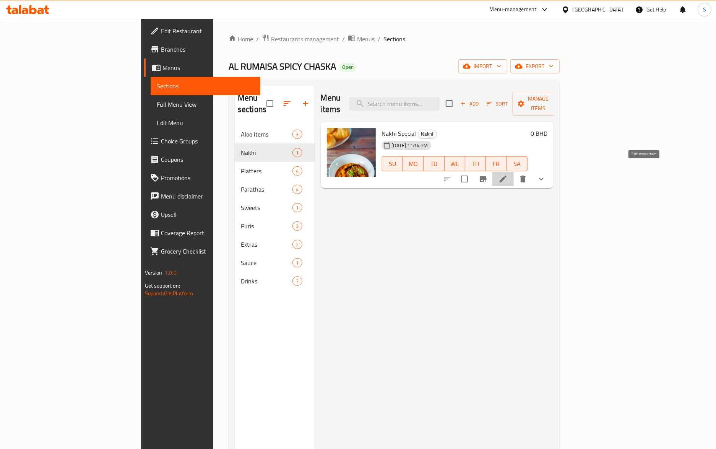
click at [506, 175] on icon at bounding box center [502, 178] width 7 height 7
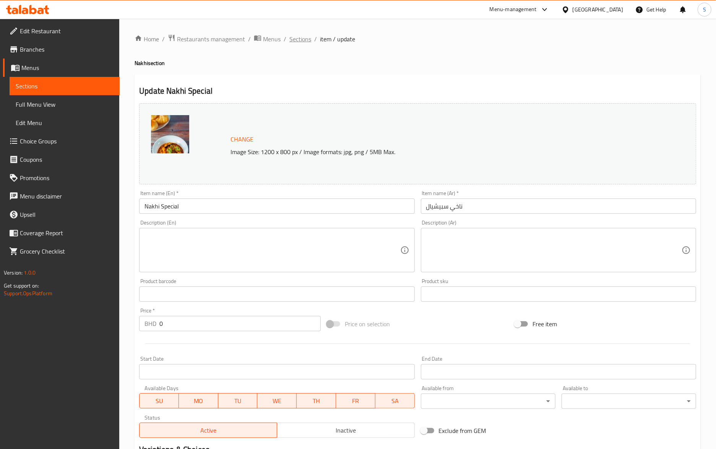
click at [305, 39] on span "Sections" at bounding box center [300, 38] width 22 height 9
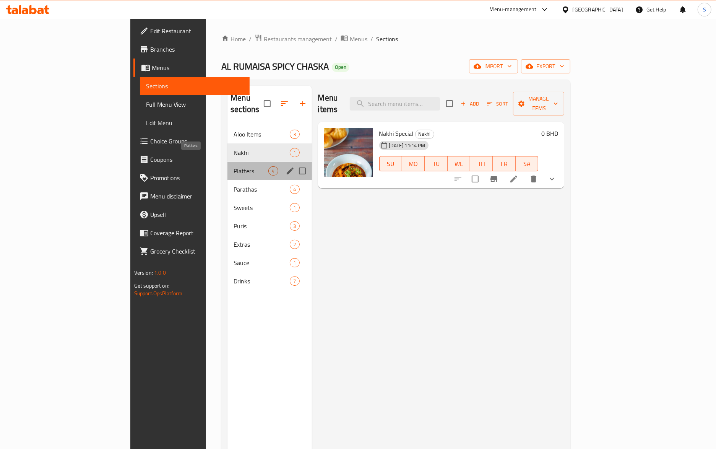
click at [233, 166] on span "Platters" at bounding box center [250, 170] width 35 height 9
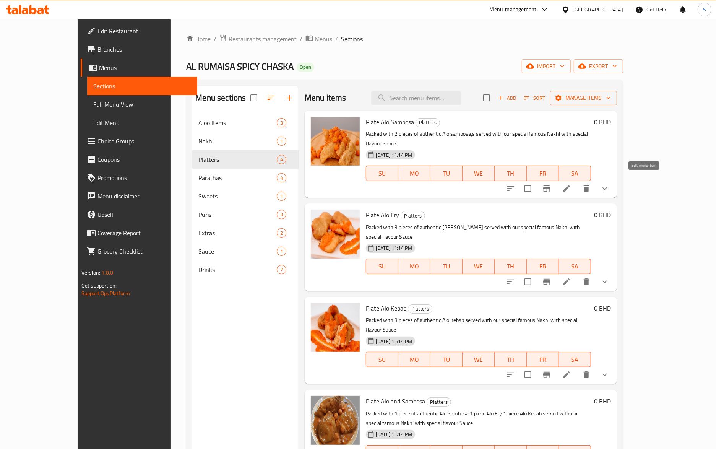
click at [571, 184] on icon at bounding box center [566, 188] width 9 height 9
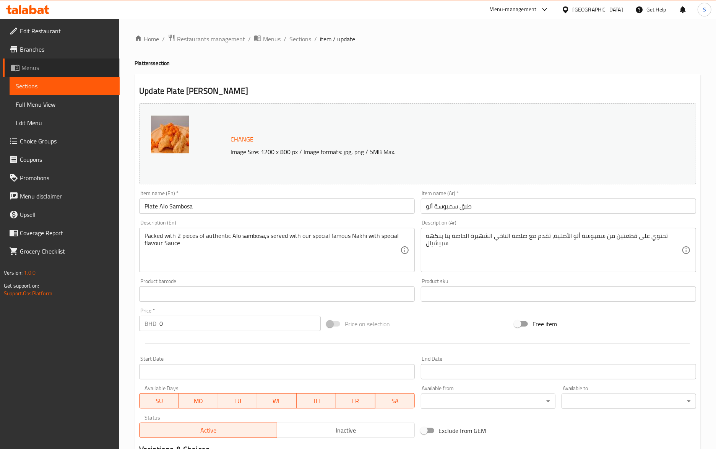
click at [52, 64] on span "Menus" at bounding box center [67, 67] width 92 height 9
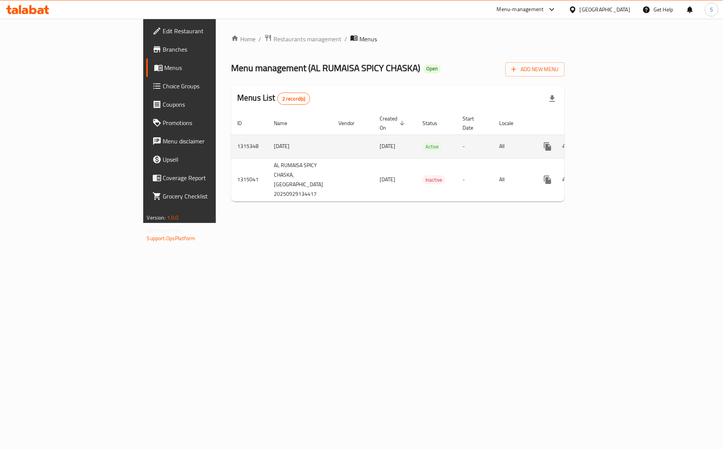
click at [608, 142] on icon "enhanced table" at bounding box center [602, 146] width 9 height 9
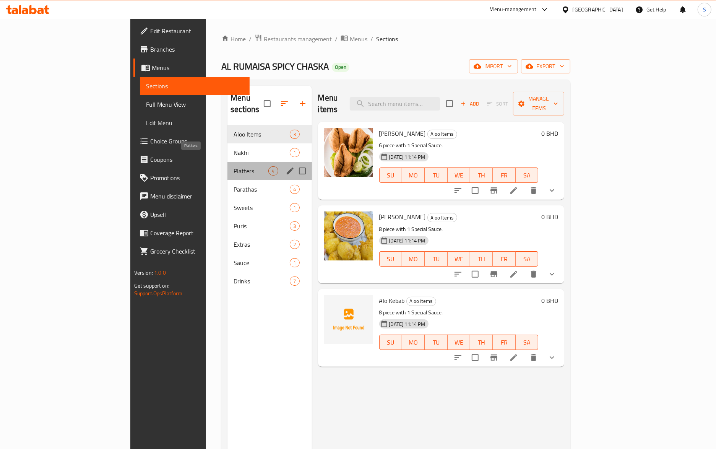
click at [233, 166] on span "Platters" at bounding box center [250, 170] width 35 height 9
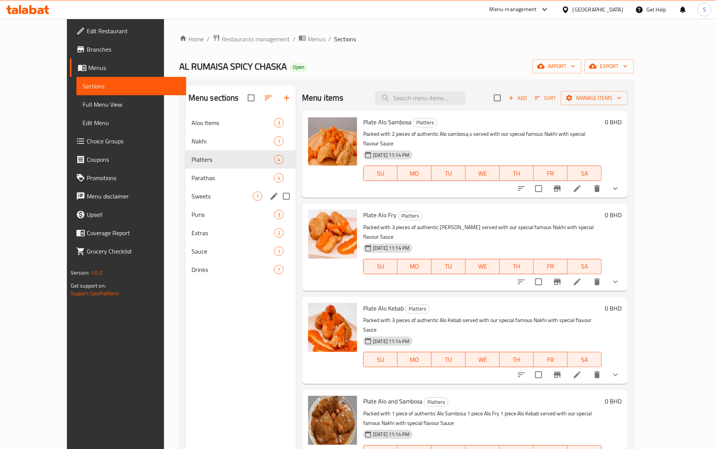
click at [185, 184] on div "Parathas 4" at bounding box center [240, 178] width 110 height 18
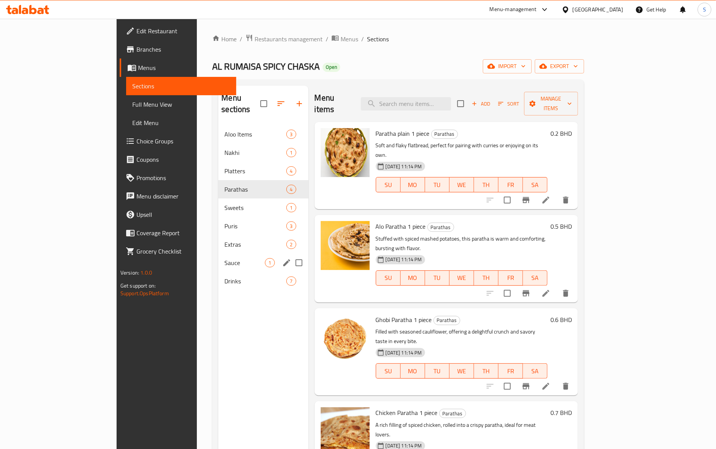
click at [224, 258] on span "Sauce" at bounding box center [244, 262] width 41 height 9
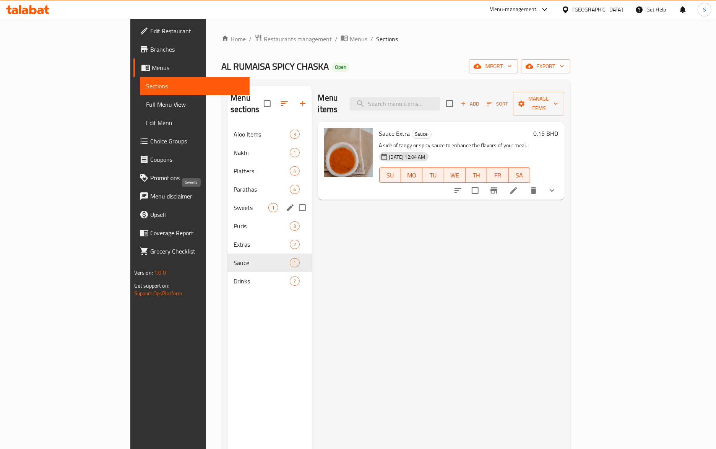
click at [233, 203] on span "Sweets" at bounding box center [250, 207] width 35 height 9
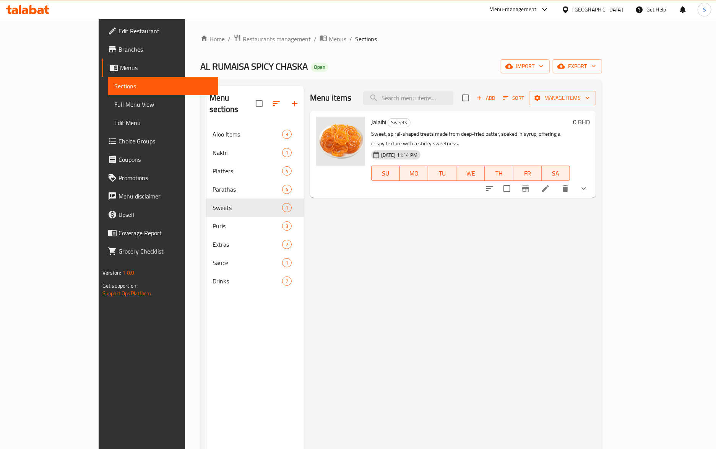
click at [418, 254] on div "Menu items Add Sort Manage items Jalaibi Sweets Sweet, spiral-shaped treats mad…" at bounding box center [450, 310] width 292 height 449
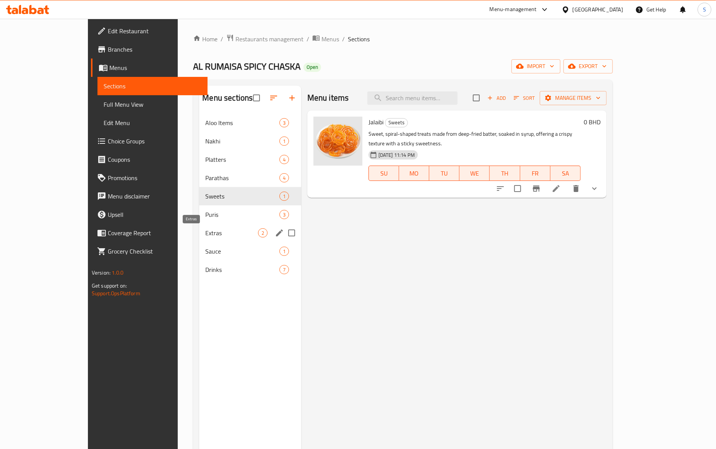
click at [205, 232] on span "Extras" at bounding box center [231, 232] width 52 height 9
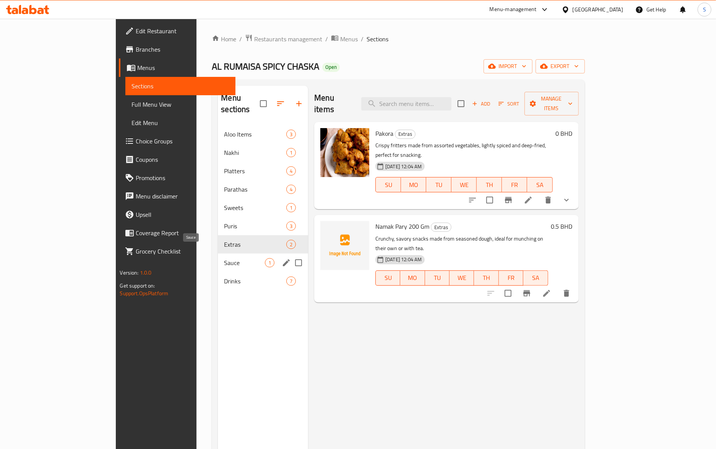
click at [224, 258] on span "Sauce" at bounding box center [244, 262] width 41 height 9
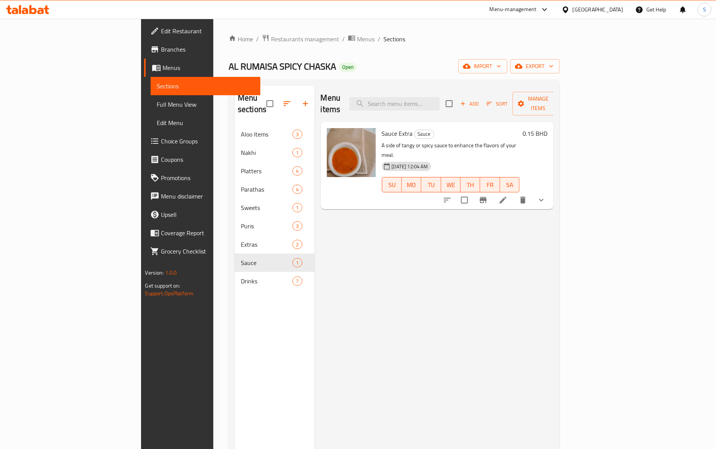
click at [382, 128] on span "Sauce Extra" at bounding box center [397, 133] width 31 height 11
copy h6 "Sauce Extra"
